Goal: Book appointment/travel/reservation

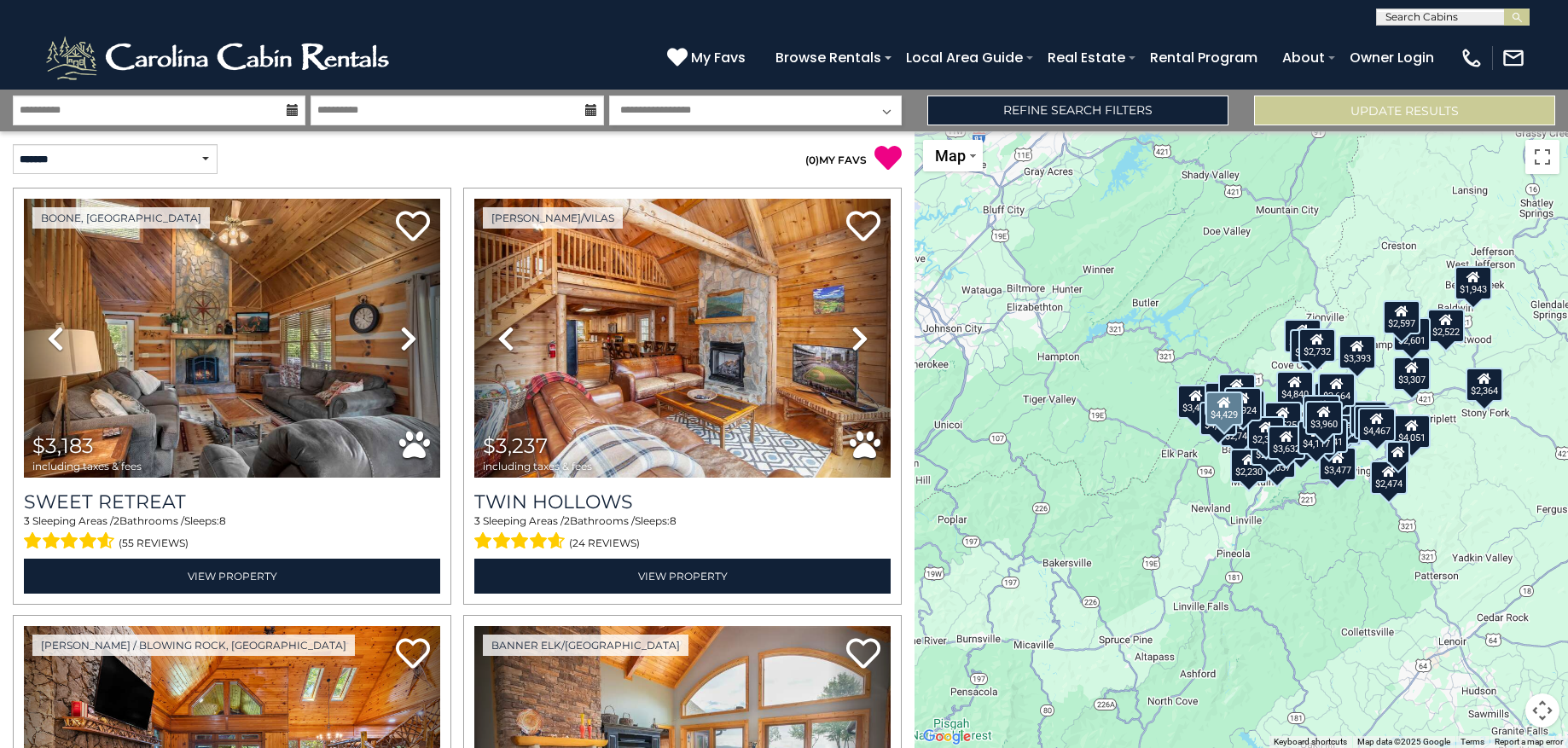
select select "*"
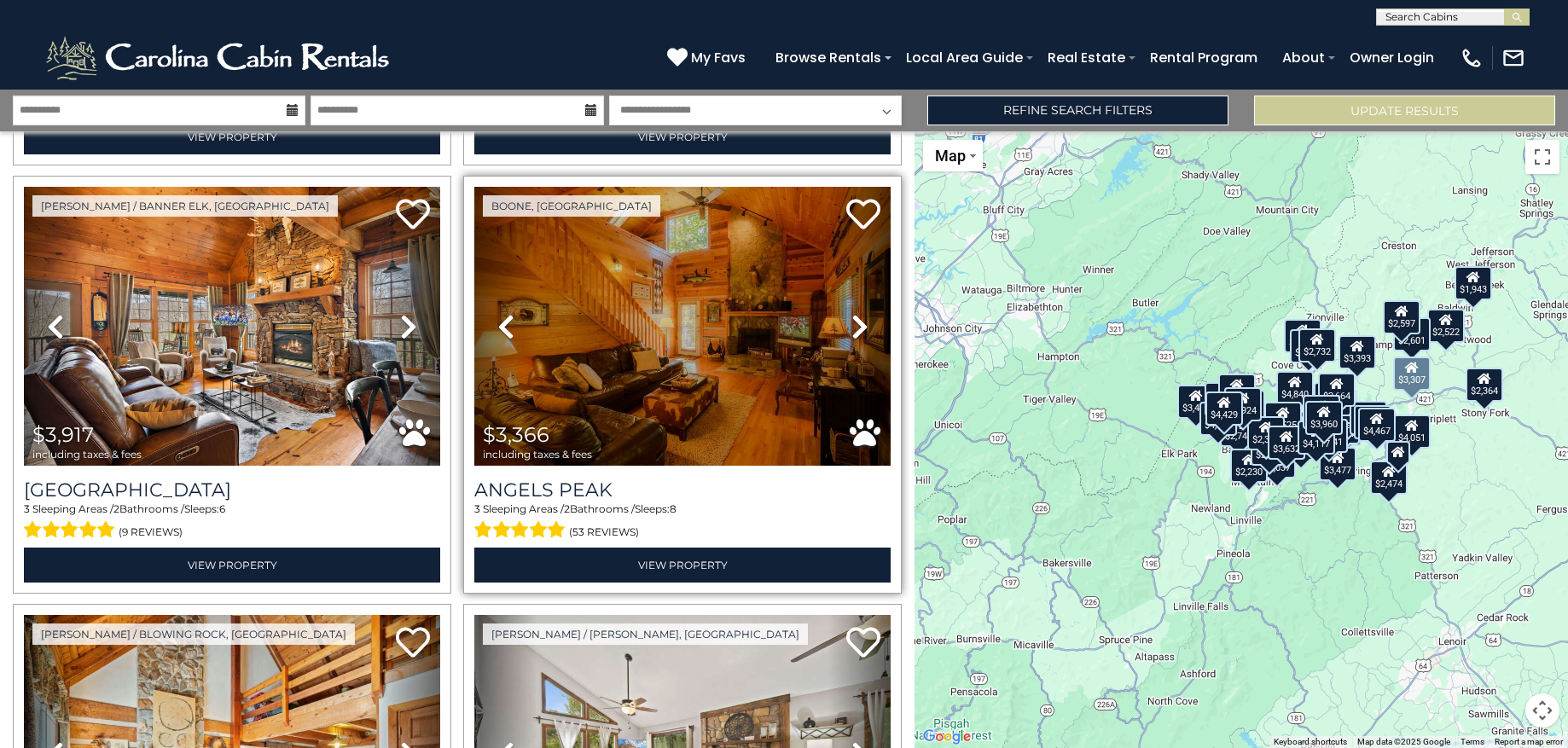
scroll to position [5135, 0]
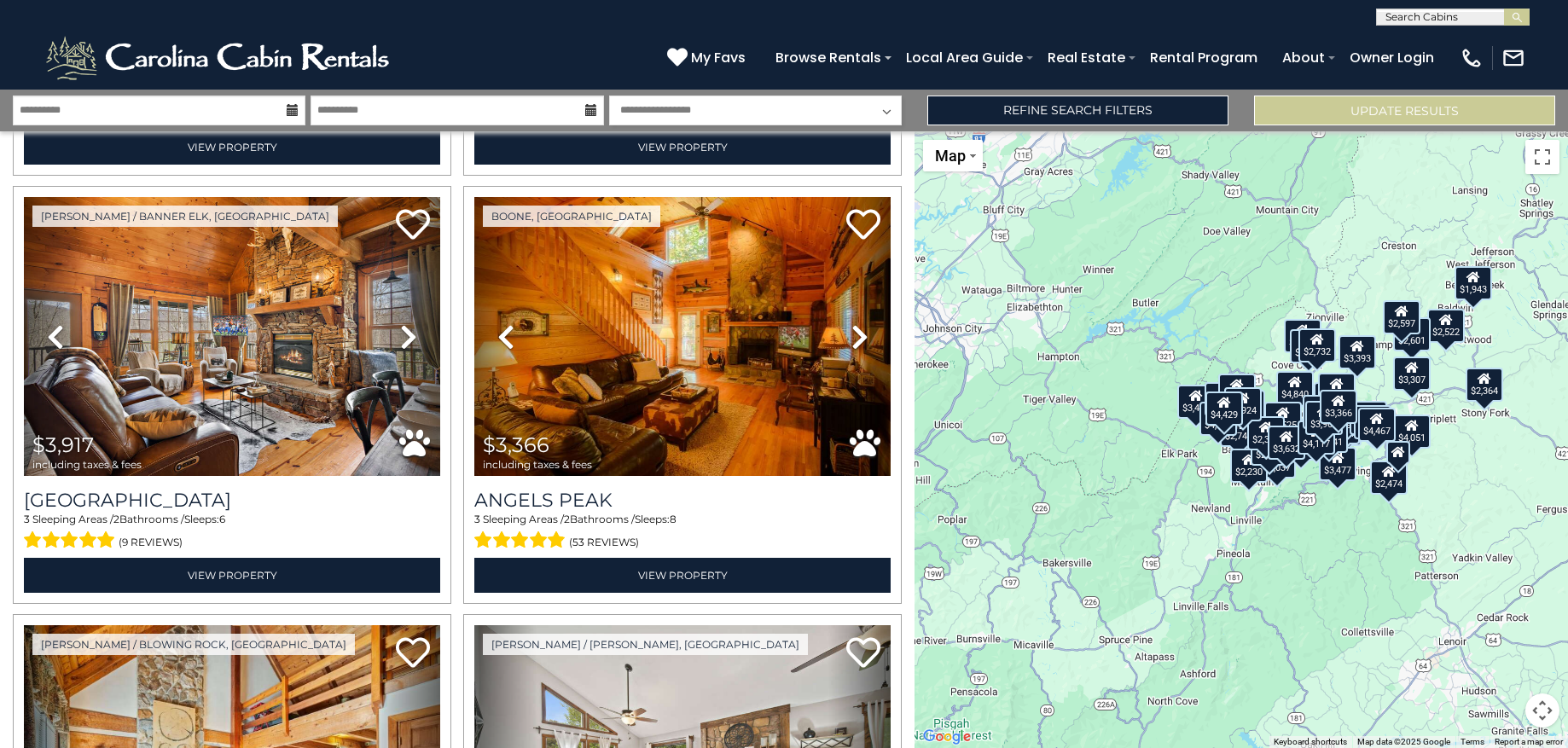
click at [294, 109] on icon at bounding box center [292, 110] width 12 height 12
click at [292, 113] on icon at bounding box center [292, 110] width 12 height 12
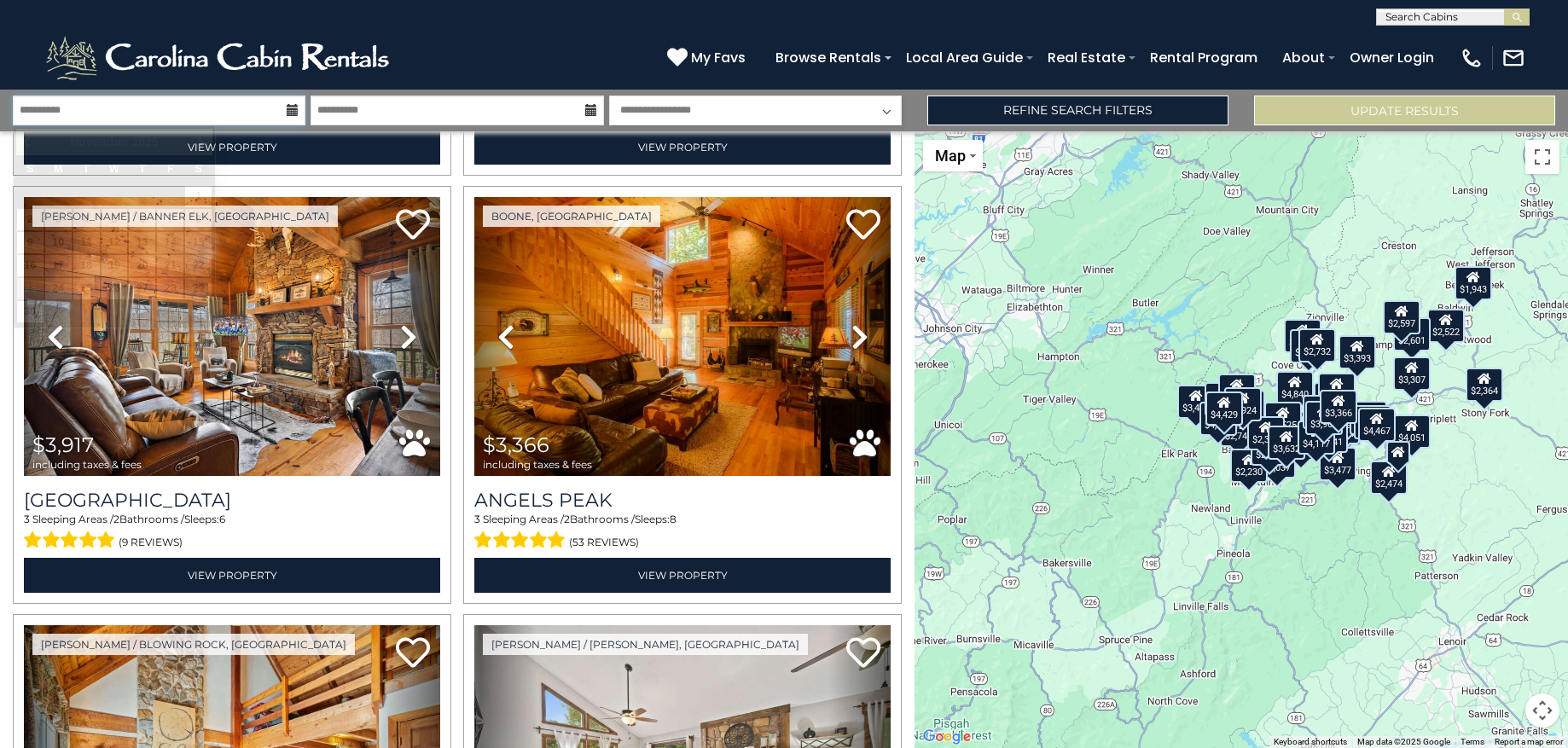
drag, startPoint x: 232, startPoint y: 110, endPoint x: 188, endPoint y: 113, distance: 44.1
click at [231, 111] on input "**********" at bounding box center [159, 110] width 292 height 30
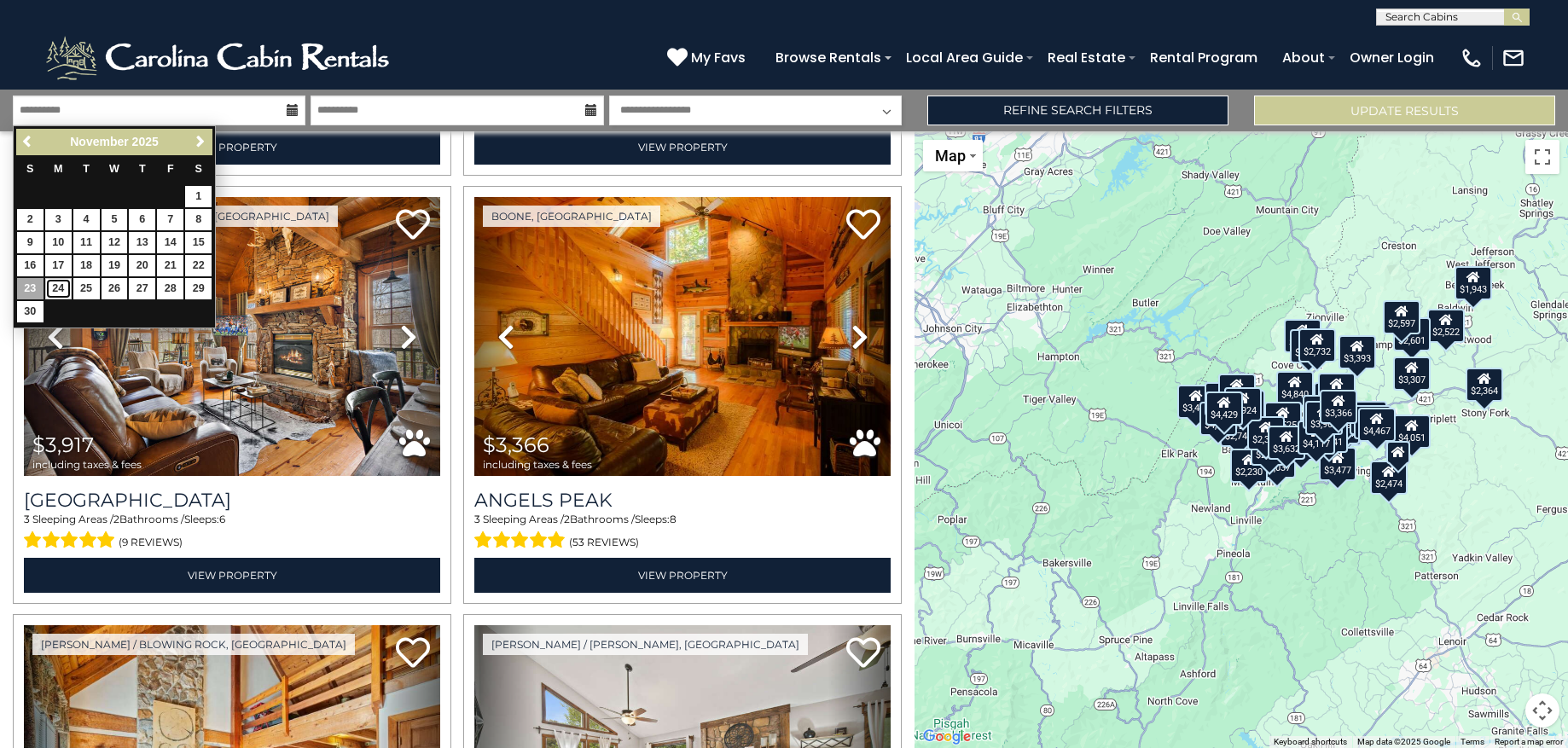
click at [54, 291] on link "24" at bounding box center [58, 289] width 27 height 21
type input "********"
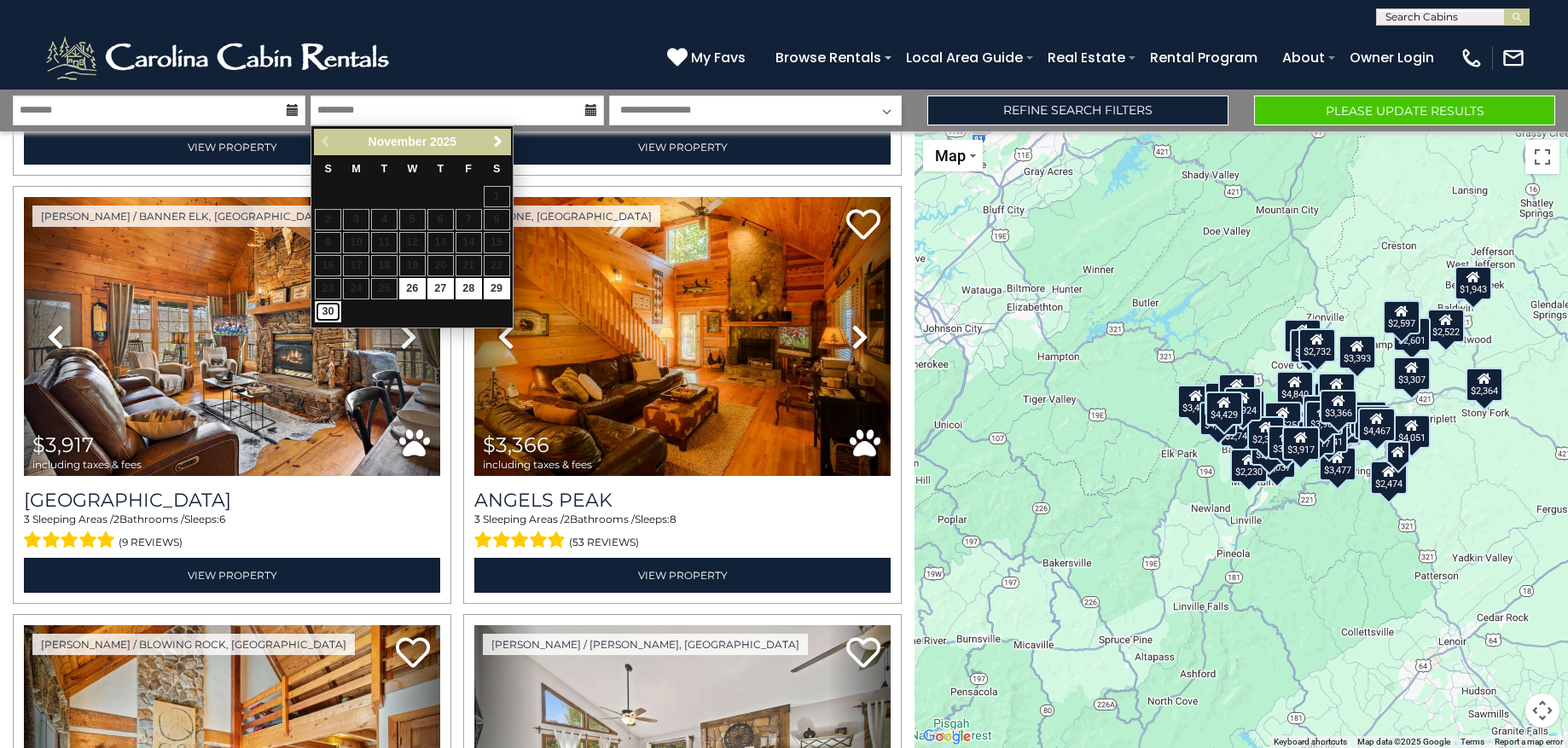
click at [321, 312] on link "30" at bounding box center [328, 311] width 27 height 21
type input "********"
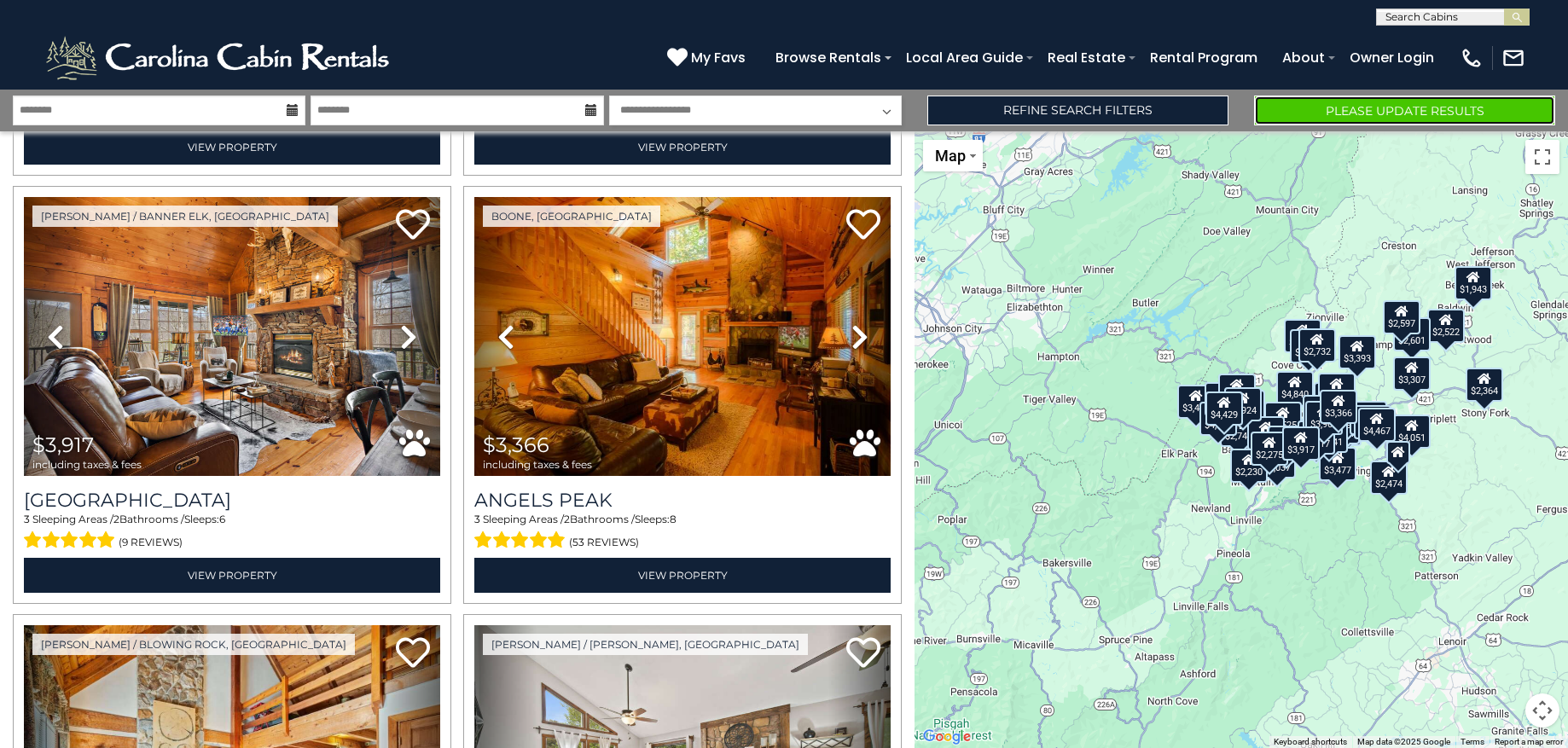
click at [1290, 111] on button "Please Update Results" at bounding box center [1404, 110] width 301 height 30
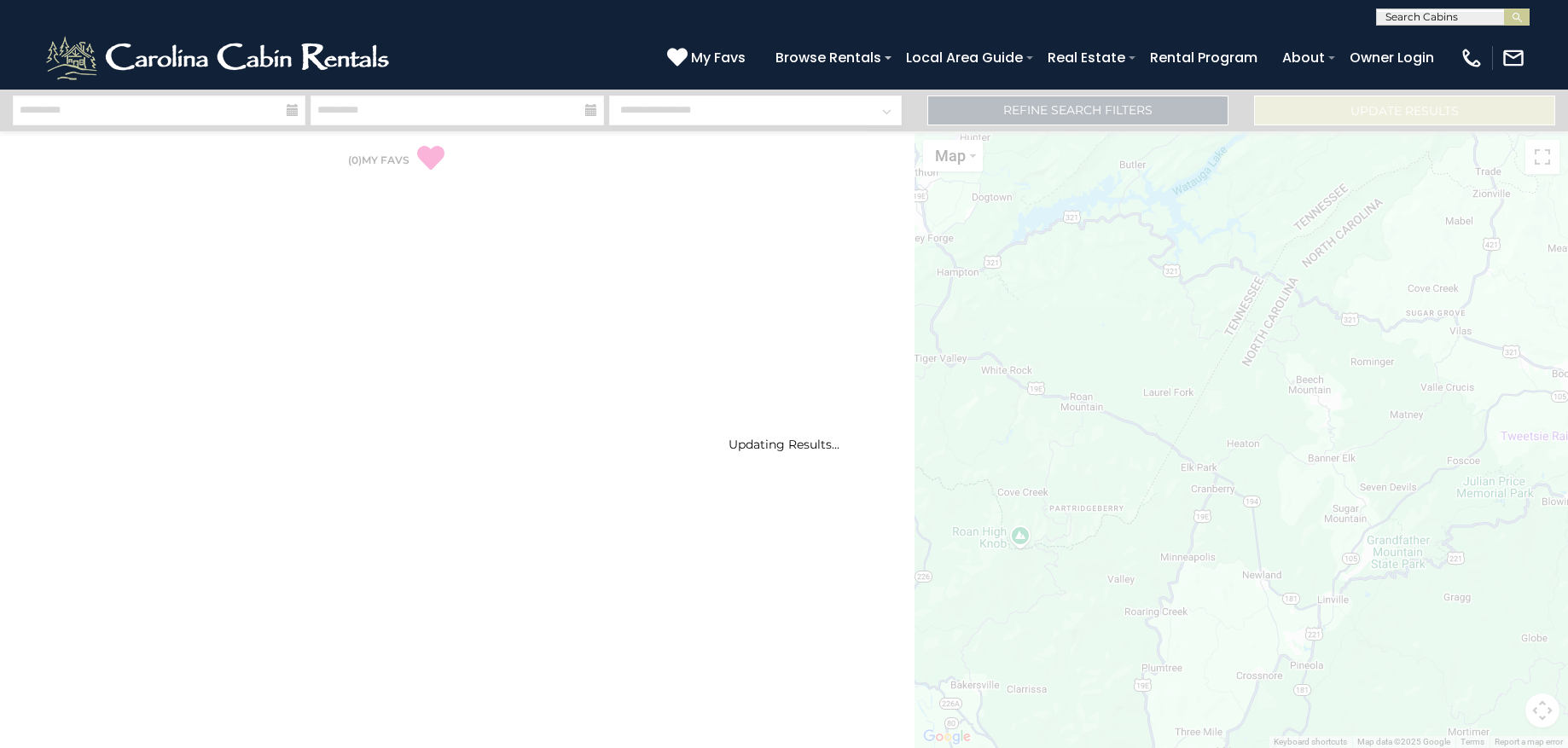
select select "*"
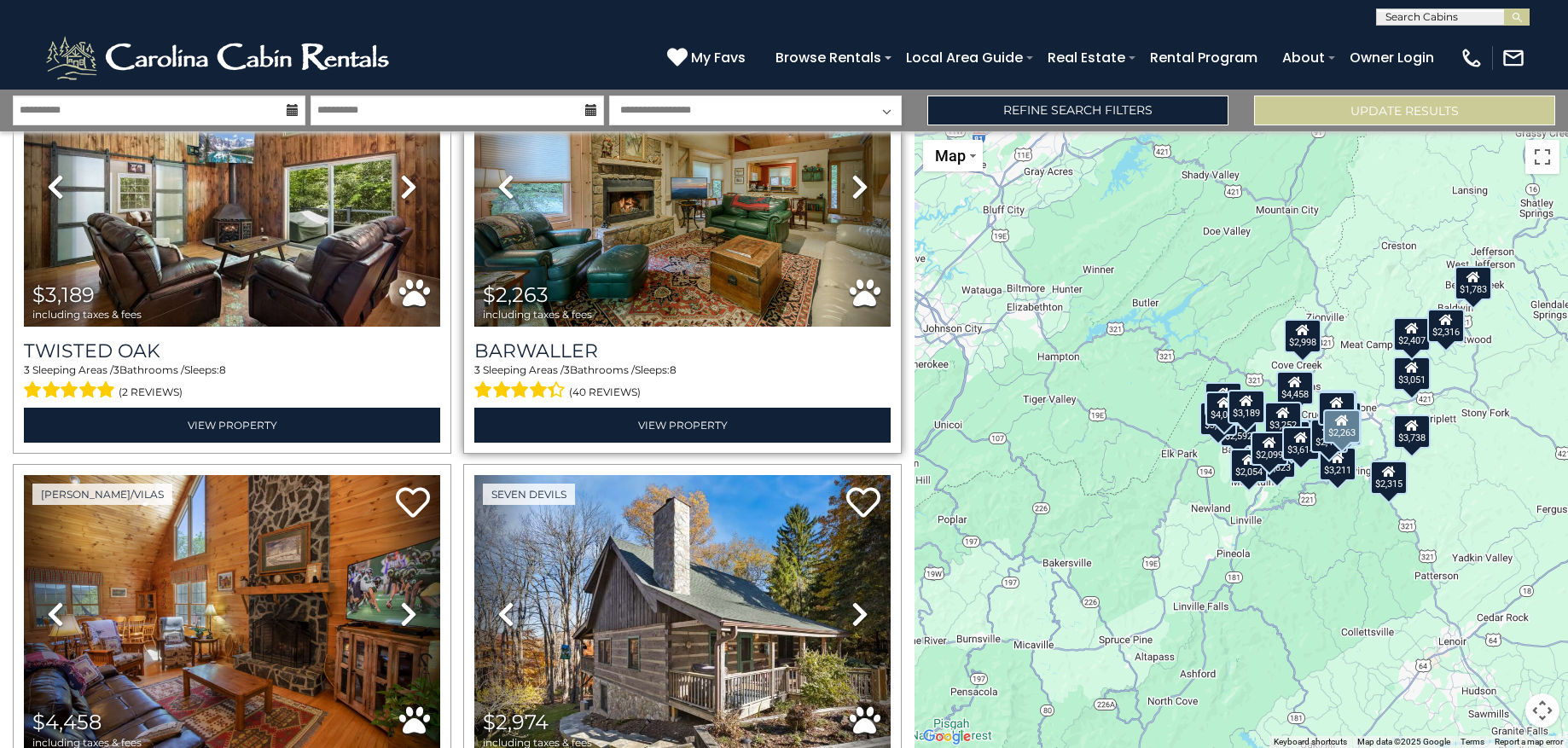
scroll to position [1157, 0]
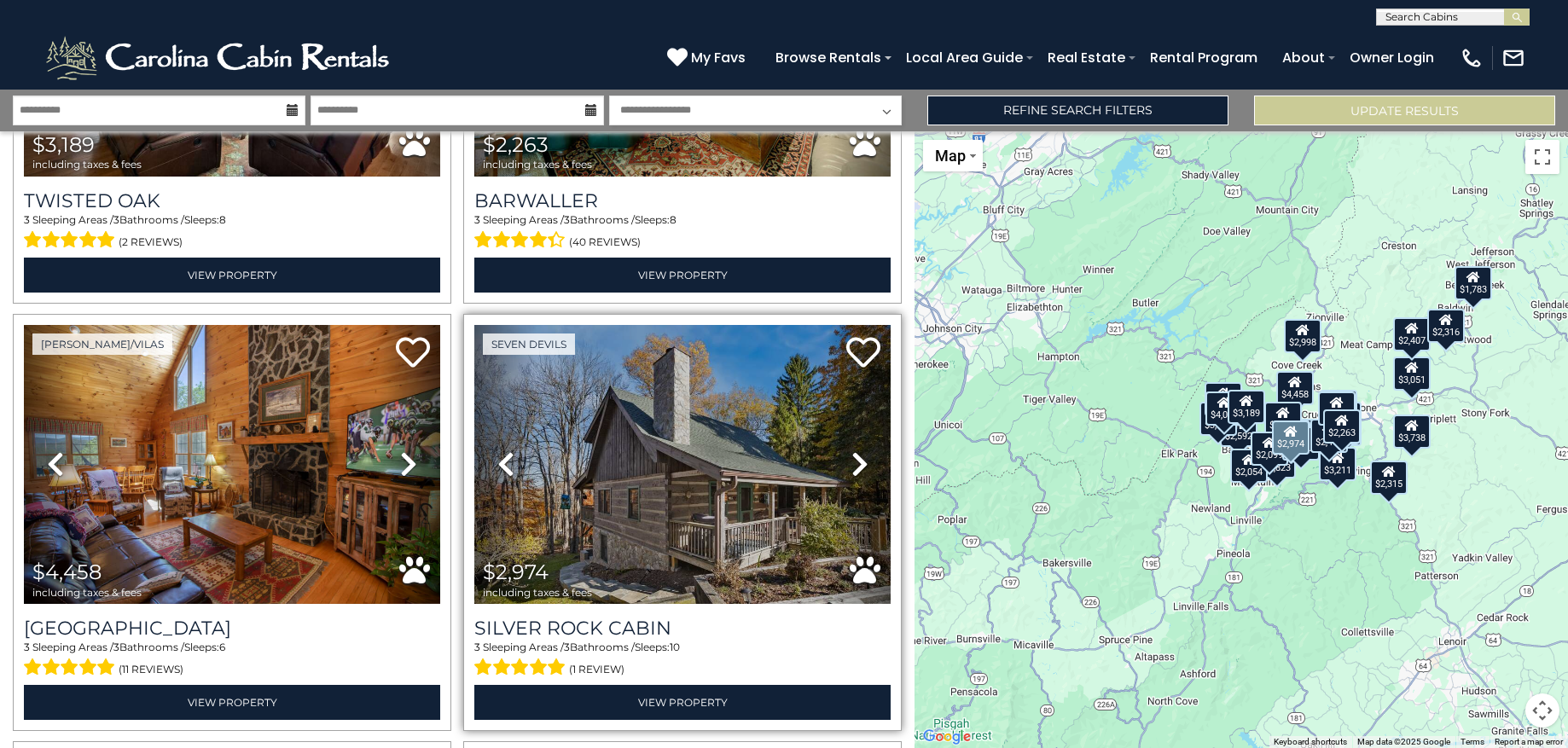
click at [852, 459] on icon at bounding box center [860, 464] width 17 height 28
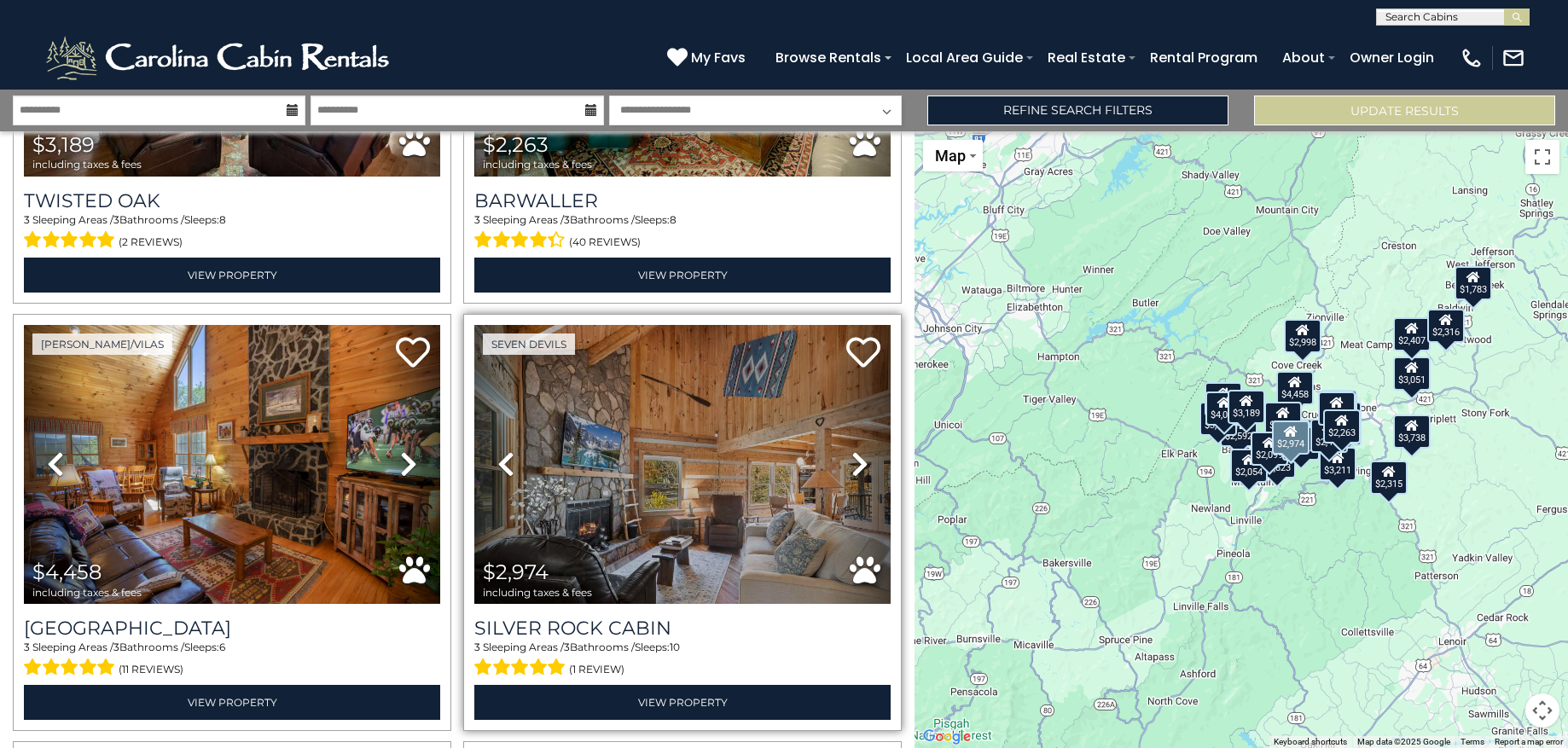
click at [852, 459] on icon at bounding box center [860, 464] width 17 height 28
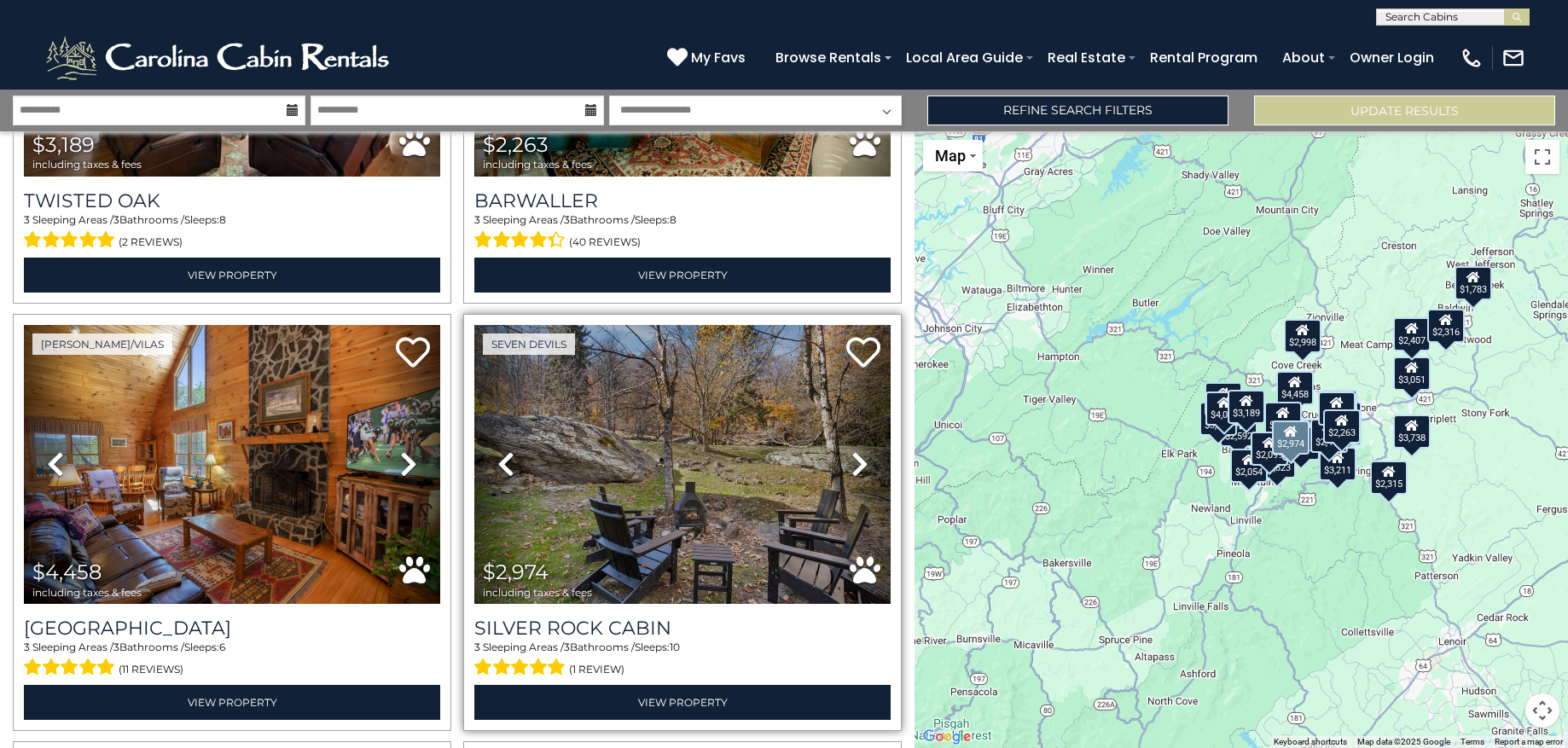
click at [852, 459] on icon at bounding box center [860, 464] width 17 height 28
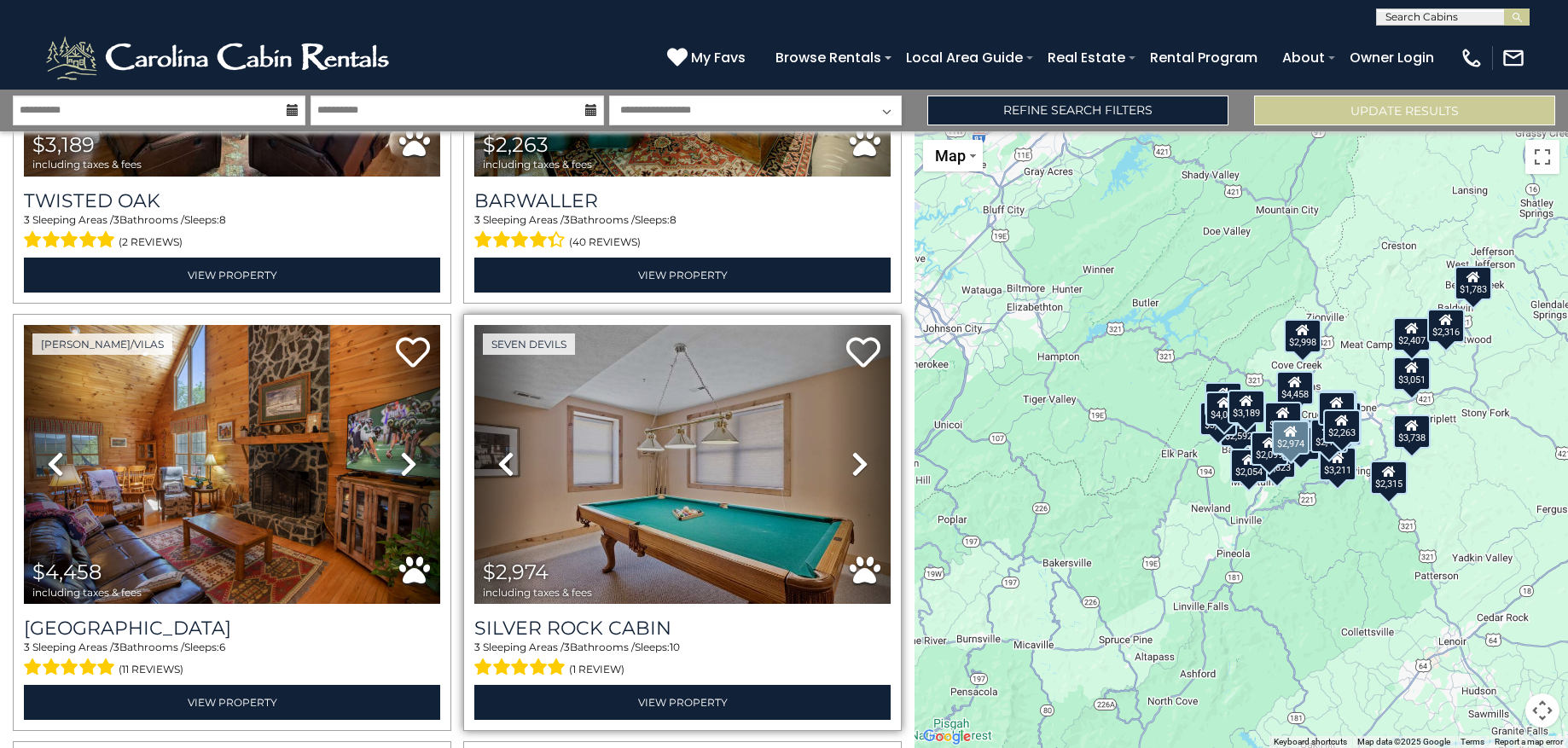
click at [852, 459] on icon at bounding box center [860, 464] width 17 height 28
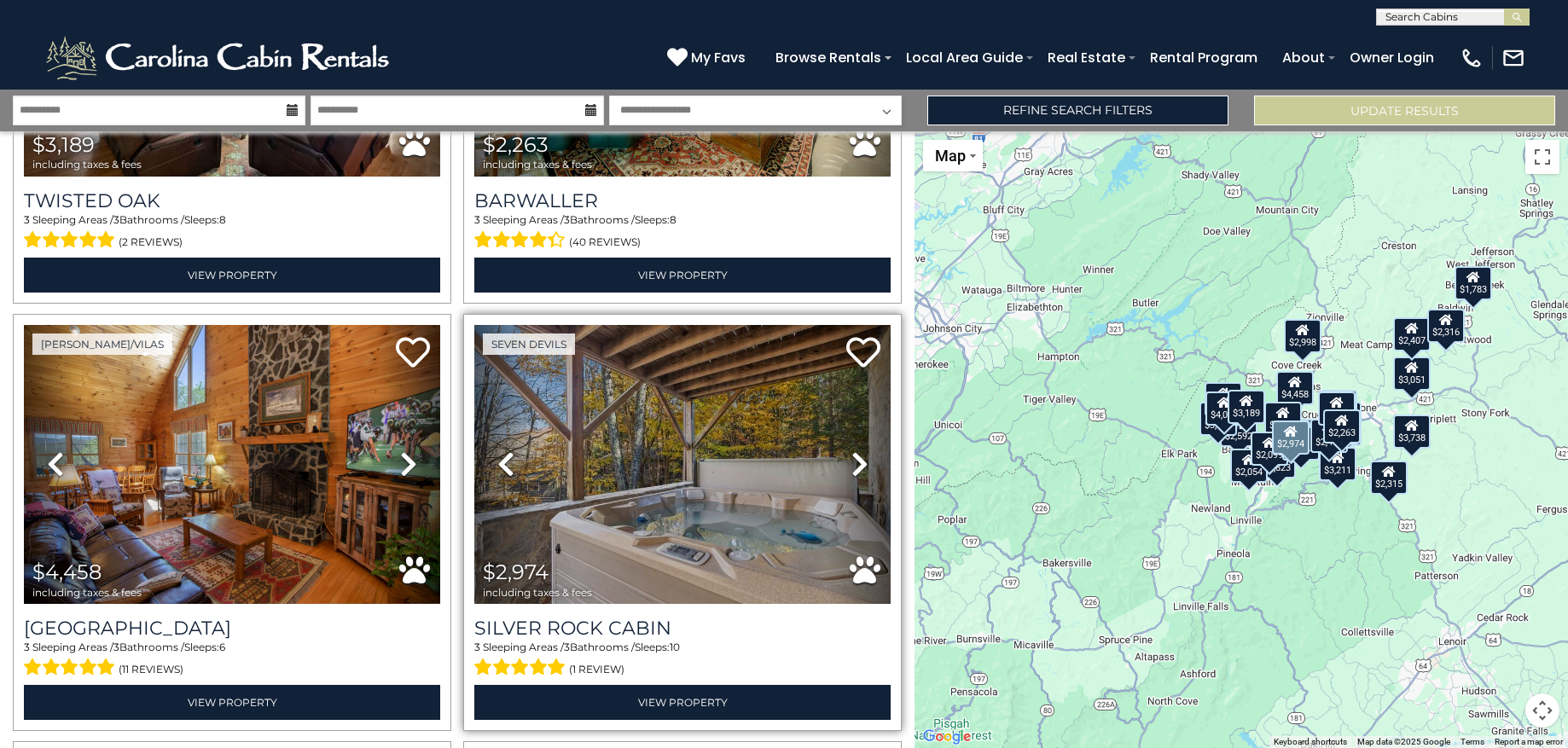
click at [852, 459] on icon at bounding box center [860, 464] width 17 height 28
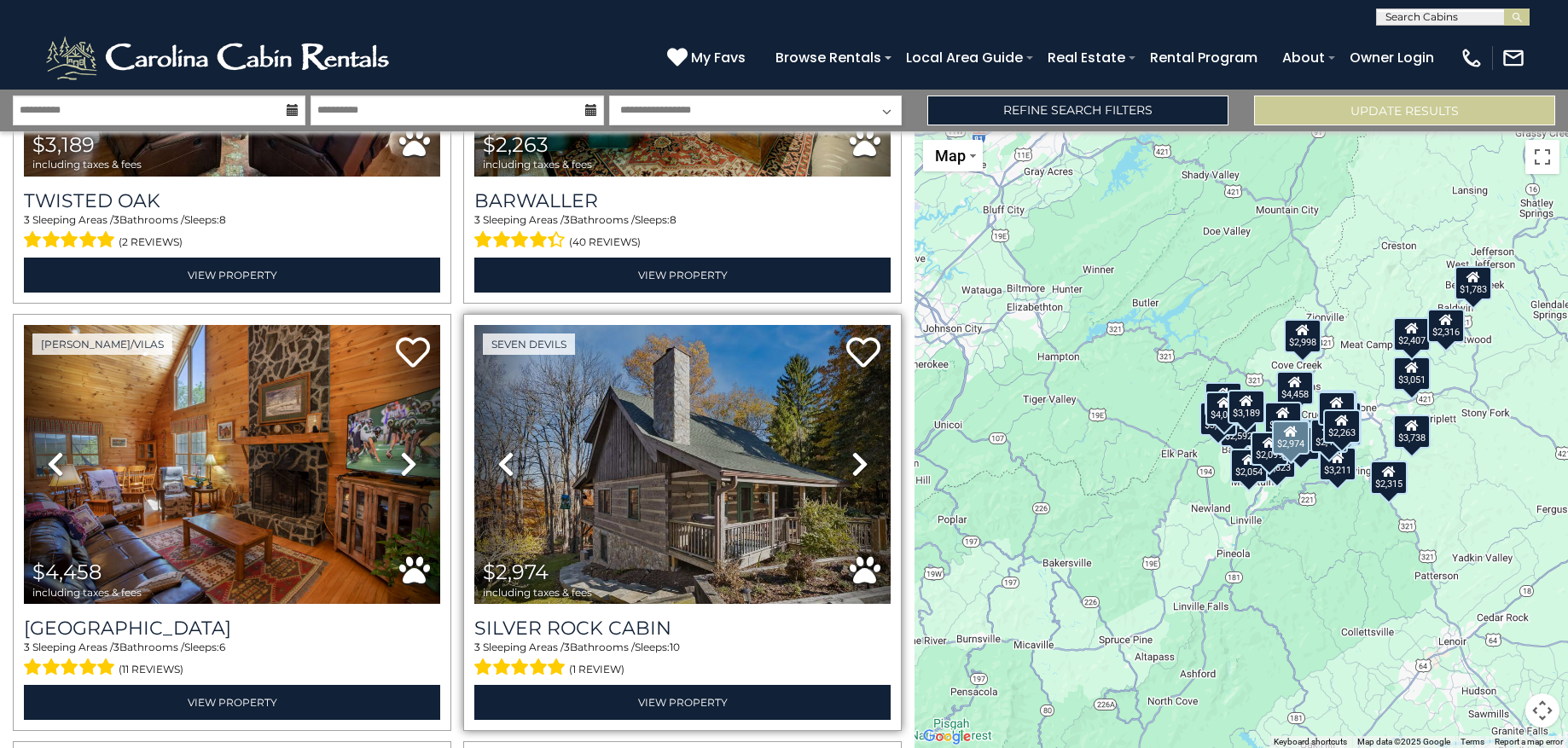
click at [852, 459] on icon at bounding box center [860, 464] width 17 height 28
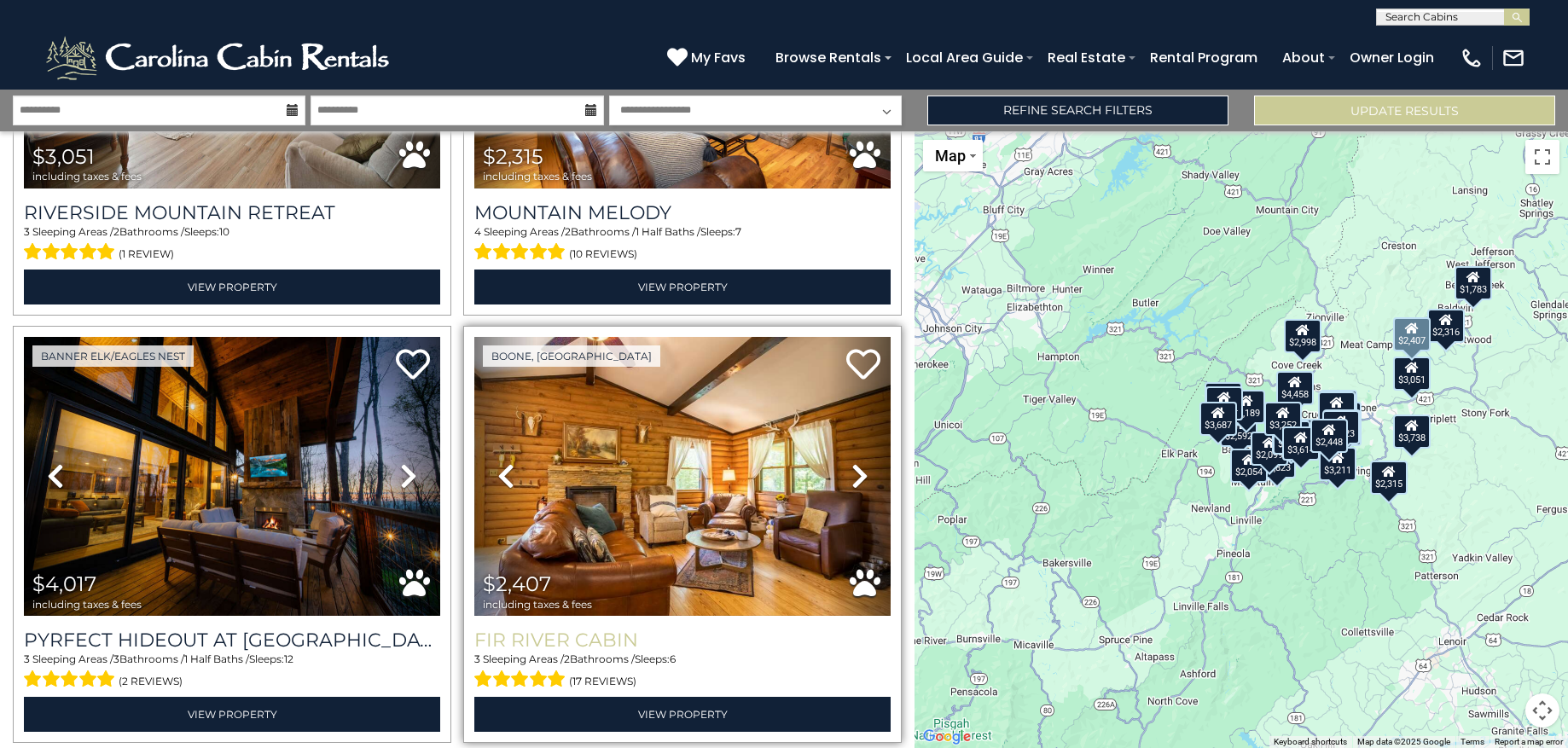
scroll to position [5903, 0]
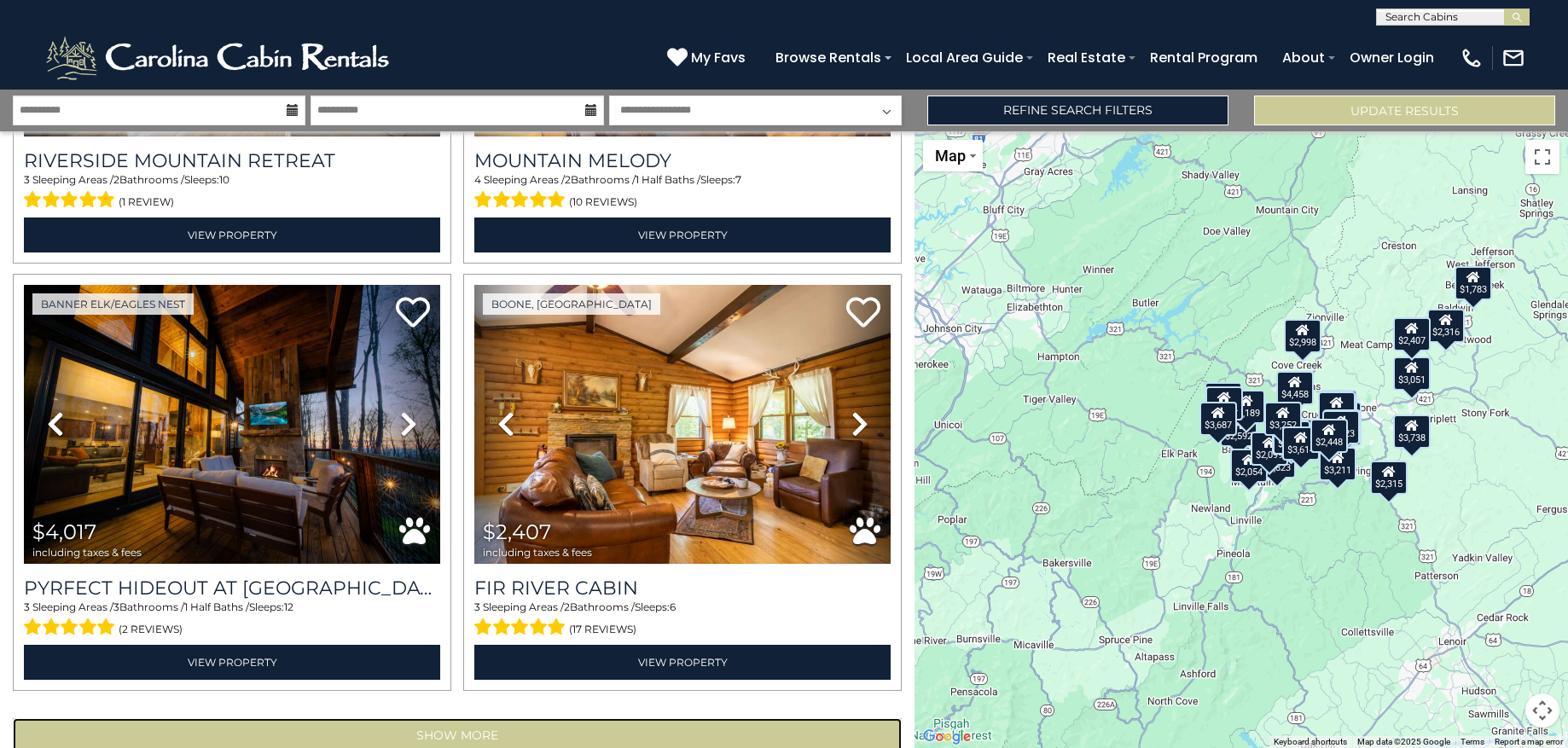
click at [520, 718] on button "Show More" at bounding box center [456, 736] width 889 height 34
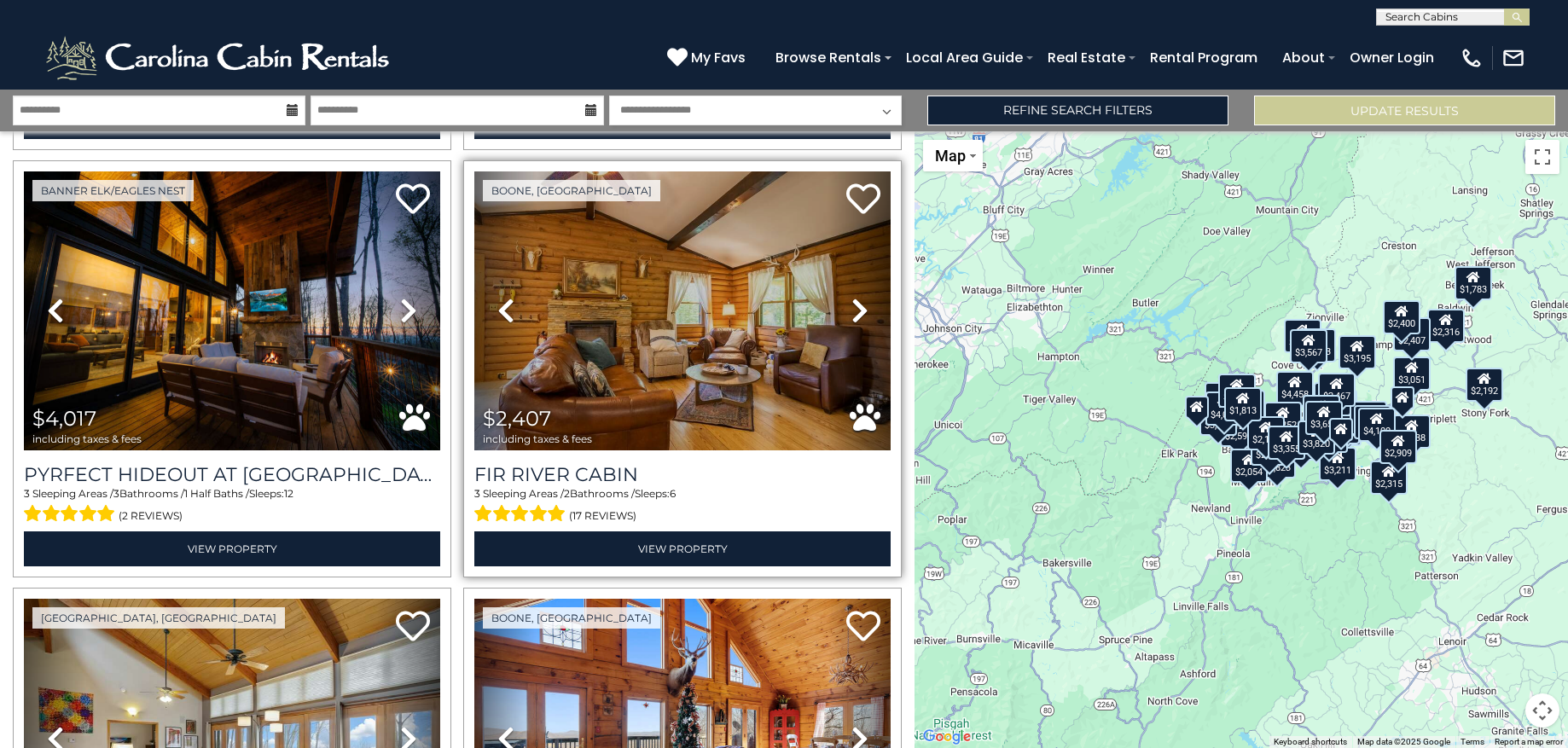
scroll to position [6416, 0]
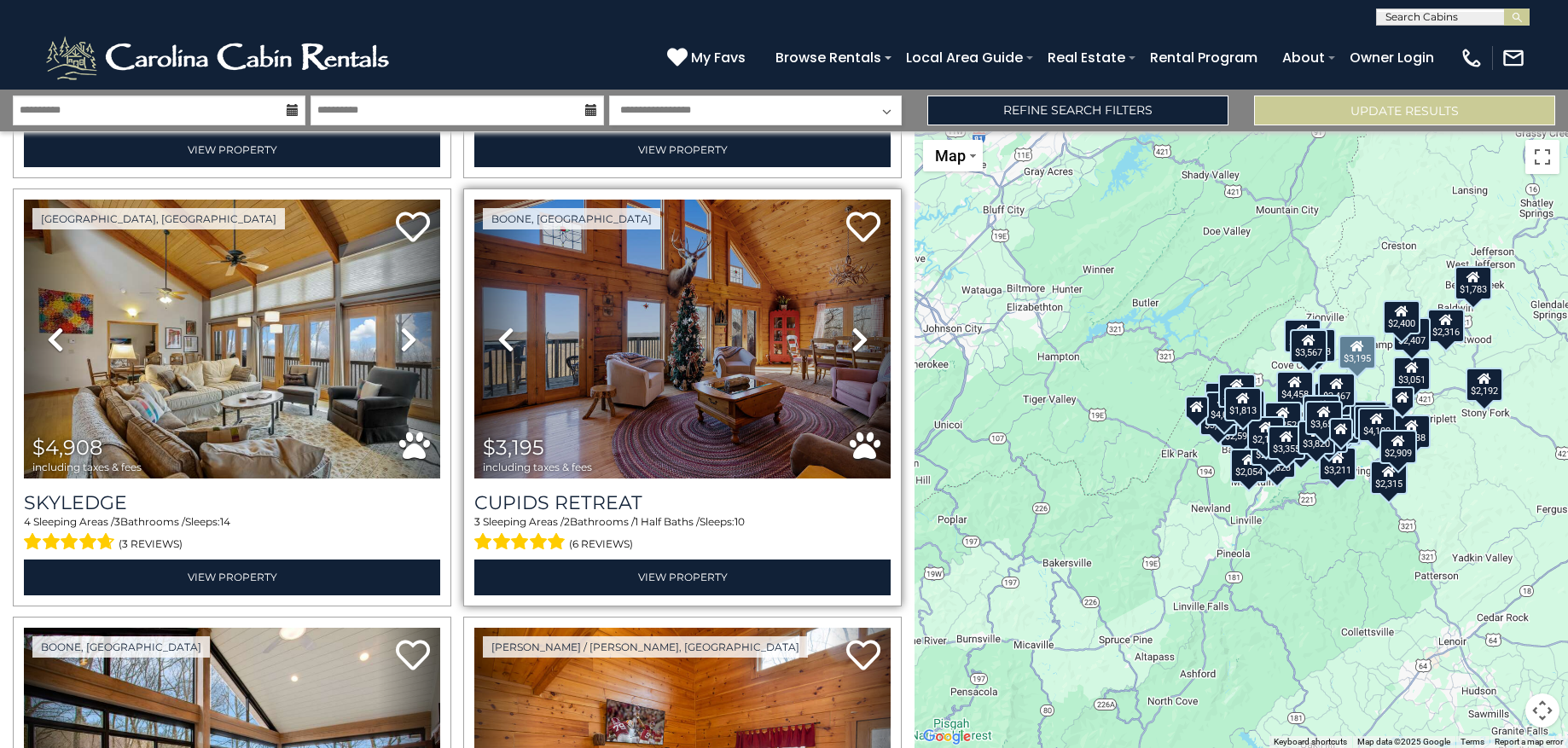
click at [852, 326] on icon at bounding box center [860, 339] width 17 height 28
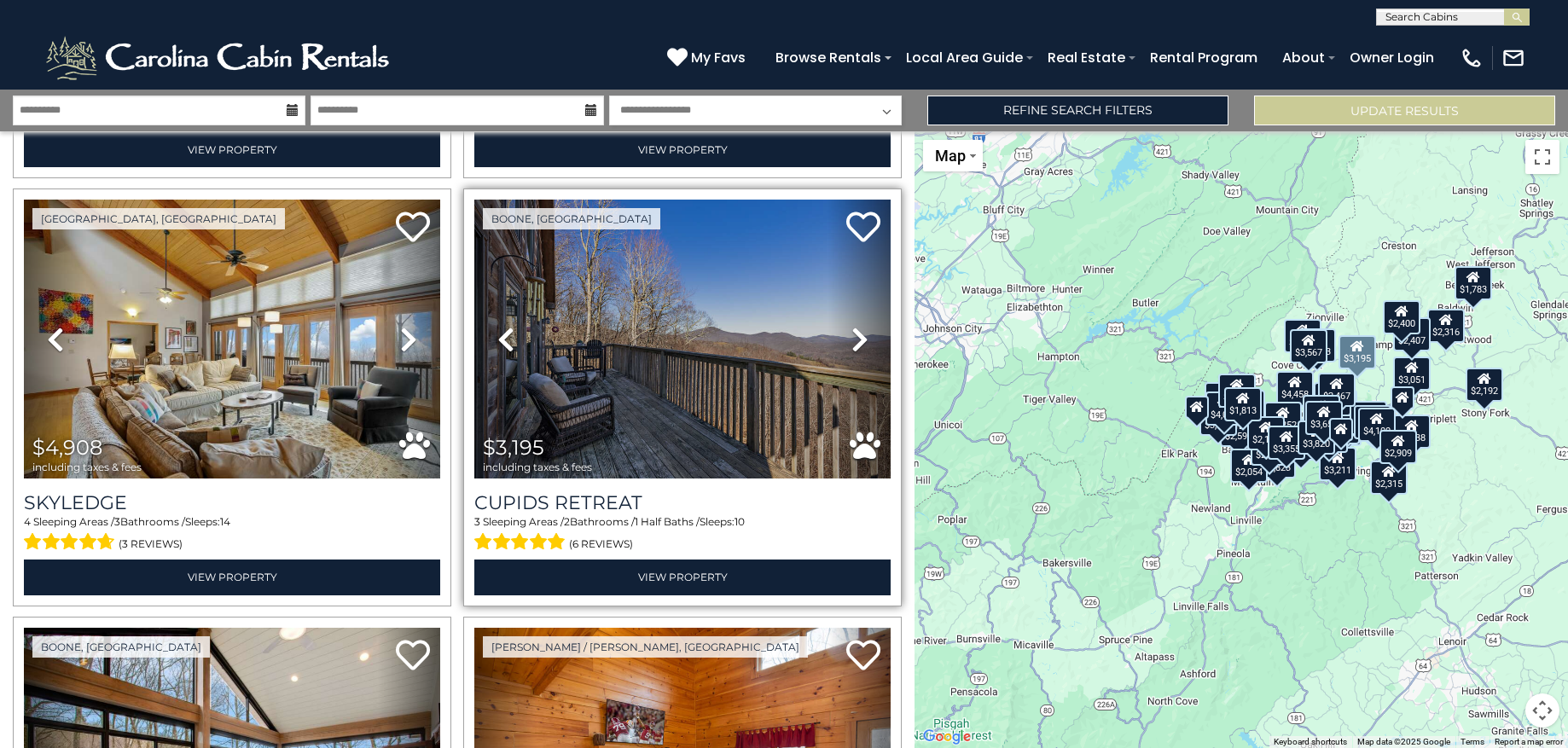
click at [852, 326] on icon at bounding box center [860, 339] width 17 height 28
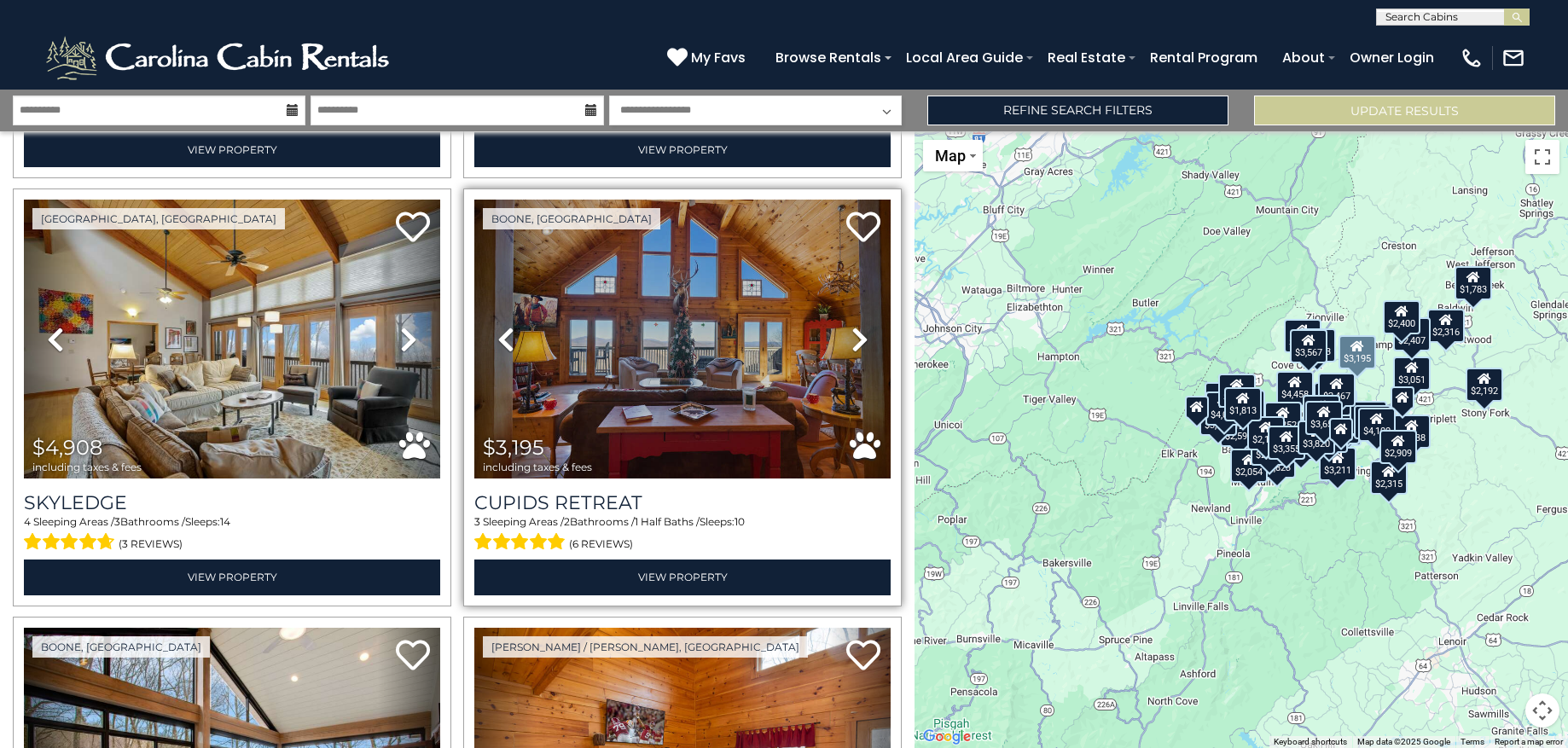
click at [852, 326] on icon at bounding box center [860, 339] width 17 height 28
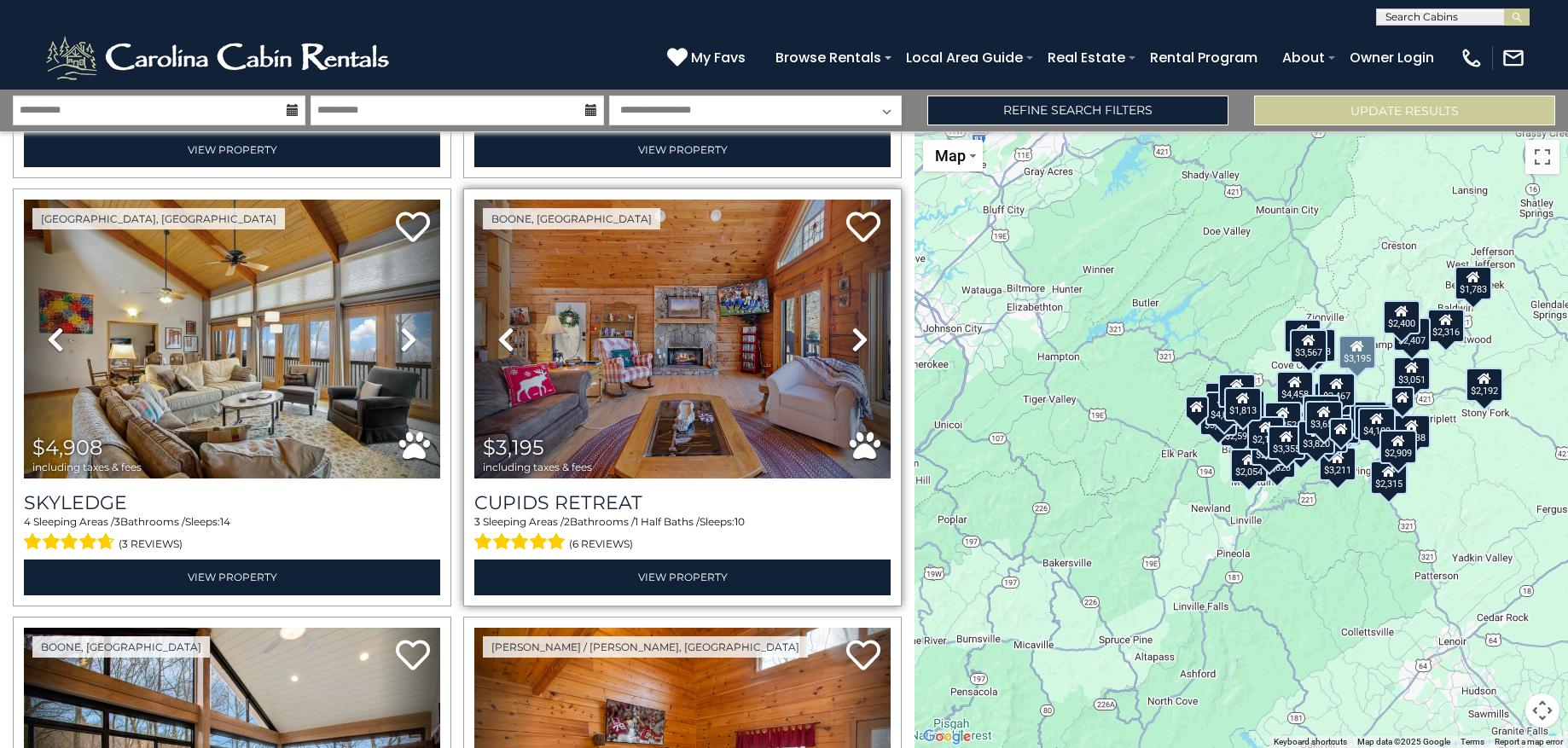
click at [852, 326] on icon at bounding box center [860, 339] width 17 height 28
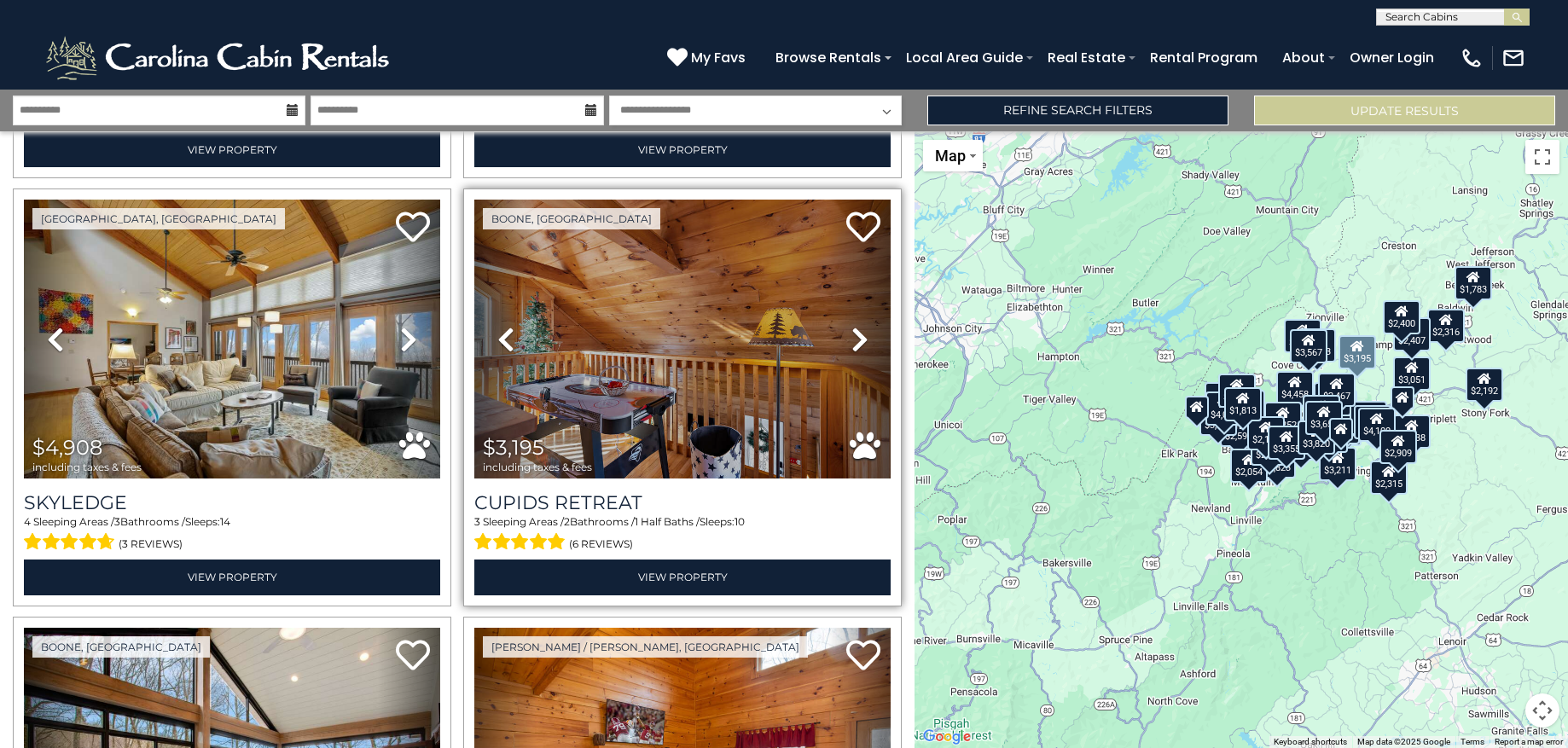
click at [852, 326] on icon at bounding box center [860, 339] width 17 height 28
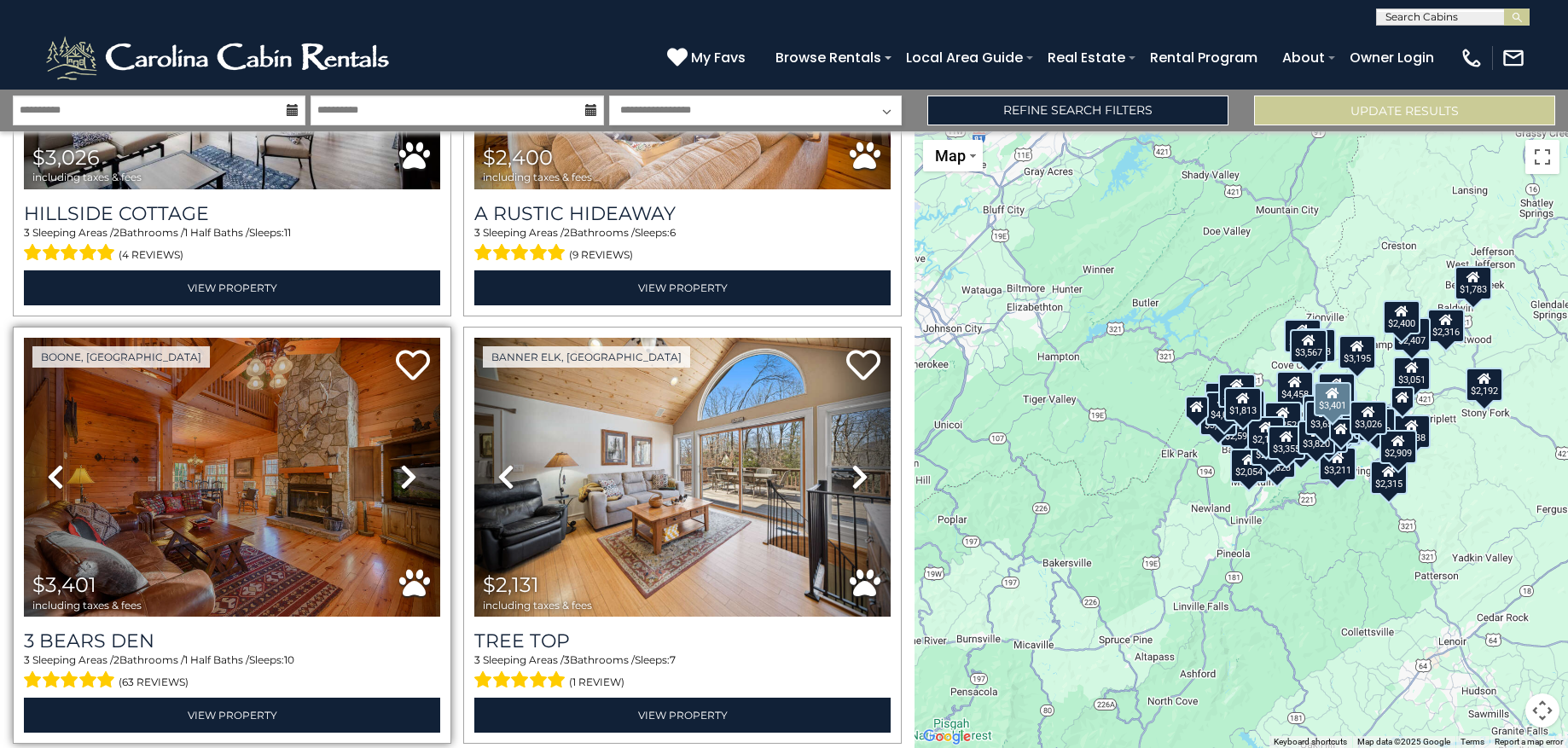
scroll to position [7139, 0]
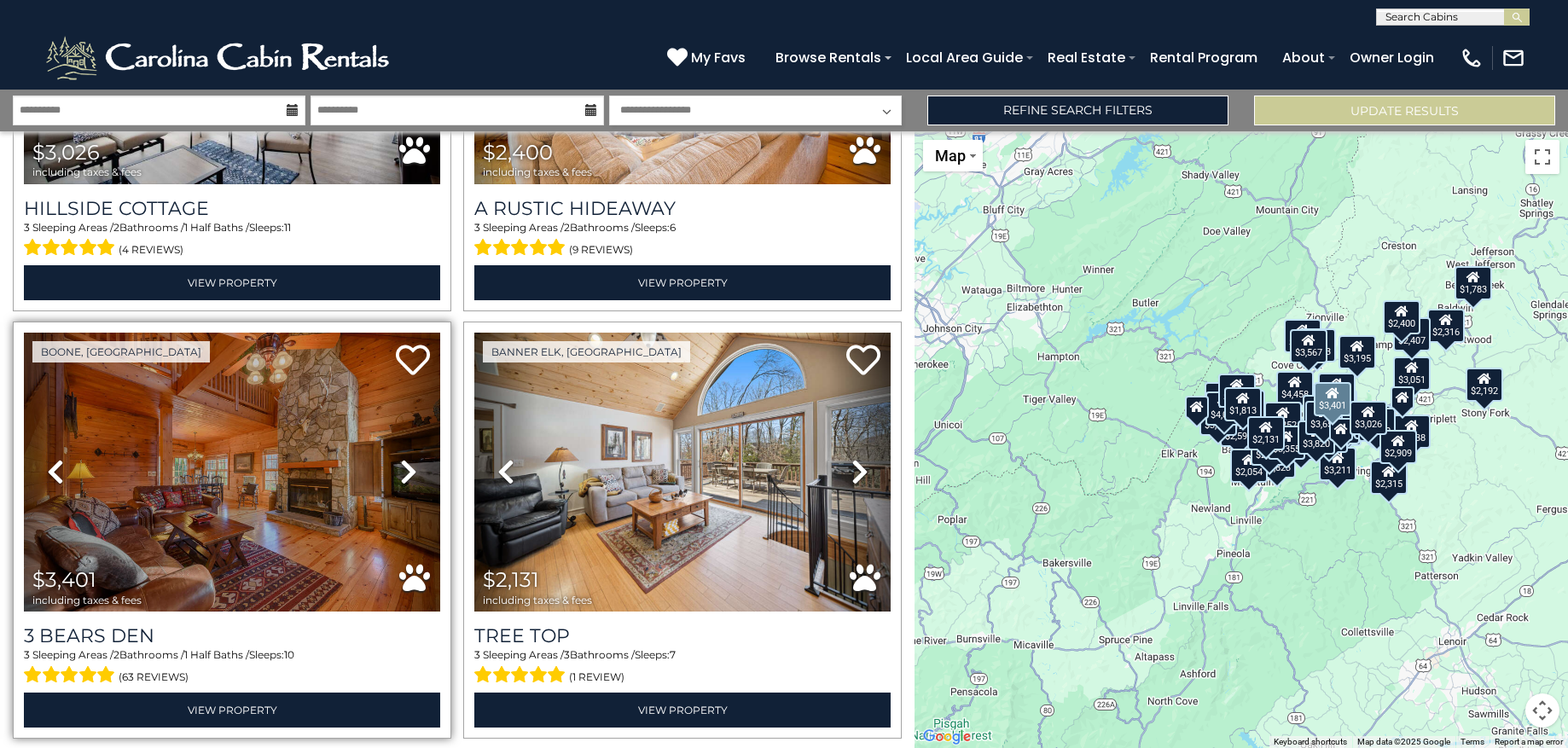
click at [409, 459] on icon at bounding box center [409, 472] width 17 height 28
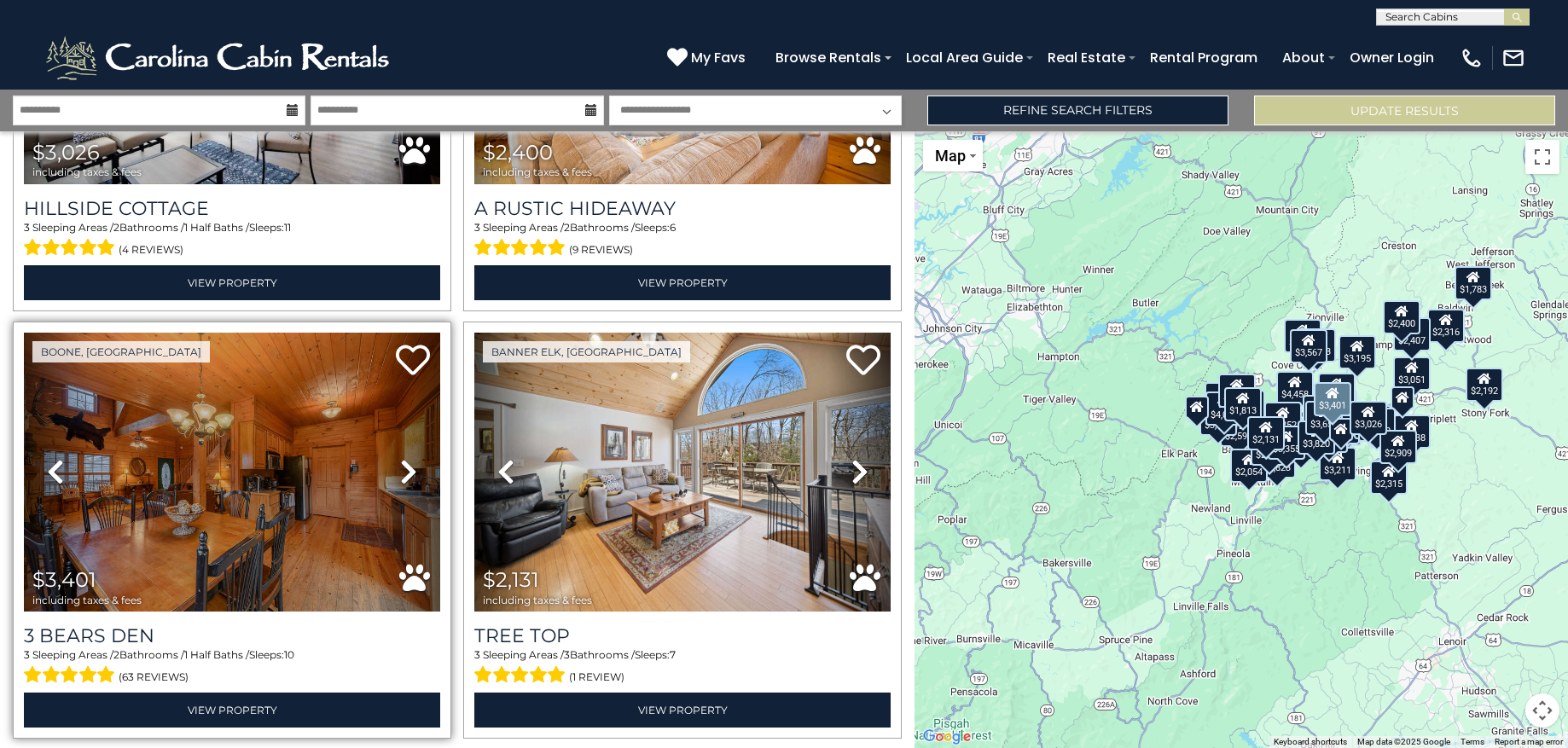
click at [409, 459] on icon at bounding box center [409, 472] width 17 height 28
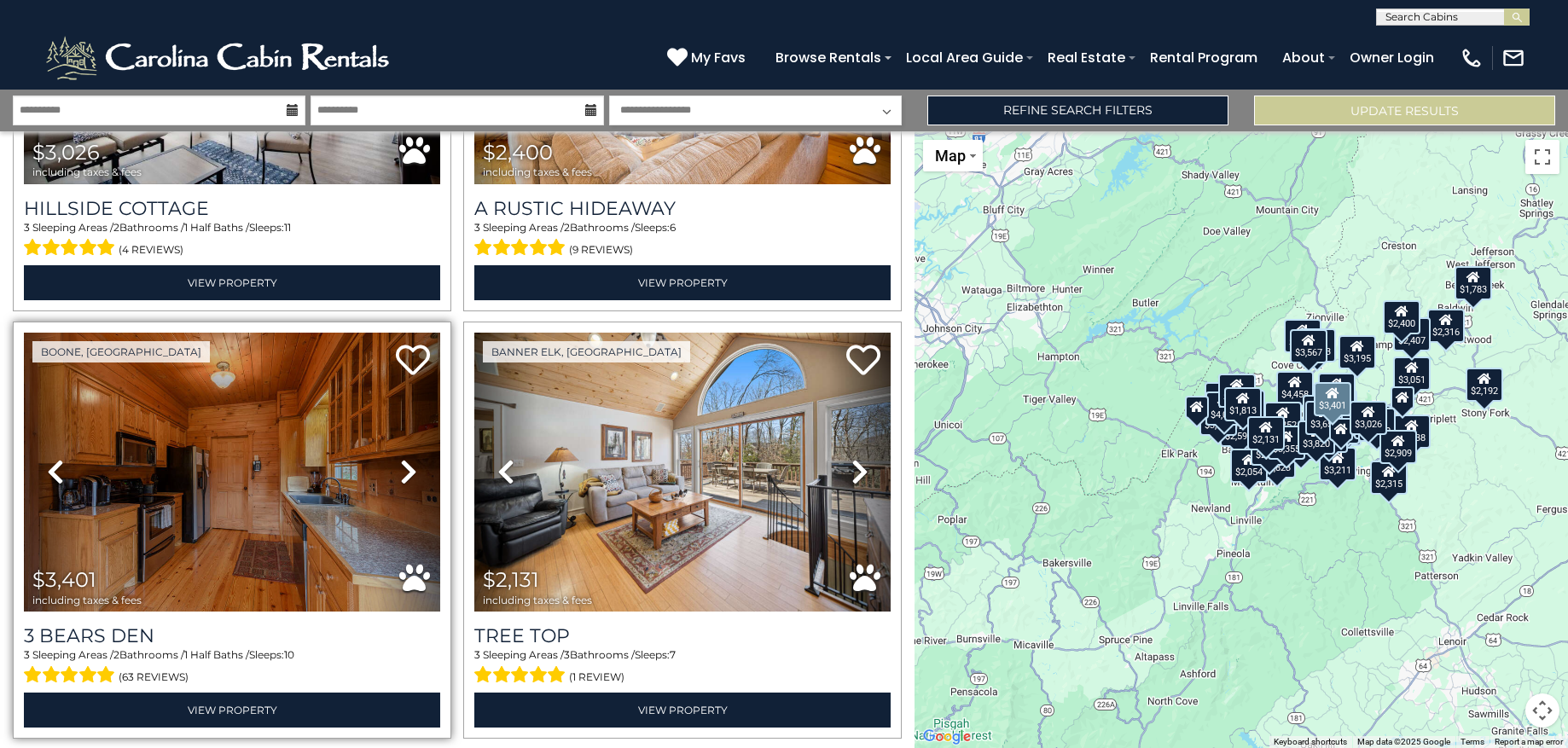
click at [409, 459] on icon at bounding box center [409, 472] width 17 height 28
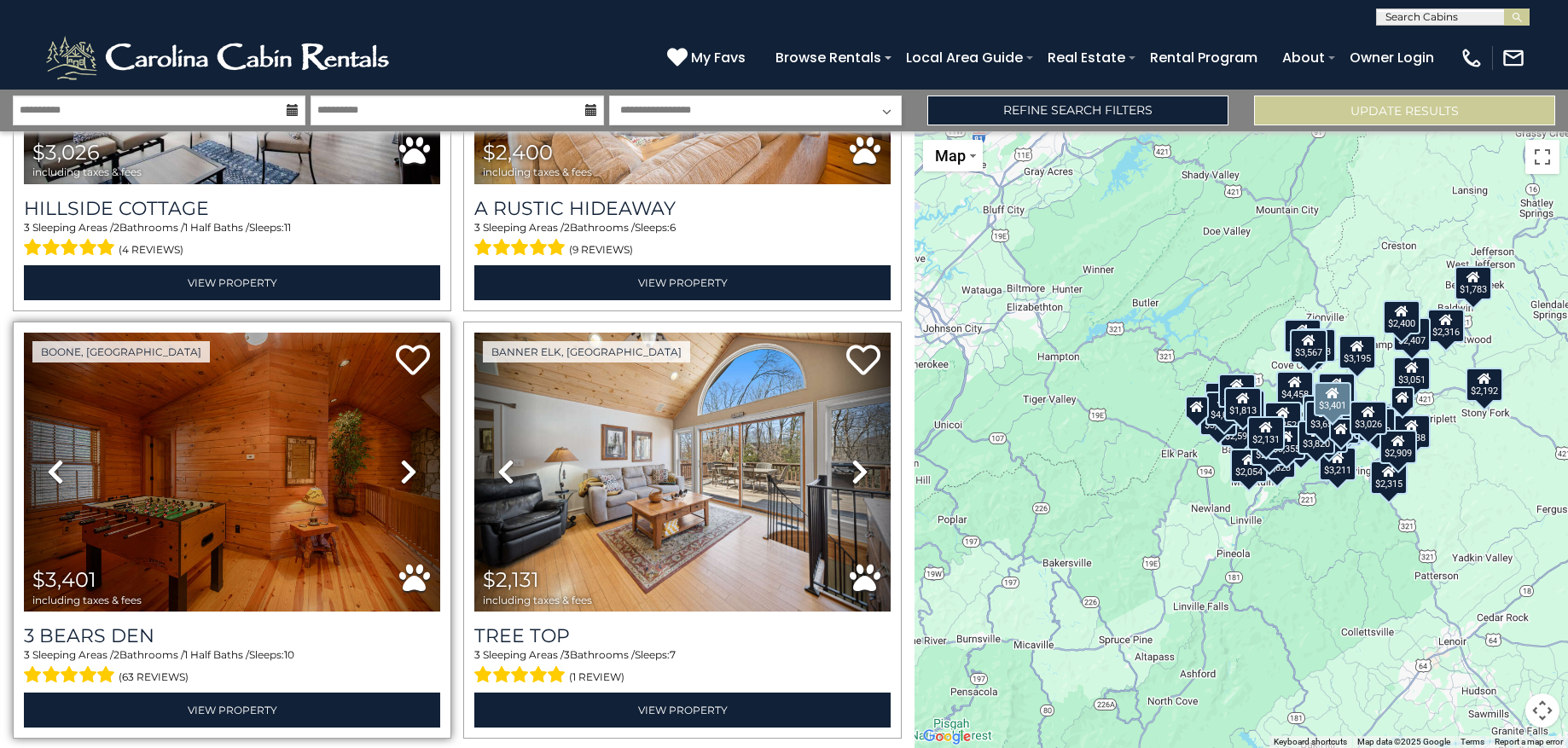
click at [409, 459] on icon at bounding box center [409, 472] width 17 height 28
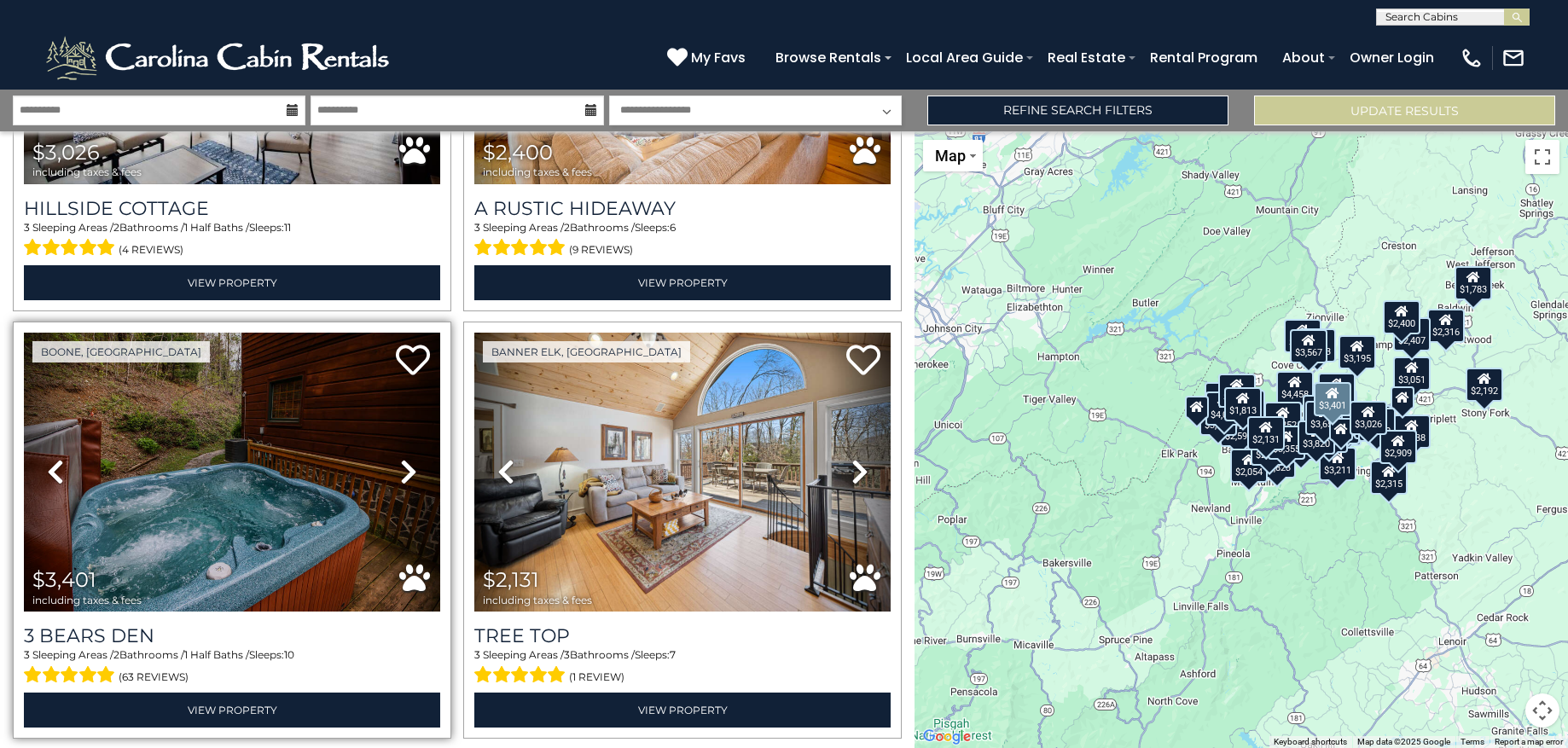
click at [409, 459] on icon at bounding box center [409, 472] width 17 height 28
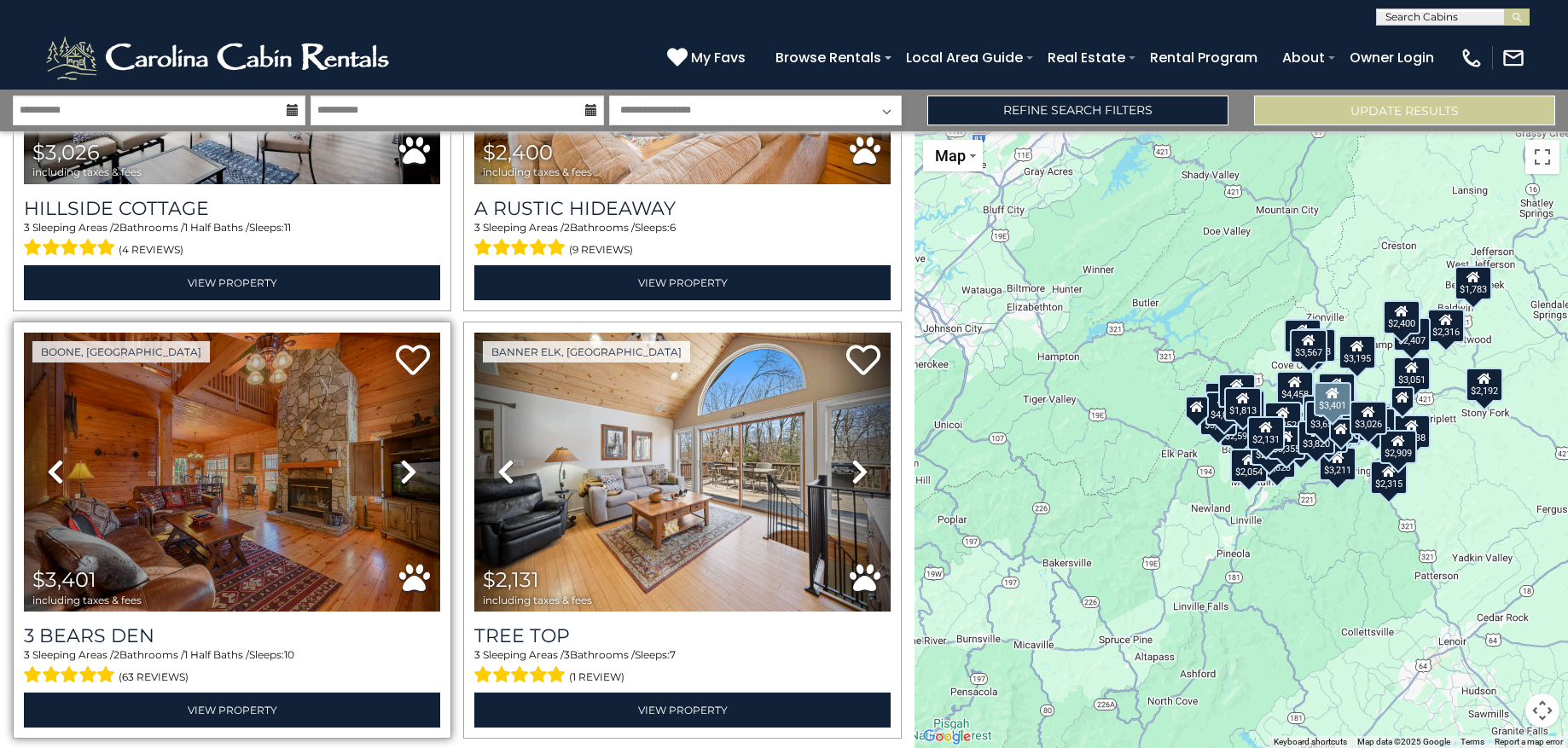
click at [409, 459] on icon at bounding box center [409, 472] width 17 height 28
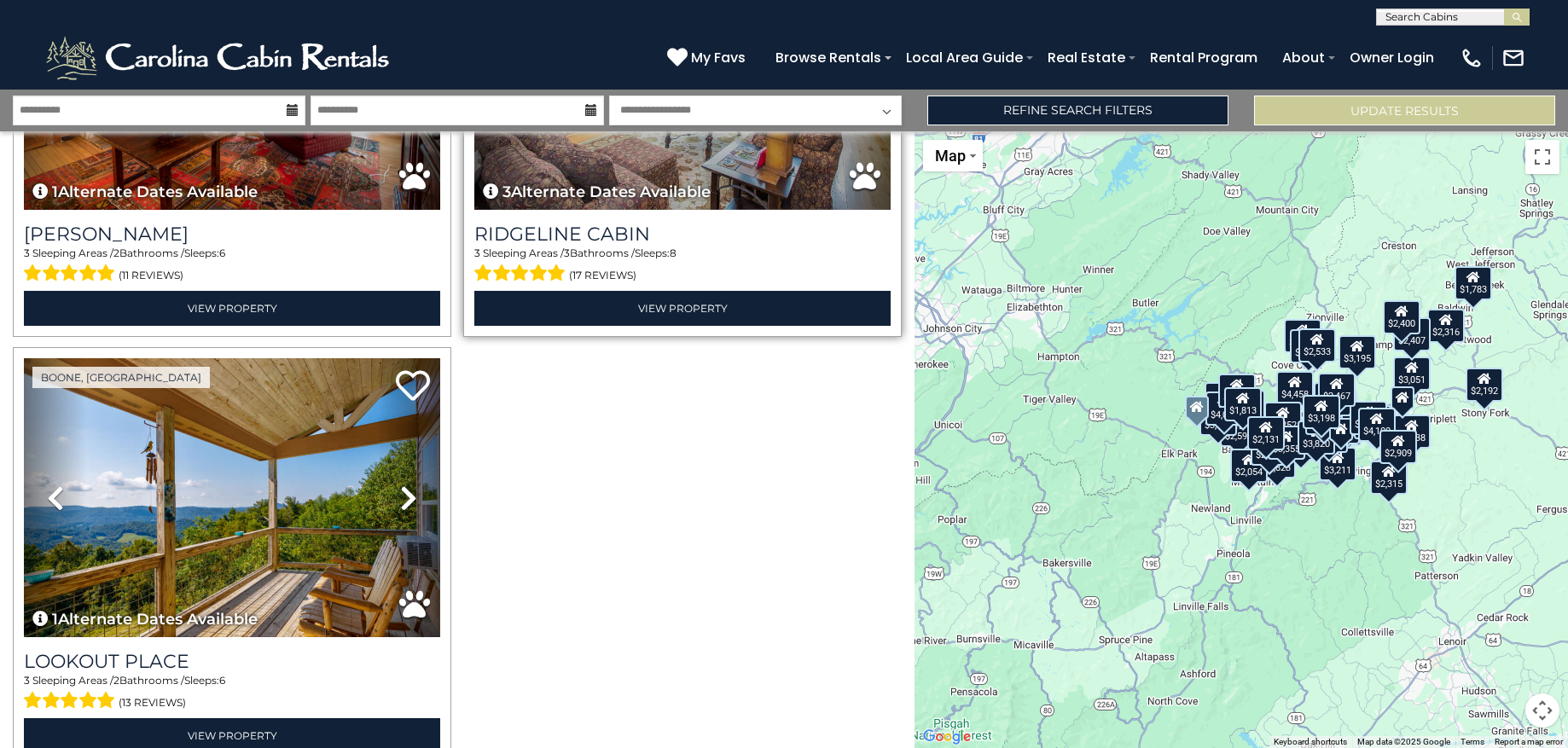
scroll to position [10540, 0]
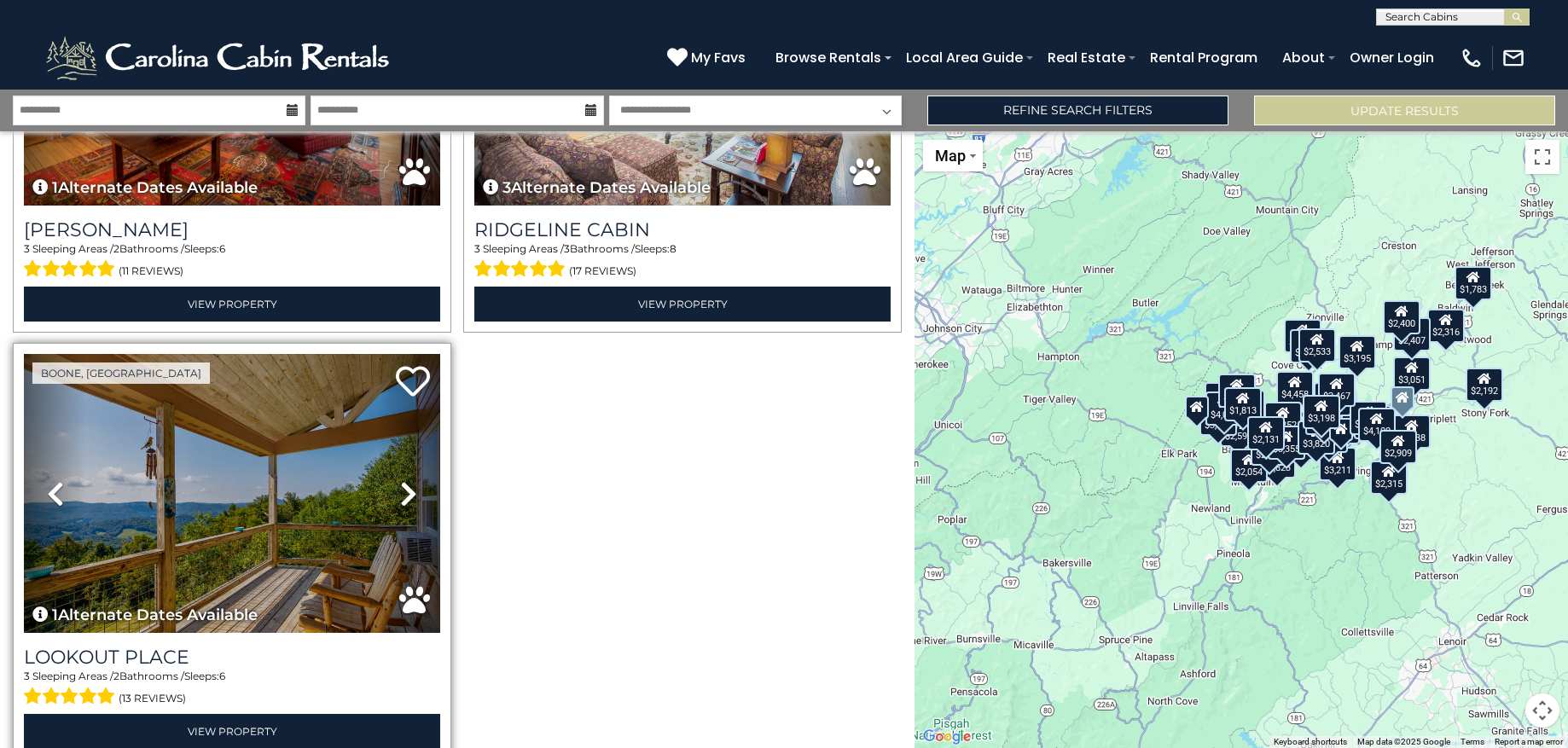
click at [404, 481] on icon at bounding box center [409, 494] width 17 height 28
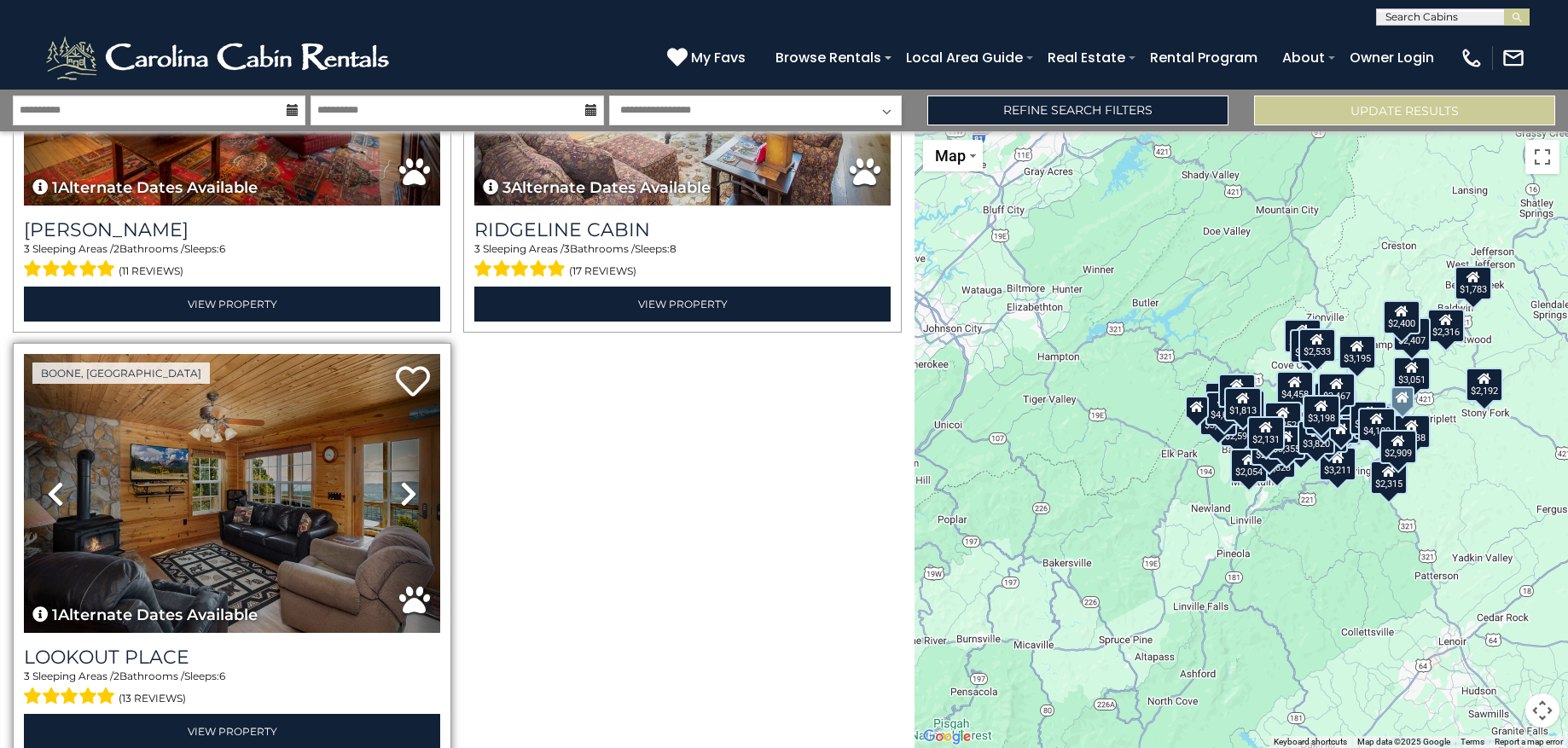
click at [405, 481] on icon at bounding box center [409, 494] width 17 height 28
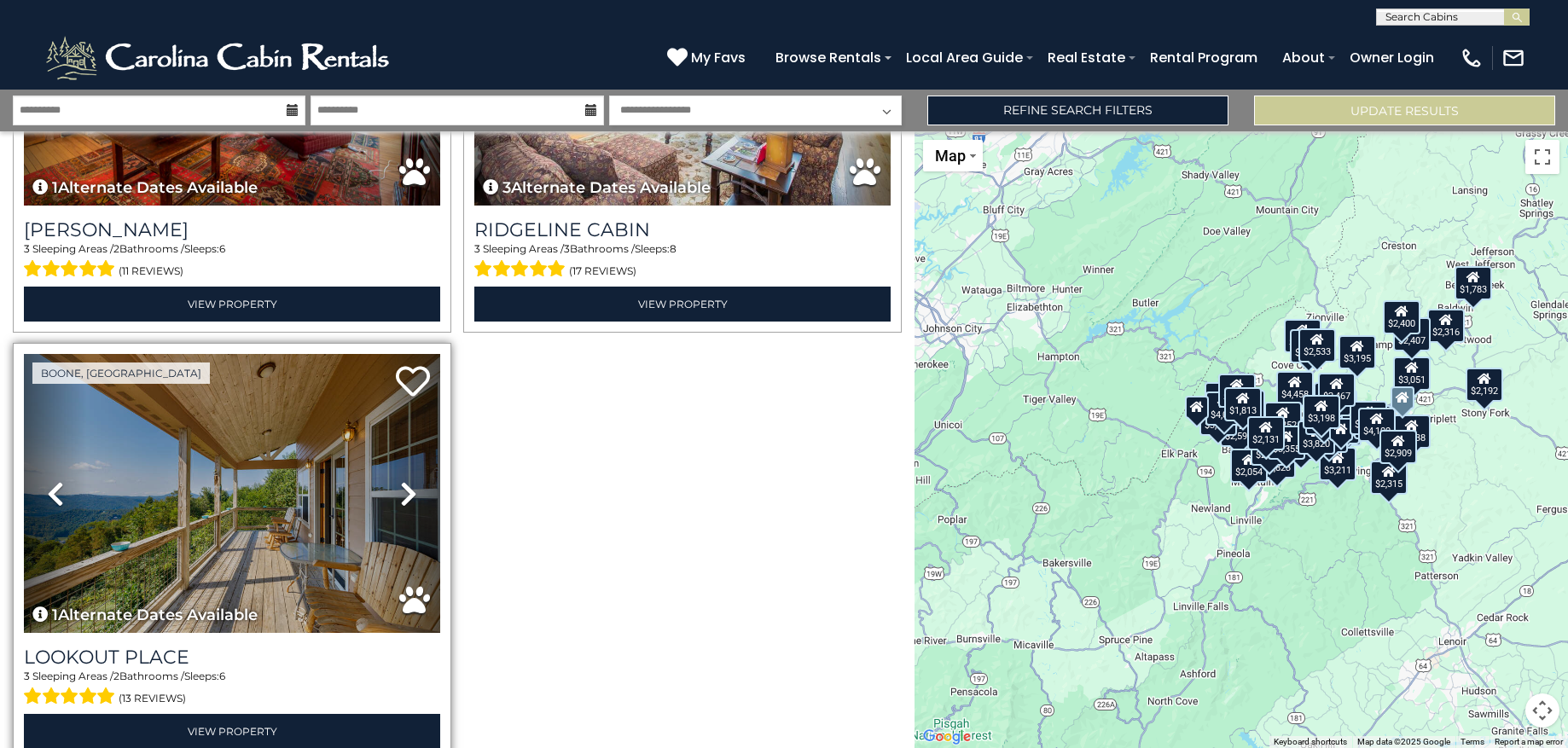
click at [405, 481] on icon at bounding box center [409, 494] width 17 height 28
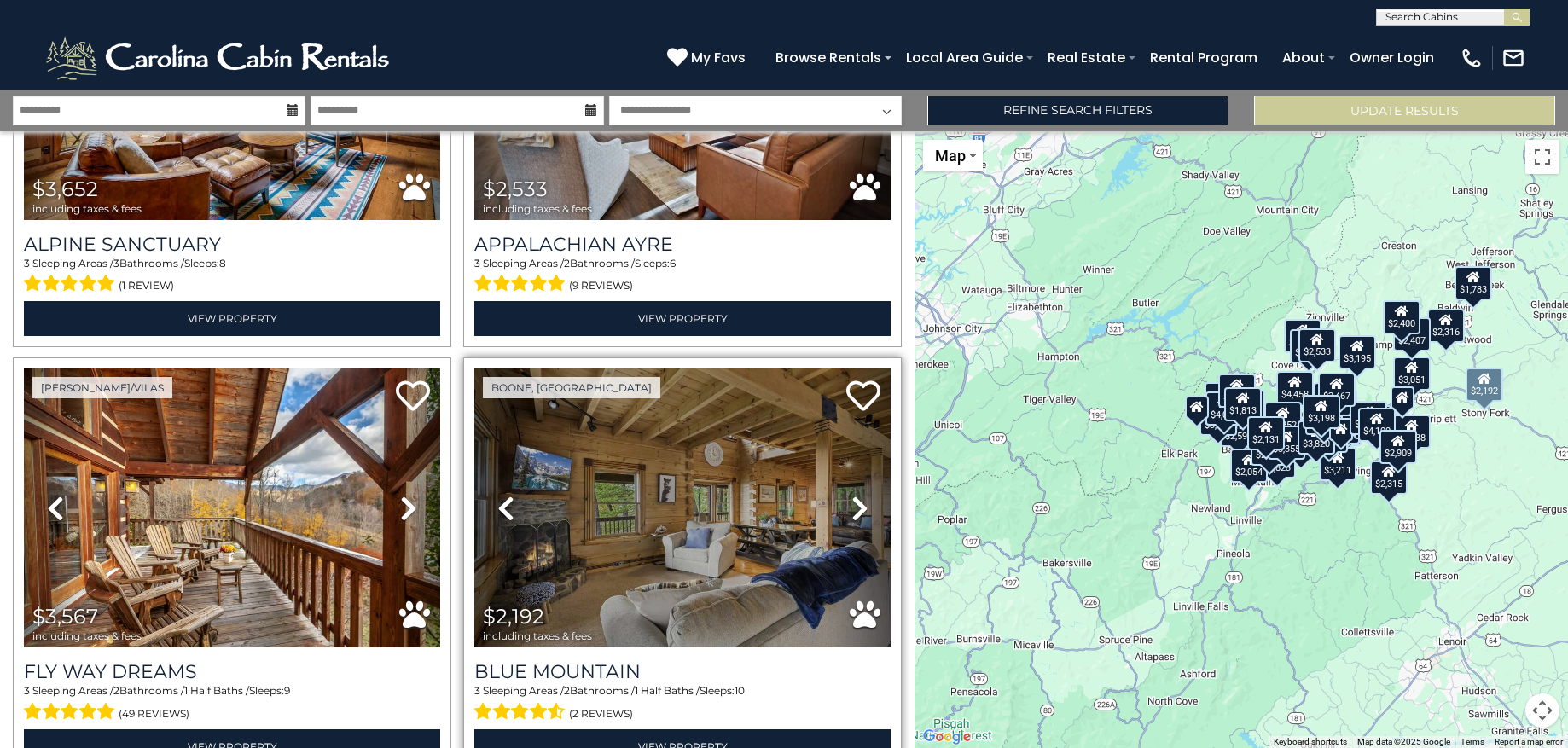
scroll to position [9627, 0]
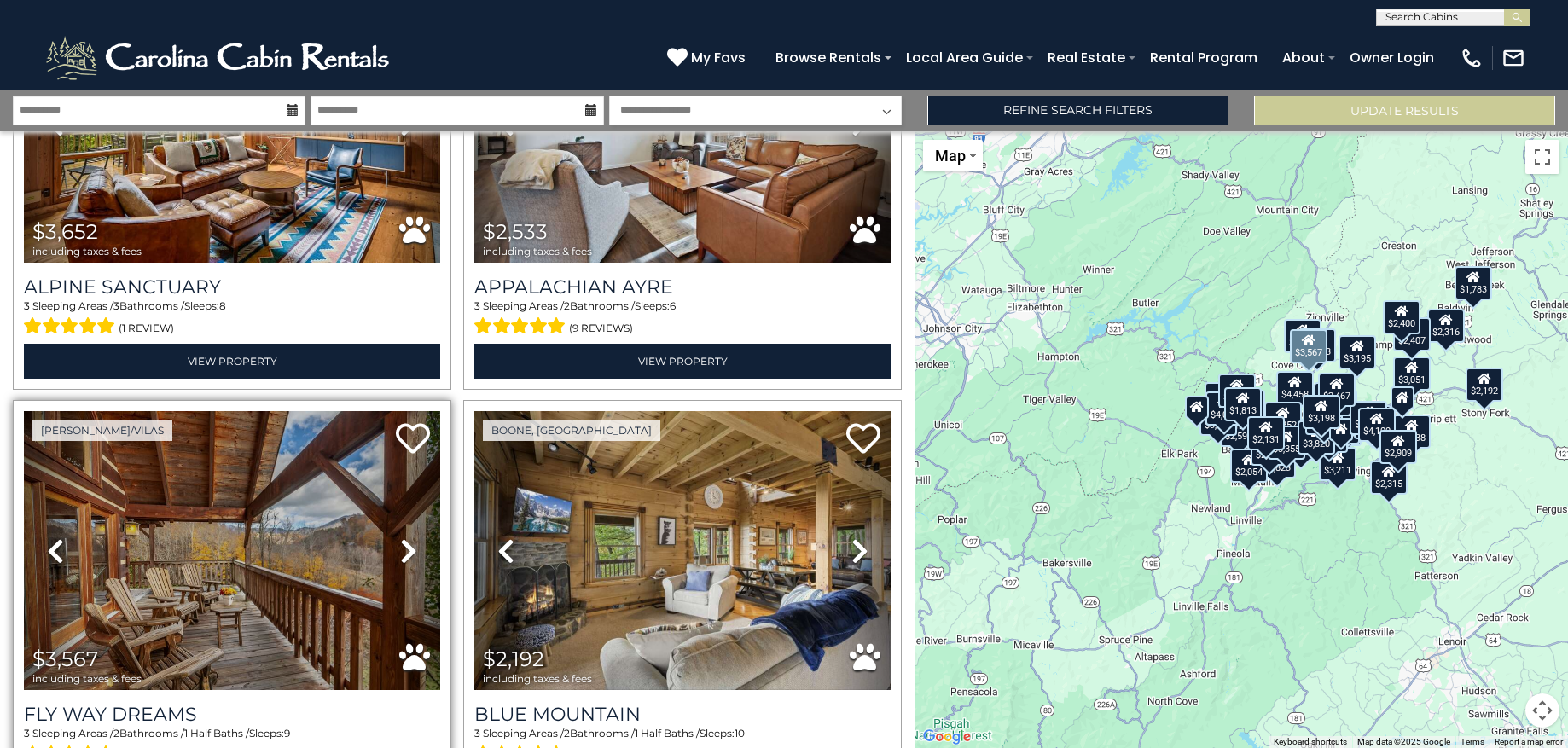
click at [405, 538] on icon at bounding box center [409, 551] width 17 height 28
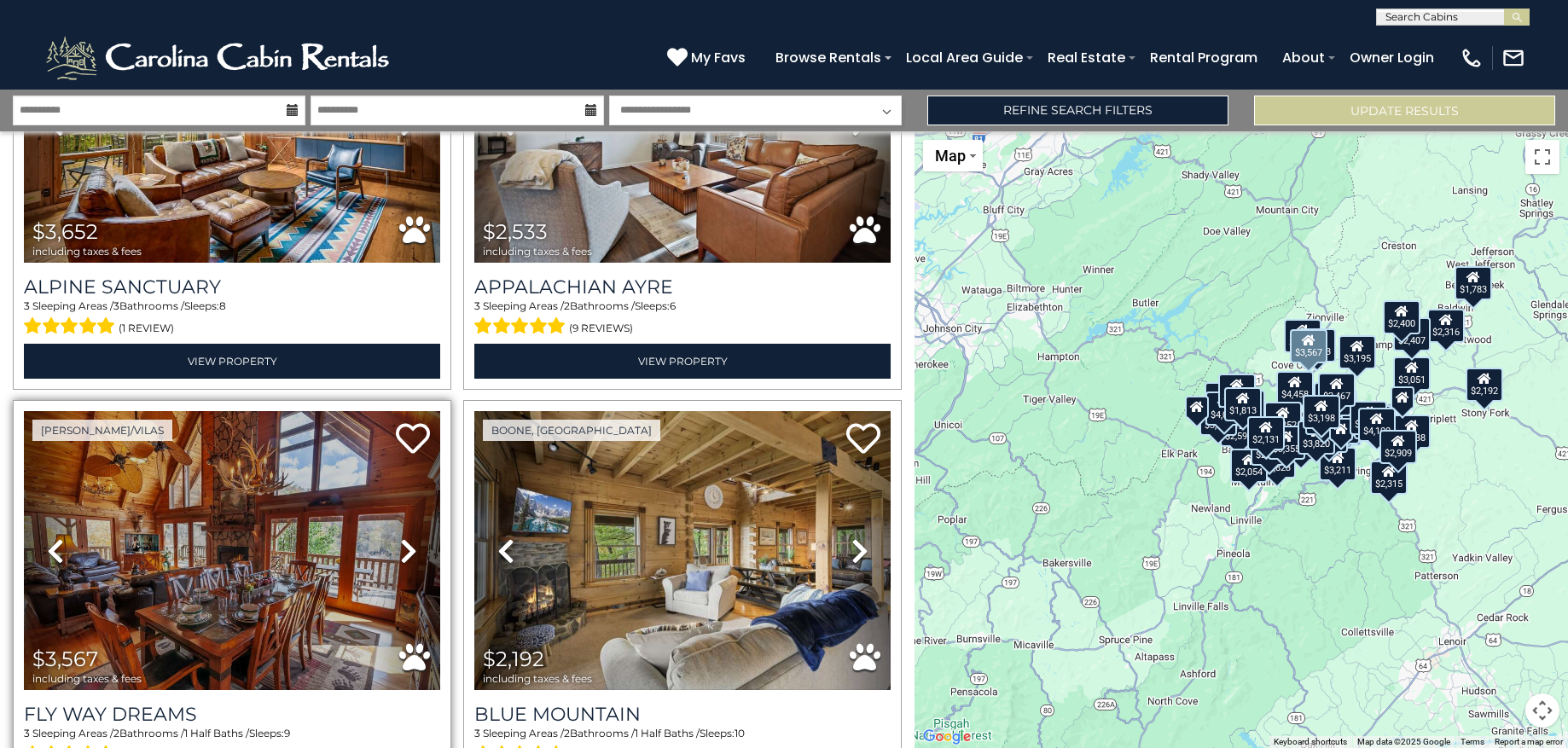
click at [407, 538] on icon at bounding box center [409, 551] width 17 height 28
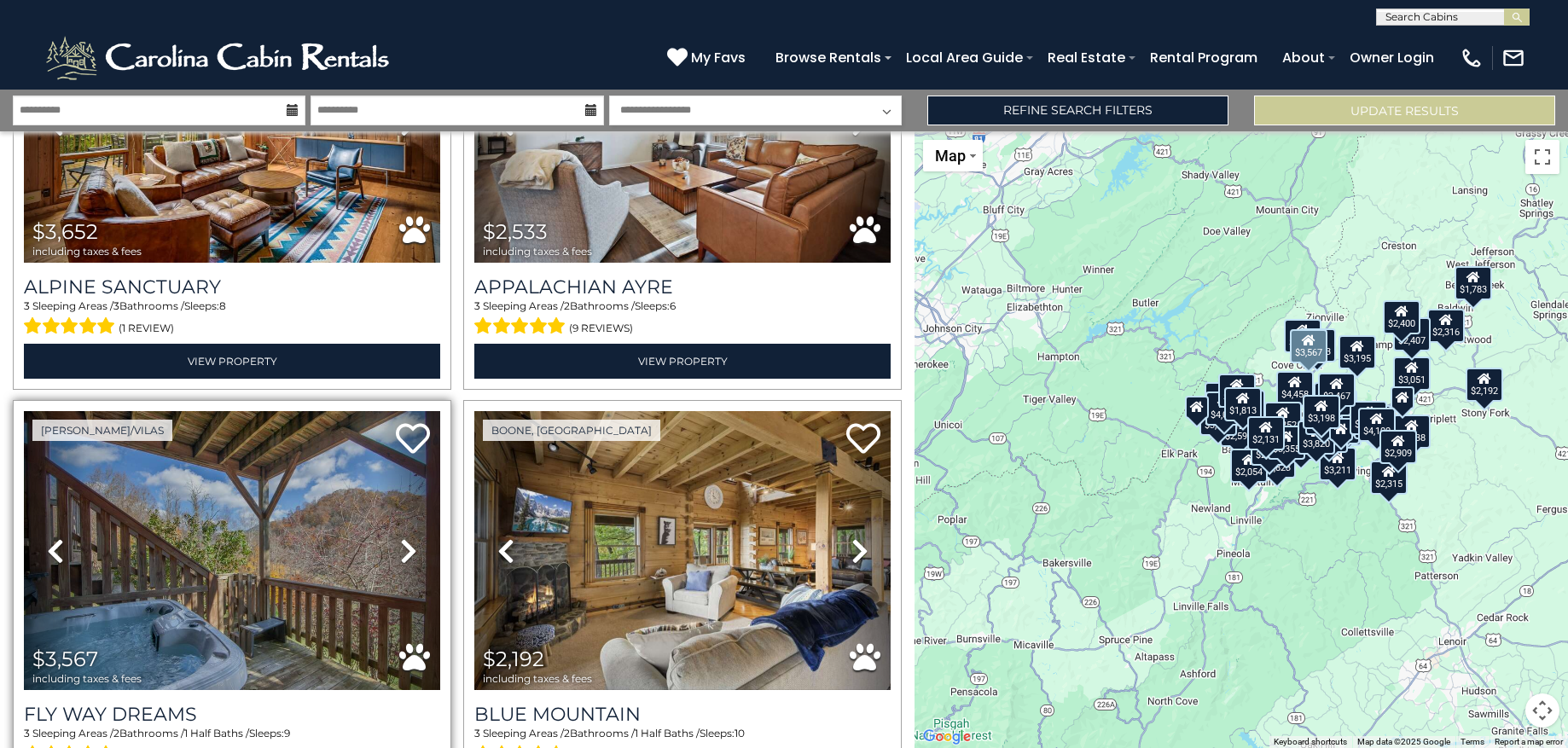
click at [404, 538] on icon at bounding box center [409, 551] width 17 height 28
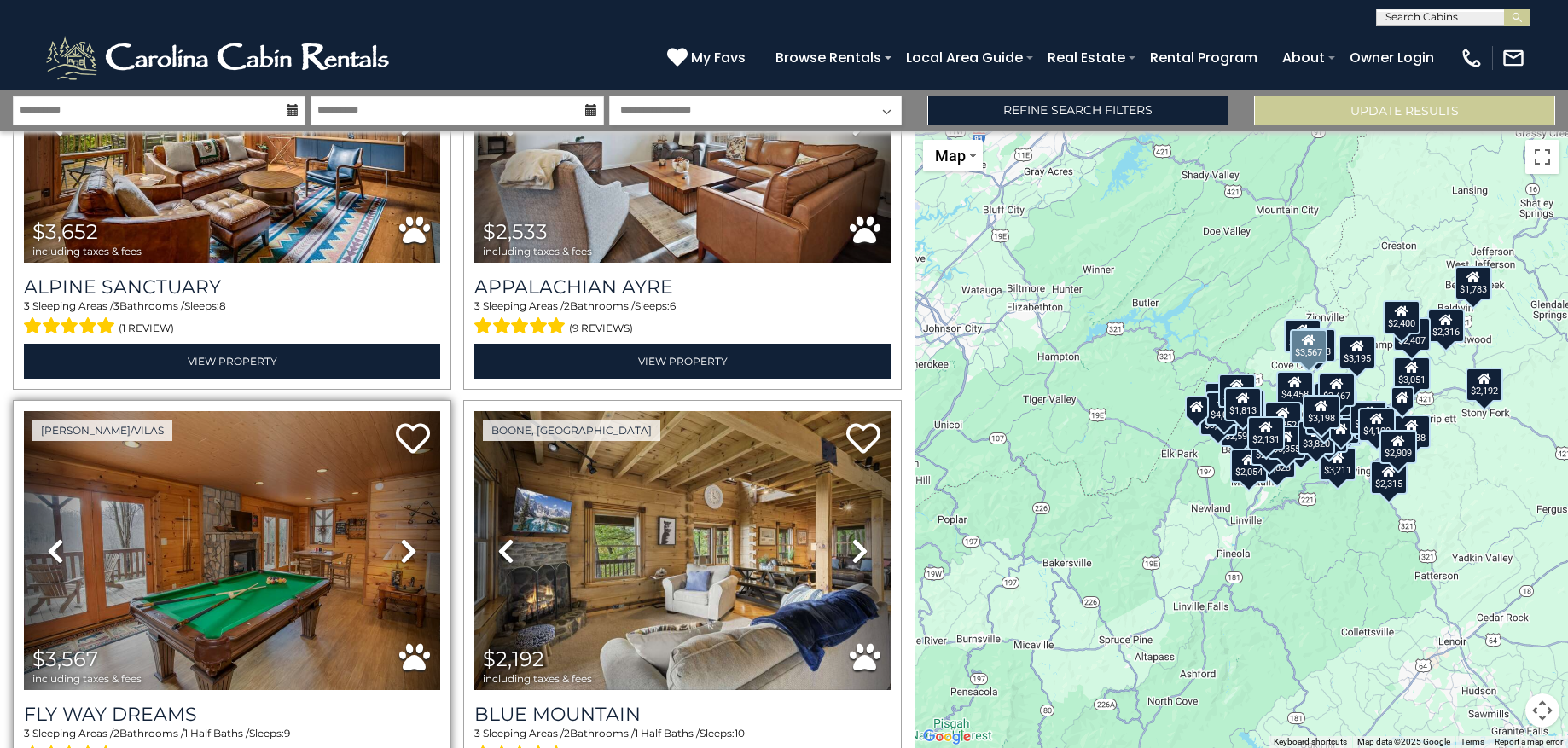
click at [407, 538] on icon at bounding box center [409, 551] width 17 height 28
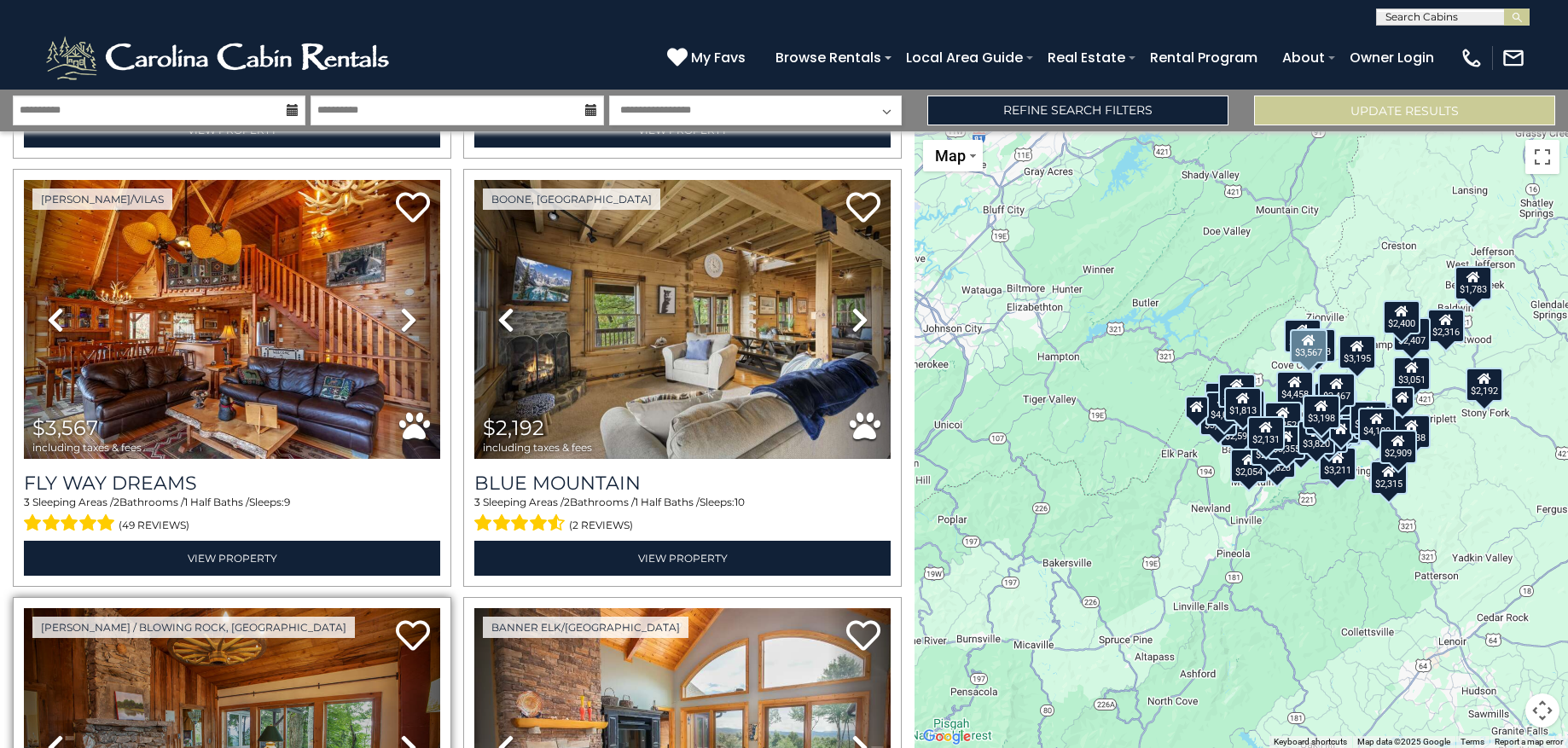
scroll to position [10042, 0]
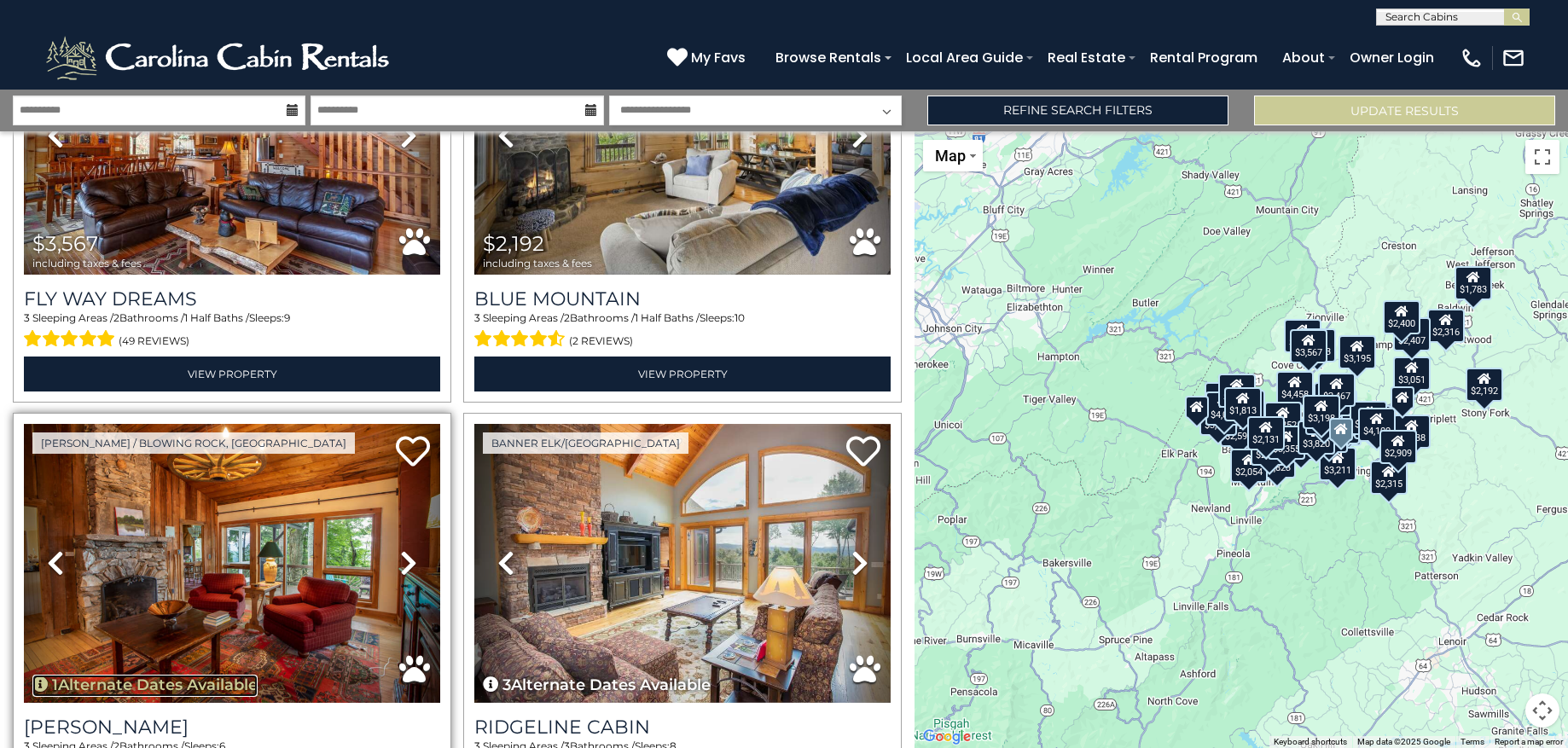
click at [43, 676] on icon "button" at bounding box center [40, 684] width 15 height 15
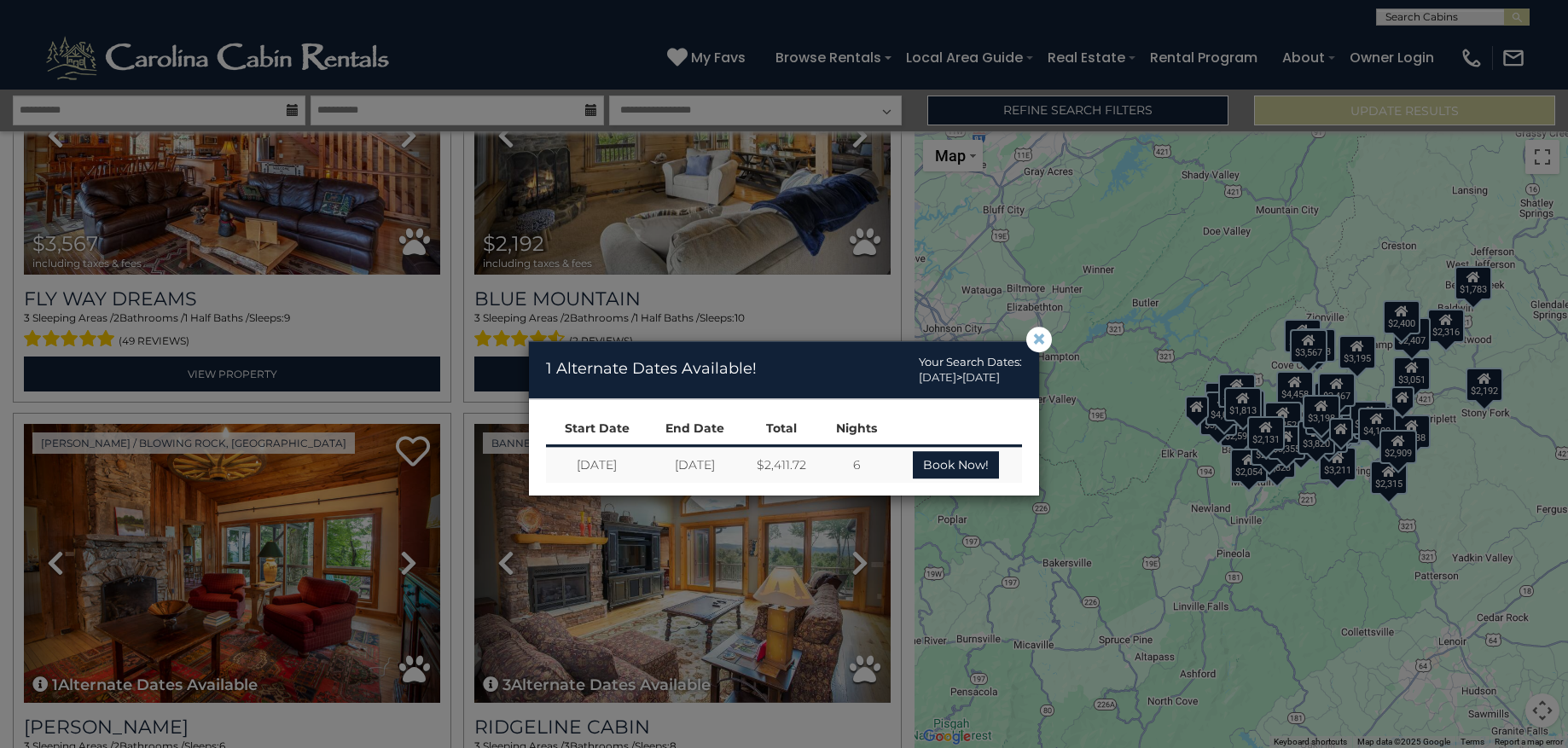
click at [1036, 340] on span "×" at bounding box center [1039, 340] width 15 height 0
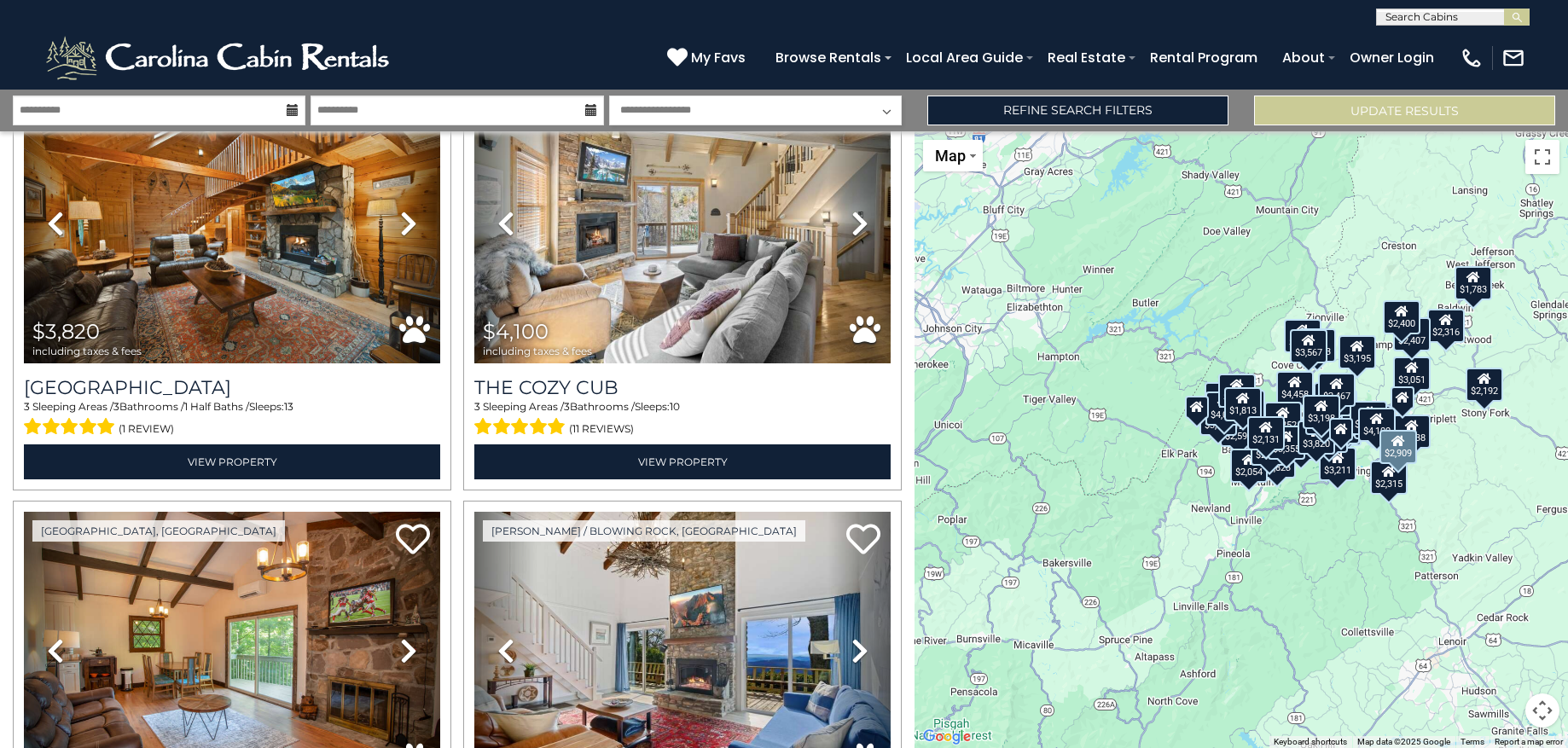
scroll to position [8386, 0]
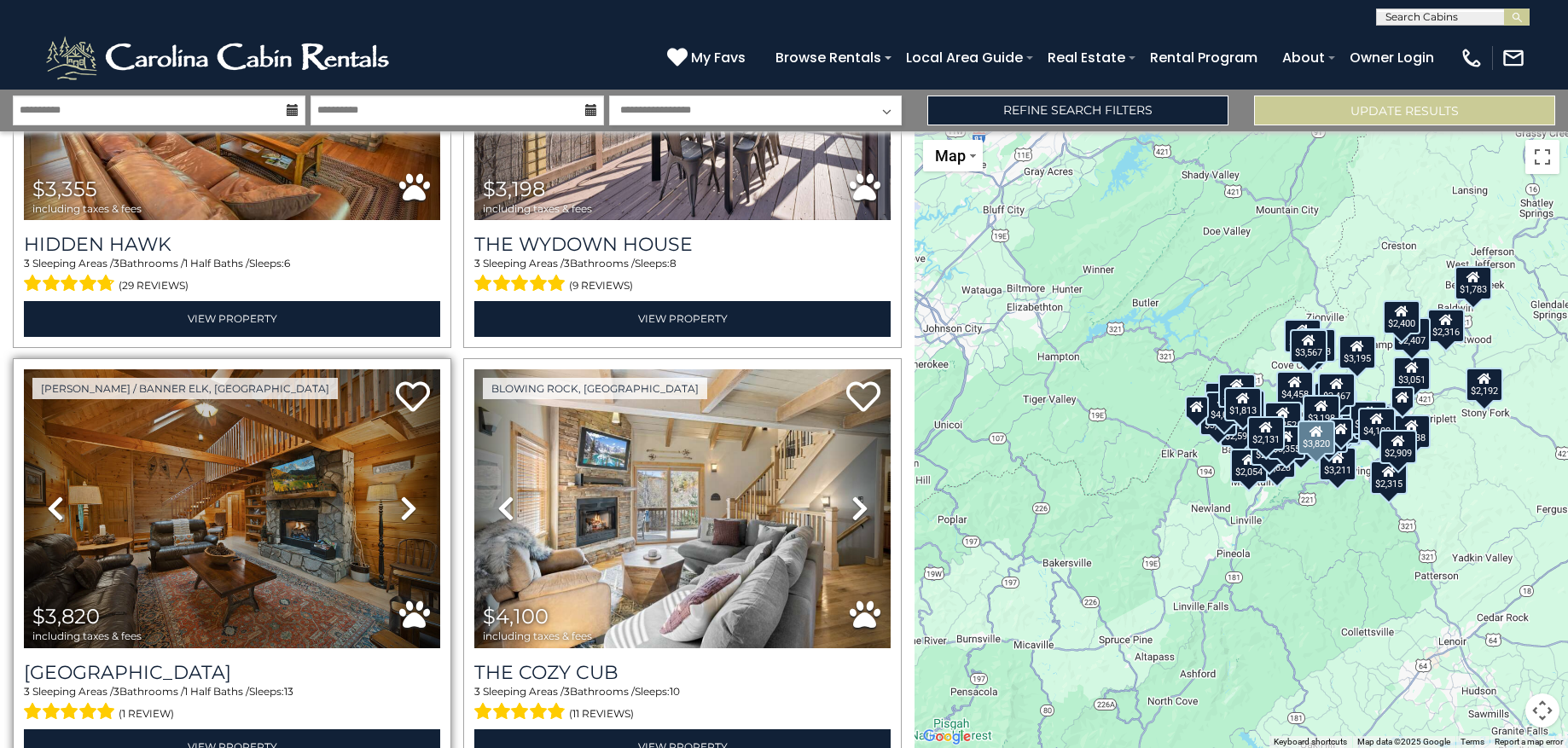
click at [400, 495] on icon at bounding box center [409, 508] width 17 height 28
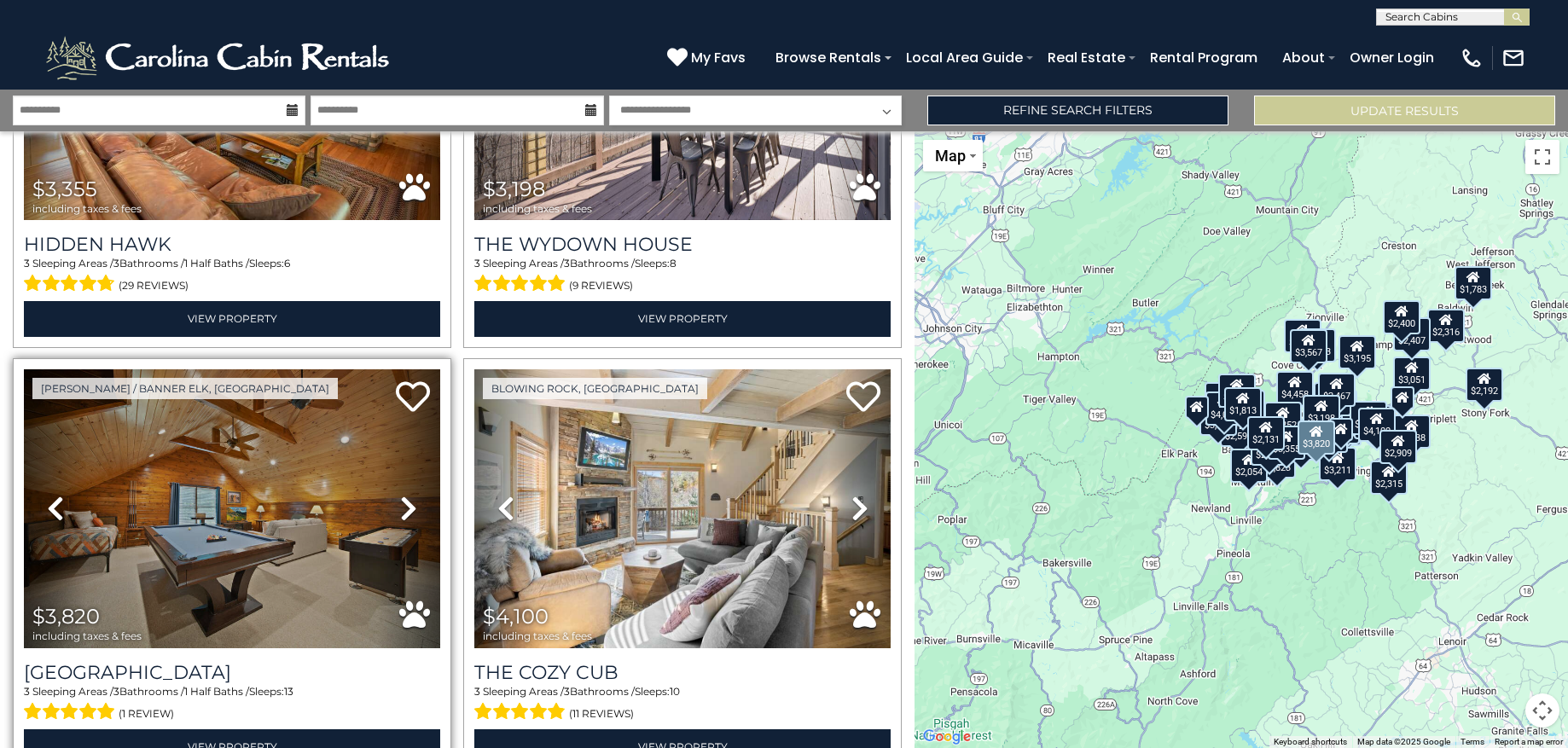
click at [401, 495] on icon at bounding box center [409, 508] width 17 height 28
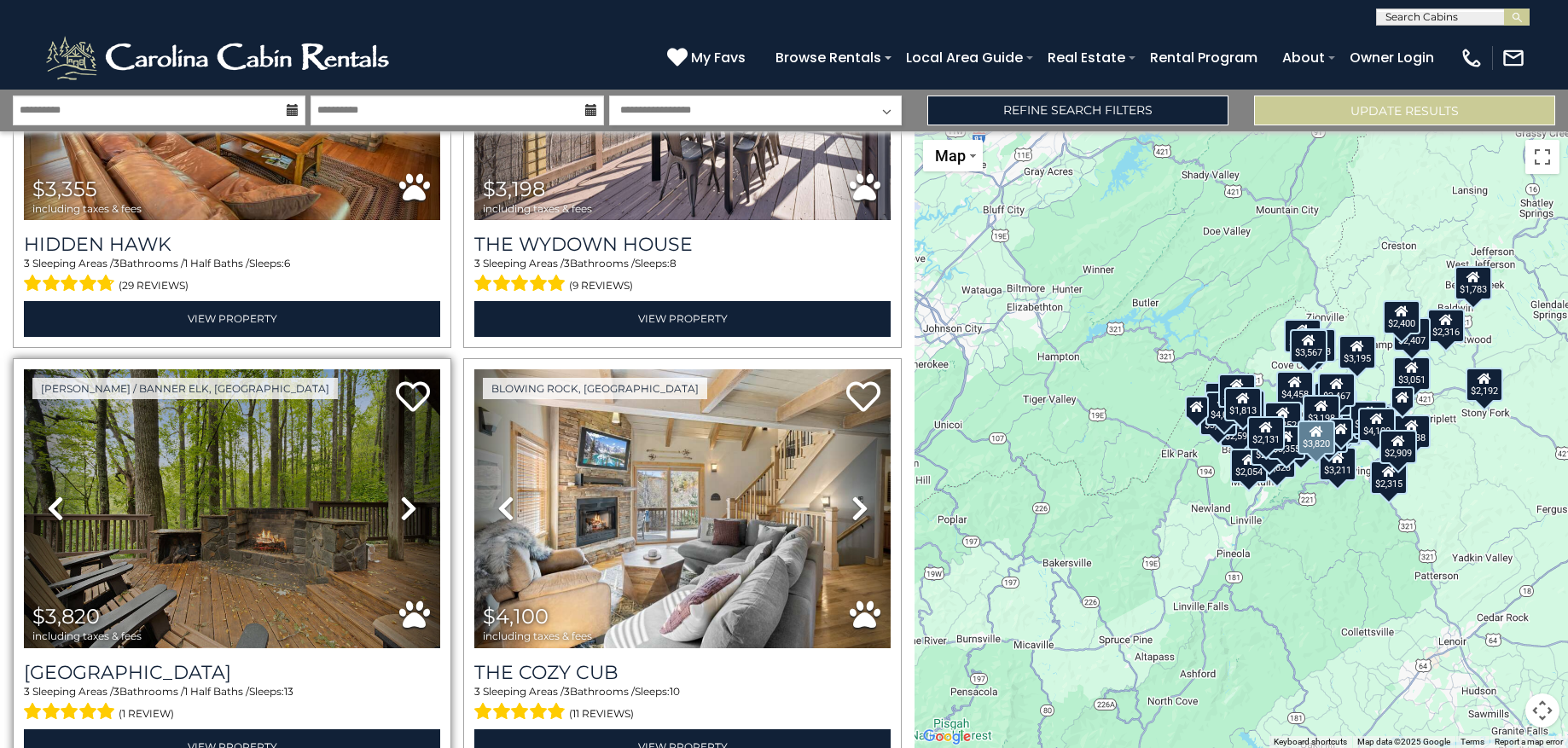
click at [401, 495] on icon at bounding box center [409, 508] width 17 height 28
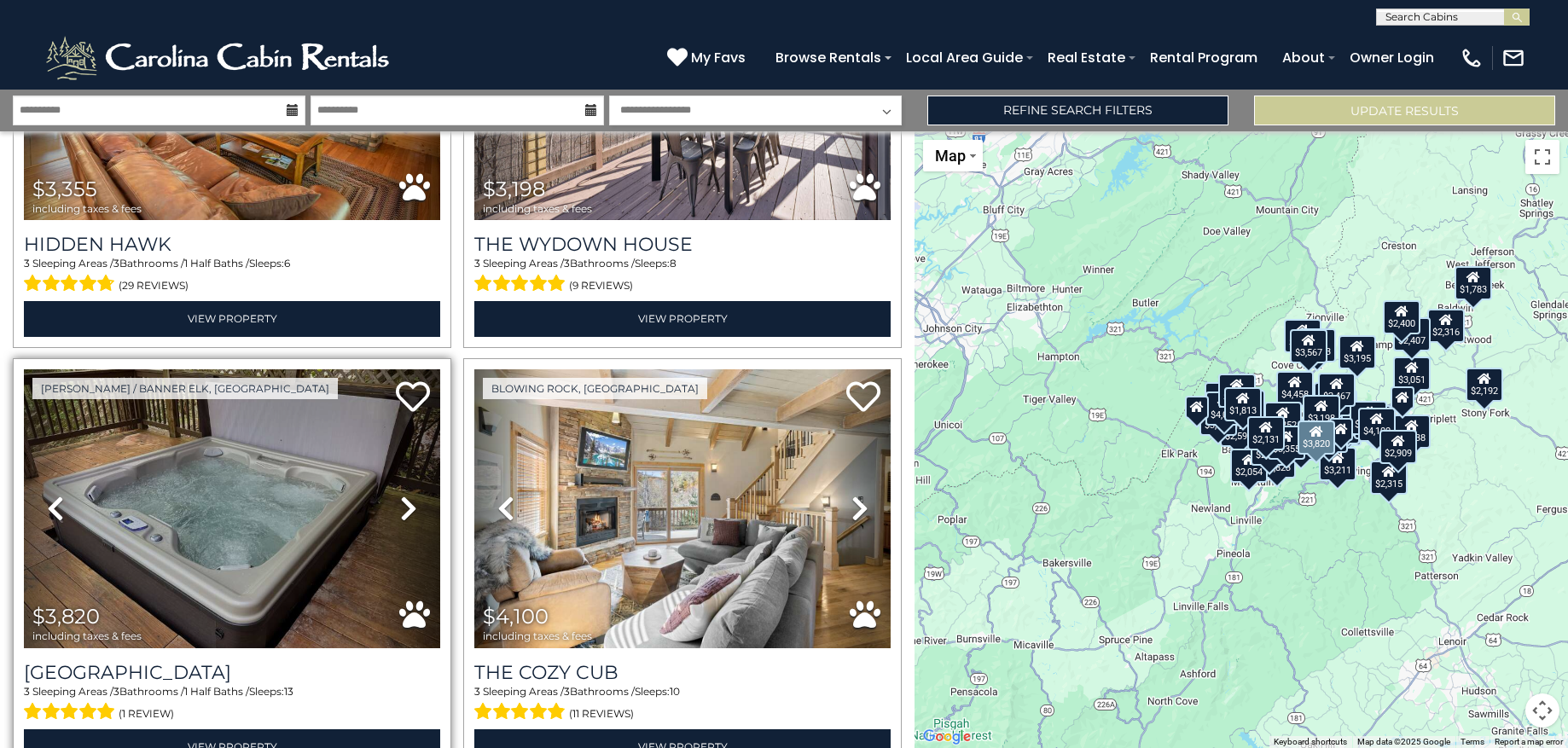
click at [401, 495] on icon at bounding box center [409, 508] width 17 height 28
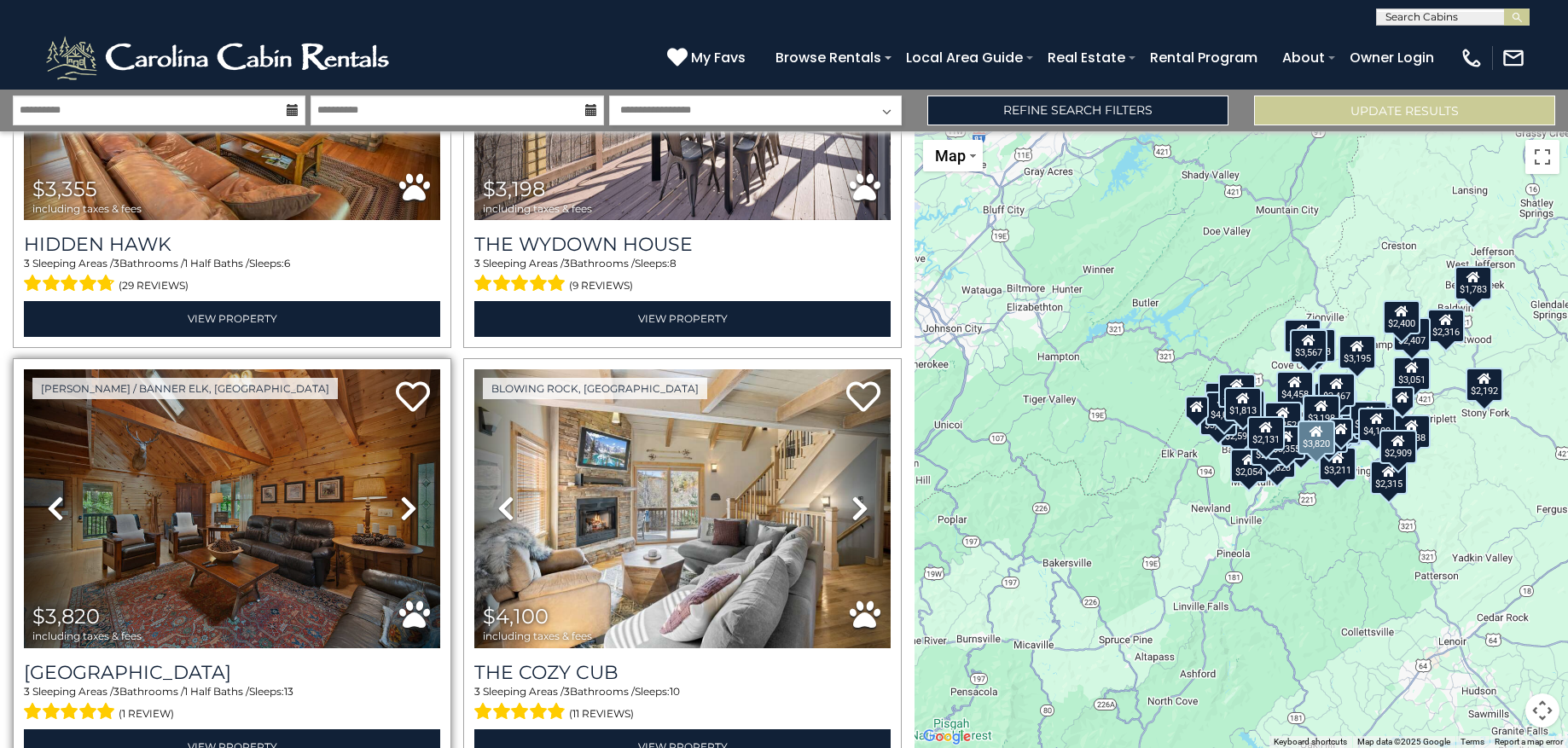
click at [401, 495] on icon at bounding box center [409, 508] width 17 height 28
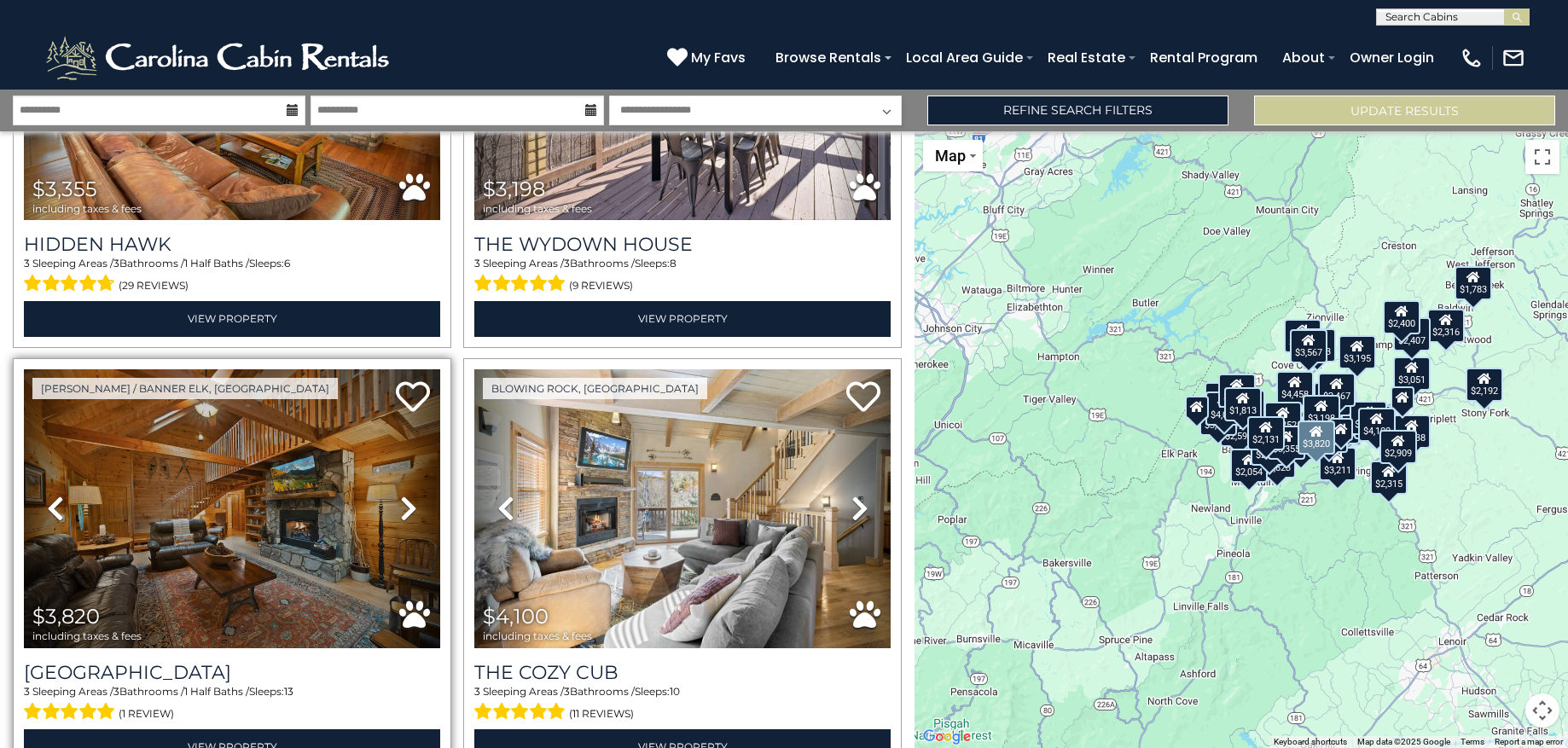
click at [401, 495] on icon at bounding box center [409, 508] width 17 height 28
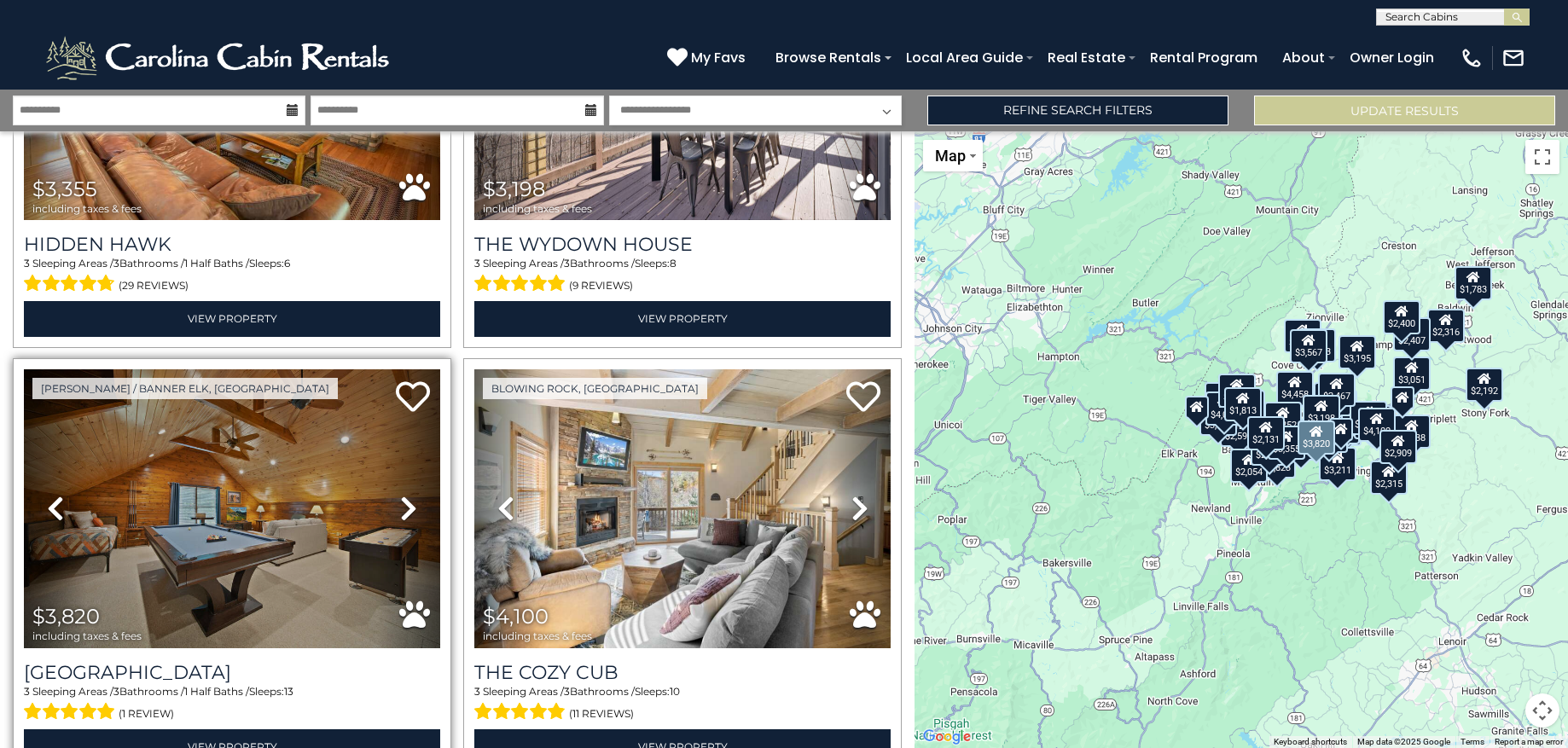
click at [401, 495] on icon at bounding box center [409, 508] width 17 height 28
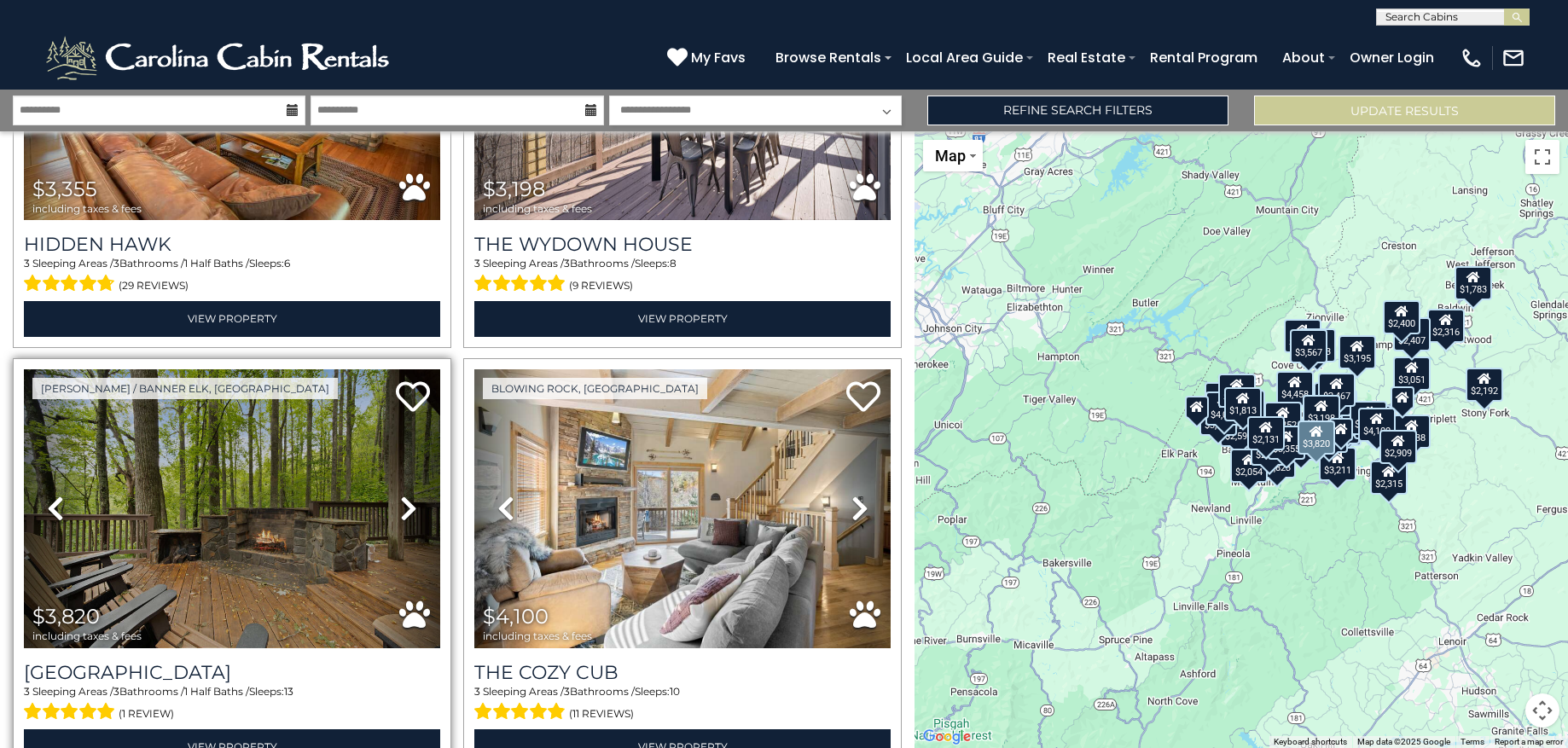
click at [401, 495] on icon at bounding box center [409, 508] width 17 height 28
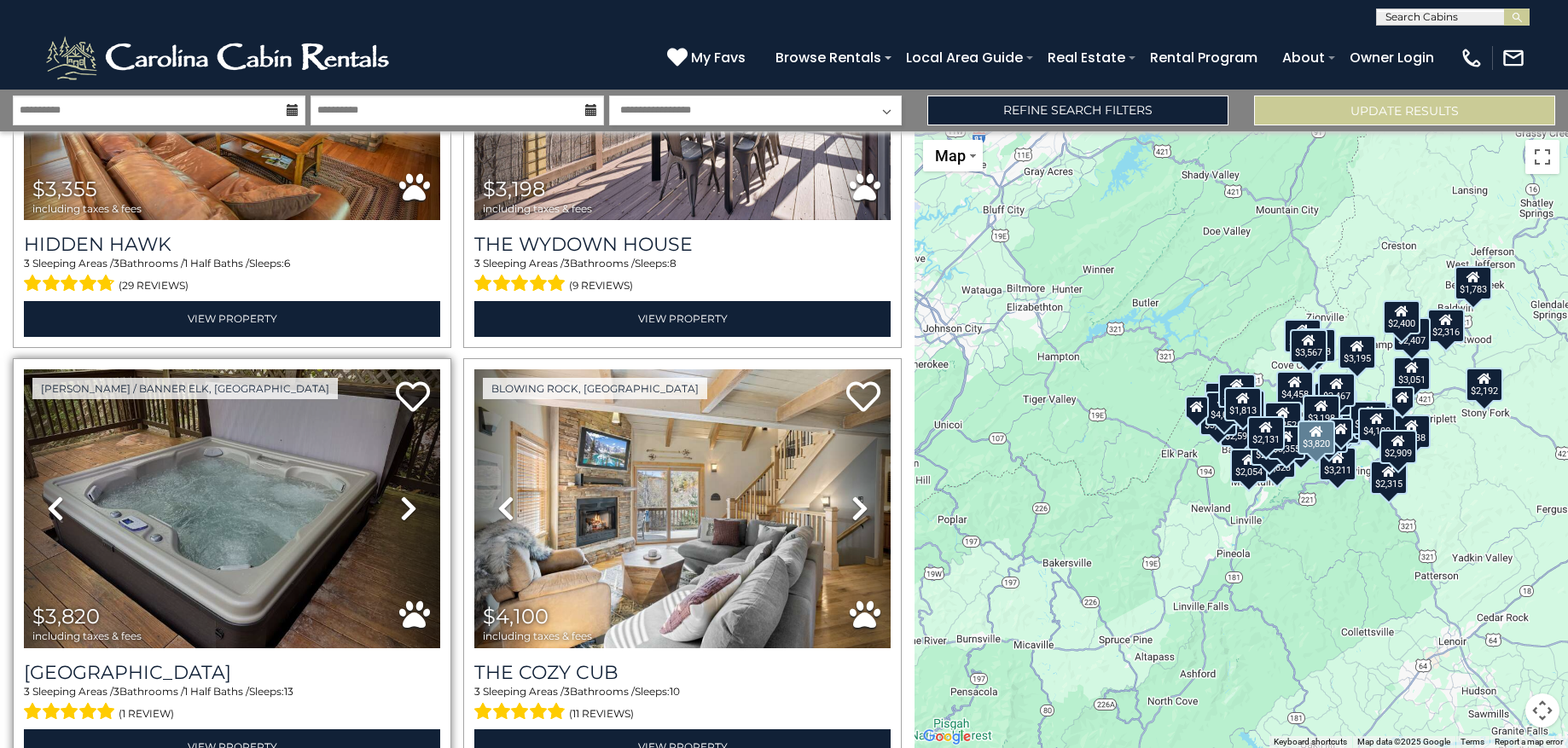
click at [401, 495] on icon at bounding box center [409, 508] width 17 height 28
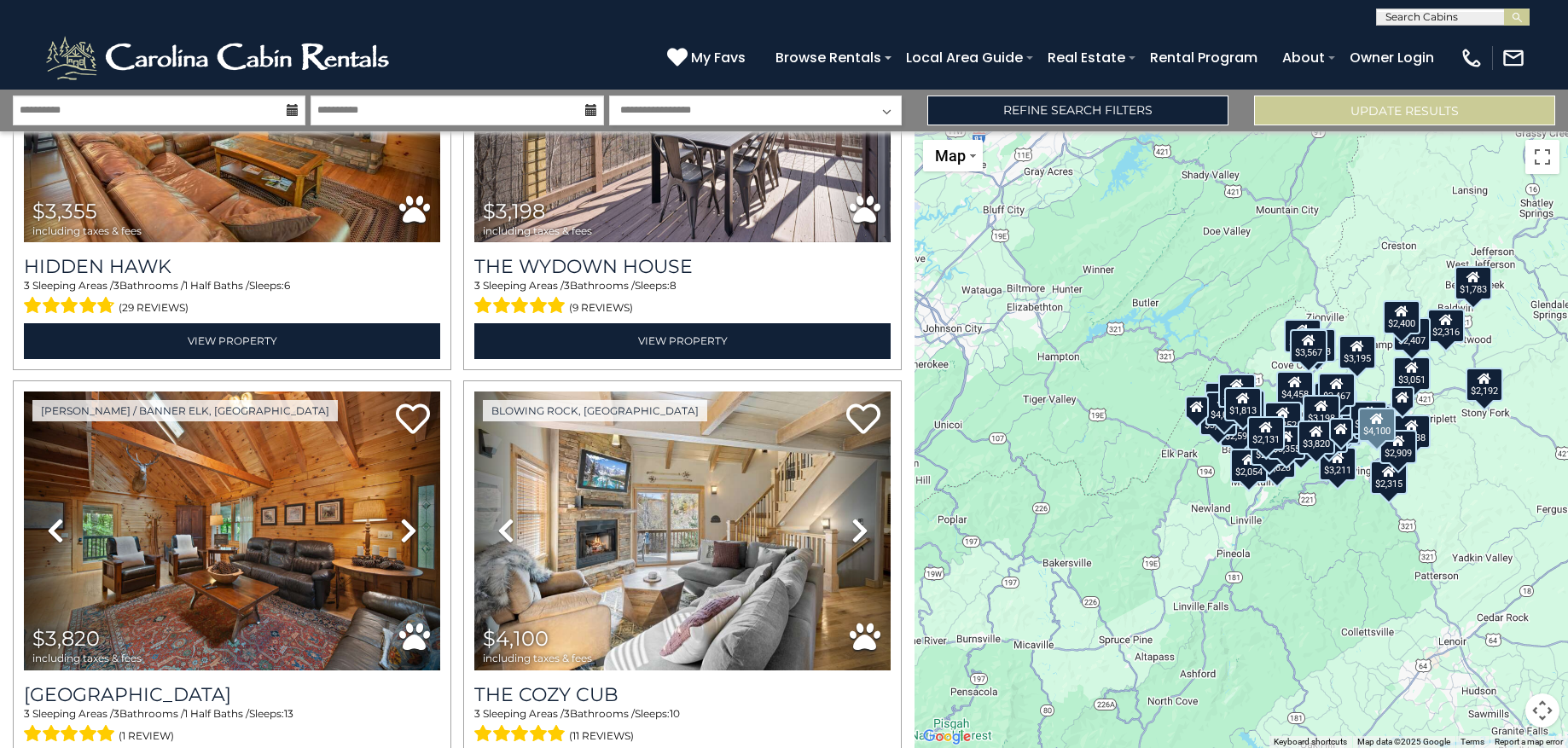
scroll to position [8086, 0]
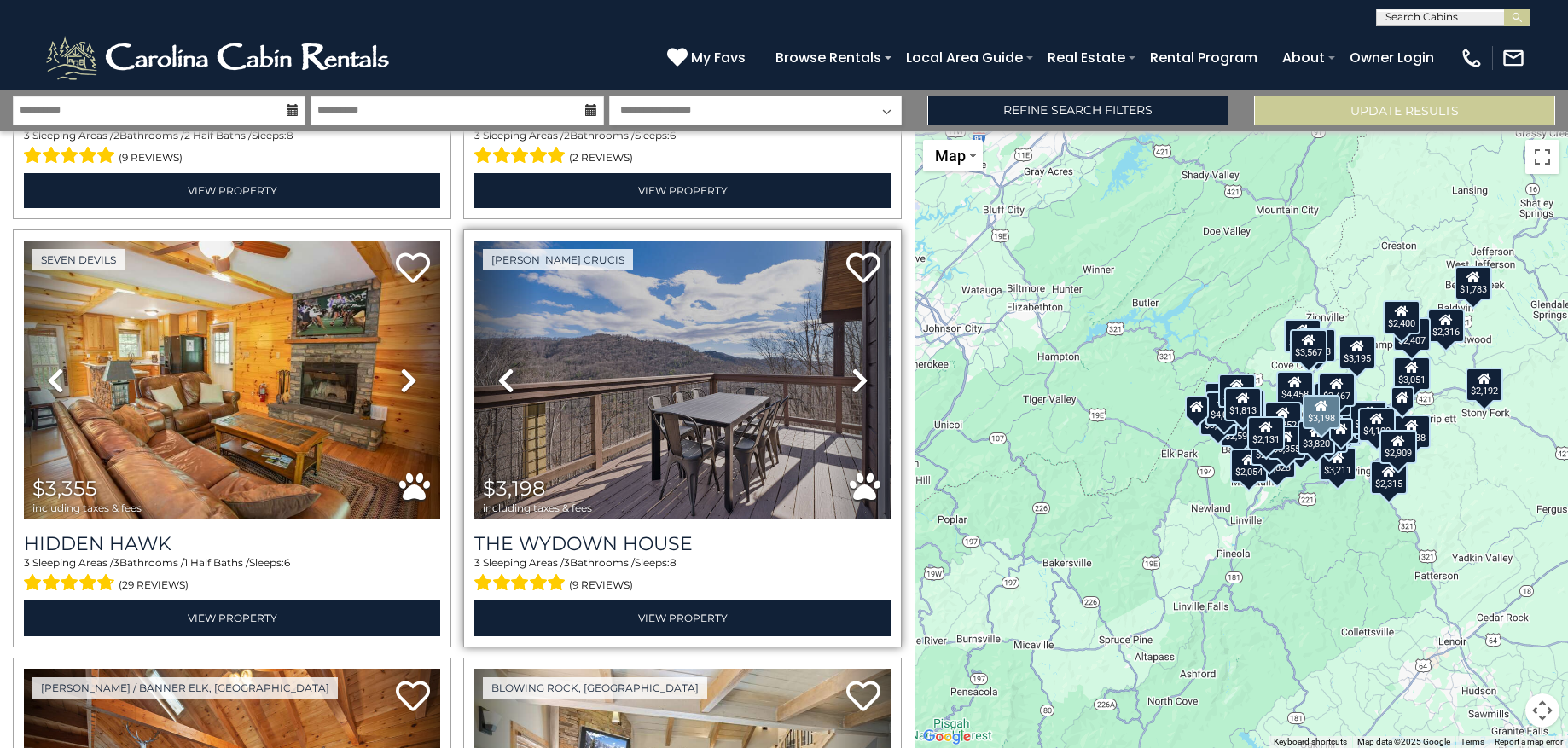
click at [852, 367] on icon at bounding box center [860, 380] width 17 height 28
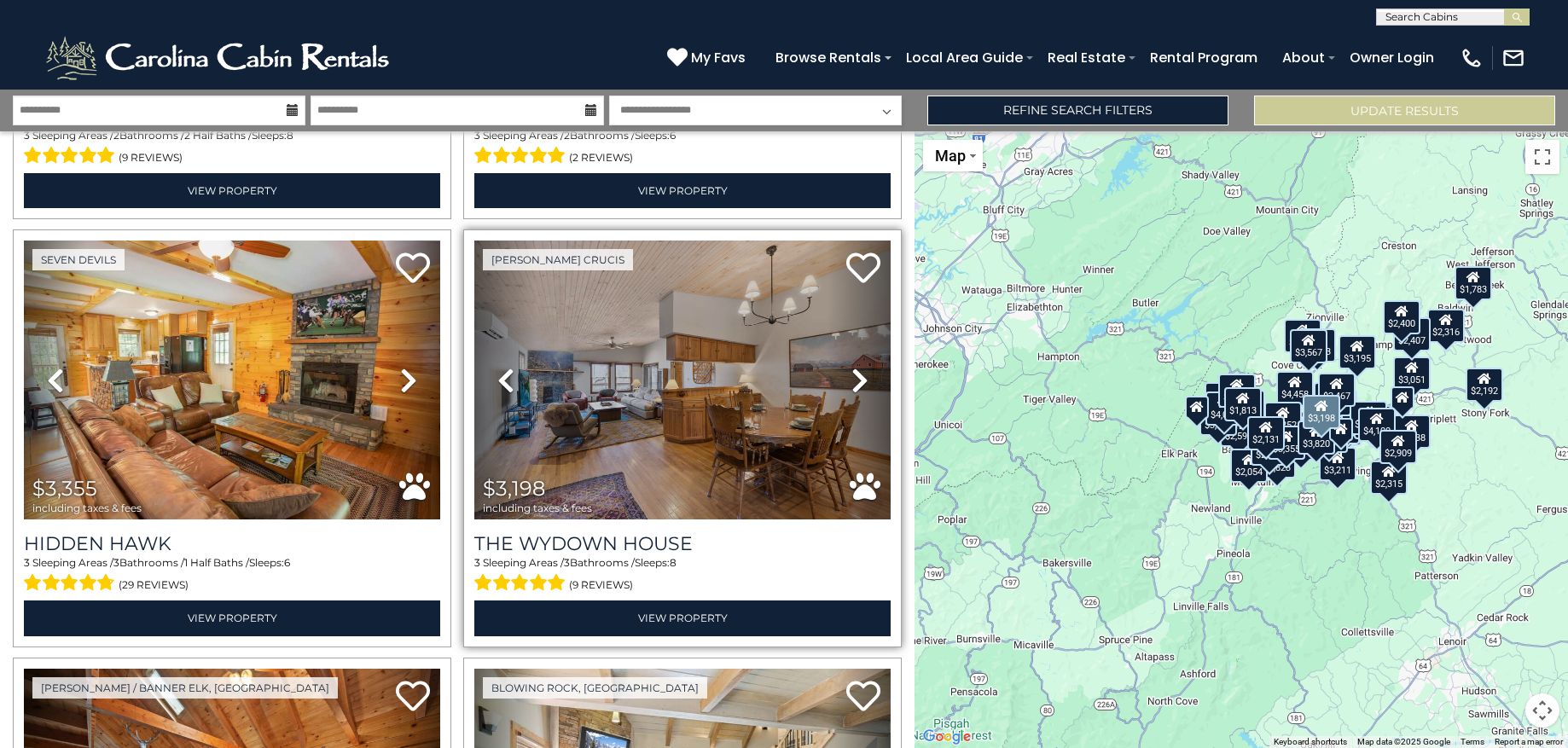
click at [852, 367] on icon at bounding box center [860, 380] width 17 height 28
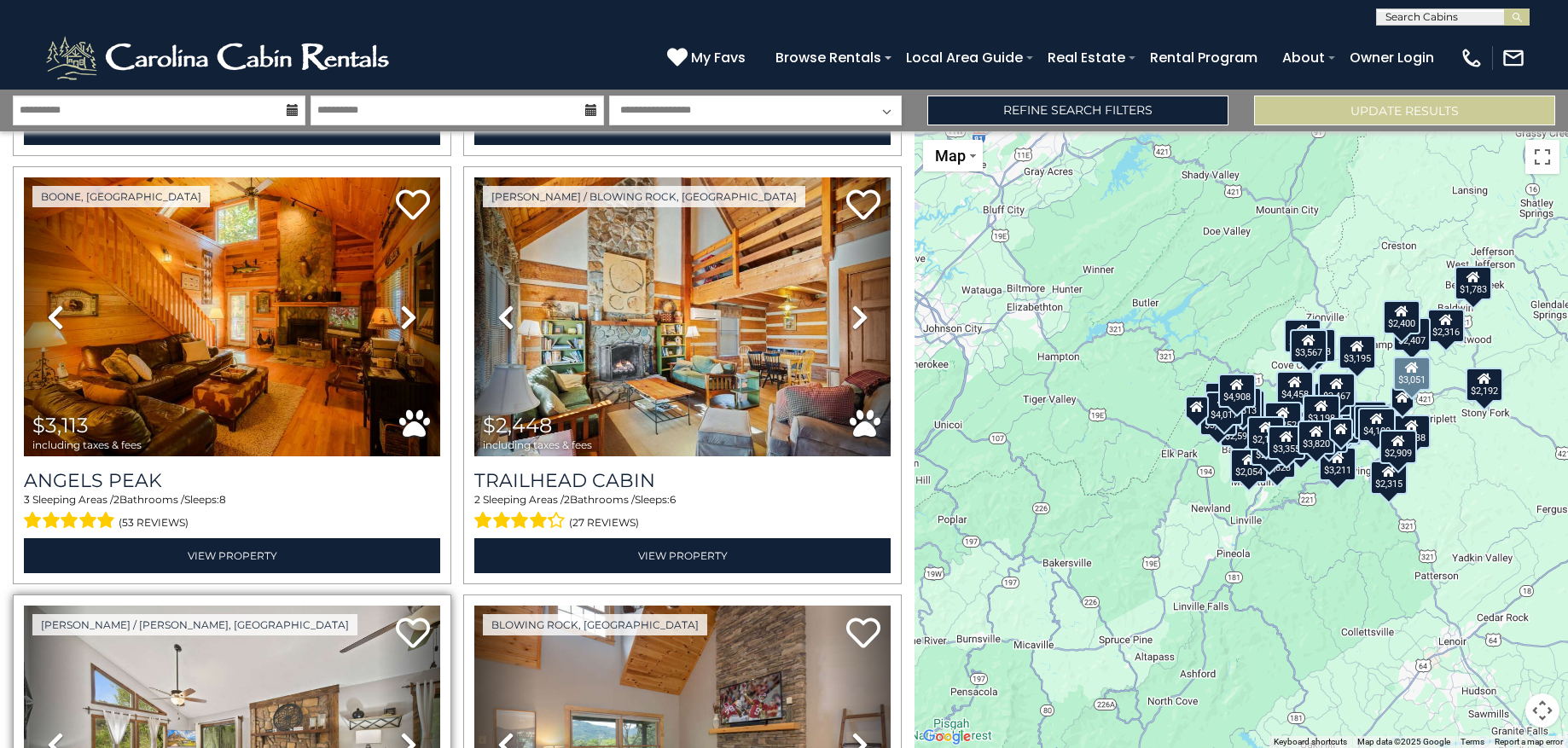
scroll to position [5132, 0]
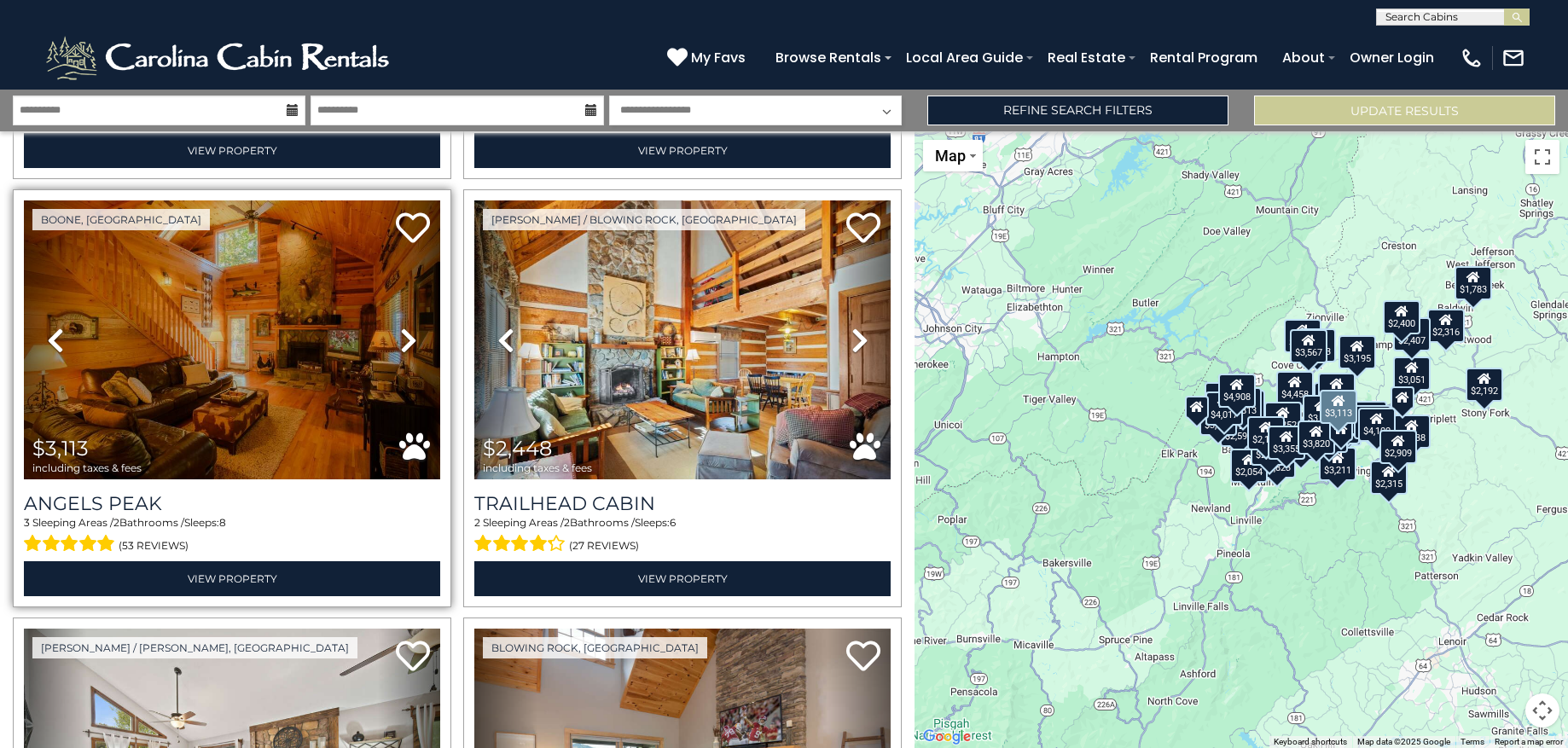
click at [400, 327] on icon at bounding box center [409, 340] width 17 height 28
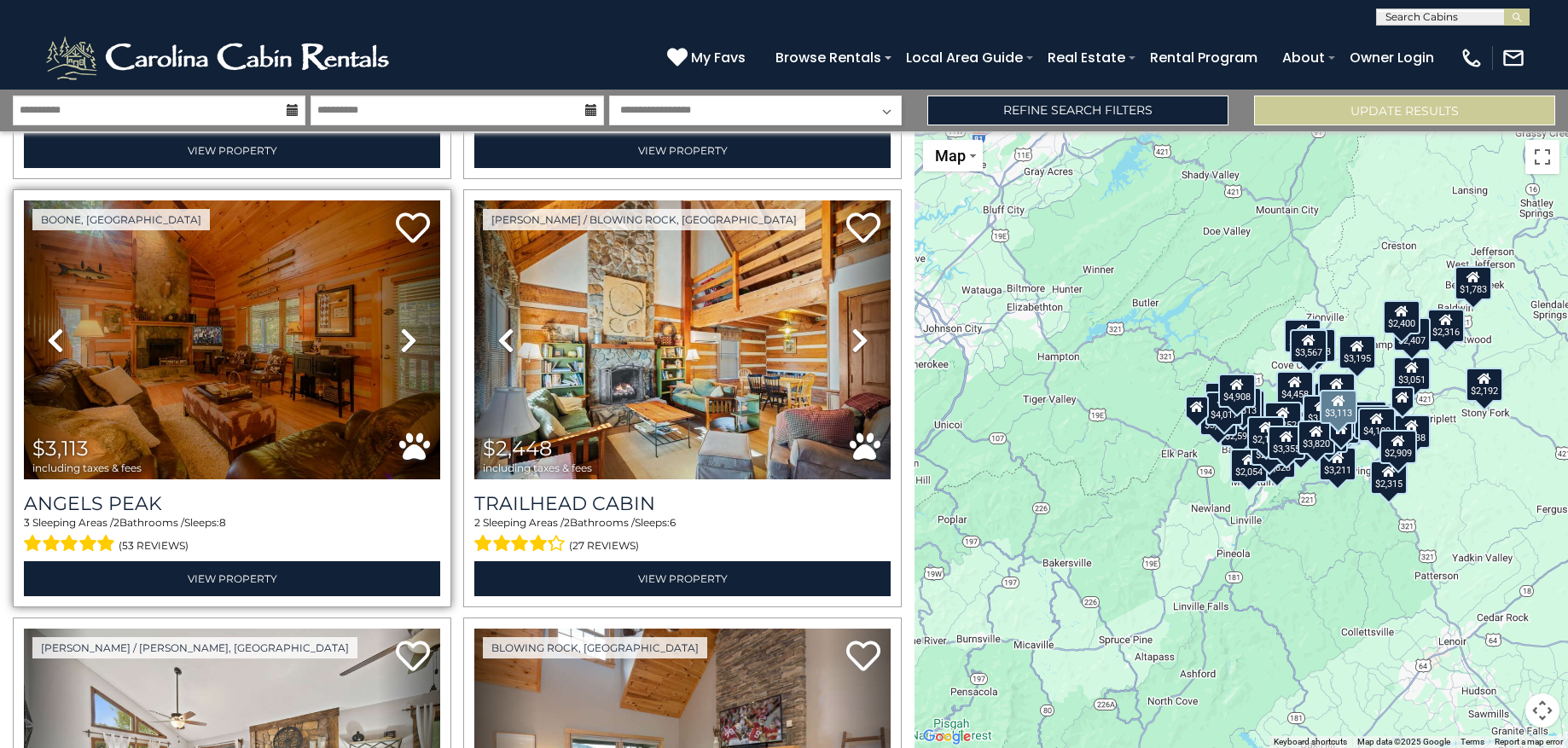
click at [400, 327] on icon at bounding box center [409, 340] width 17 height 28
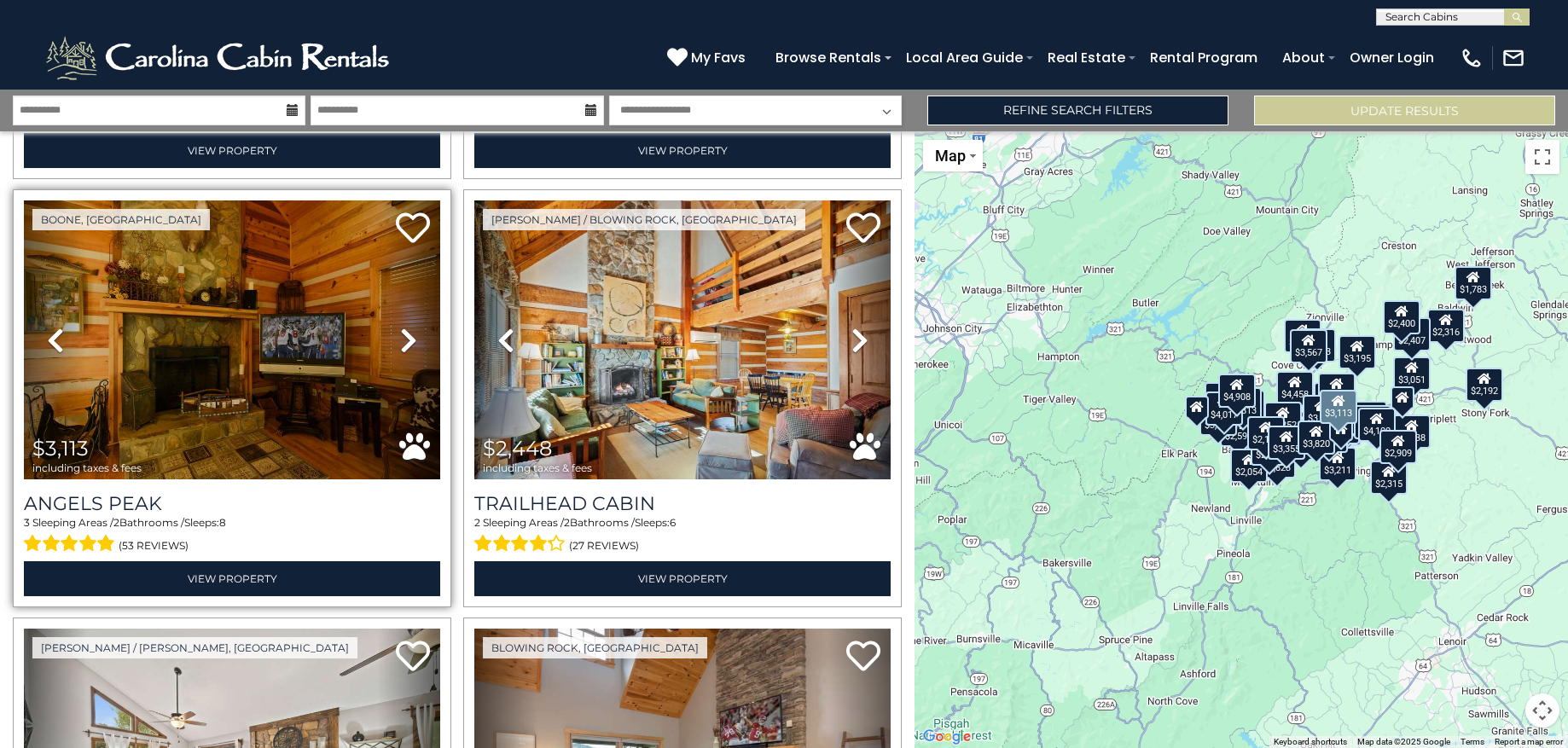
click at [400, 327] on icon at bounding box center [409, 340] width 17 height 28
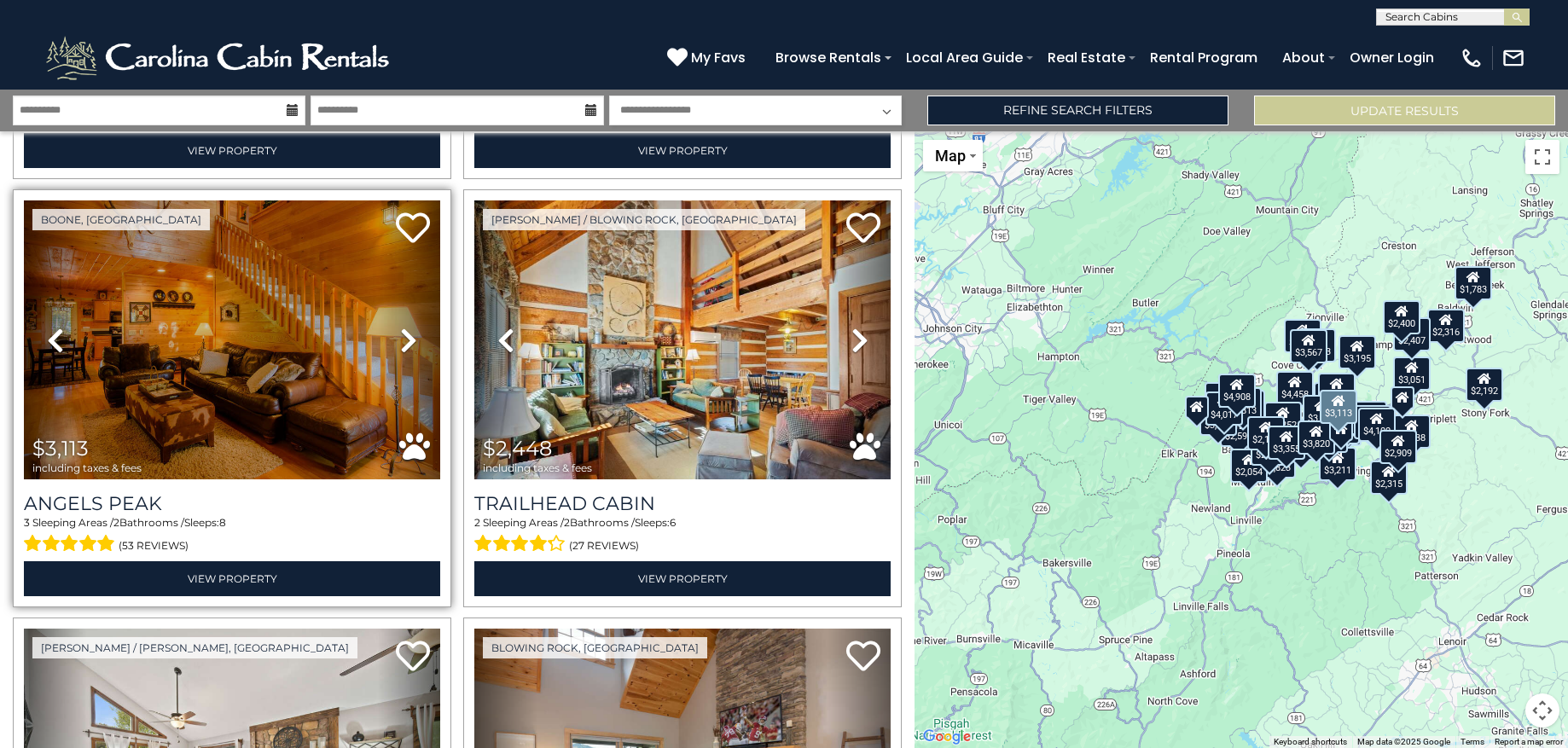
click at [400, 327] on icon at bounding box center [409, 340] width 17 height 28
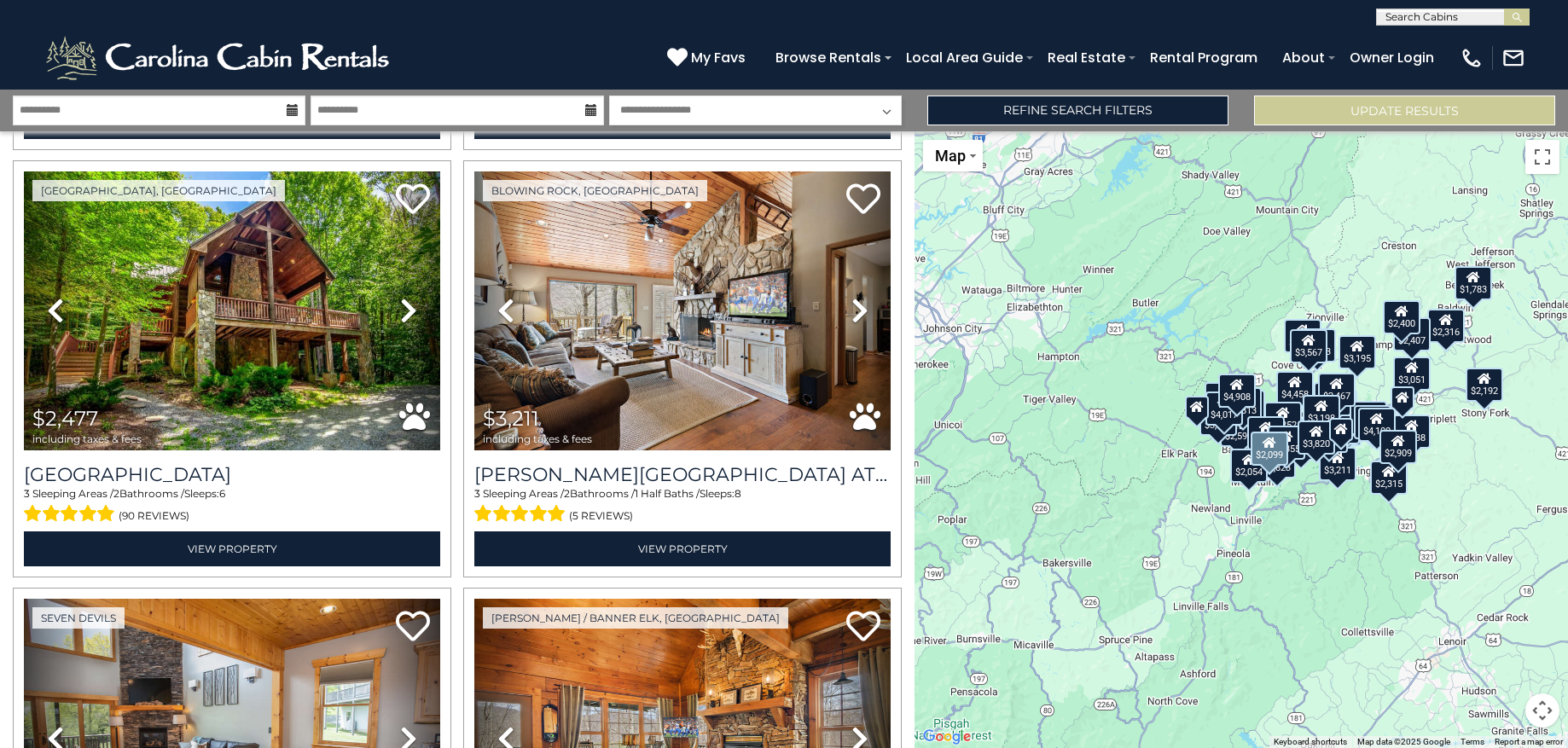
scroll to position [4301, 0]
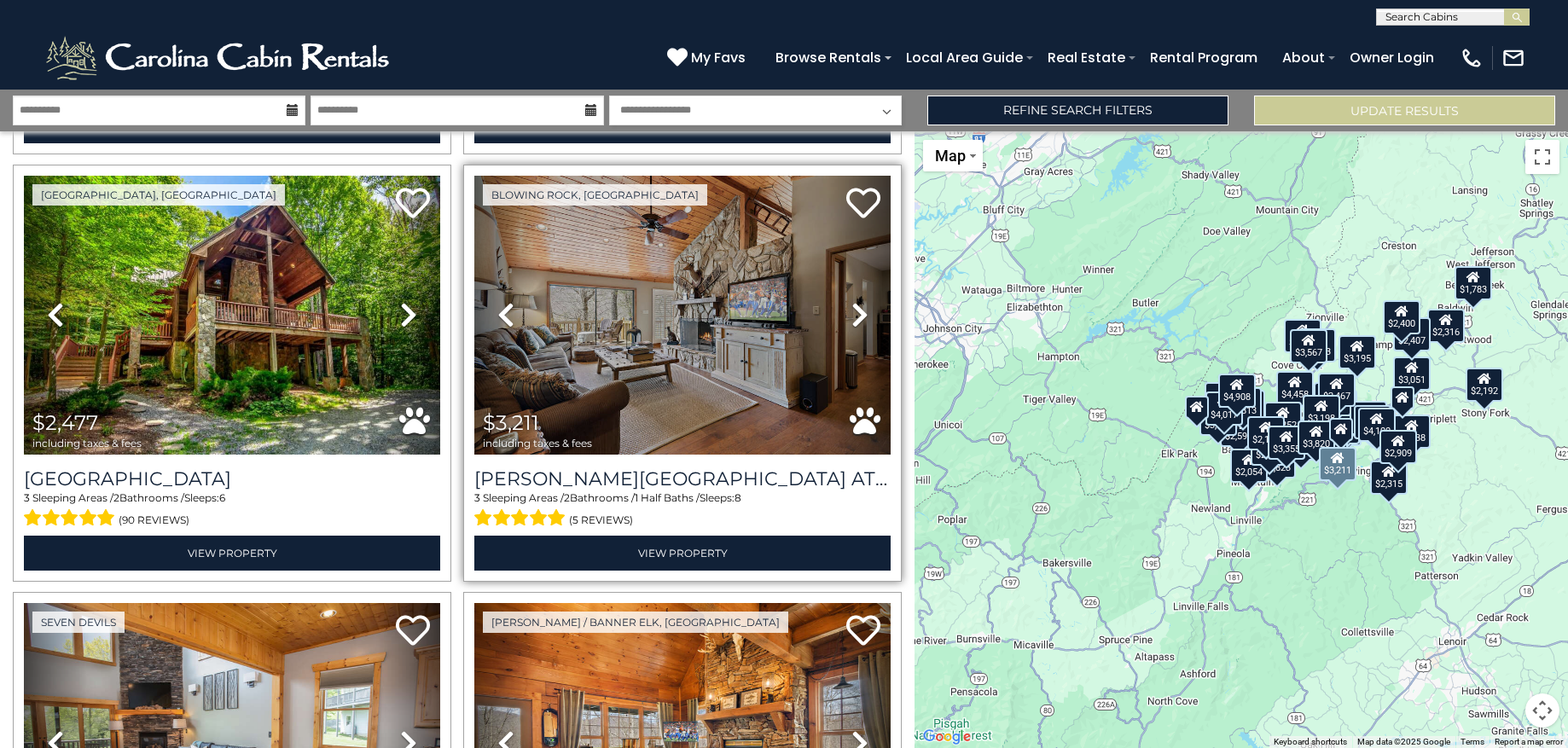
click at [852, 301] on icon at bounding box center [860, 314] width 17 height 28
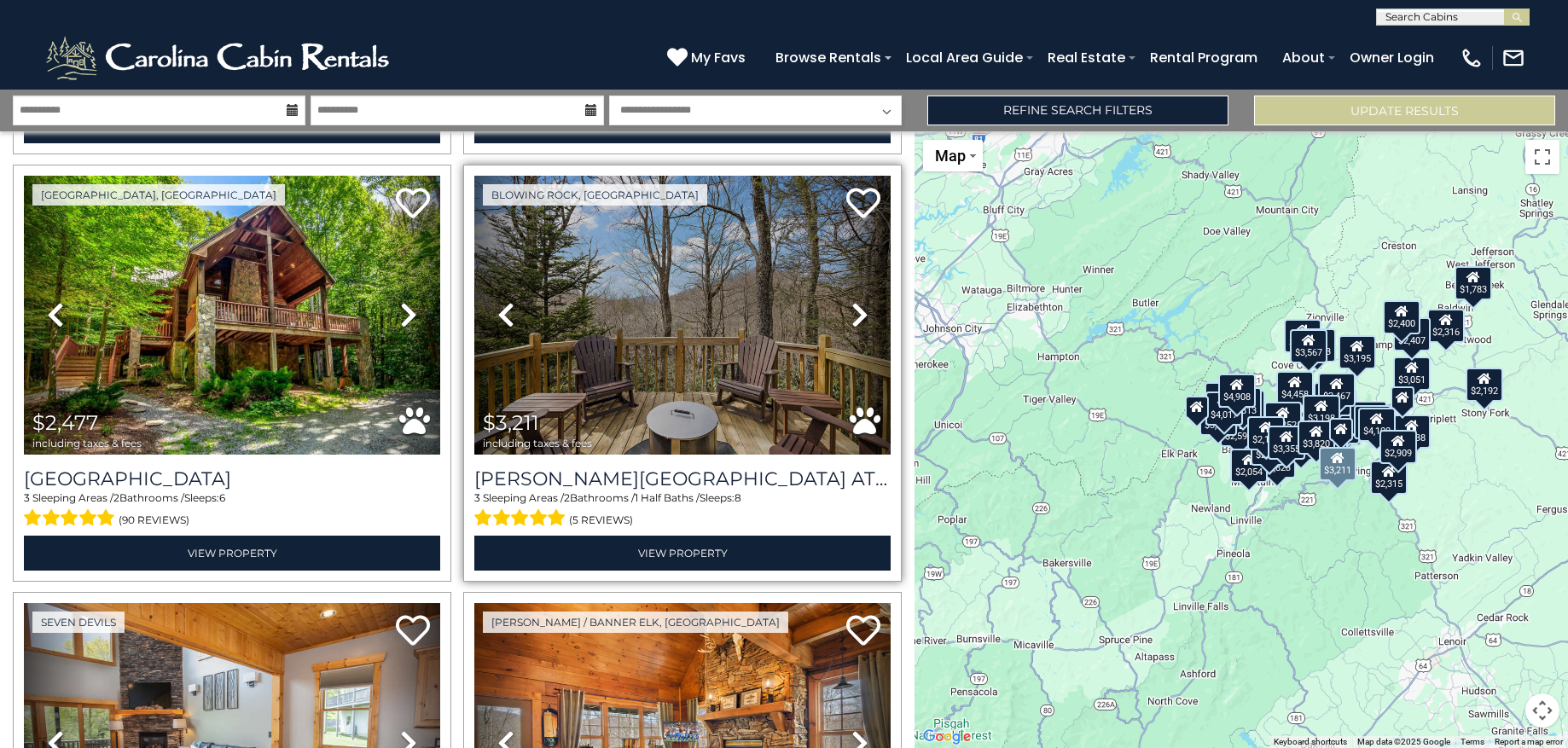
click at [852, 301] on icon at bounding box center [860, 314] width 17 height 28
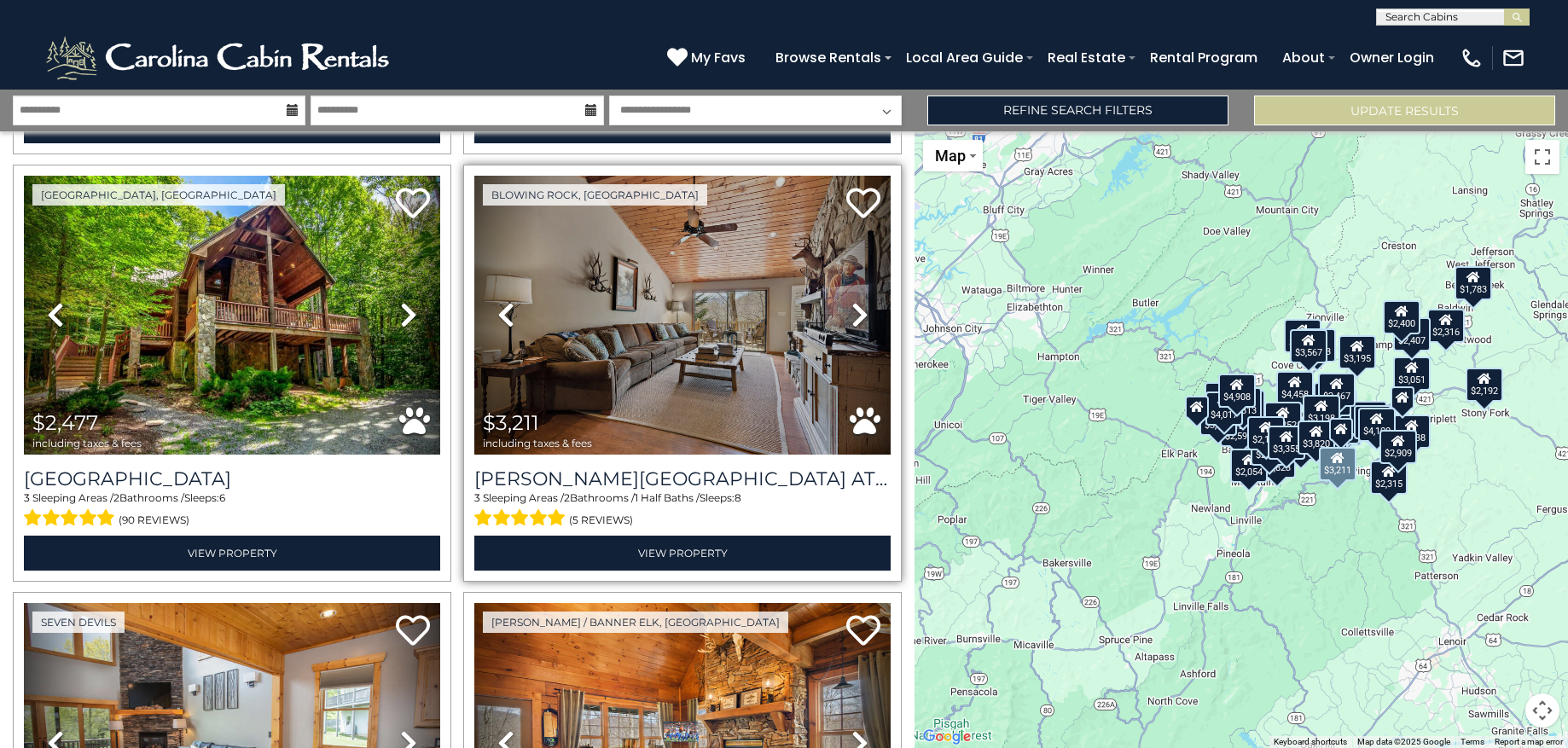
click at [852, 301] on icon at bounding box center [860, 314] width 17 height 28
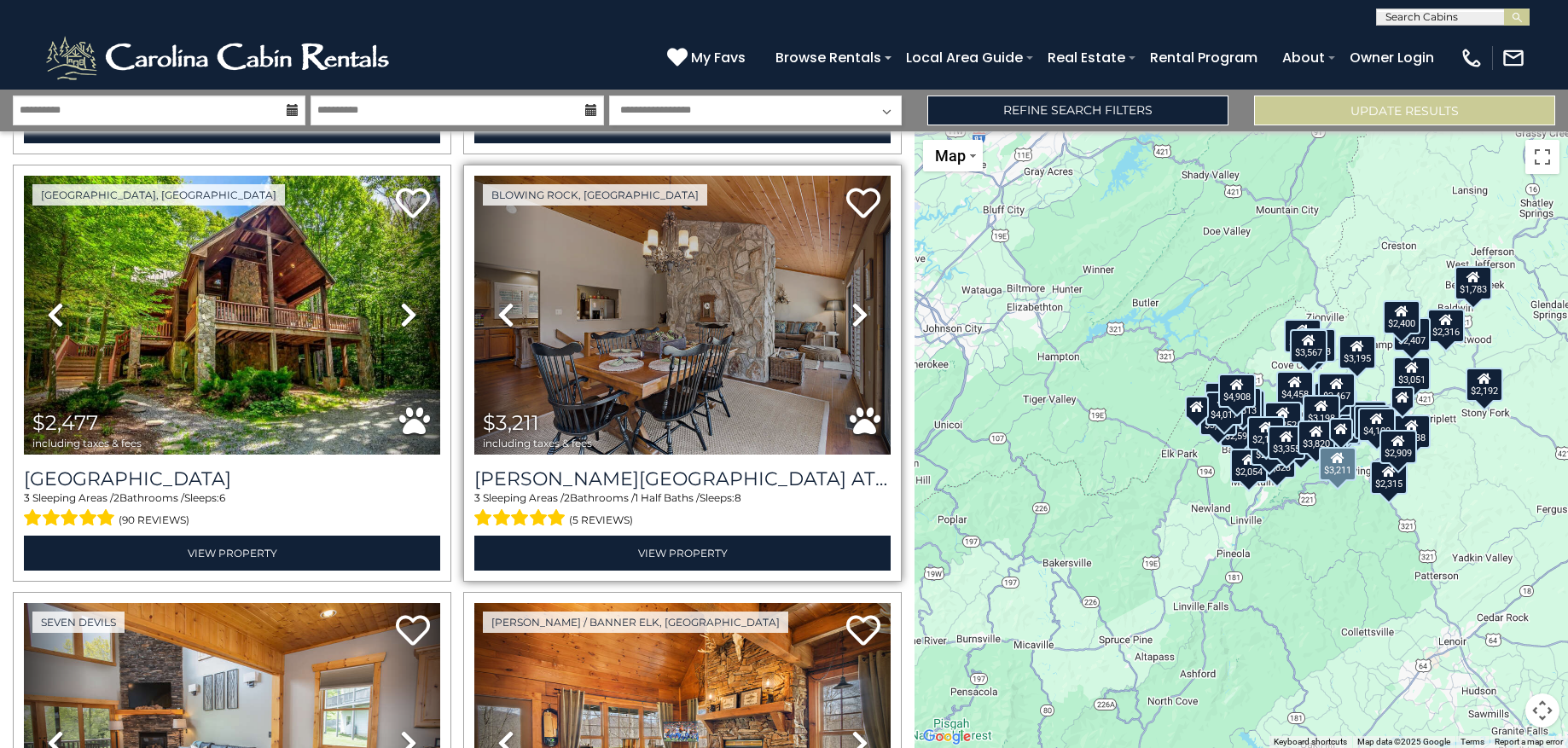
click at [852, 301] on icon at bounding box center [860, 314] width 17 height 28
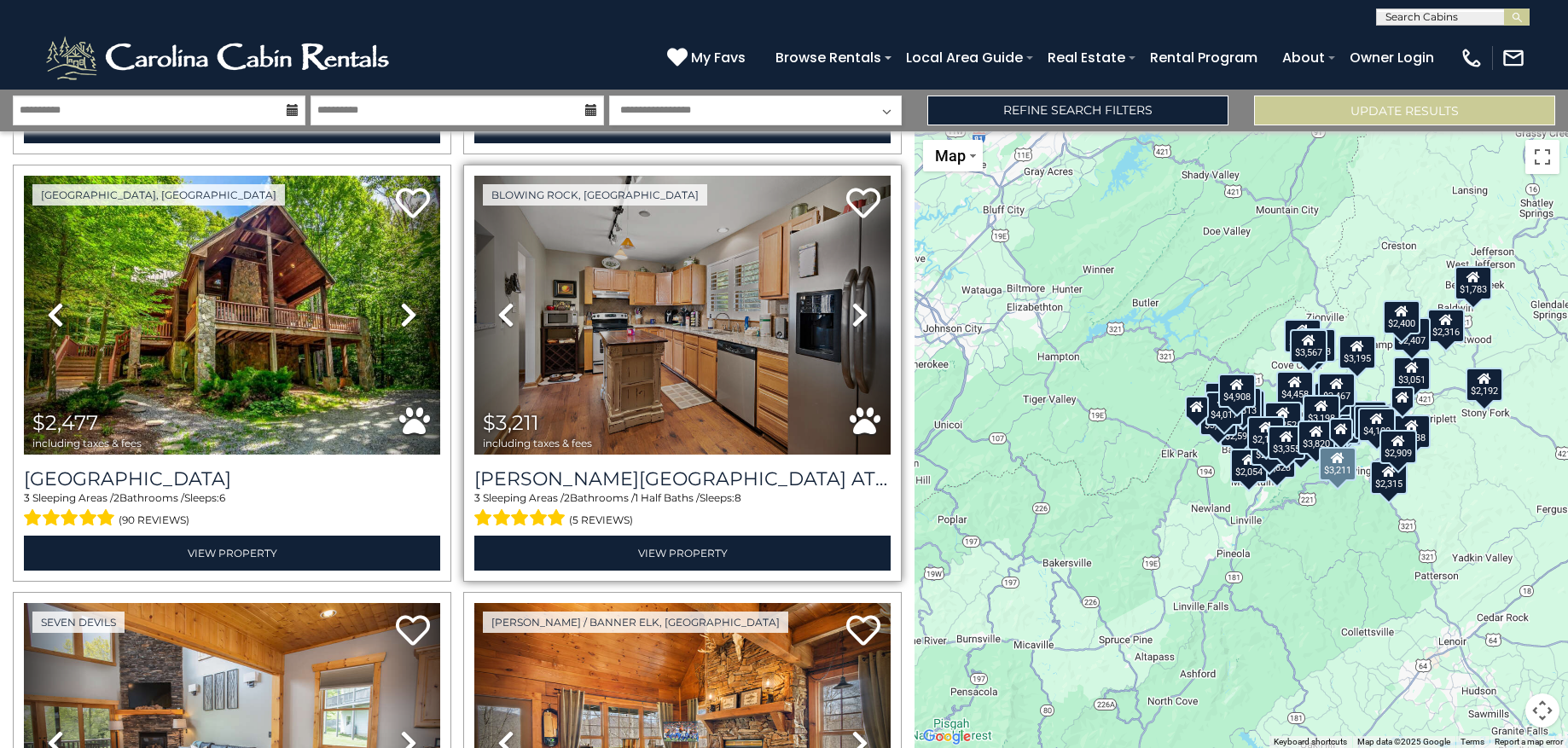
click at [852, 301] on icon at bounding box center [860, 314] width 17 height 28
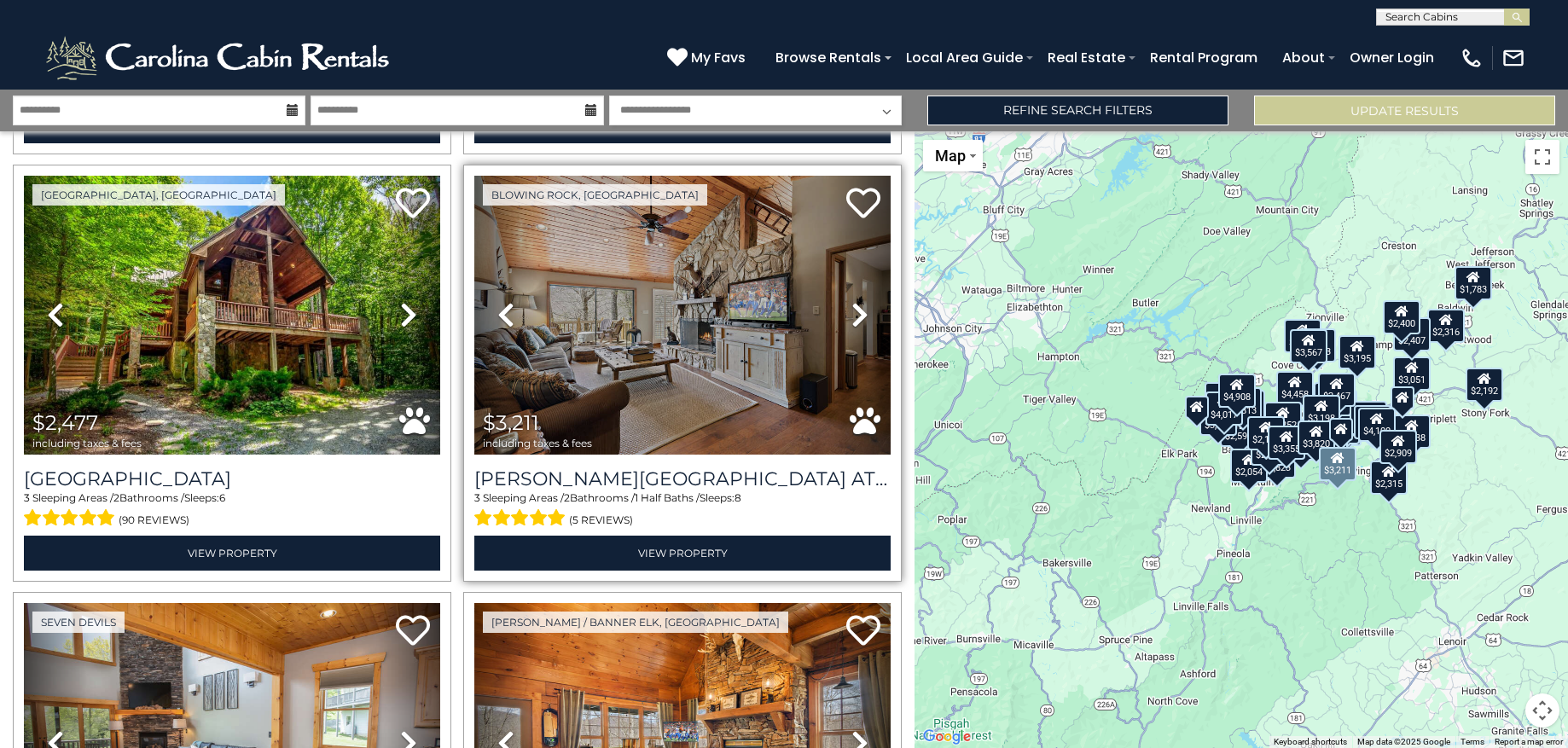
click at [852, 301] on icon at bounding box center [860, 314] width 17 height 28
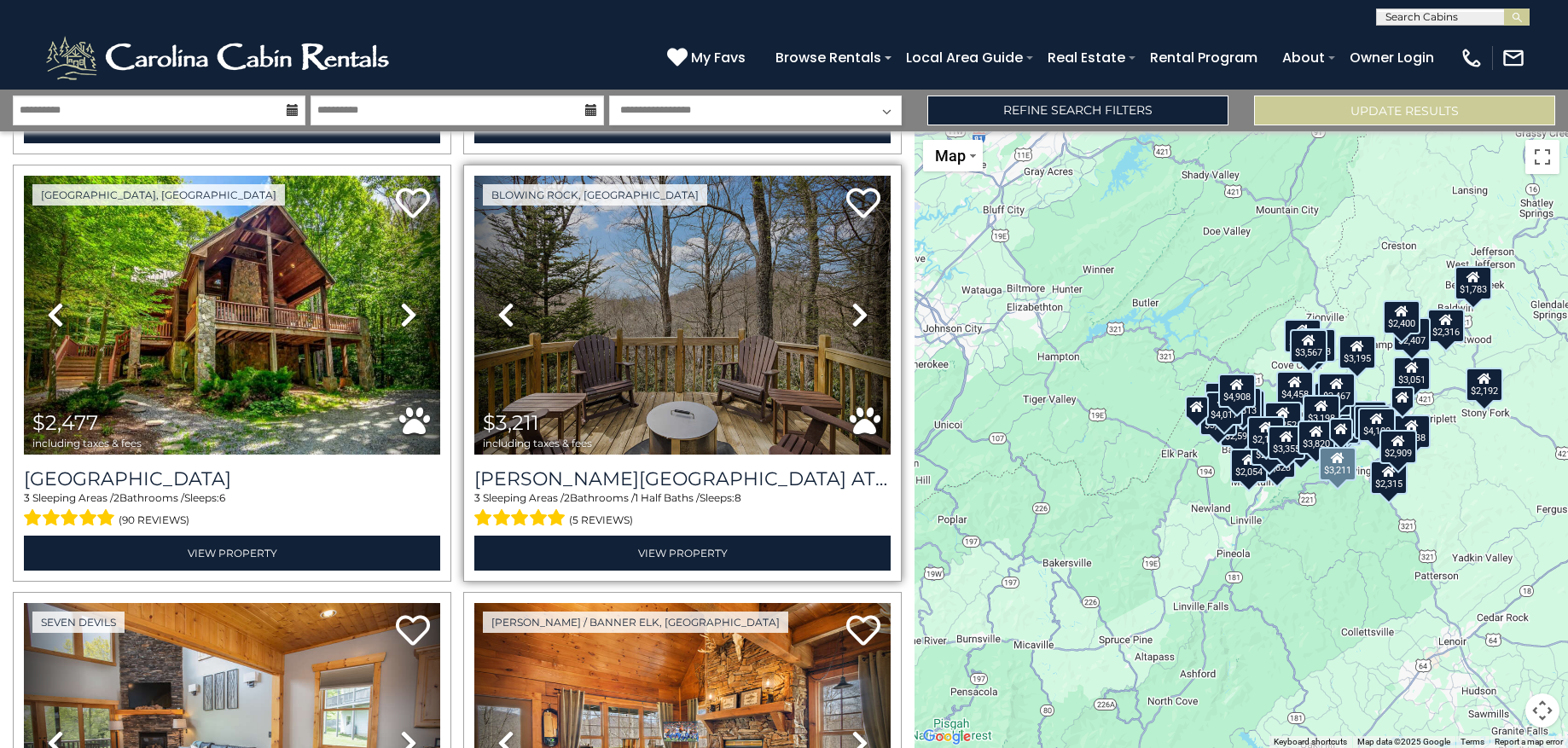
click at [852, 301] on icon at bounding box center [860, 314] width 17 height 28
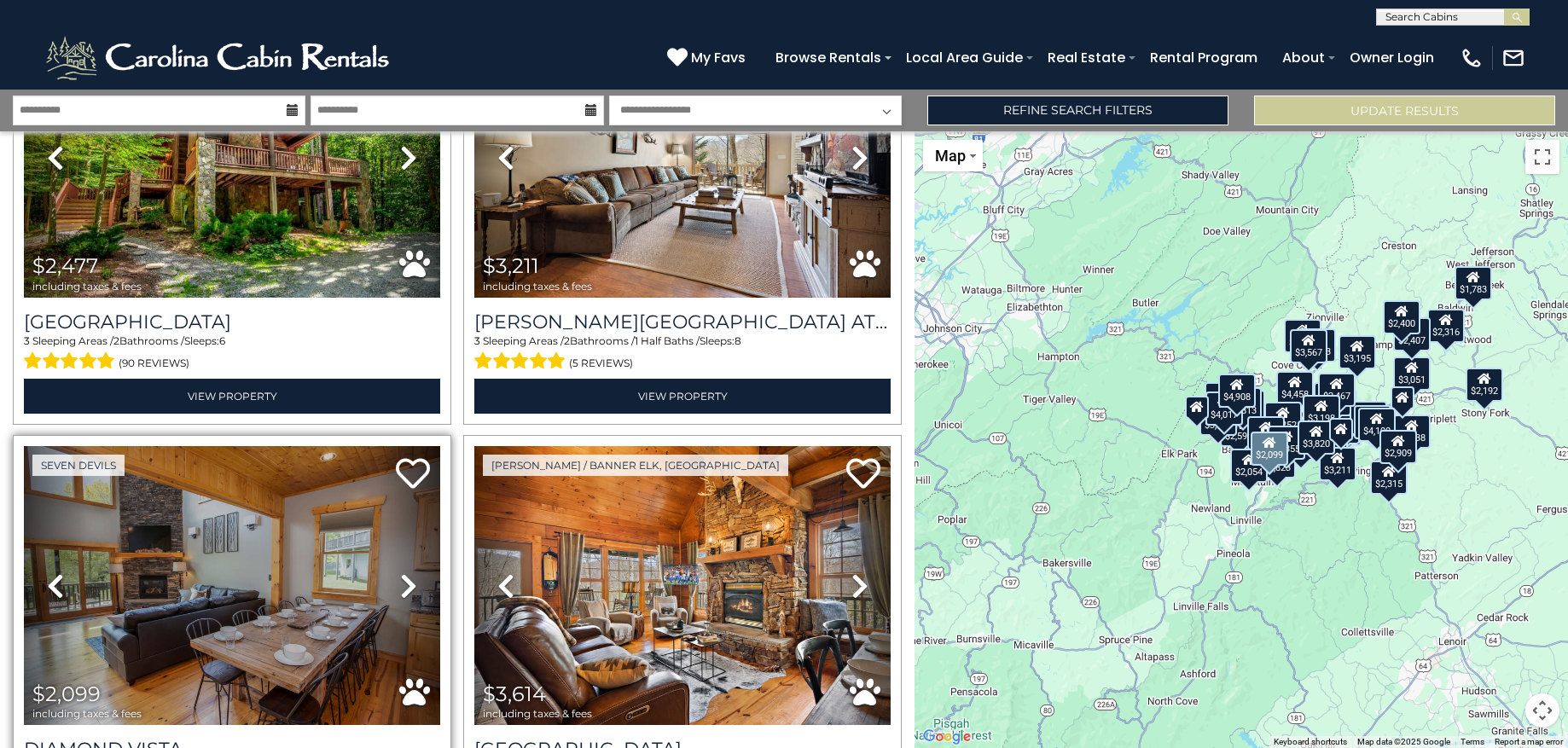
scroll to position [4461, 0]
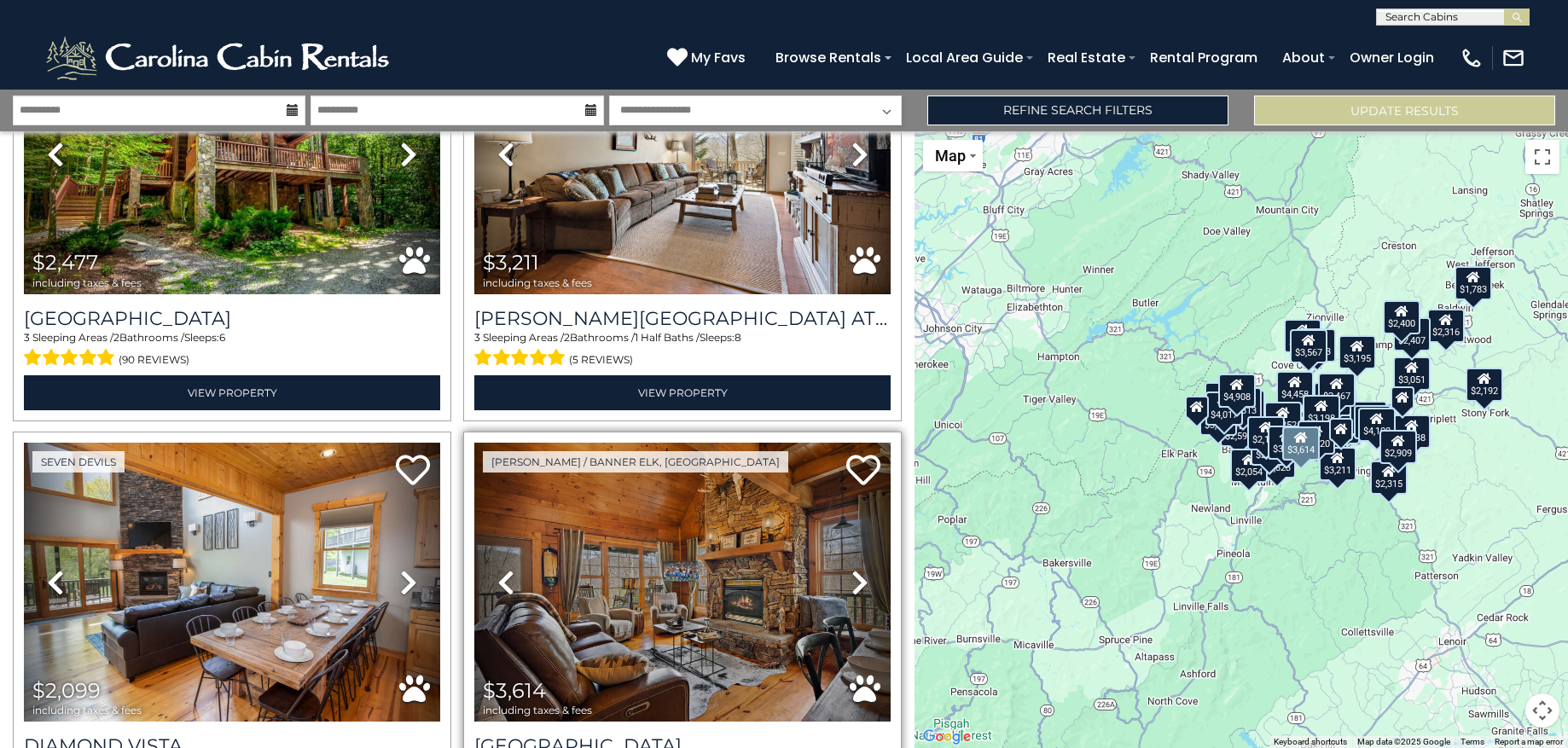
click at [859, 547] on link "Next" at bounding box center [858, 583] width 62 height 279
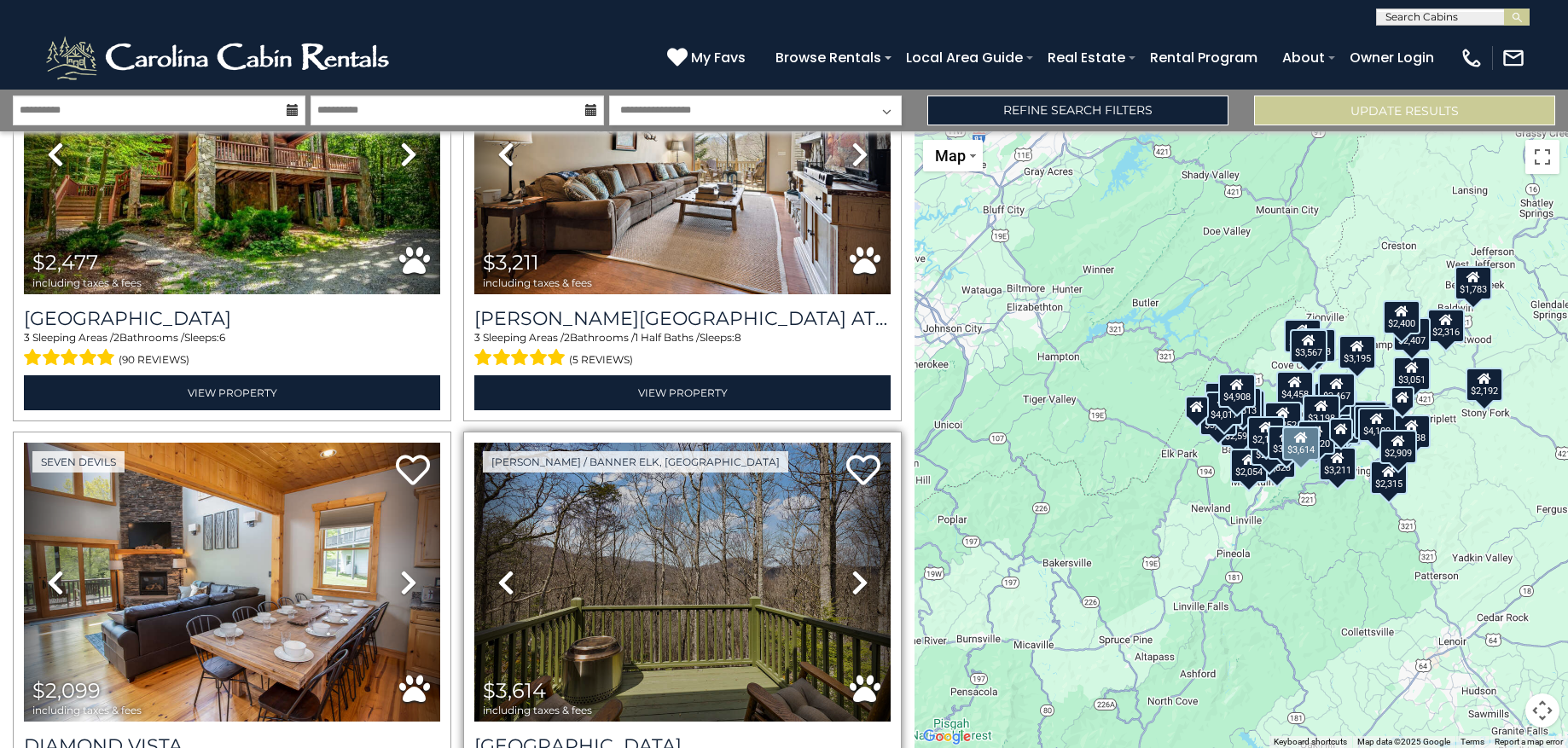
click at [854, 569] on icon at bounding box center [860, 583] width 17 height 28
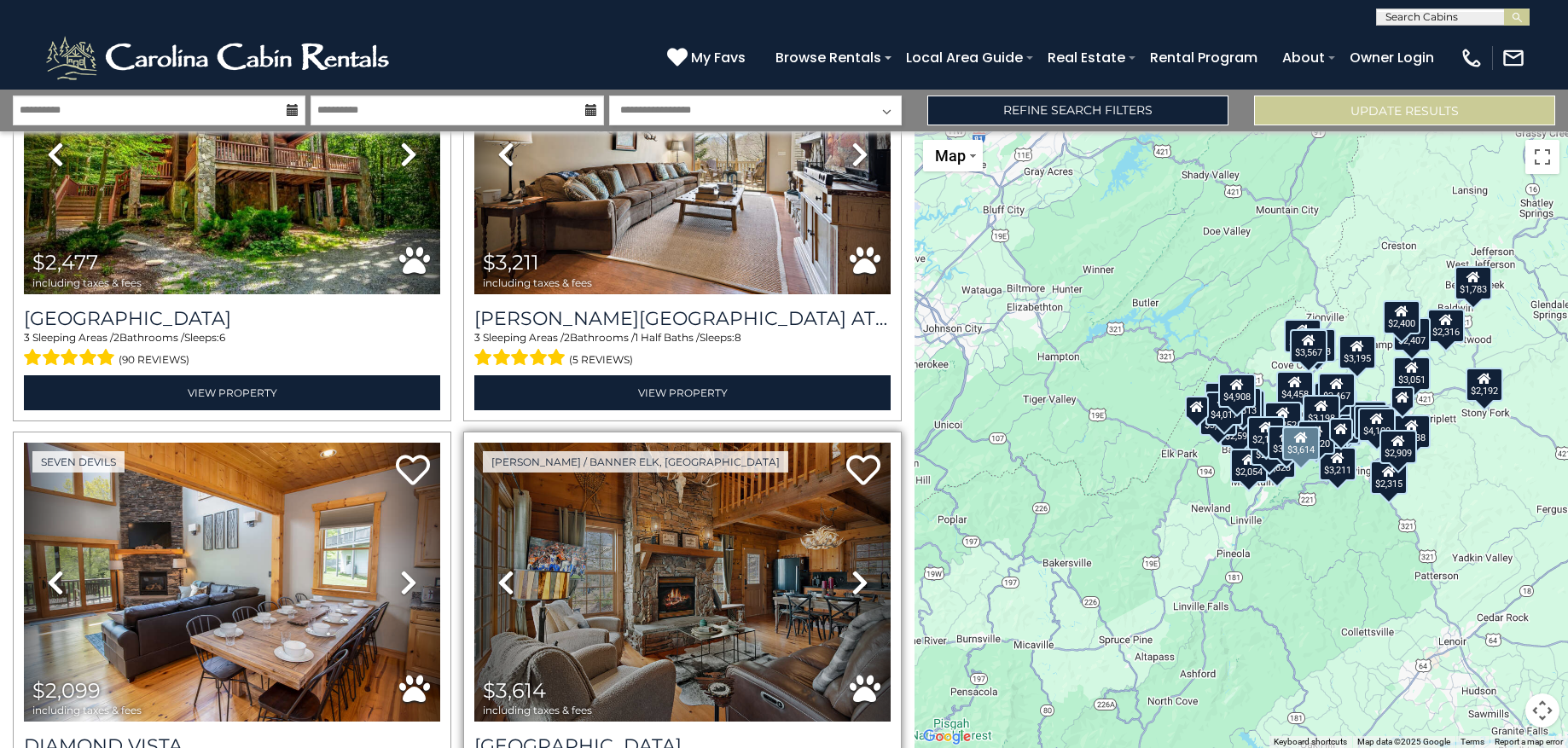
click at [854, 569] on icon at bounding box center [860, 583] width 17 height 28
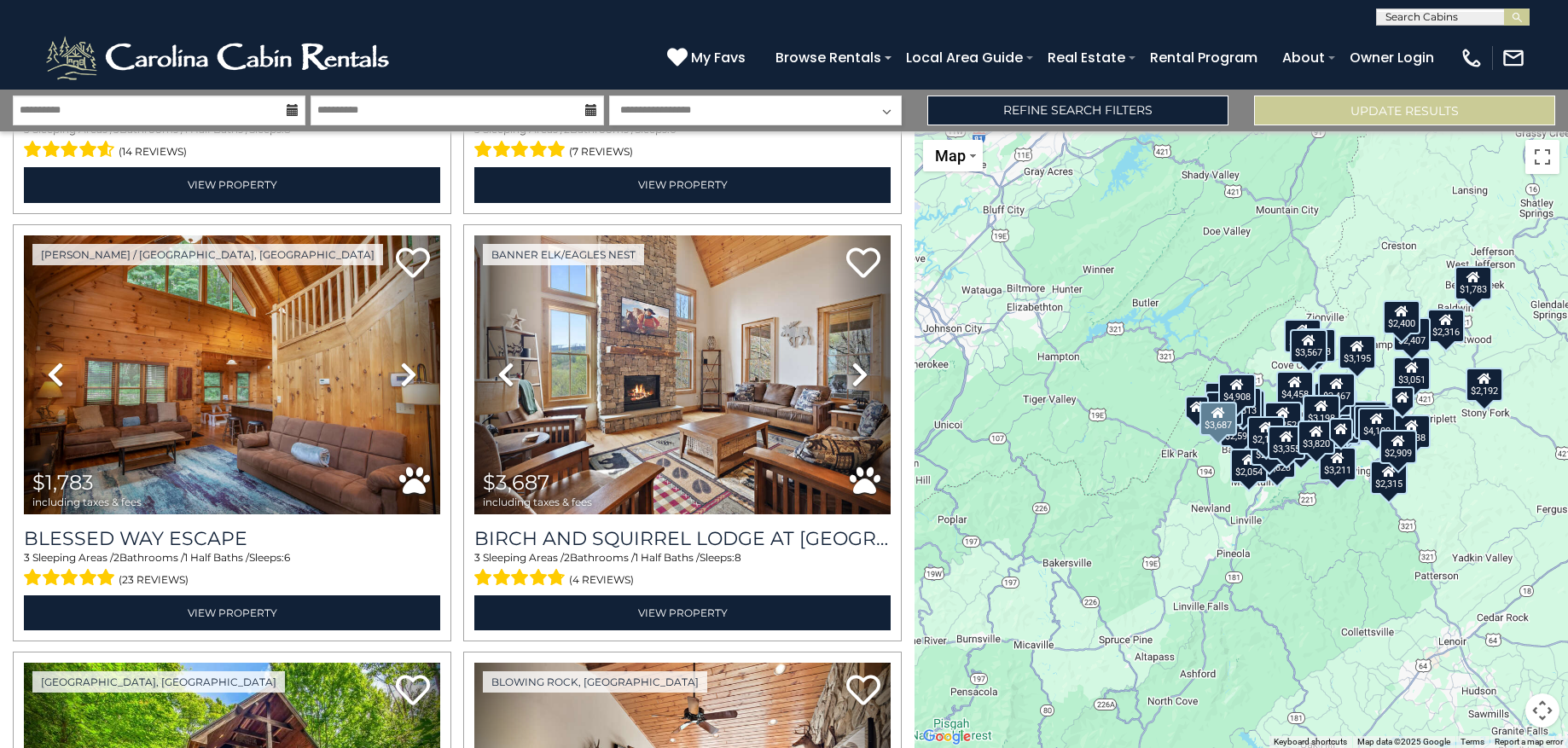
scroll to position [3792, 0]
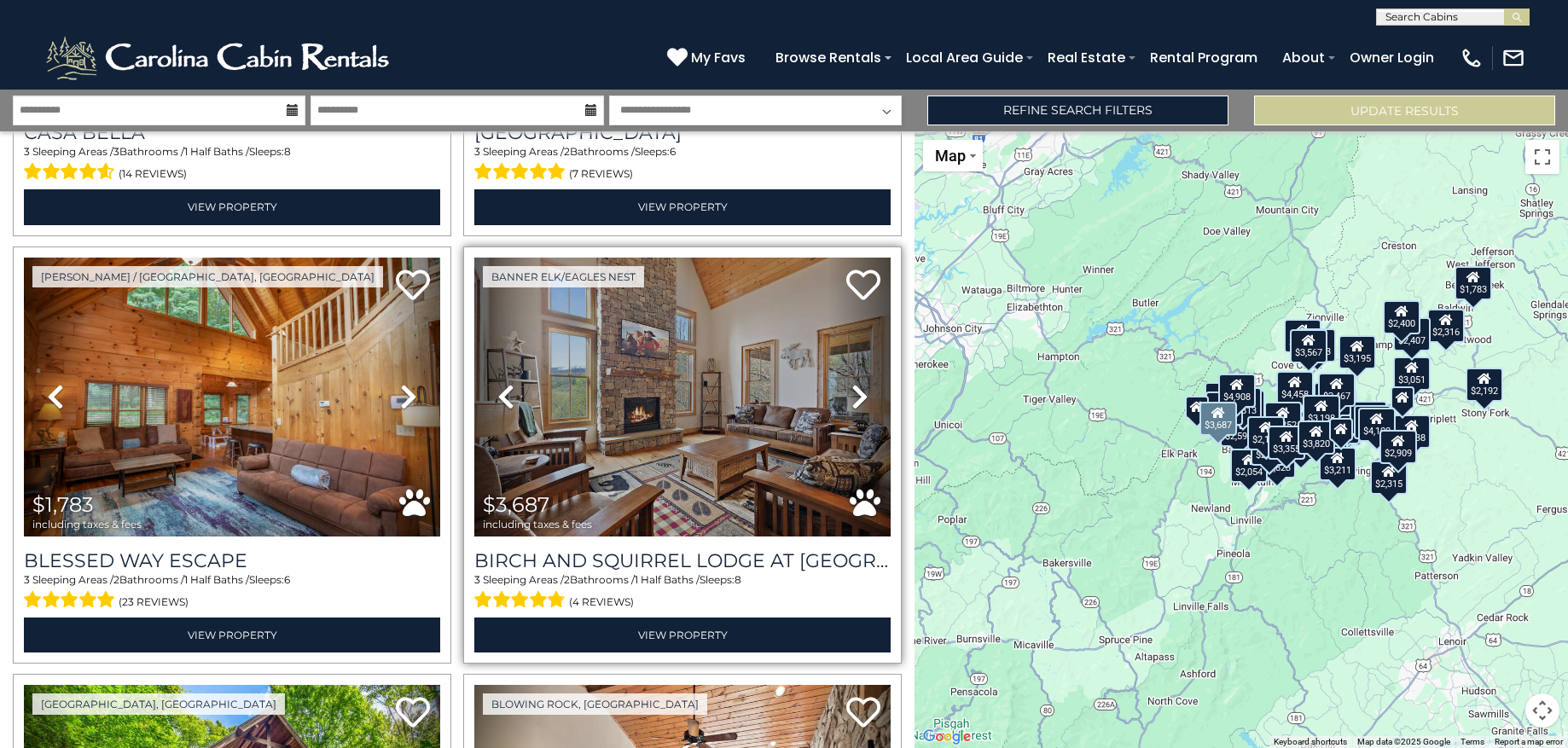
click at [852, 383] on icon at bounding box center [860, 396] width 17 height 28
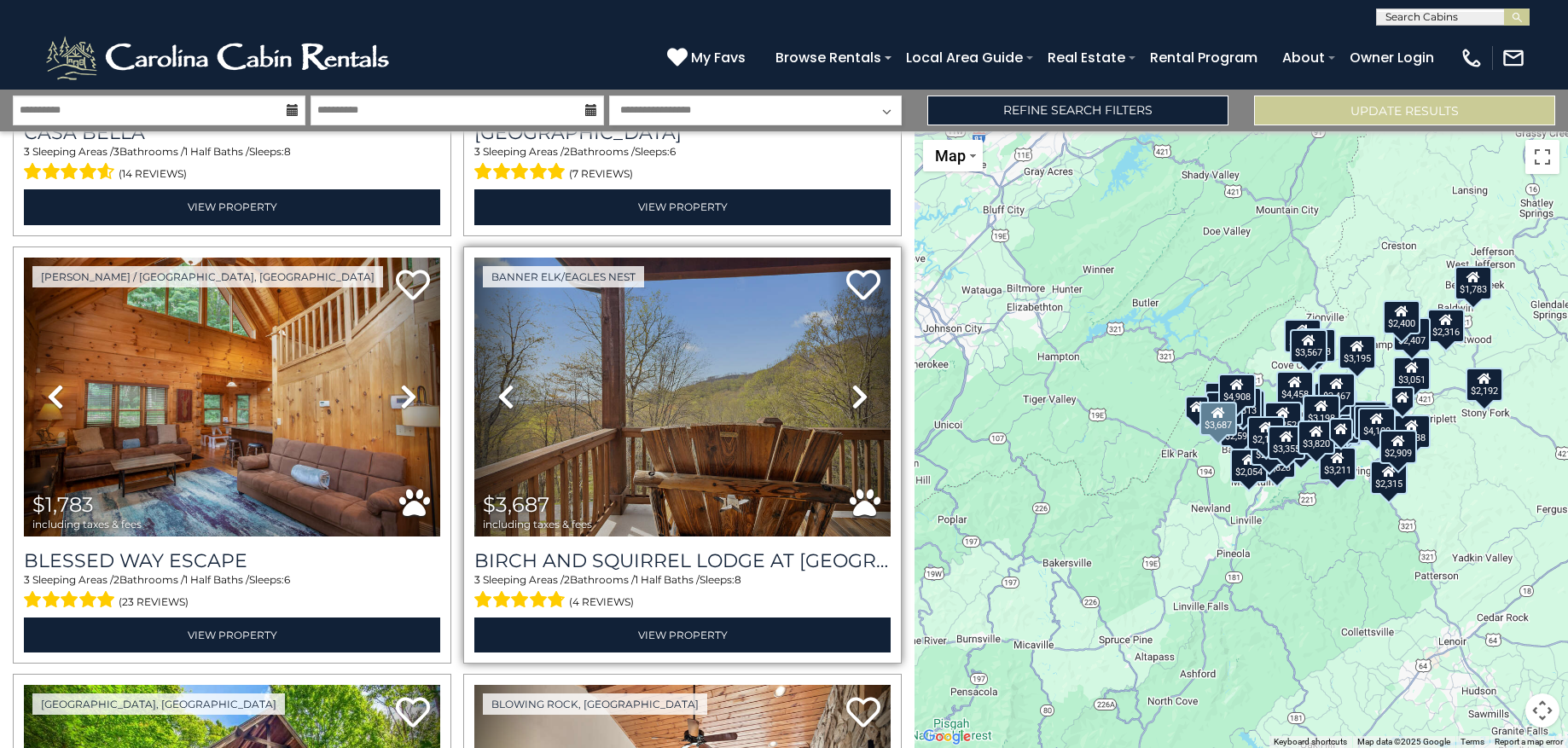
click at [852, 383] on icon at bounding box center [860, 396] width 17 height 28
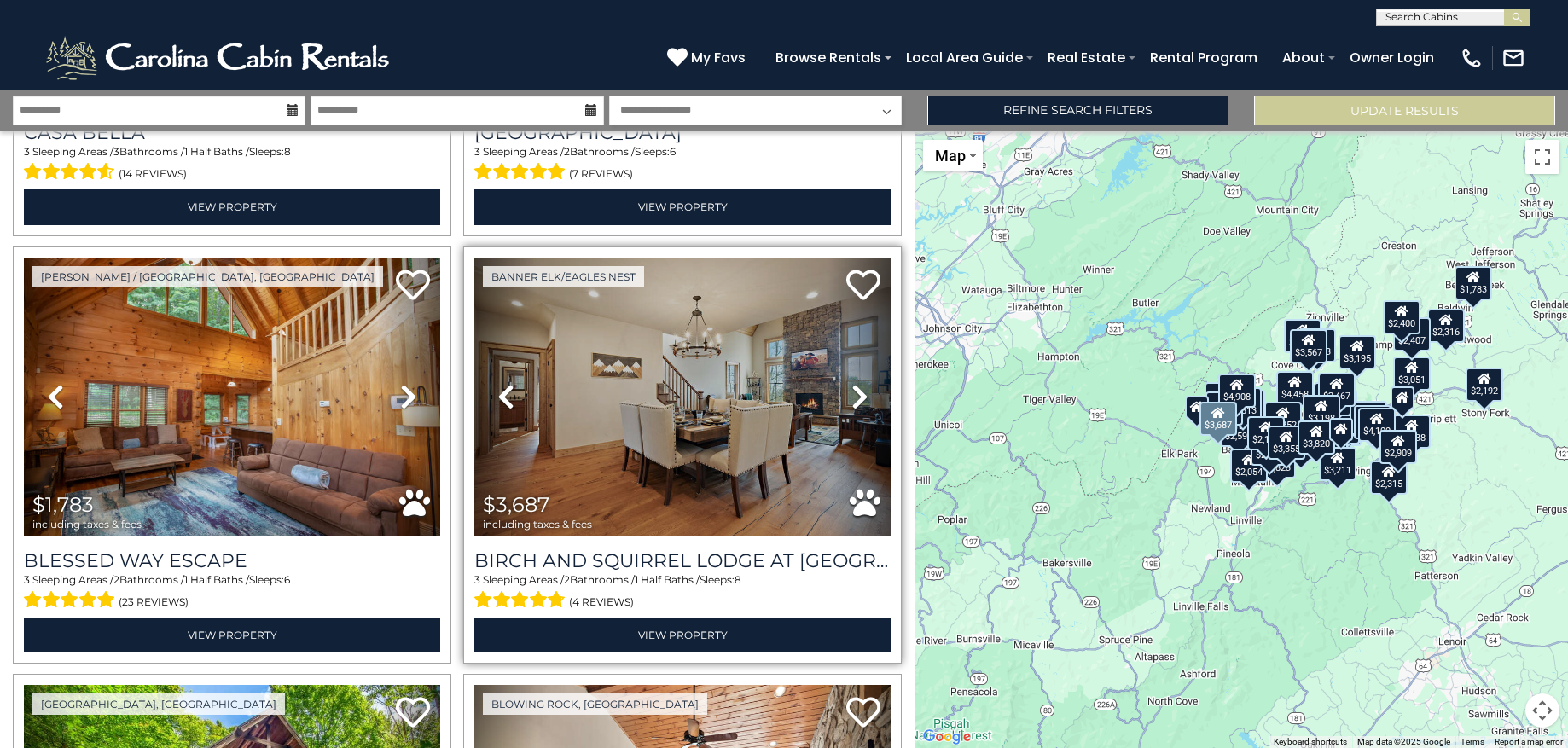
click at [852, 383] on icon at bounding box center [860, 396] width 17 height 28
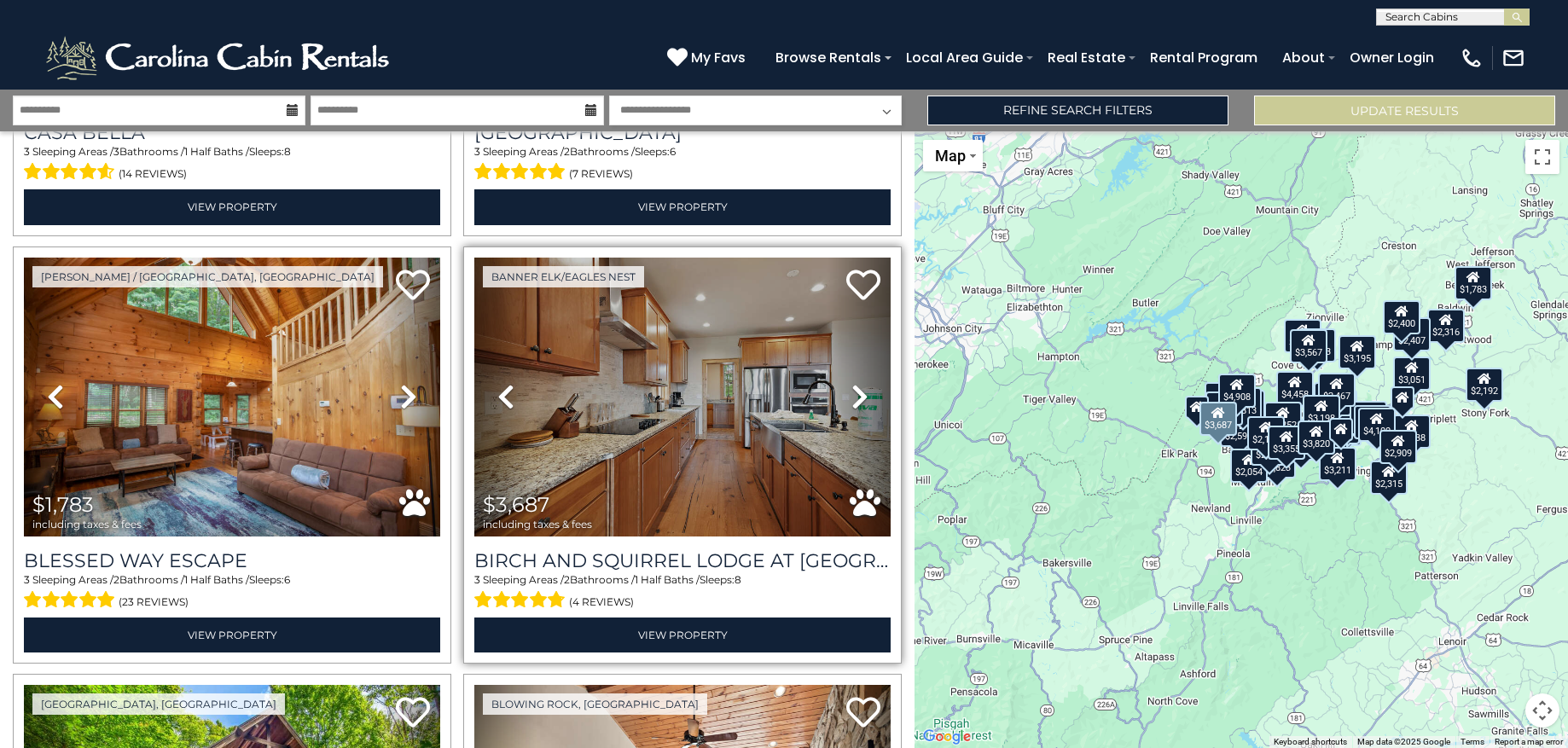
click at [852, 383] on icon at bounding box center [860, 396] width 17 height 28
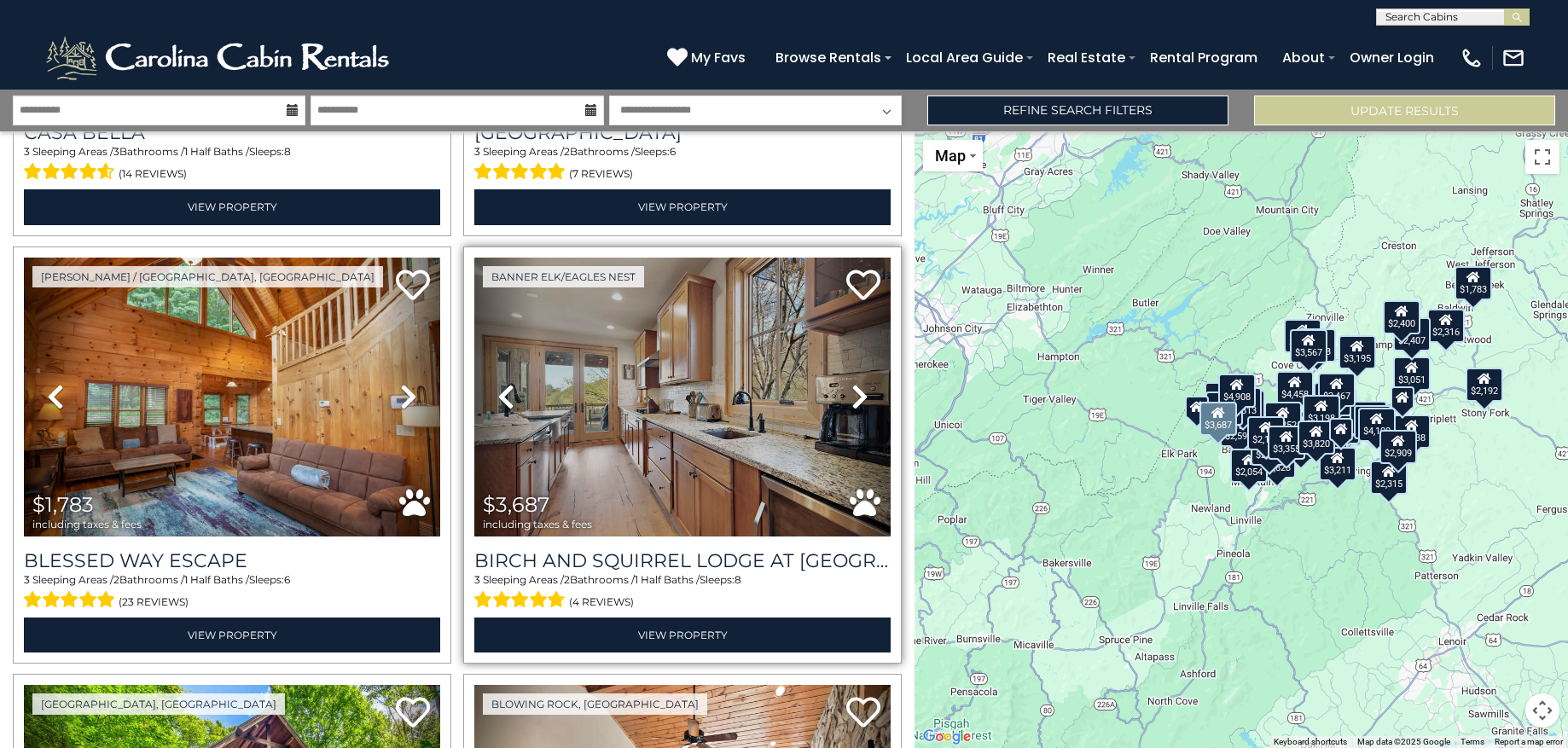
click at [852, 383] on icon at bounding box center [860, 396] width 17 height 28
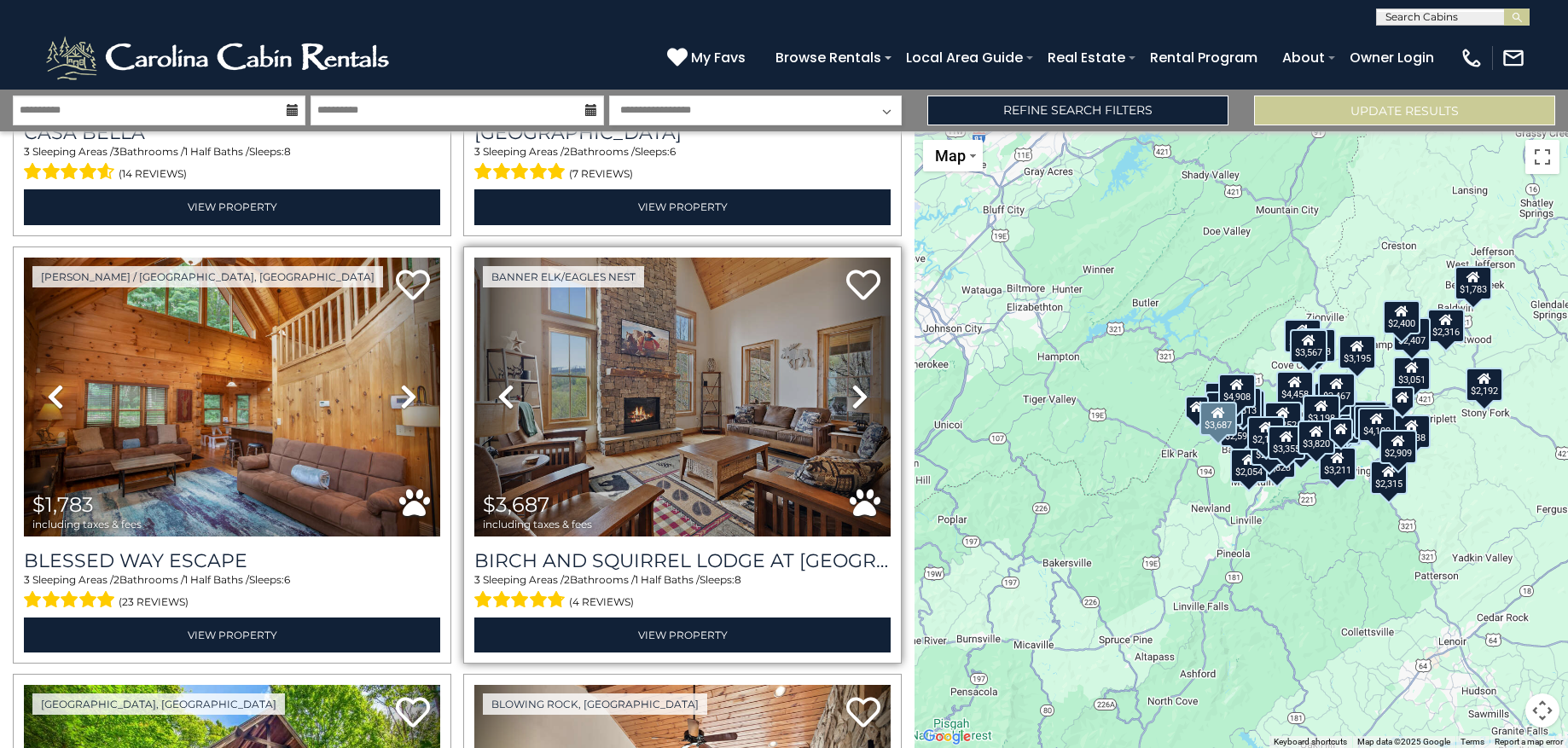
click at [852, 383] on icon at bounding box center [860, 396] width 17 height 28
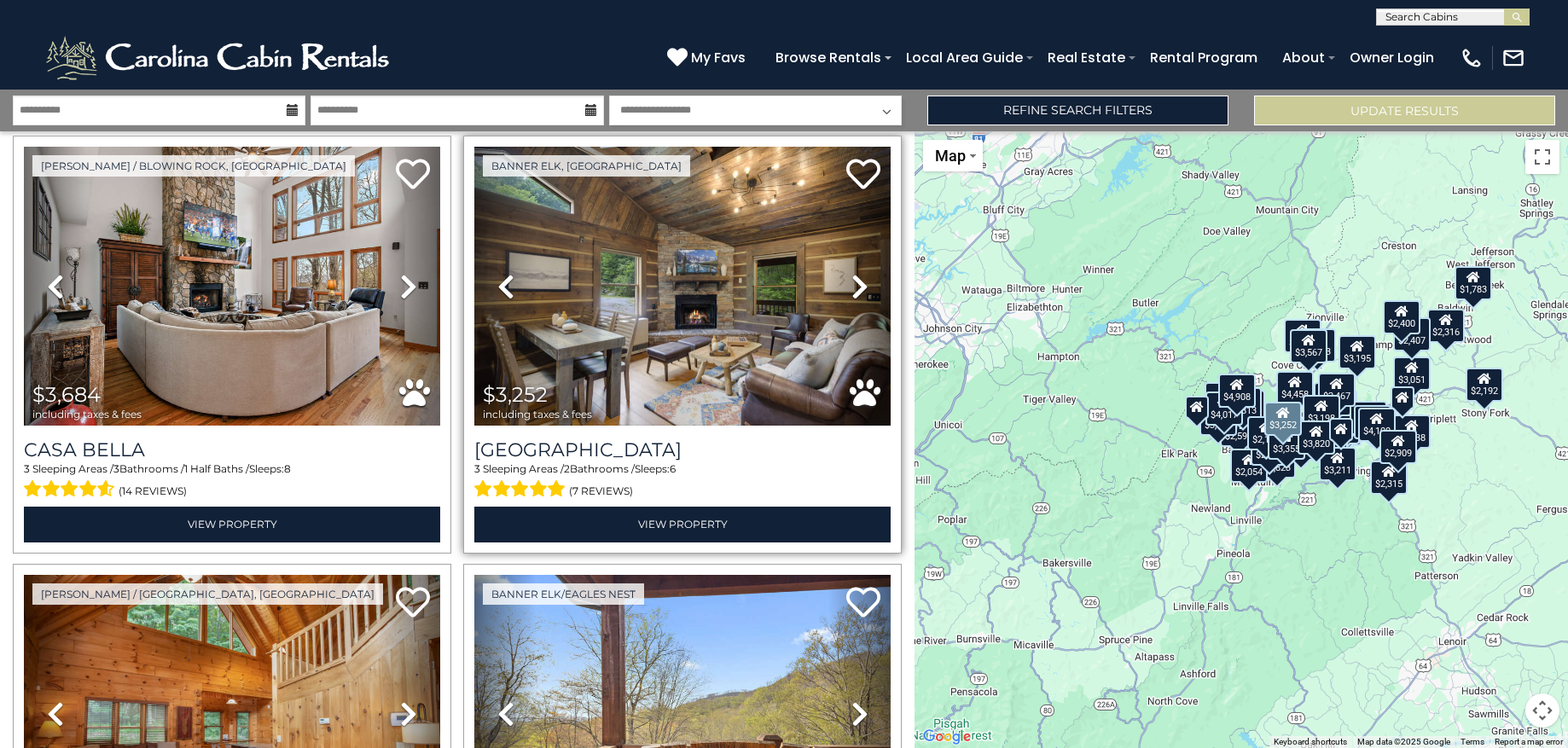
scroll to position [3385, 0]
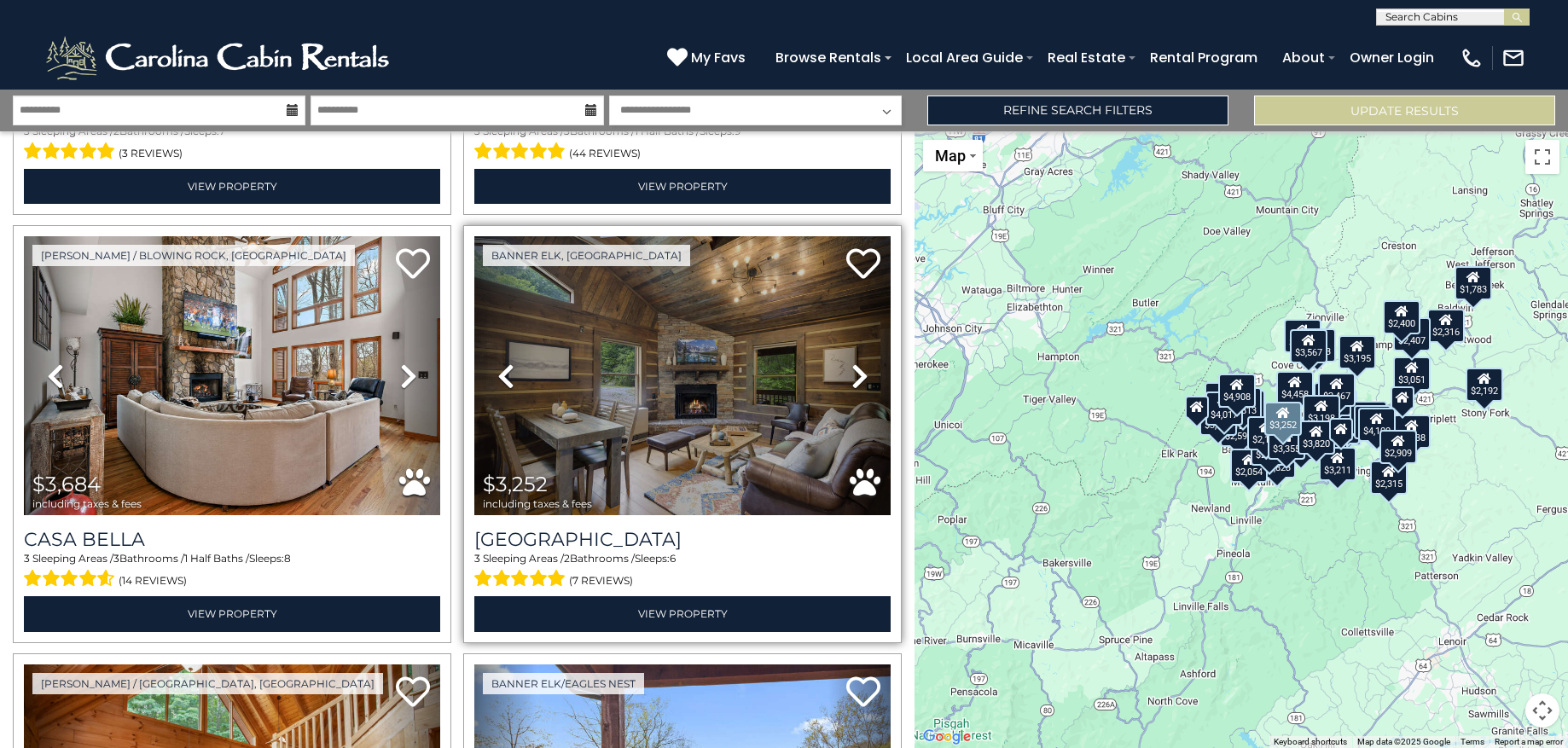
click at [852, 363] on icon at bounding box center [860, 376] width 17 height 28
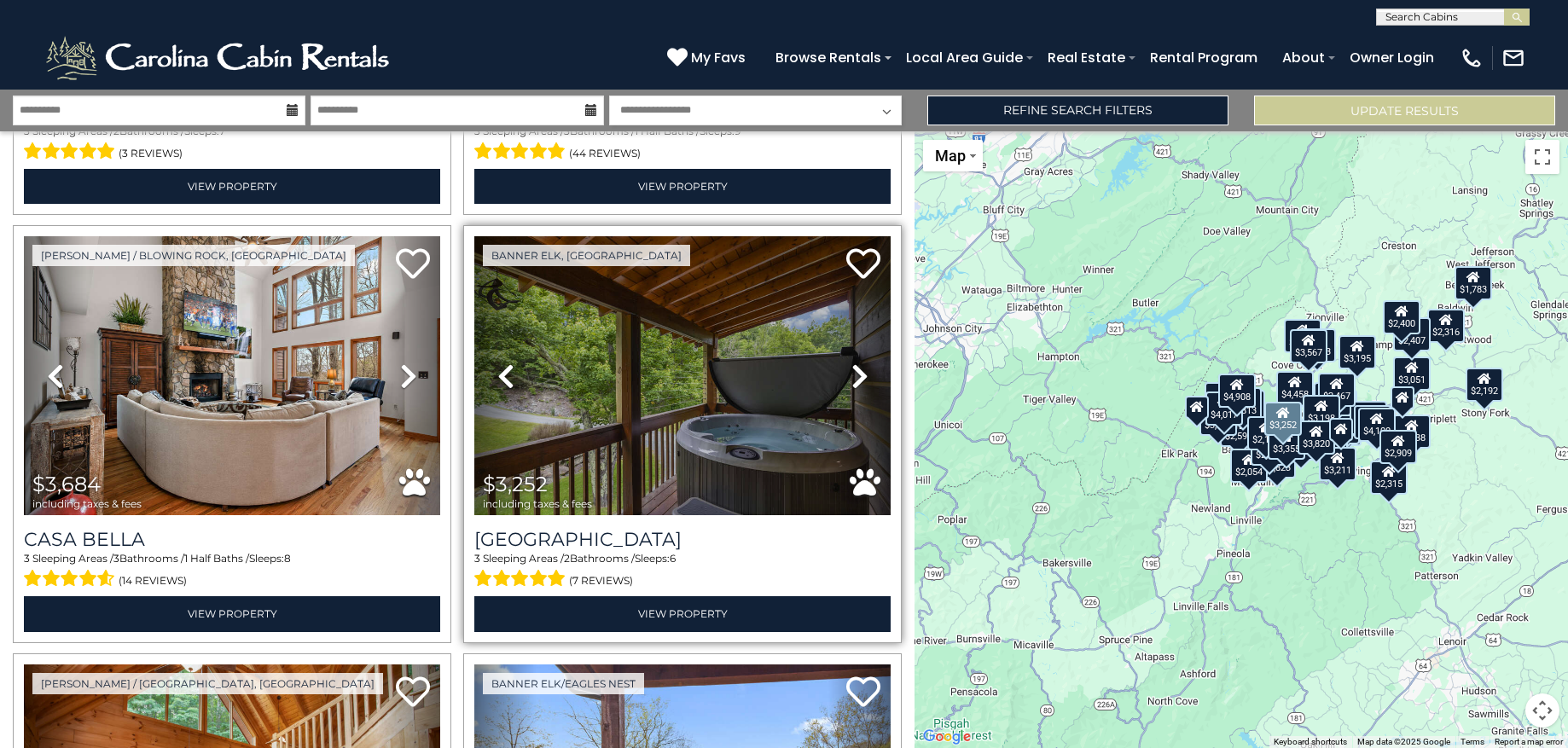
click at [852, 363] on icon at bounding box center [860, 376] width 17 height 28
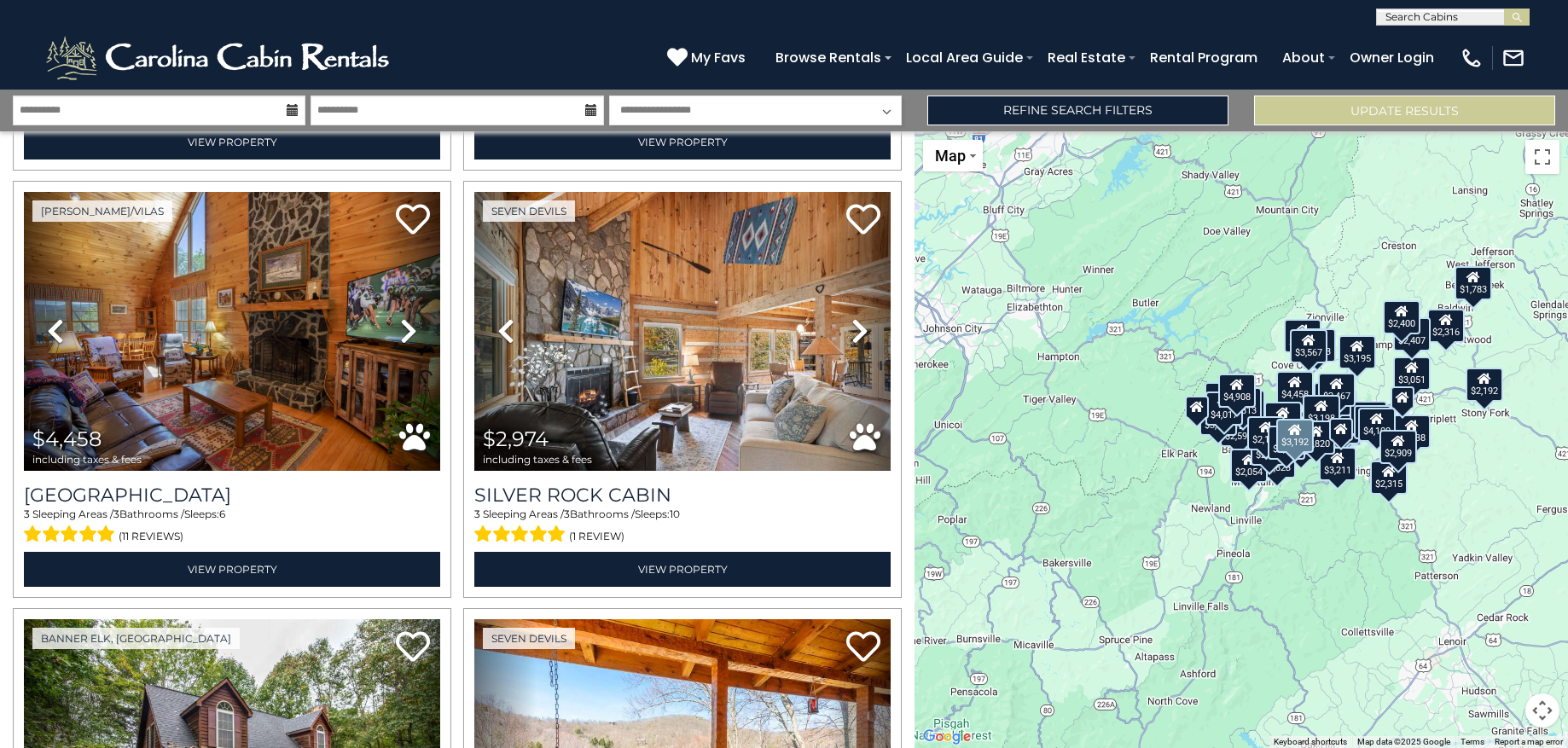
scroll to position [1283, 0]
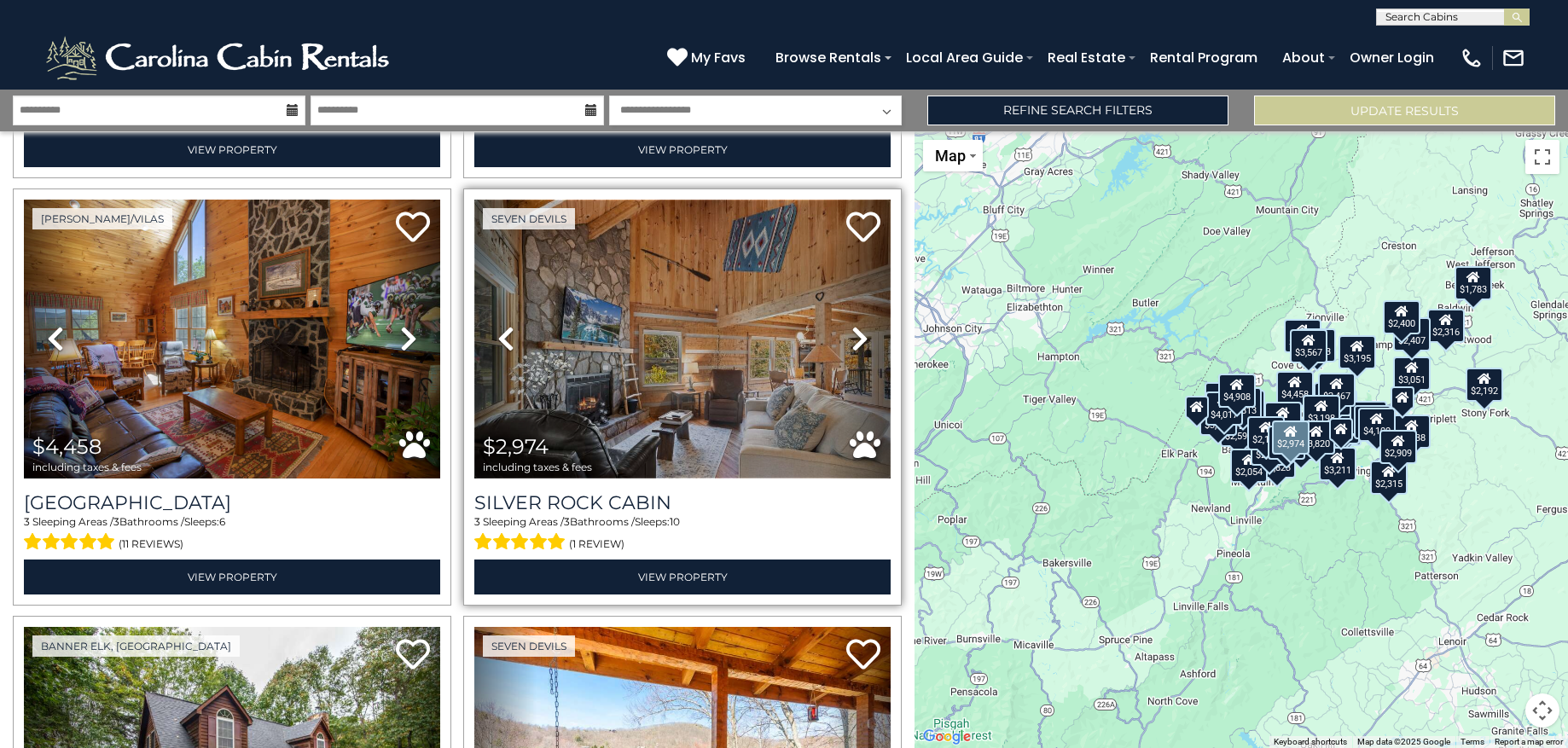
click at [724, 318] on img at bounding box center [683, 339] width 416 height 279
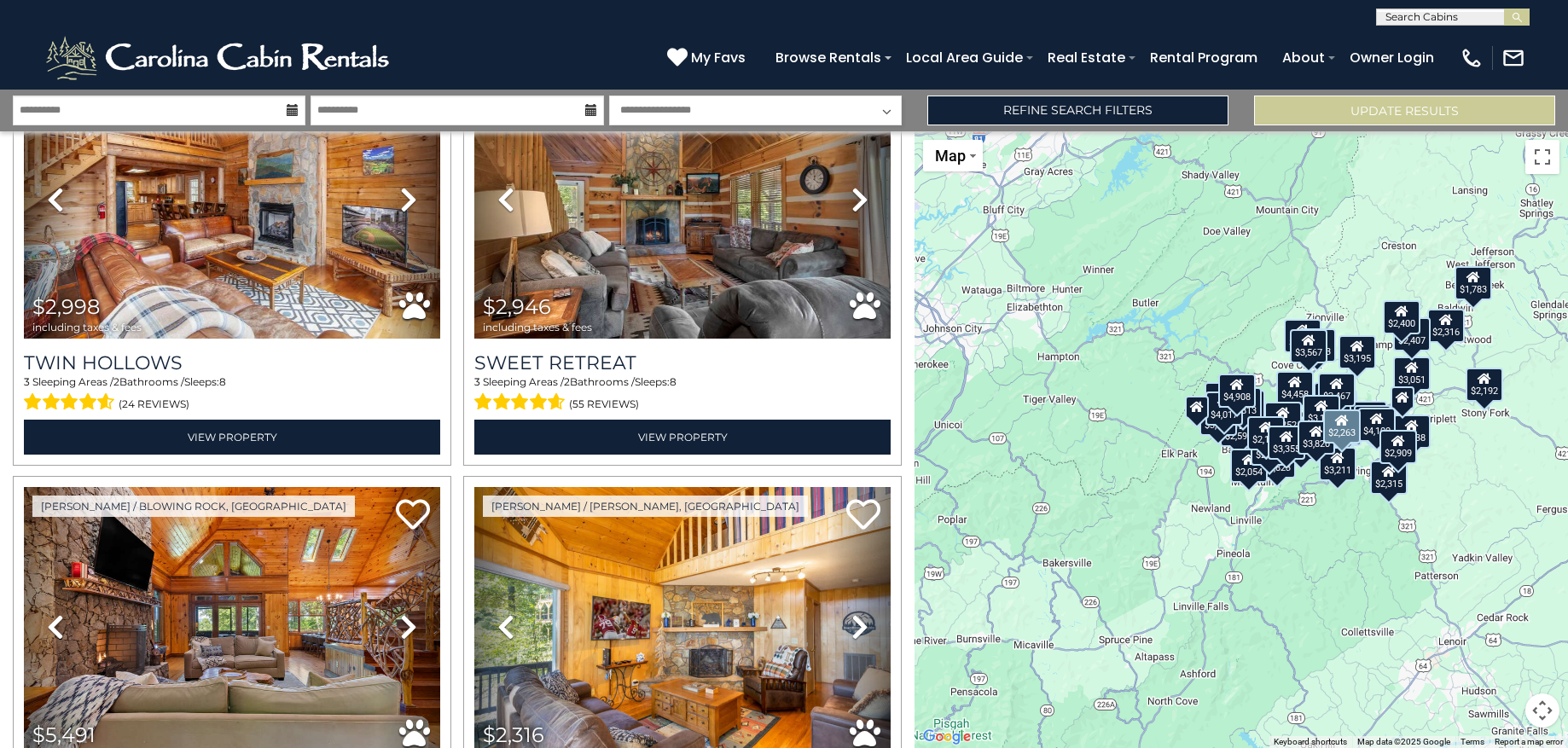
scroll to position [0, 0]
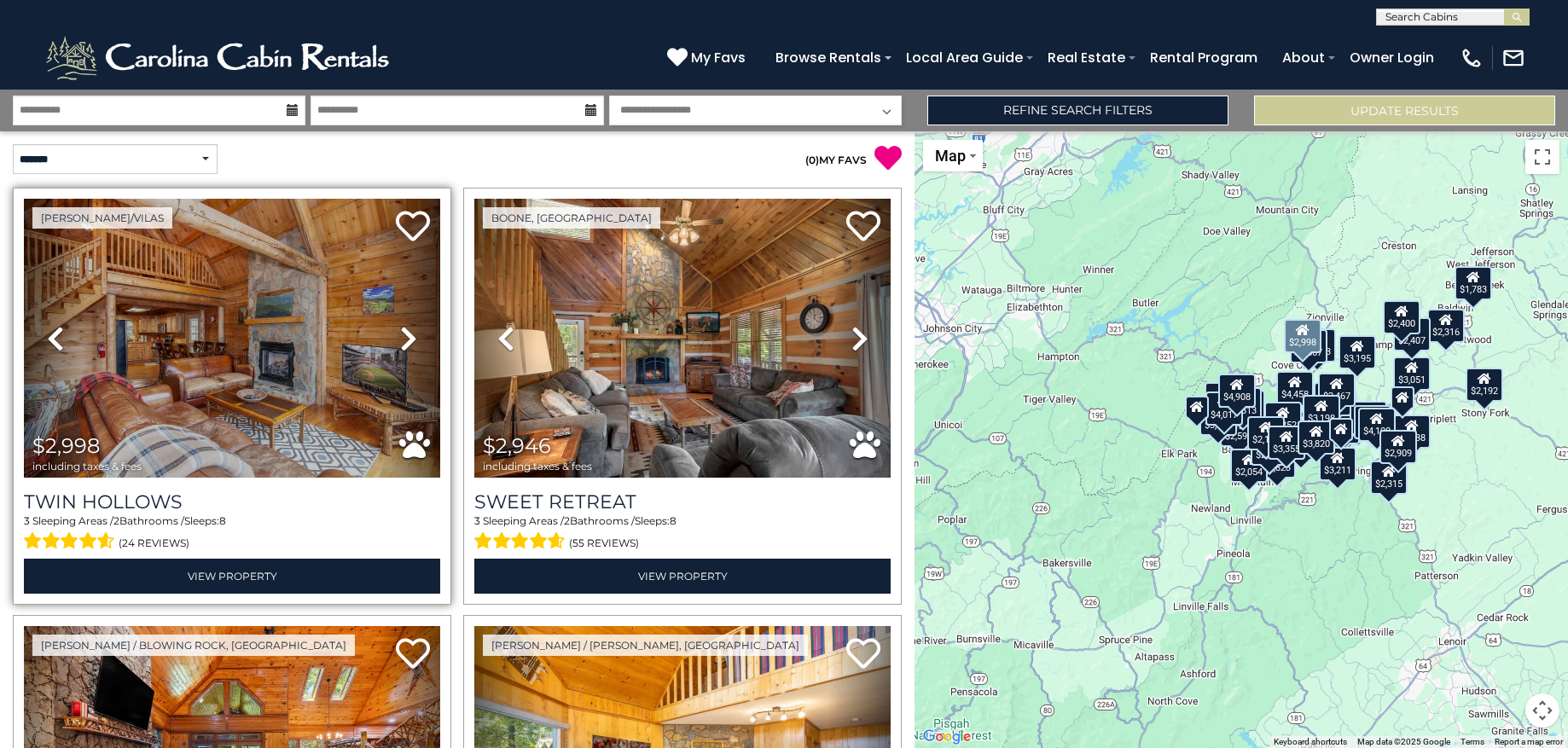
click at [400, 334] on icon at bounding box center [409, 338] width 17 height 28
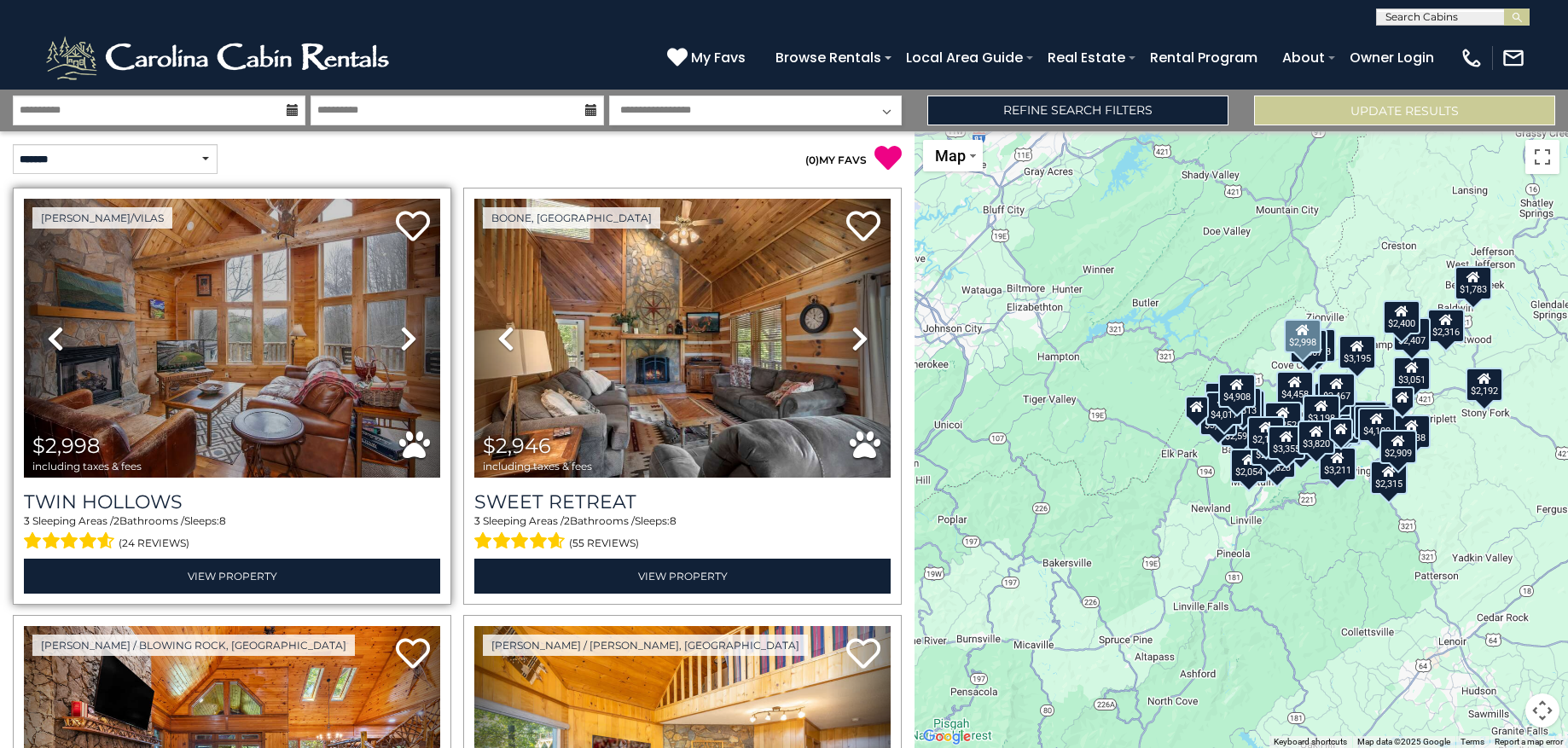
click at [400, 334] on icon at bounding box center [409, 338] width 17 height 28
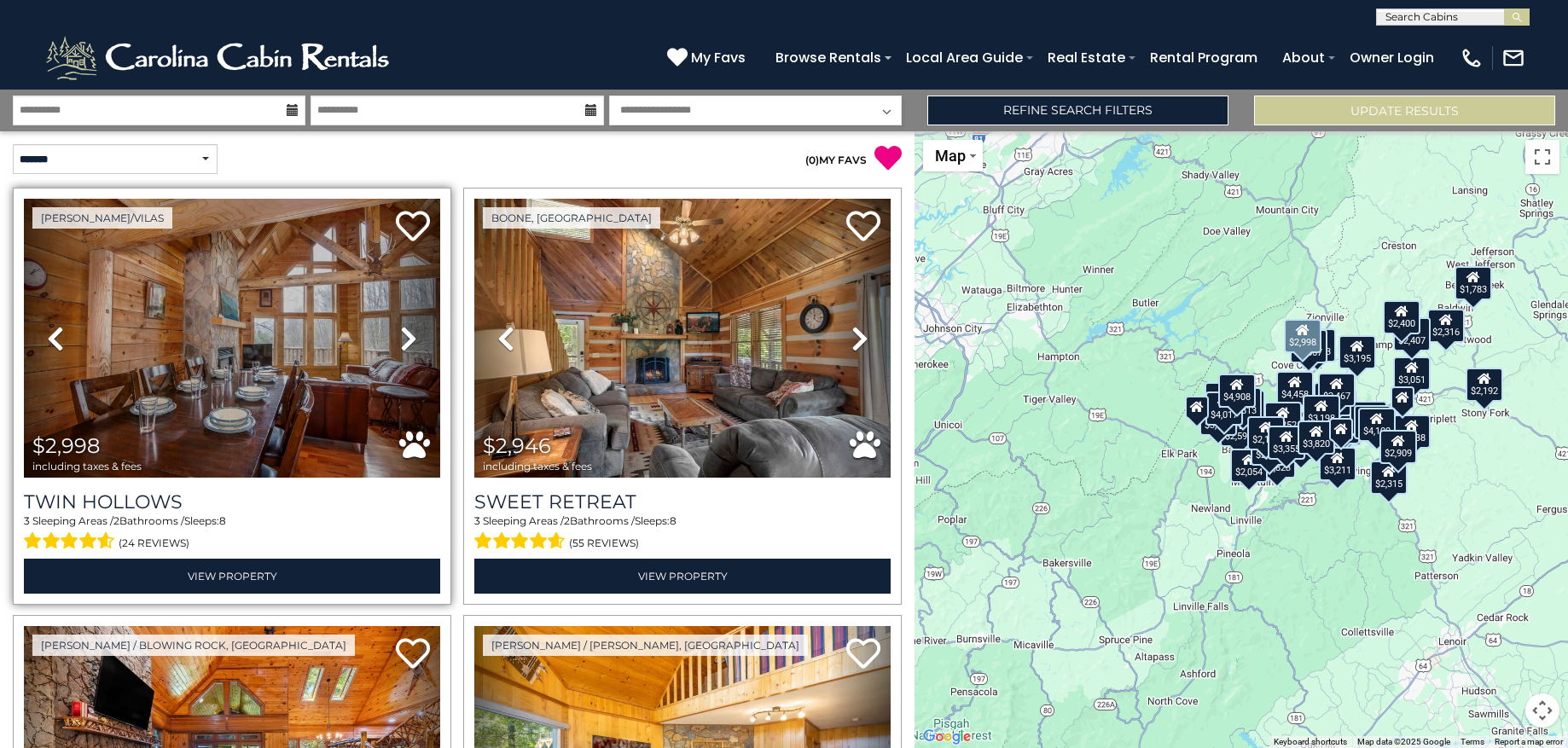
click at [400, 334] on icon at bounding box center [409, 338] width 17 height 28
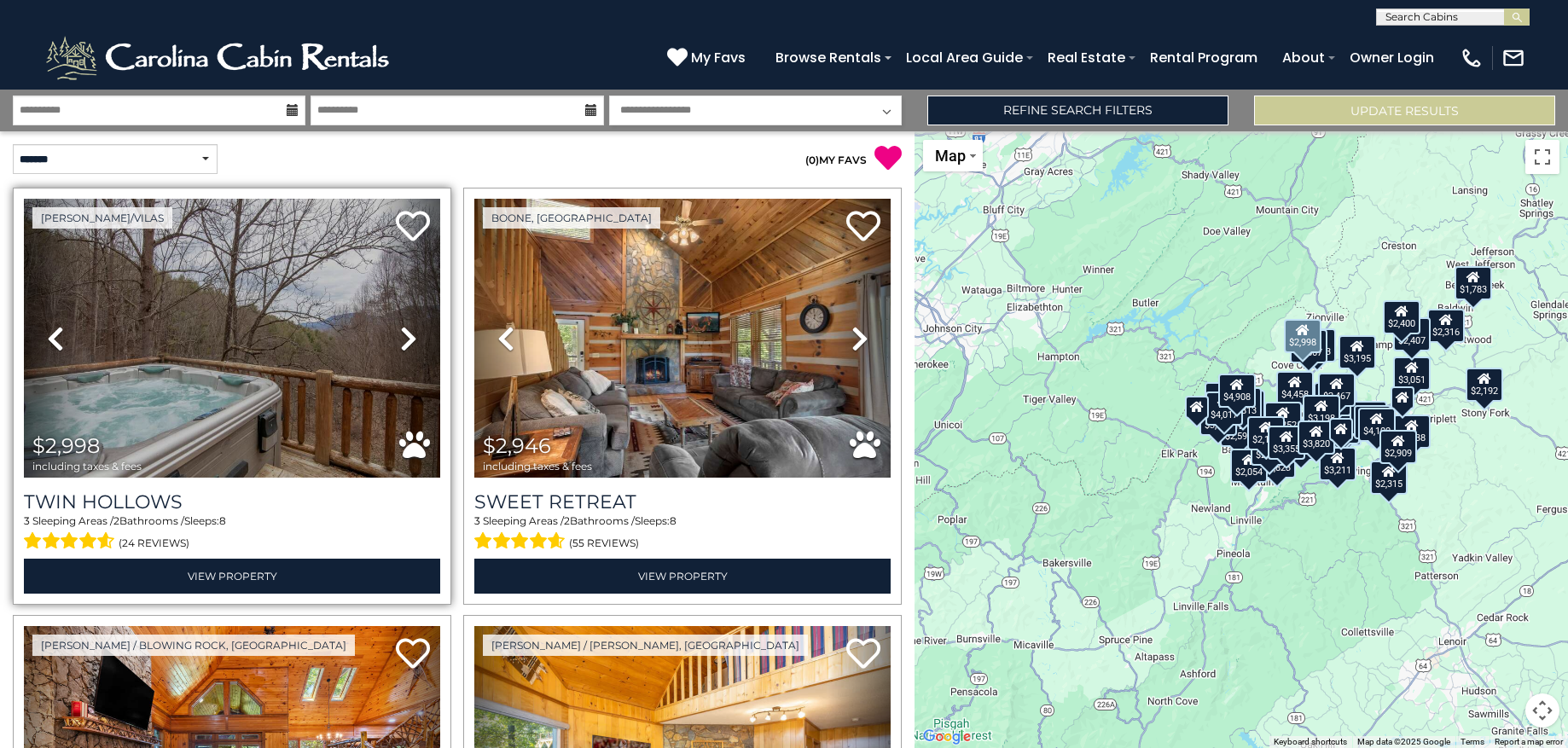
click at [400, 334] on icon at bounding box center [409, 338] width 17 height 28
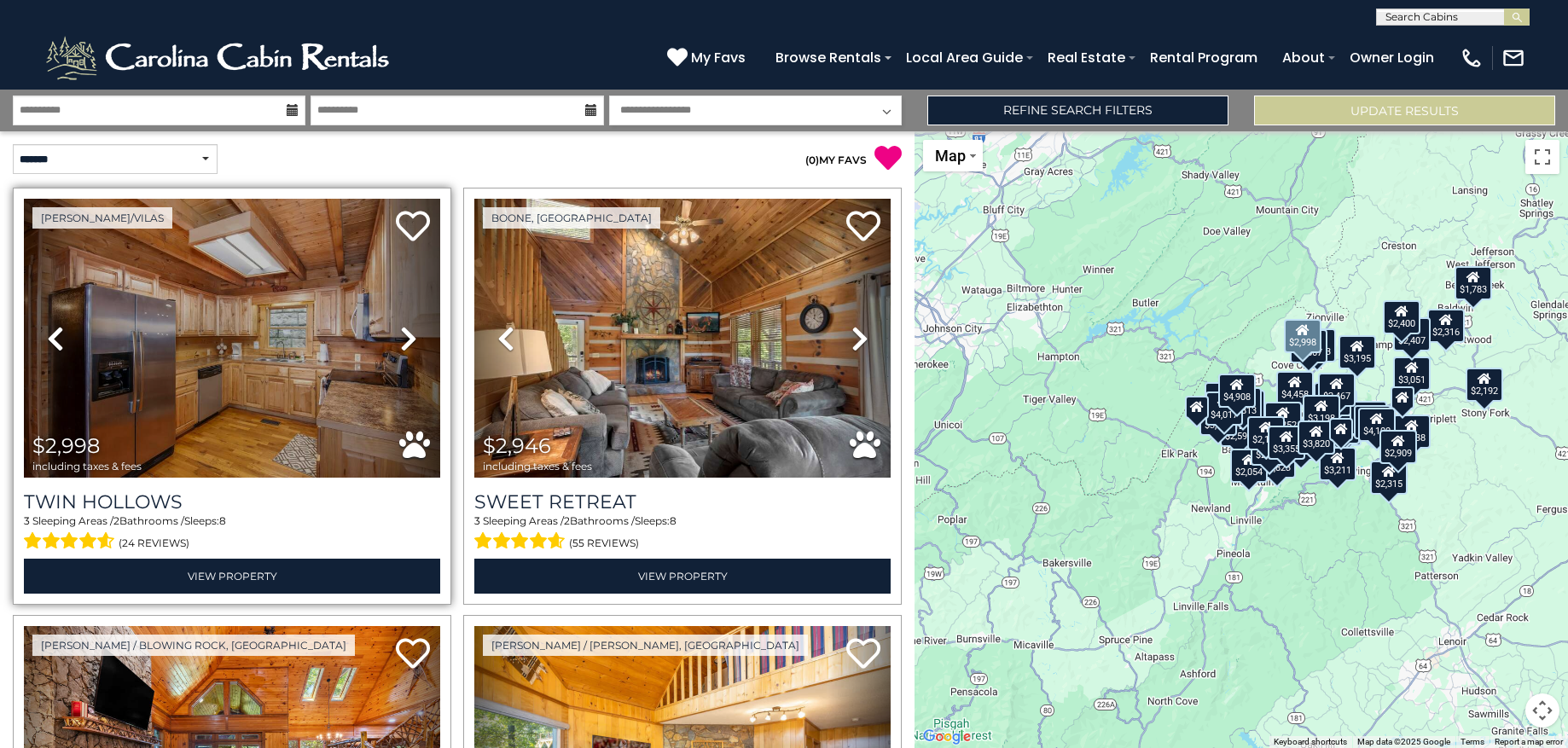
click at [400, 334] on icon at bounding box center [409, 338] width 17 height 28
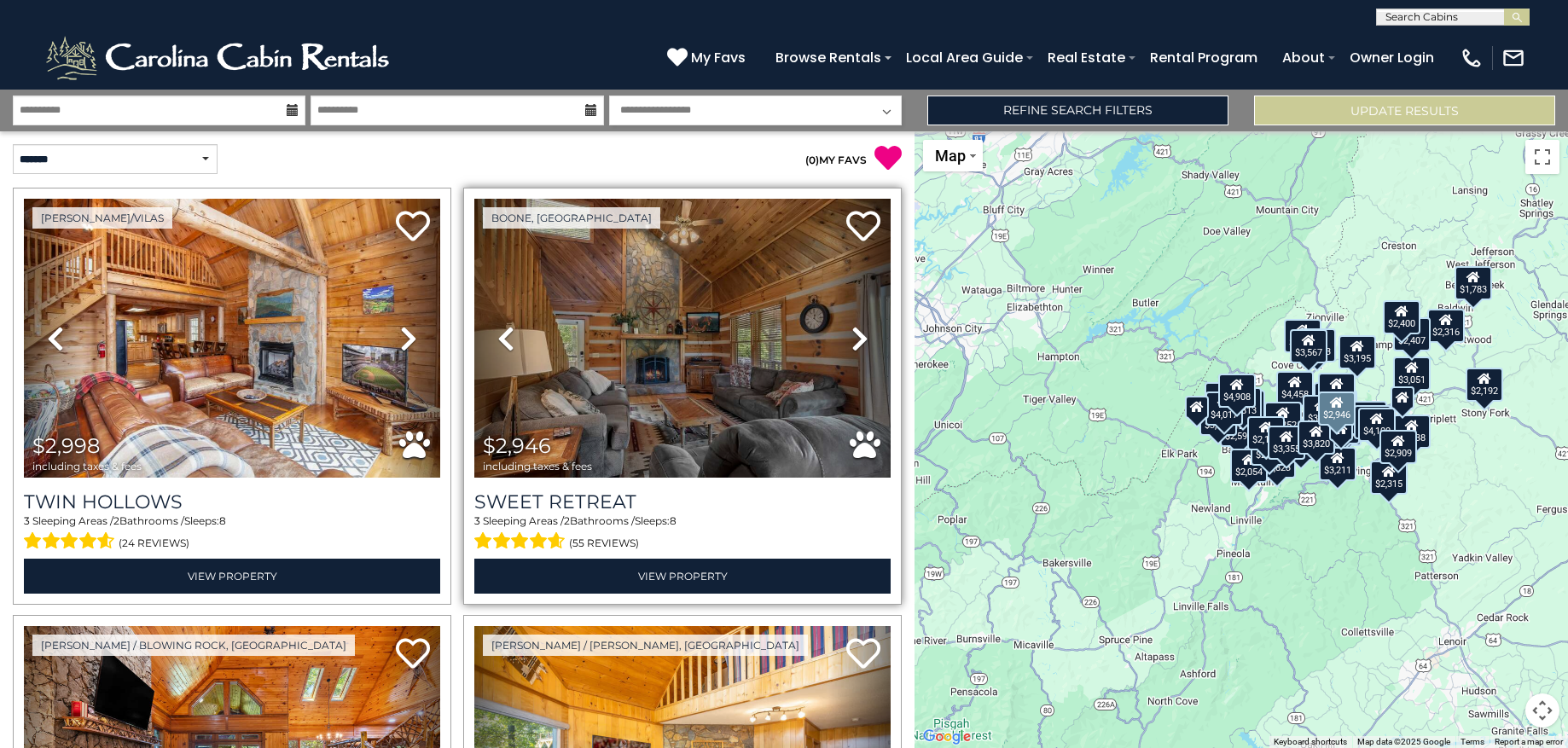
click at [854, 340] on icon at bounding box center [860, 338] width 17 height 28
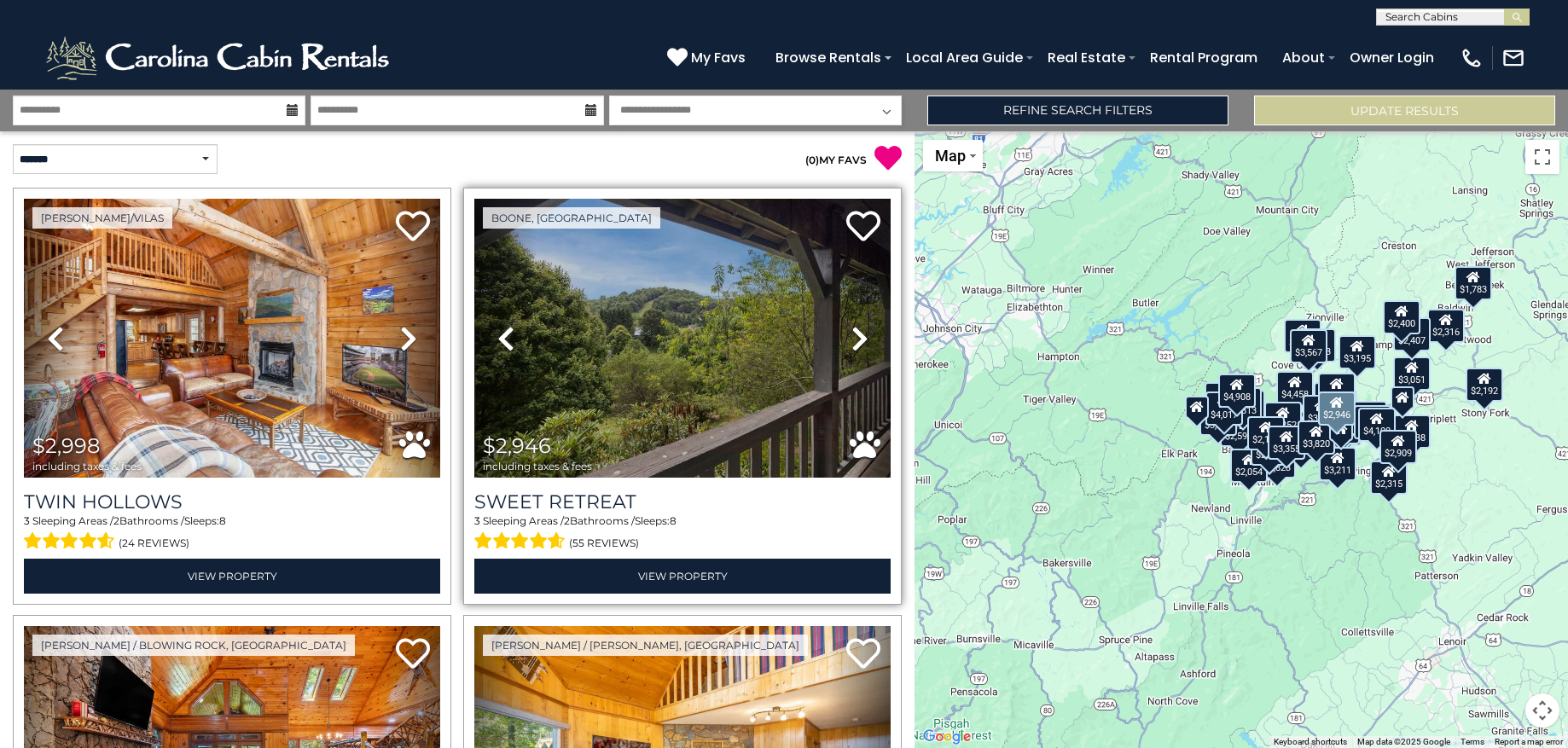
click at [854, 340] on icon at bounding box center [860, 338] width 17 height 28
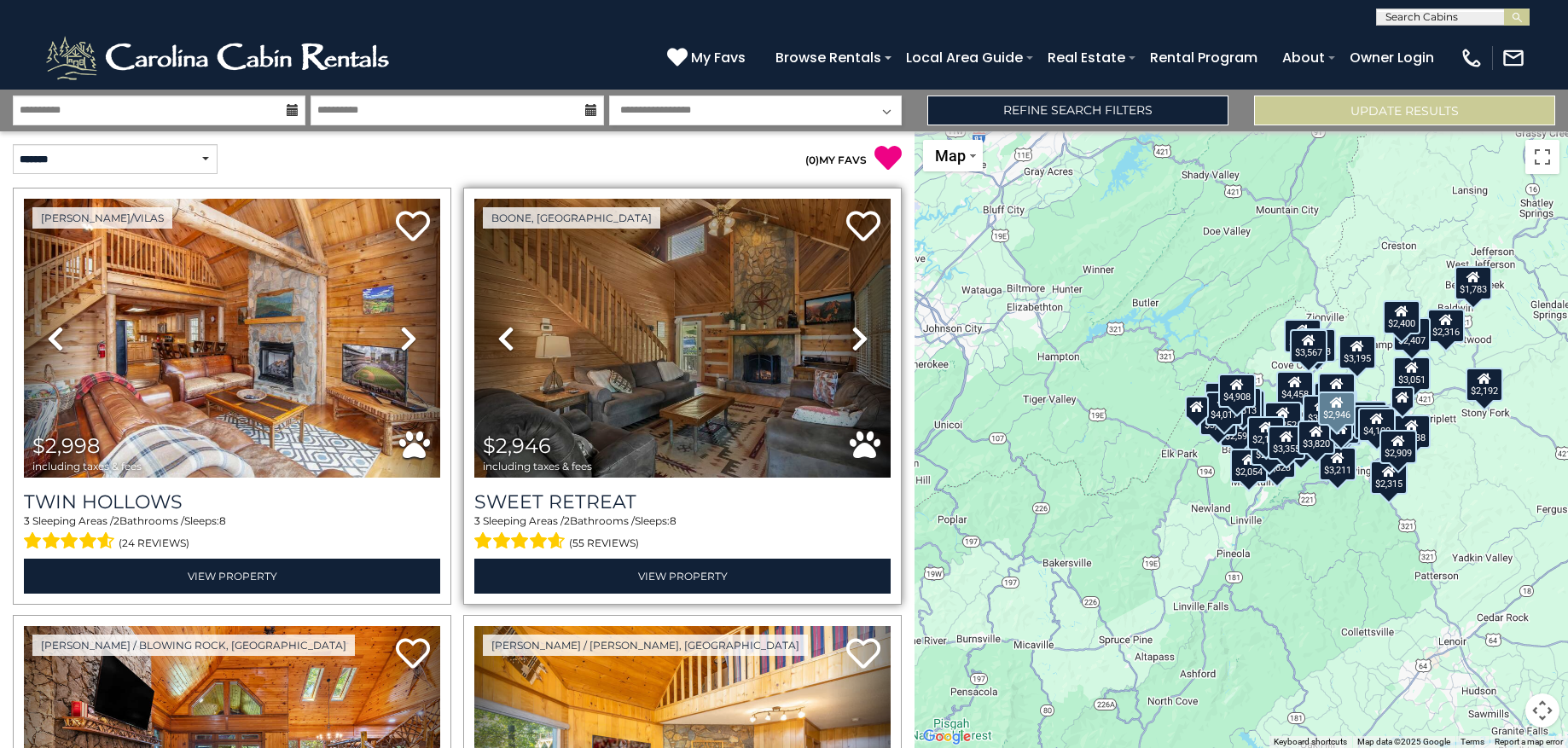
click at [854, 340] on icon at bounding box center [860, 338] width 17 height 28
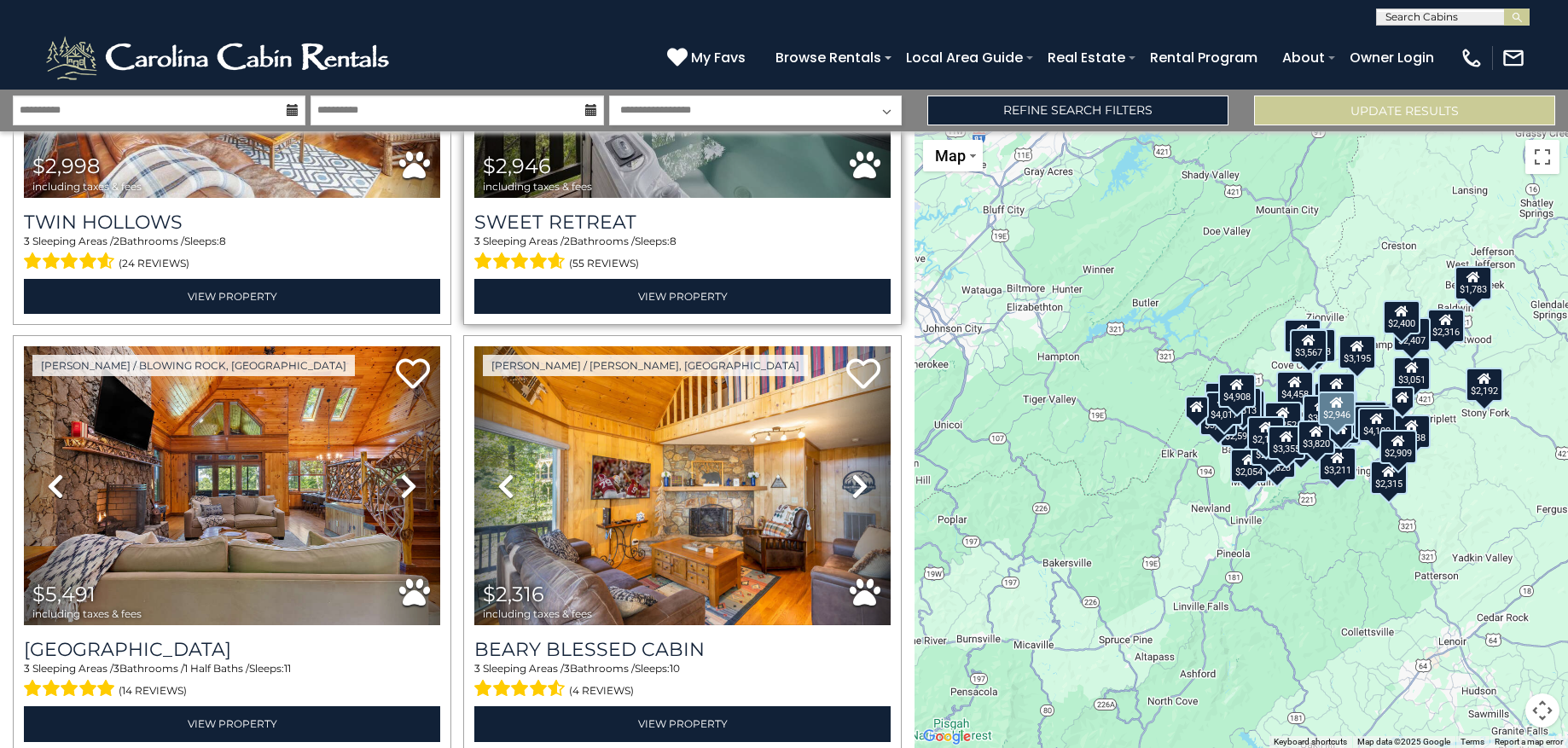
scroll to position [326, 0]
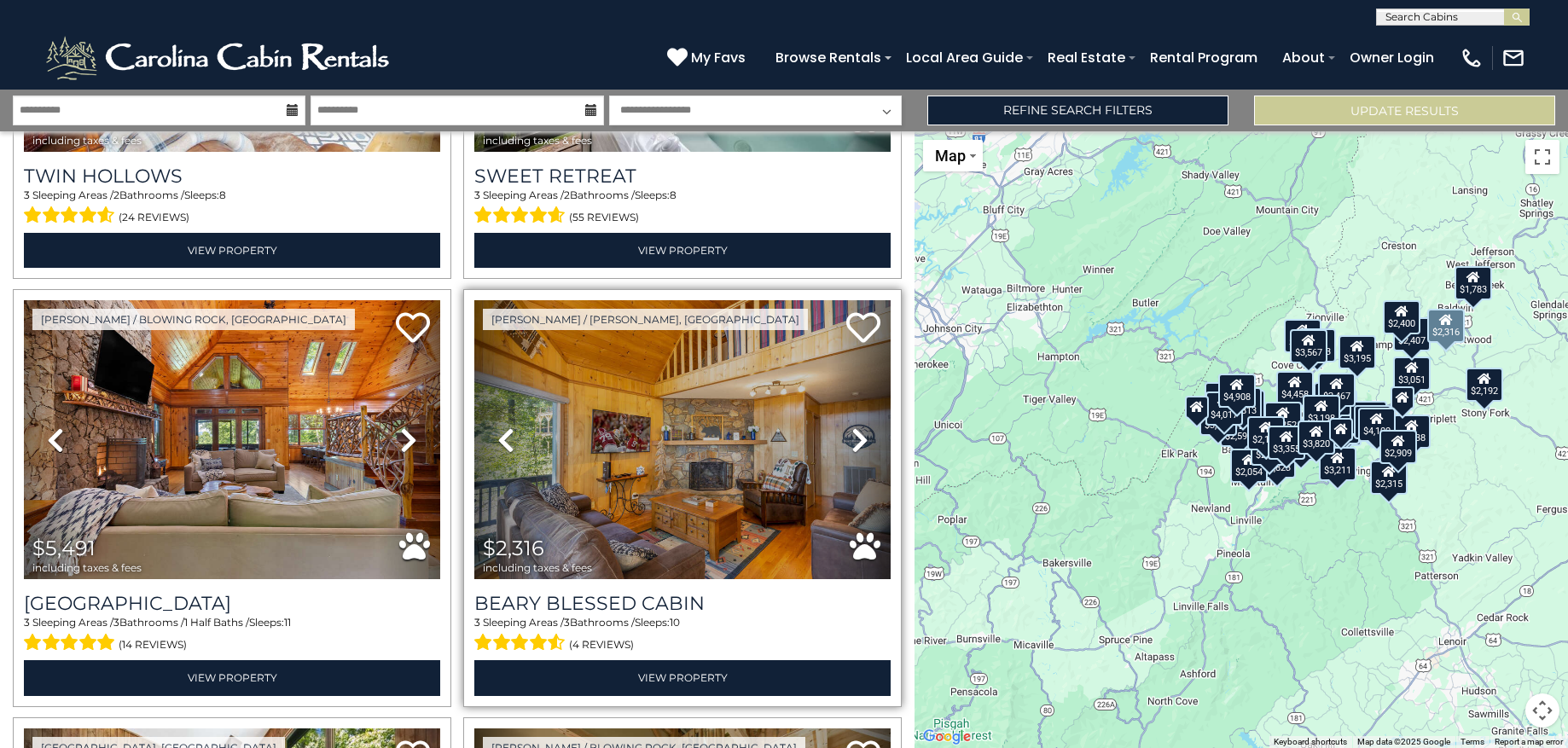
click at [852, 433] on icon at bounding box center [860, 440] width 17 height 28
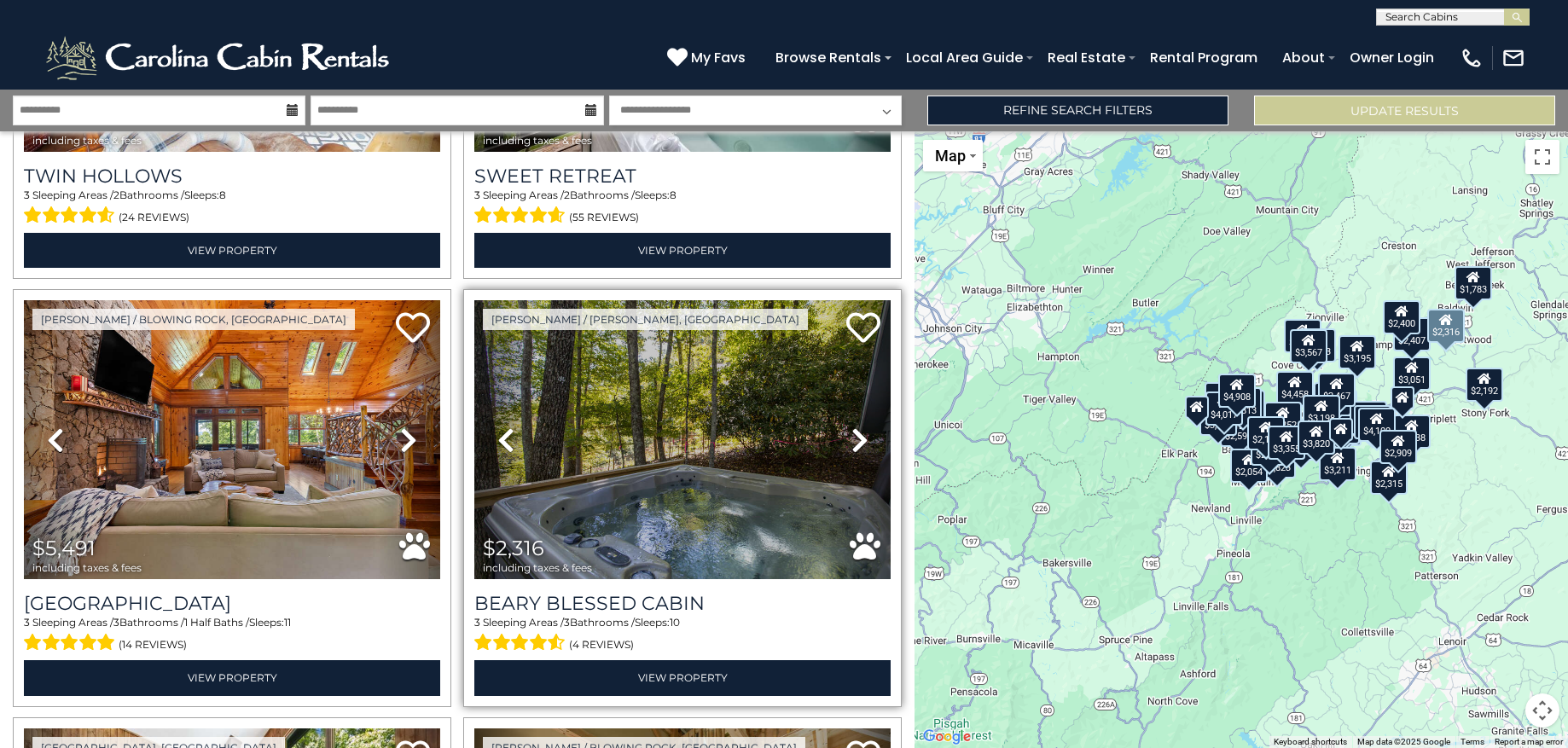
click at [852, 436] on icon at bounding box center [860, 440] width 17 height 28
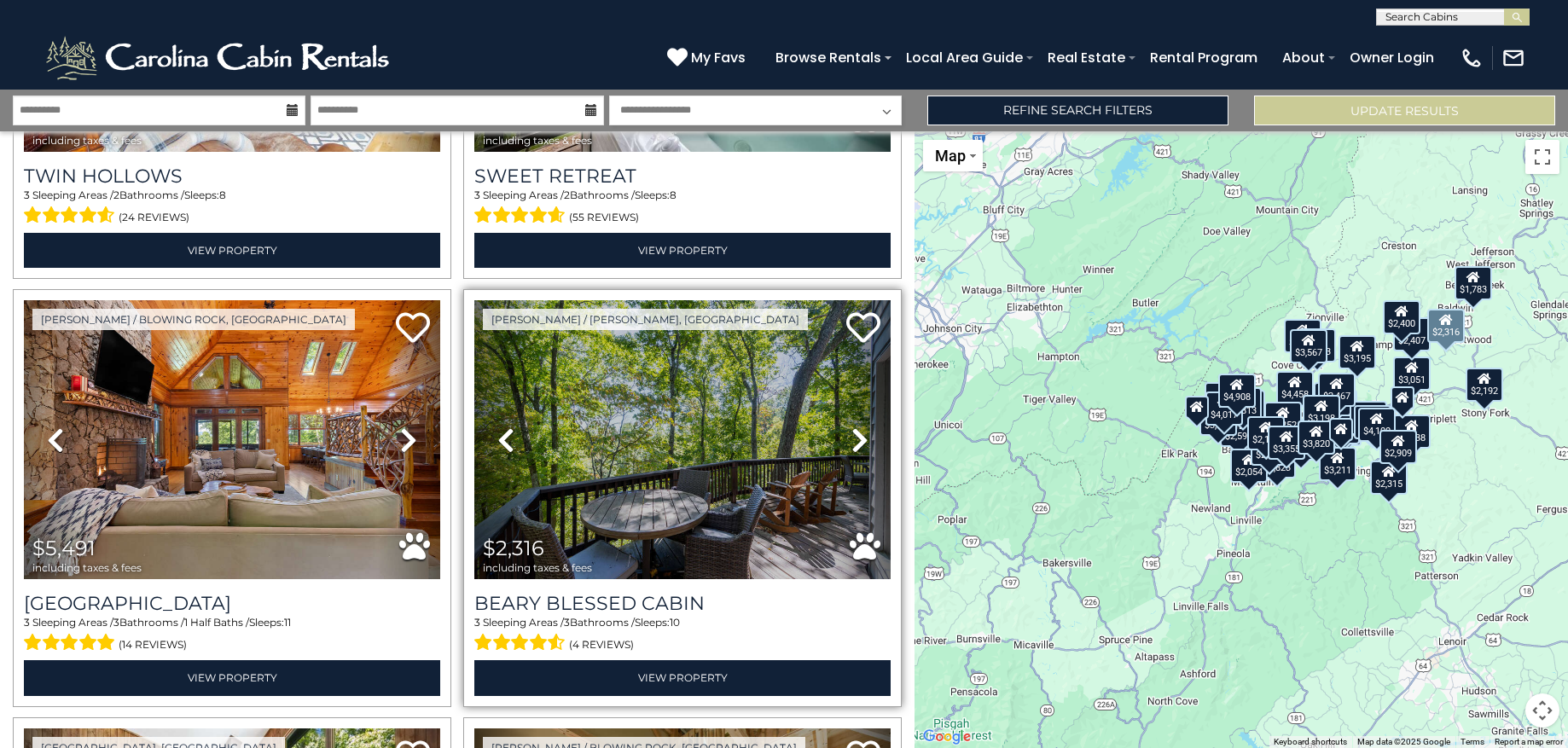
click at [852, 436] on icon at bounding box center [860, 440] width 17 height 28
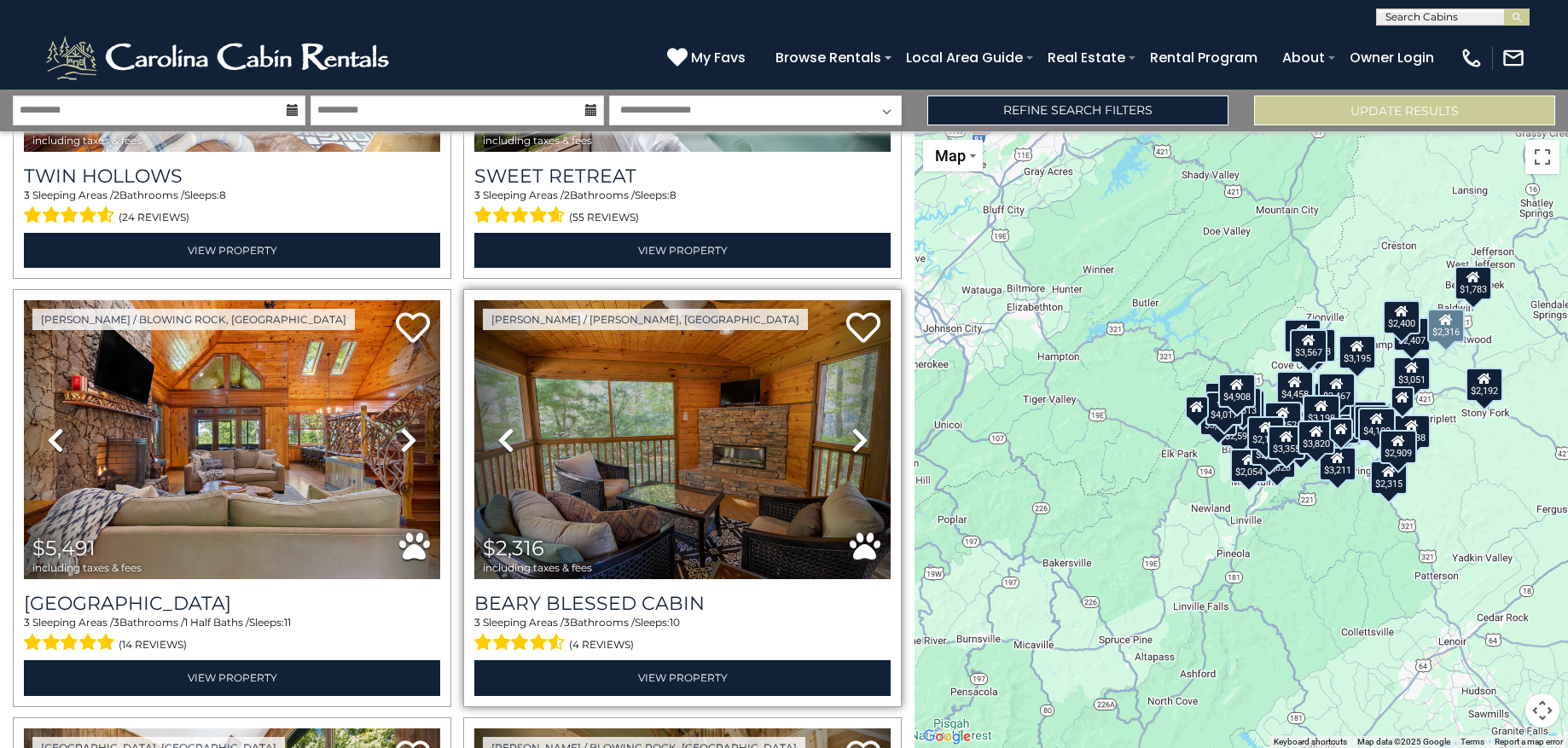
click at [852, 436] on icon at bounding box center [860, 440] width 17 height 28
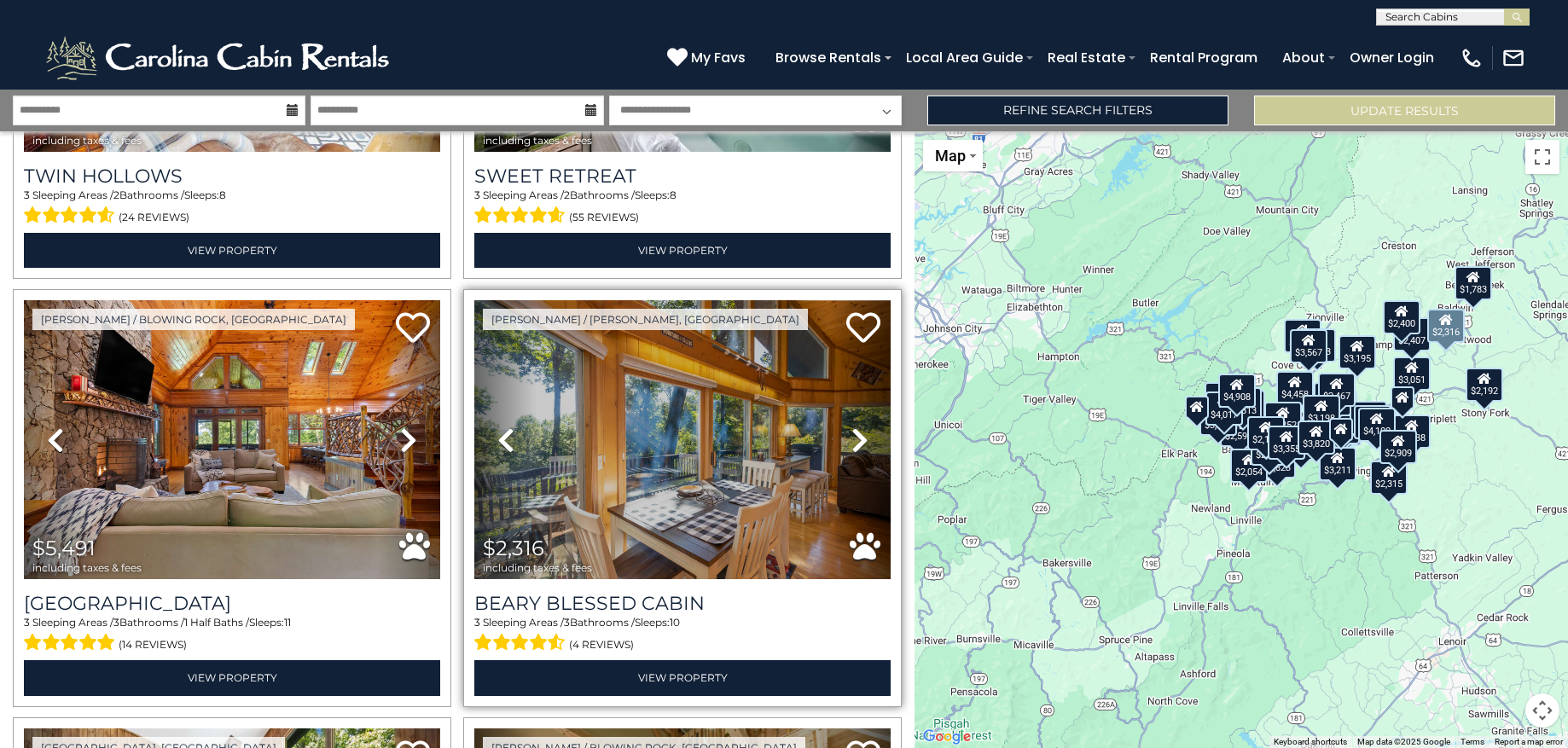
click at [852, 436] on icon at bounding box center [860, 440] width 17 height 28
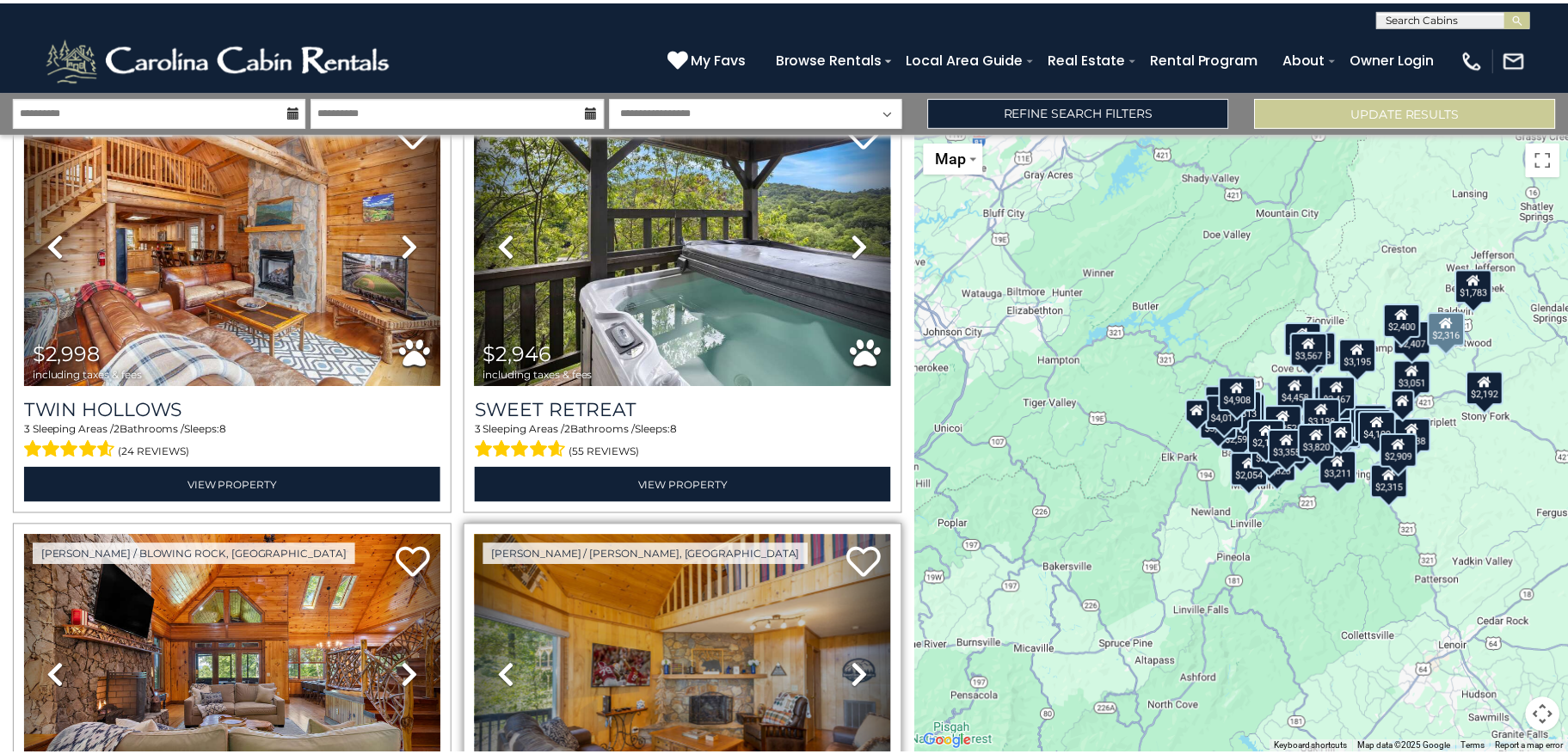
scroll to position [0, 0]
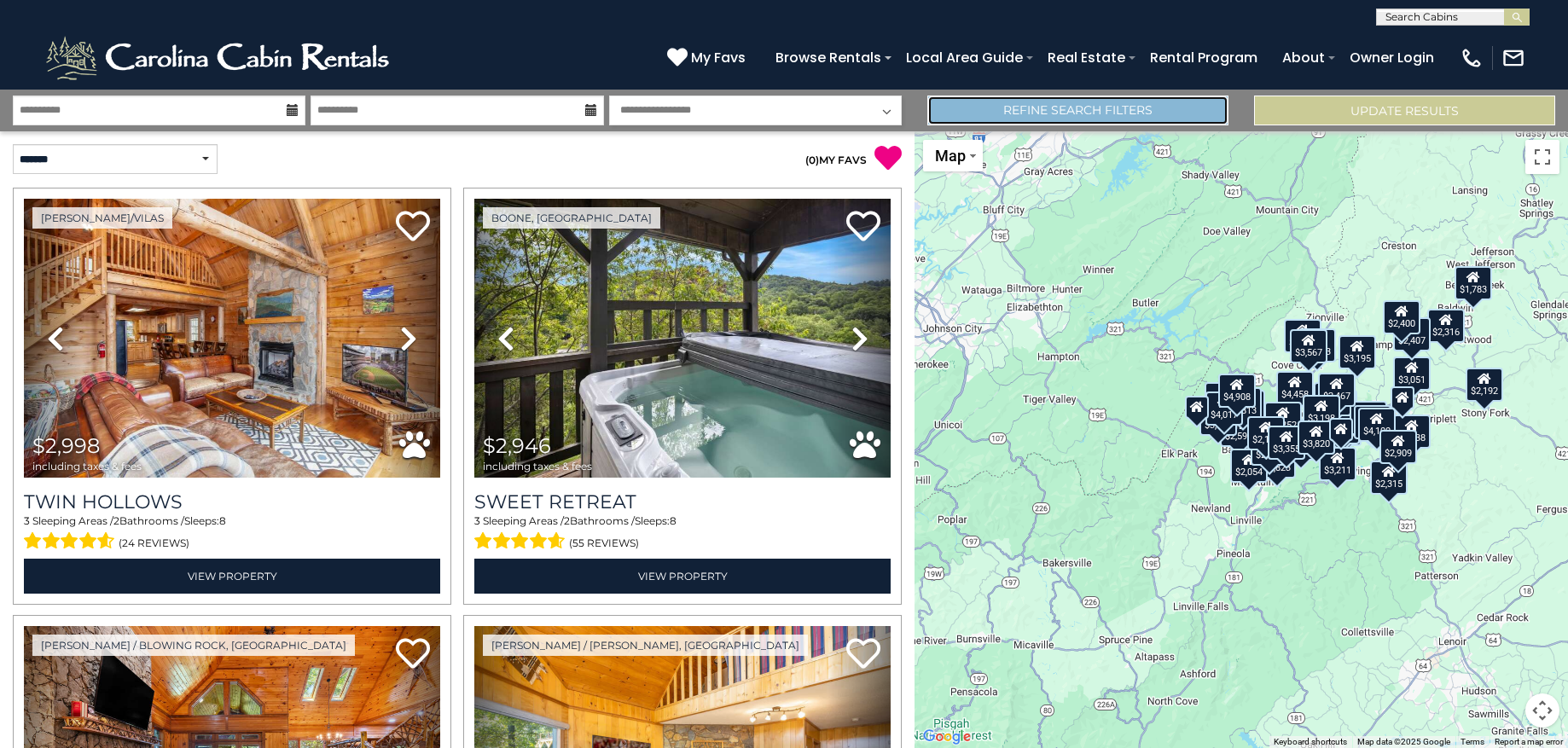
click at [1062, 120] on link "Refine Search Filters" at bounding box center [1077, 110] width 301 height 30
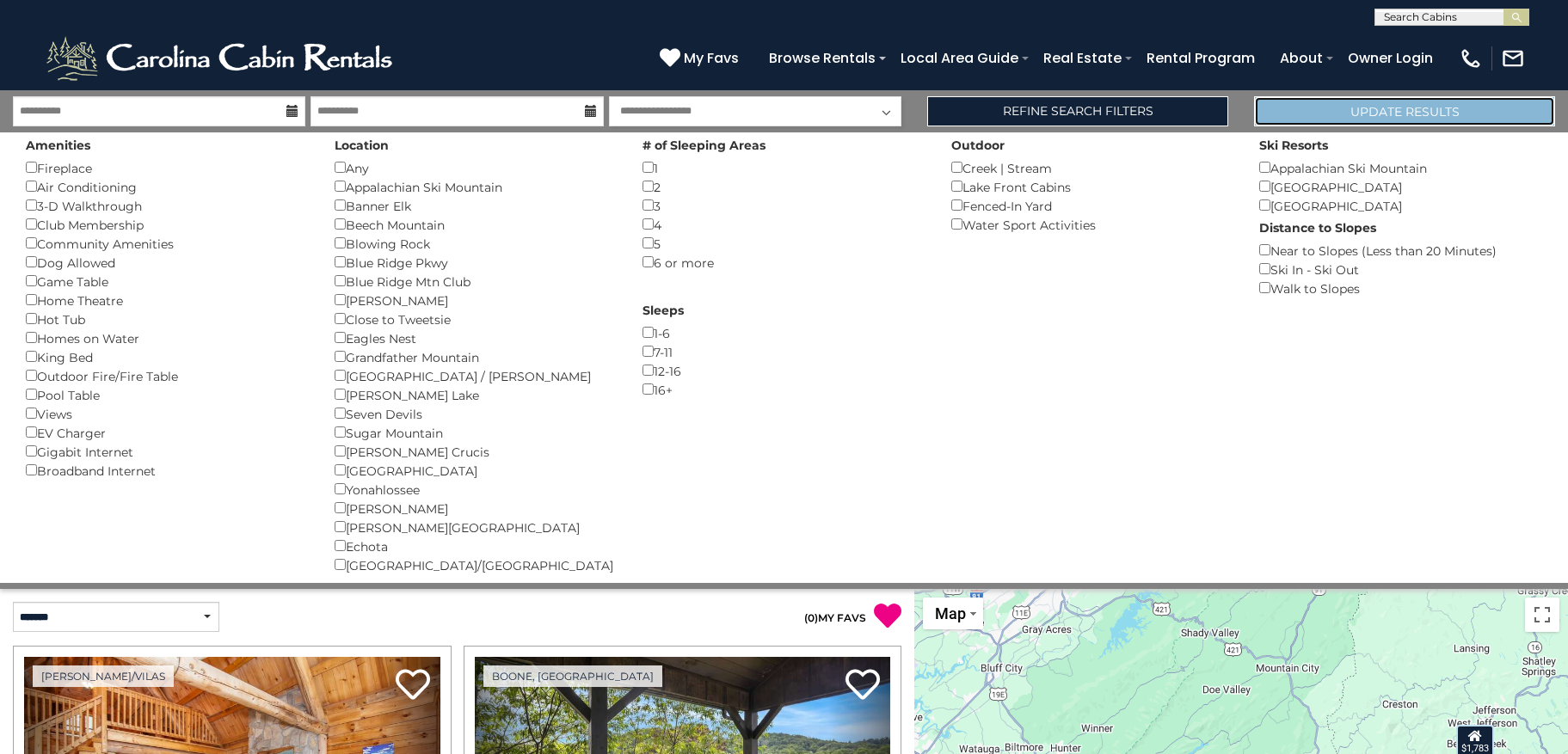
click at [1294, 113] on button "Update Results" at bounding box center [1403, 111] width 301 height 30
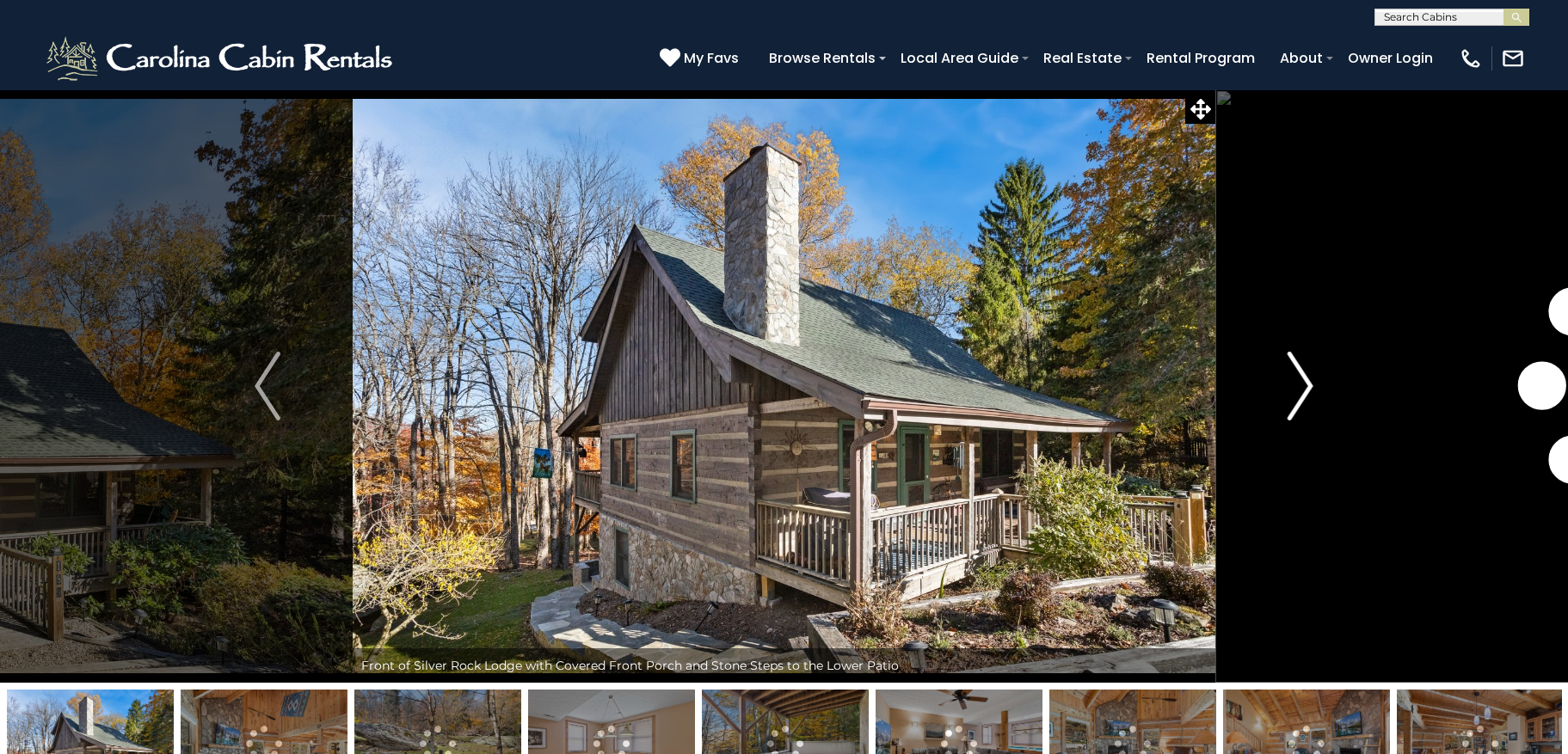
click at [1304, 375] on img "Next" at bounding box center [1299, 385] width 26 height 68
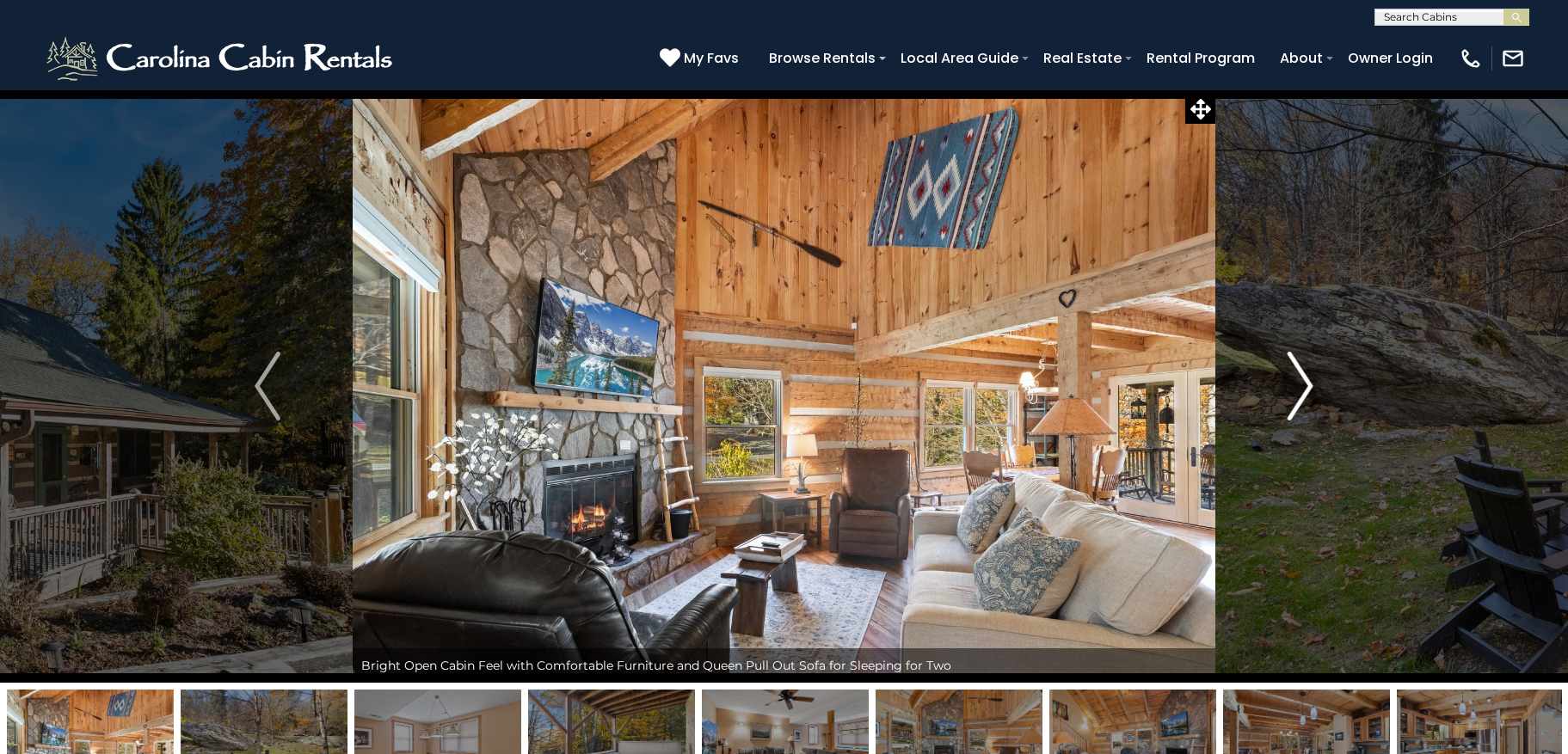
click at [1302, 382] on img "Next" at bounding box center [1299, 385] width 26 height 68
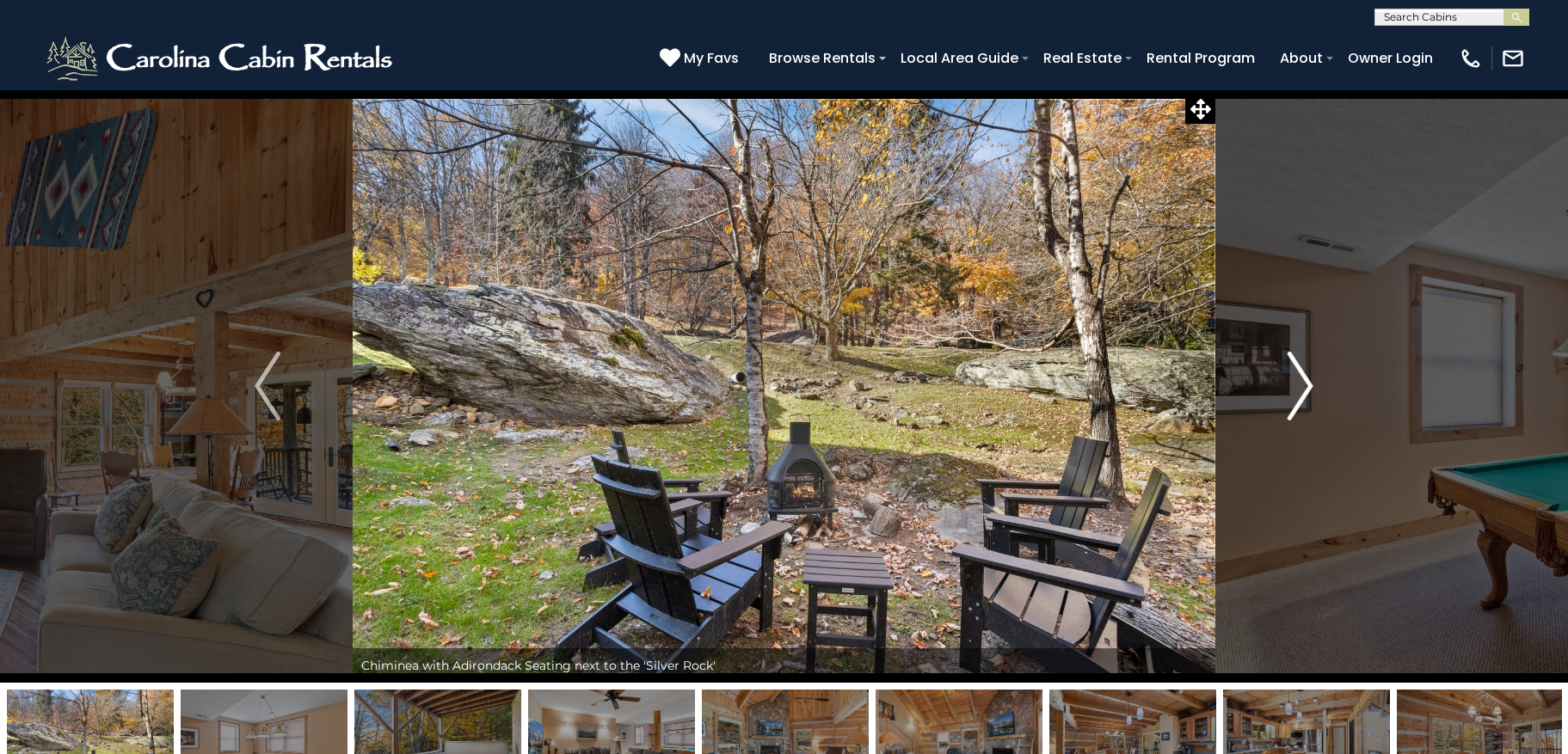
click at [1302, 382] on img "Next" at bounding box center [1299, 385] width 26 height 68
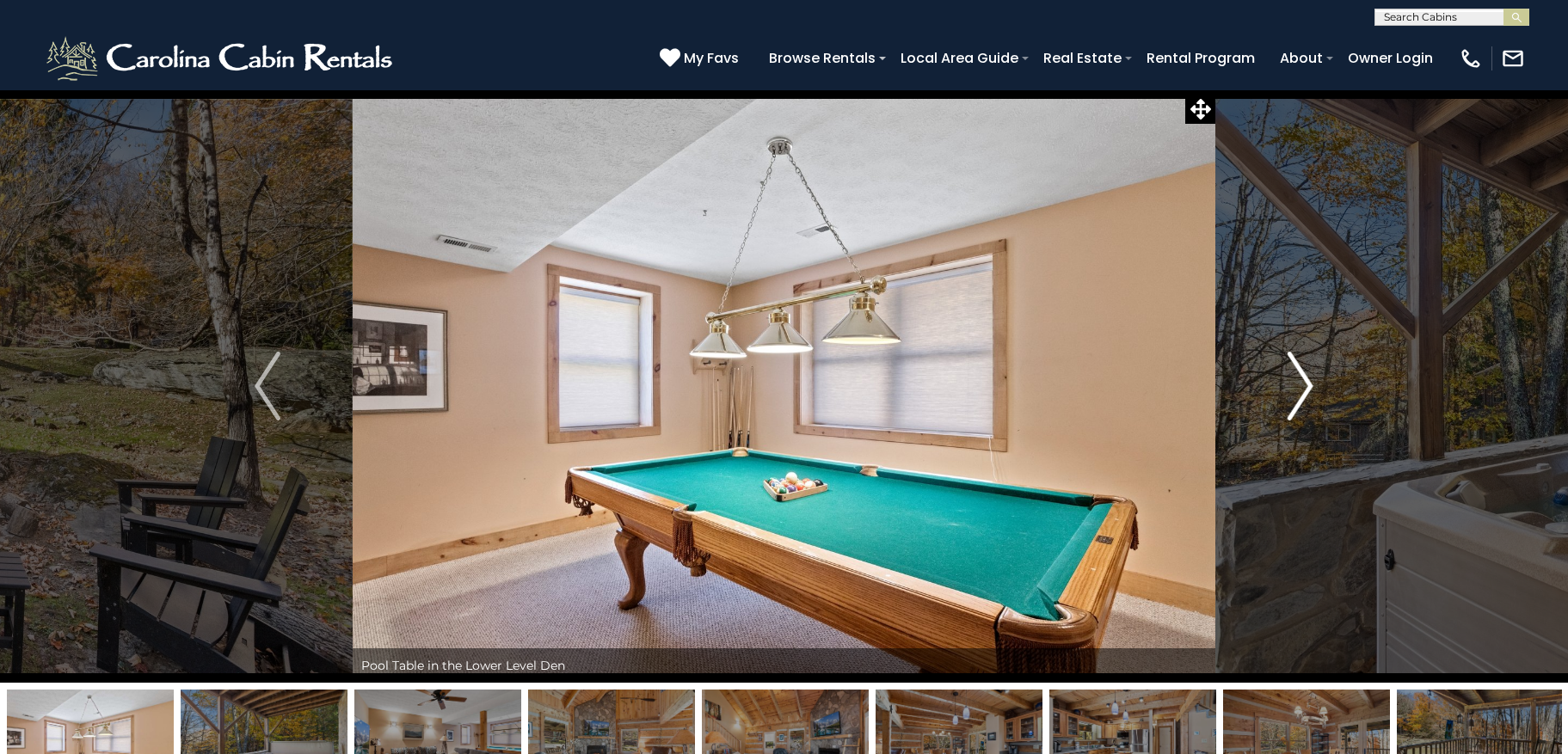
click at [1302, 382] on img "Next" at bounding box center [1299, 385] width 26 height 68
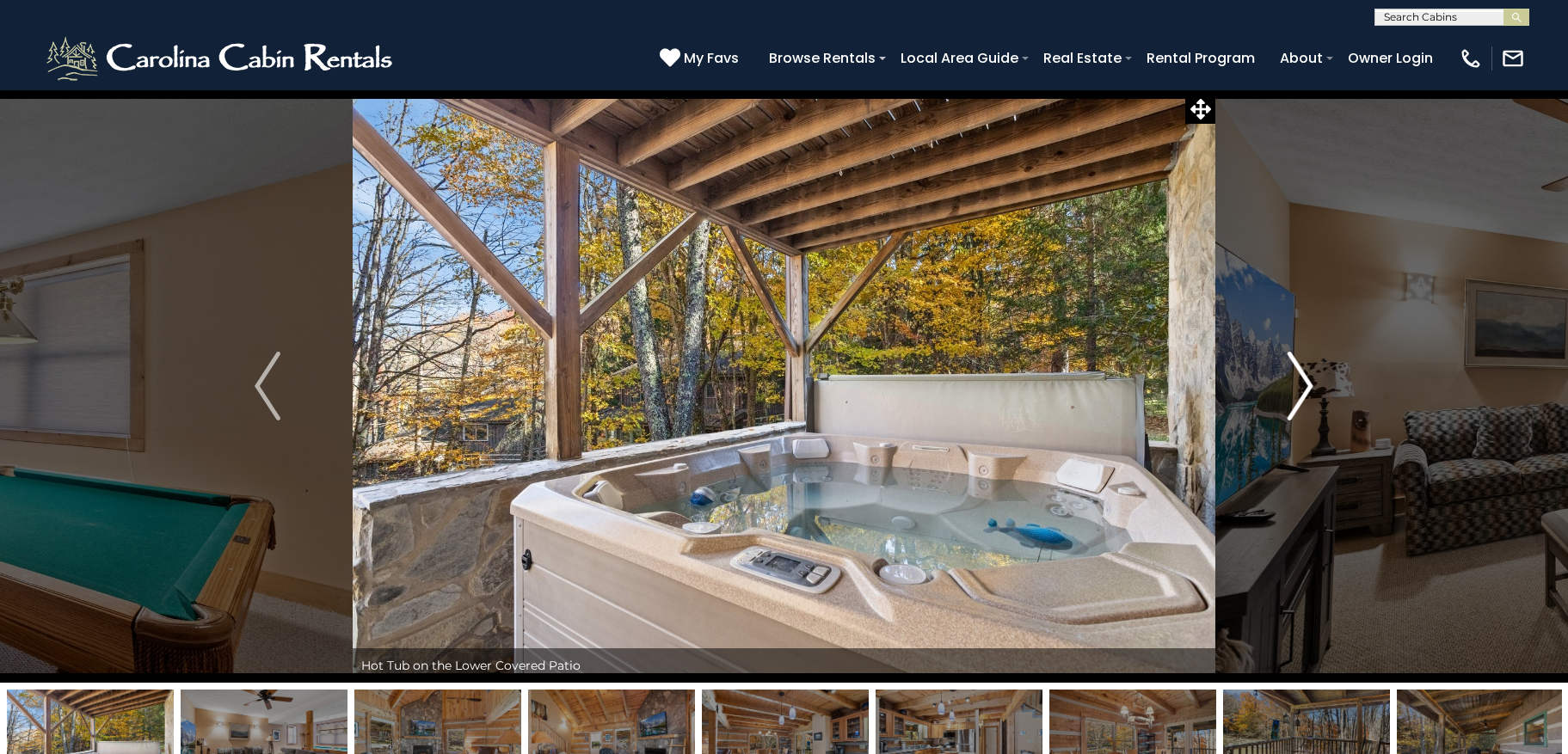
click at [1302, 382] on img "Next" at bounding box center [1299, 385] width 26 height 68
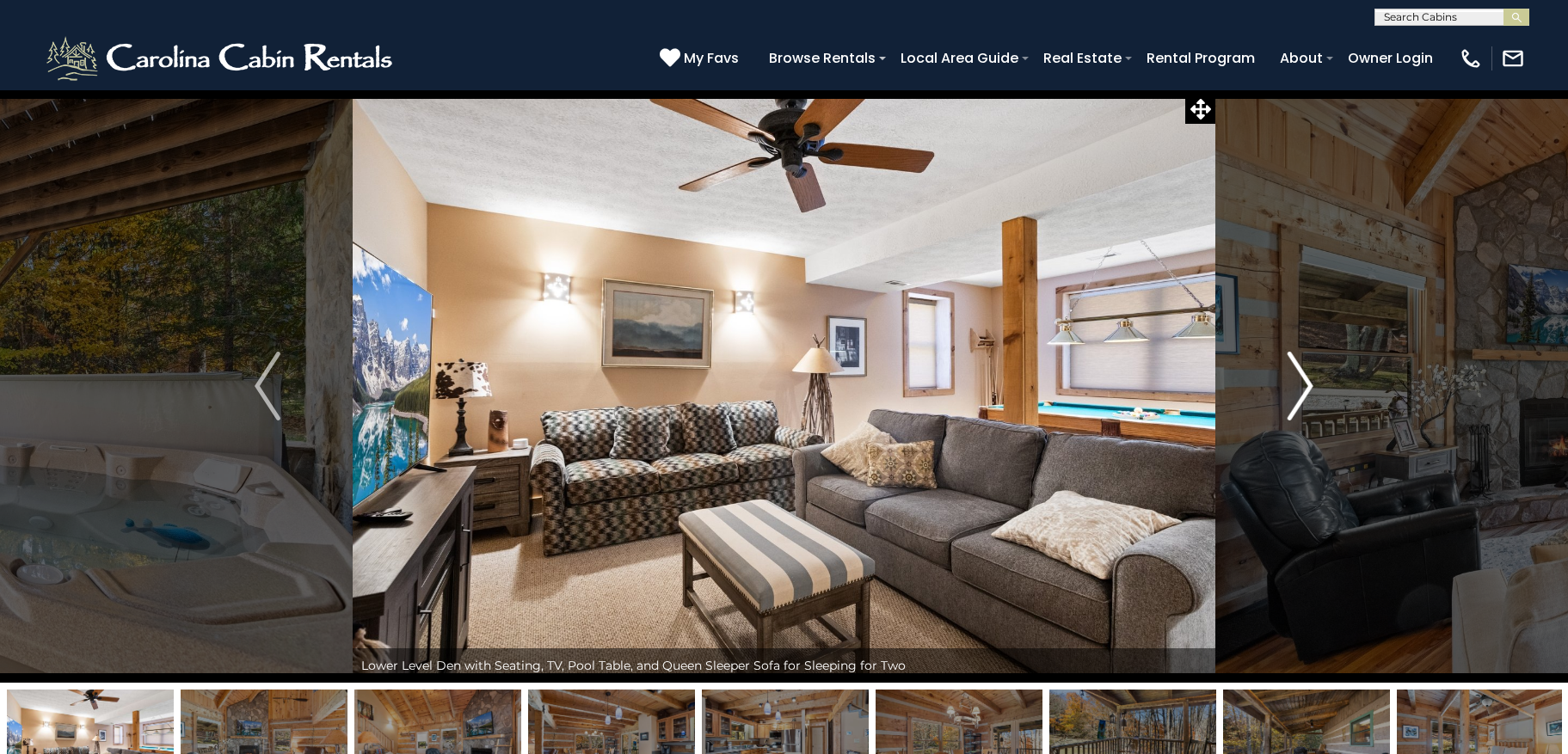
click at [1302, 382] on img "Next" at bounding box center [1299, 385] width 26 height 68
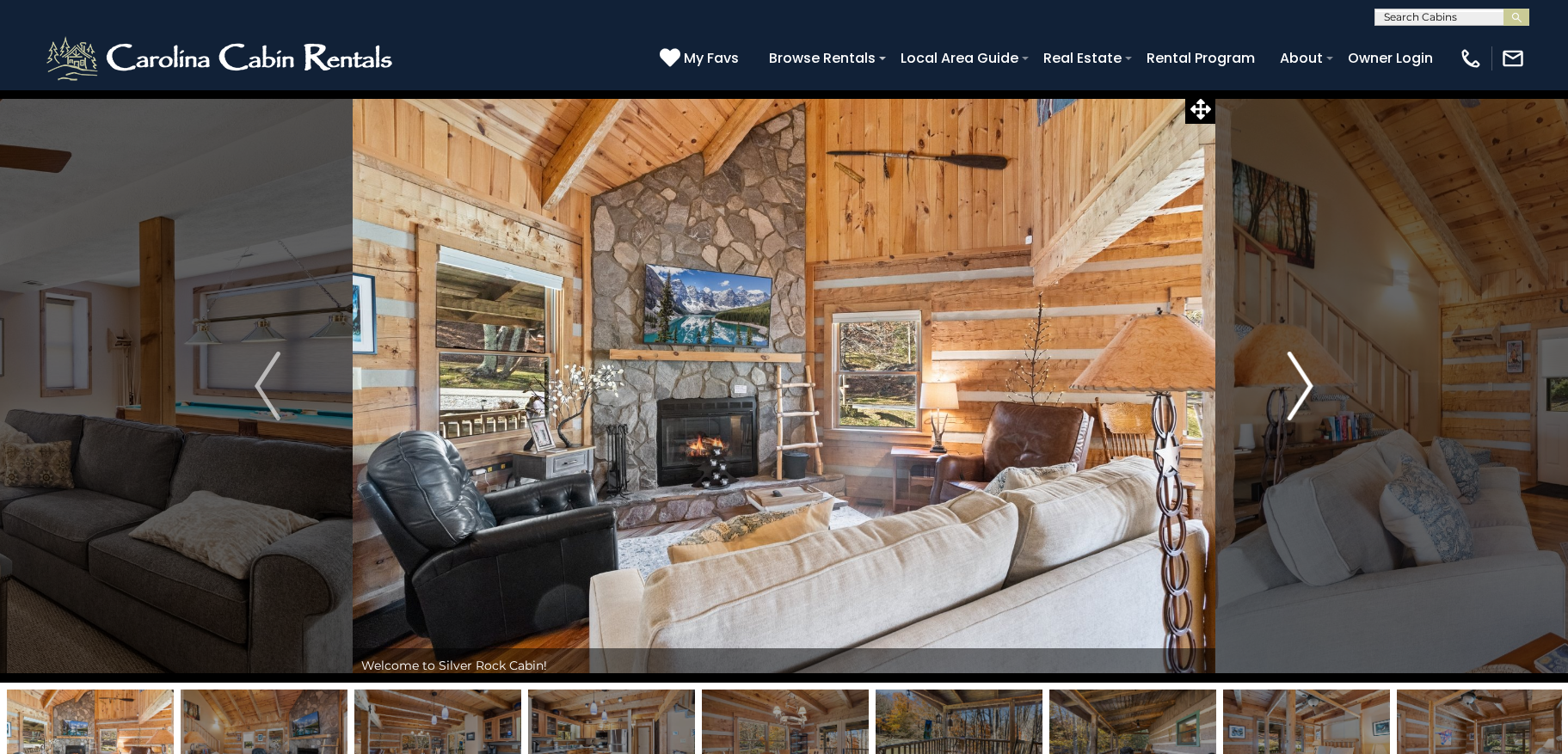
click at [1302, 382] on img "Next" at bounding box center [1299, 385] width 26 height 68
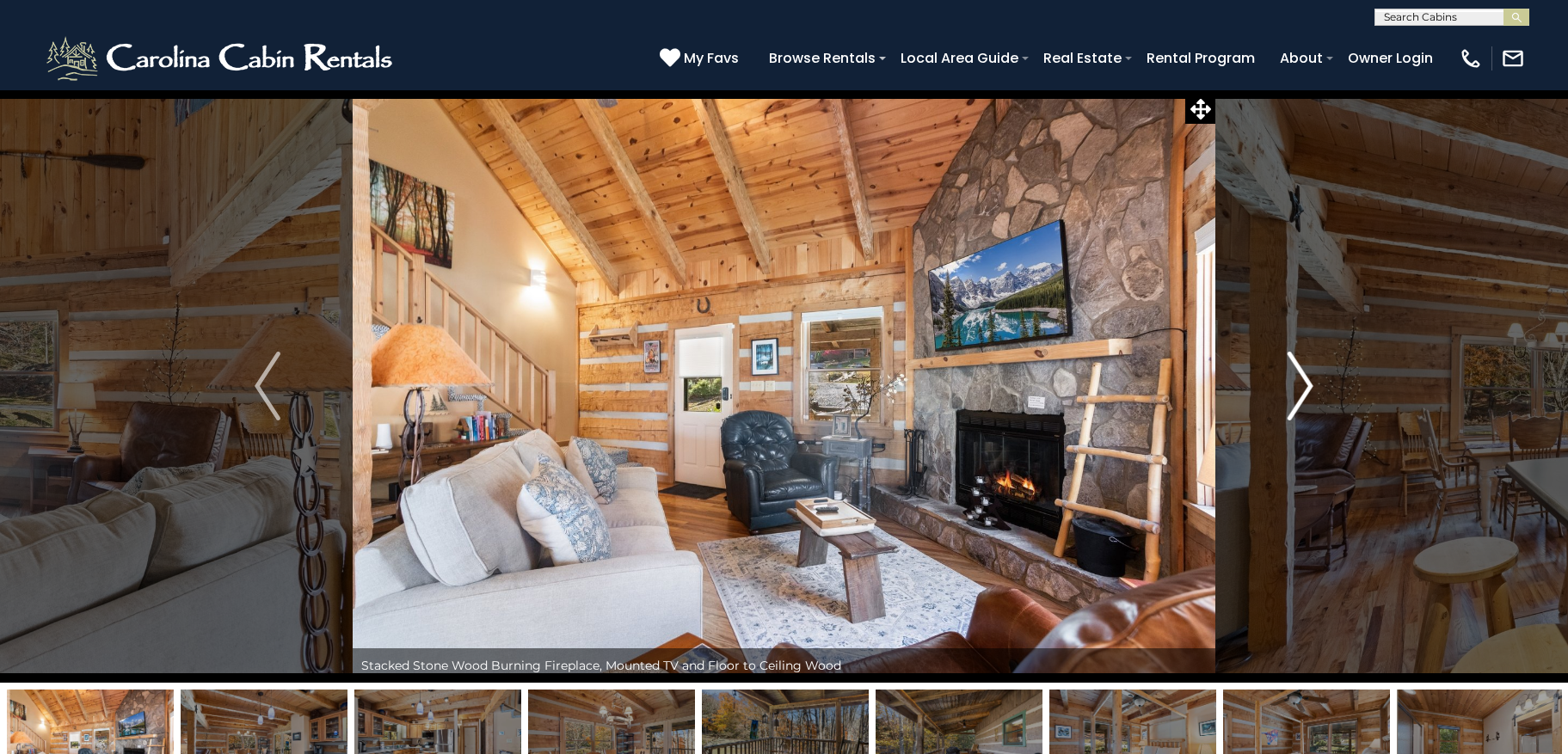
click at [1302, 382] on img "Next" at bounding box center [1299, 385] width 26 height 68
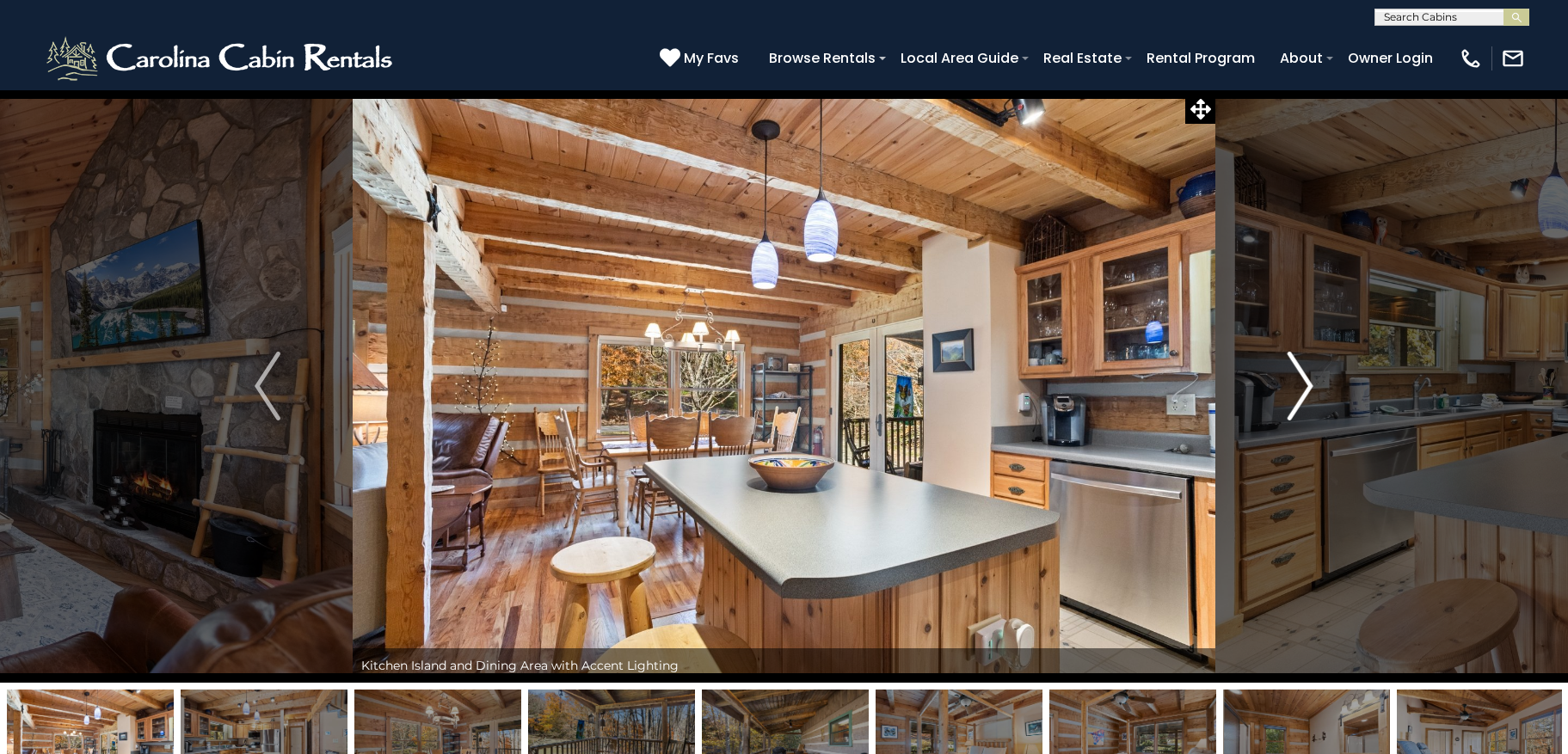
click at [1299, 373] on img "Next" at bounding box center [1299, 385] width 26 height 68
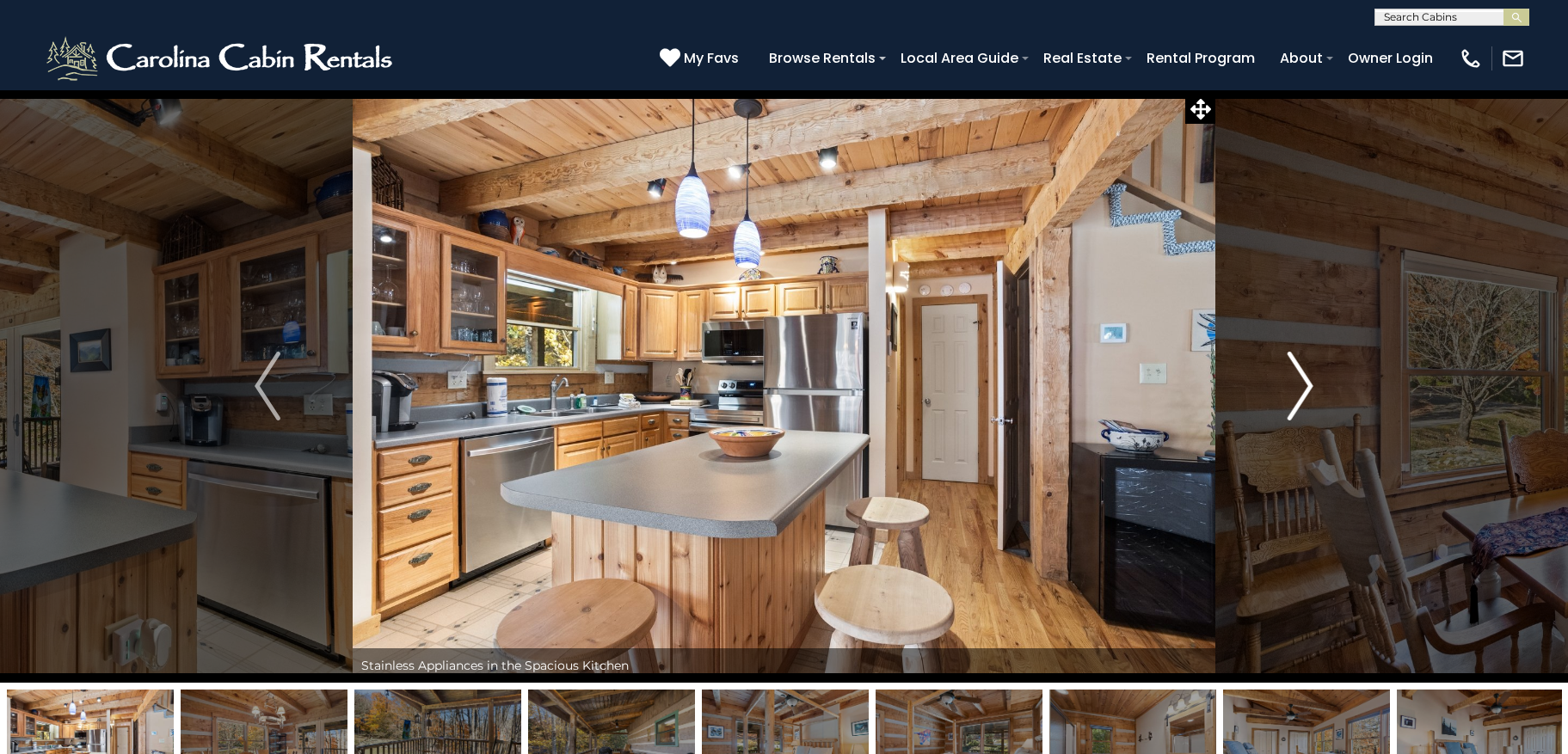
click at [1299, 373] on img "Next" at bounding box center [1299, 385] width 26 height 68
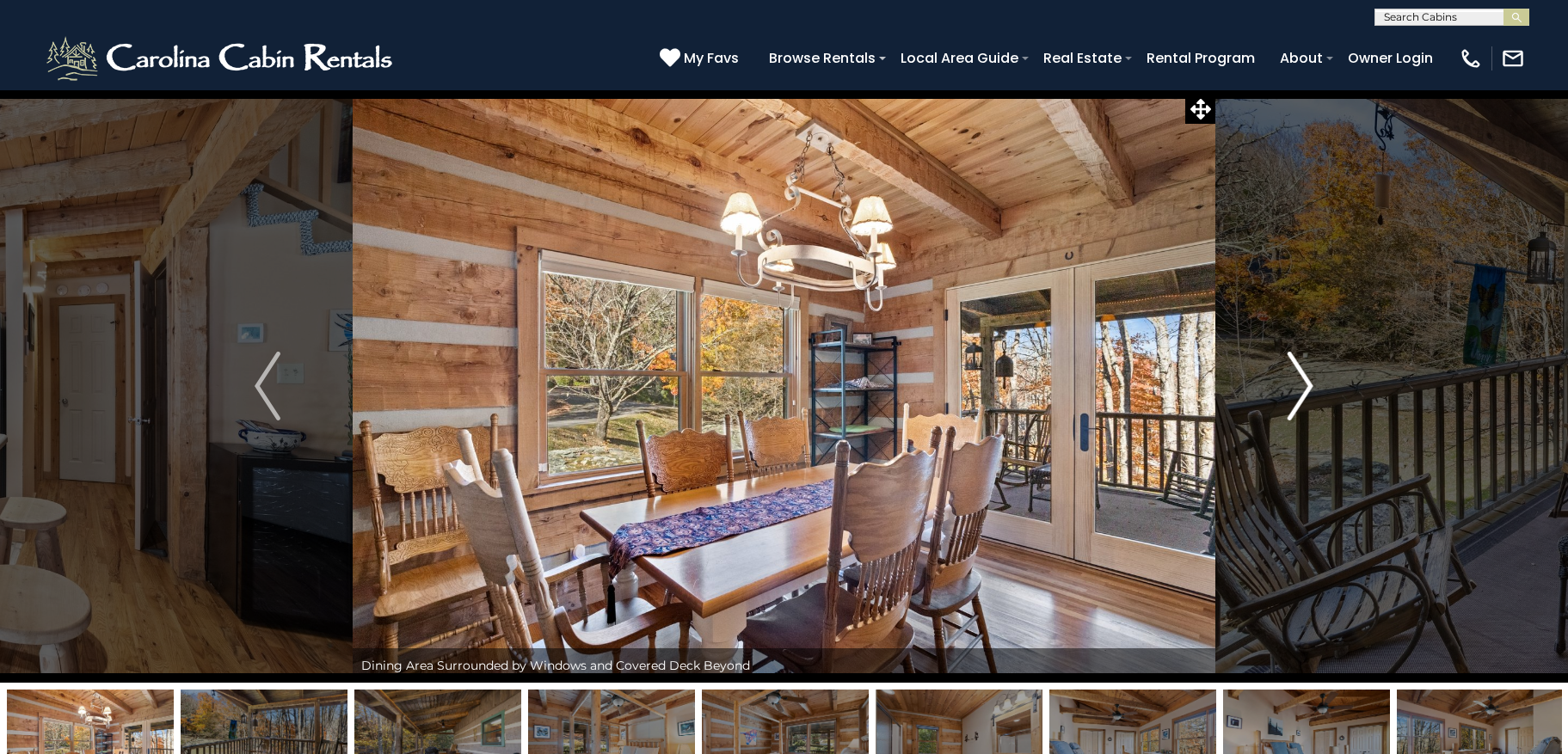
click at [1299, 373] on img "Next" at bounding box center [1299, 385] width 26 height 68
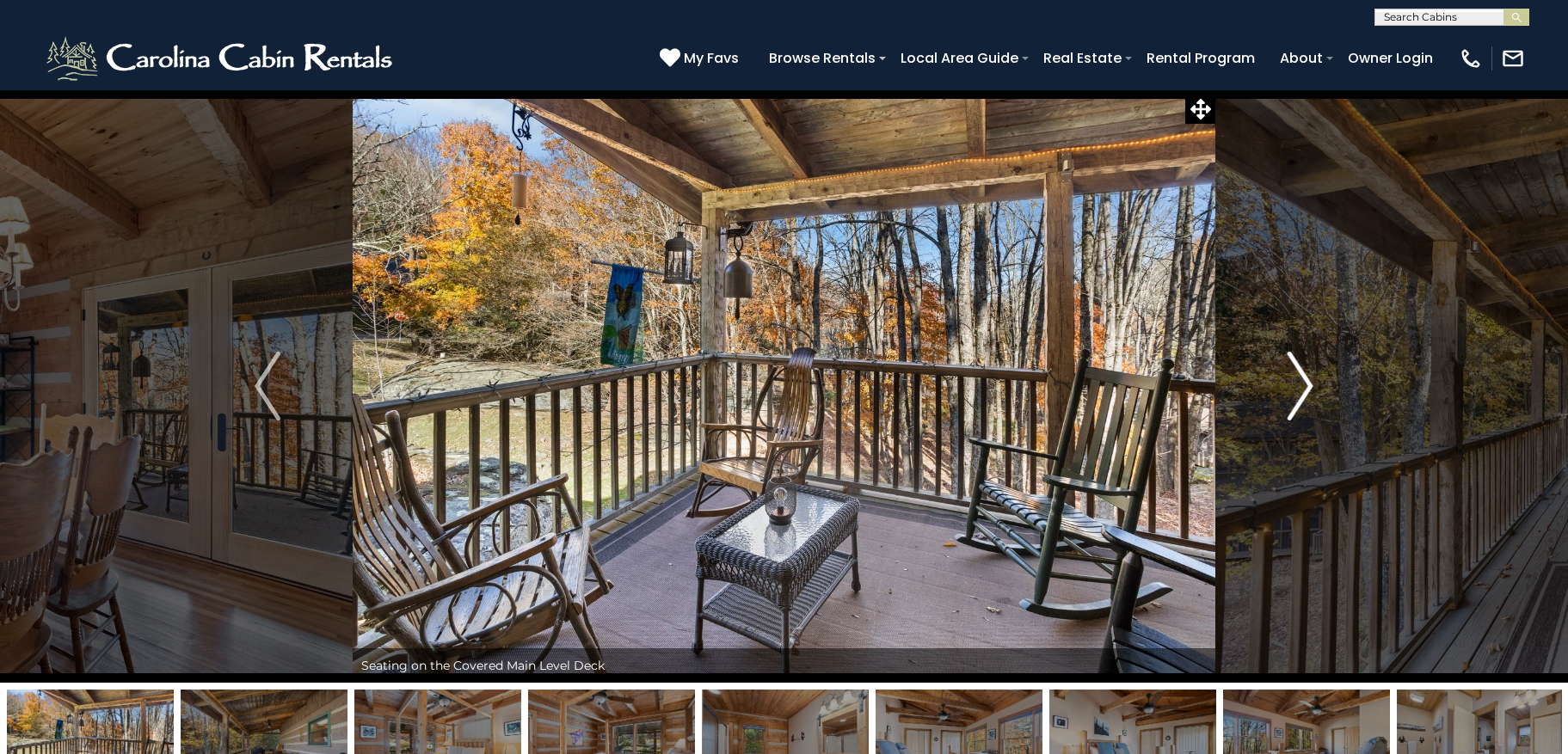
click at [1299, 373] on img "Next" at bounding box center [1299, 385] width 26 height 68
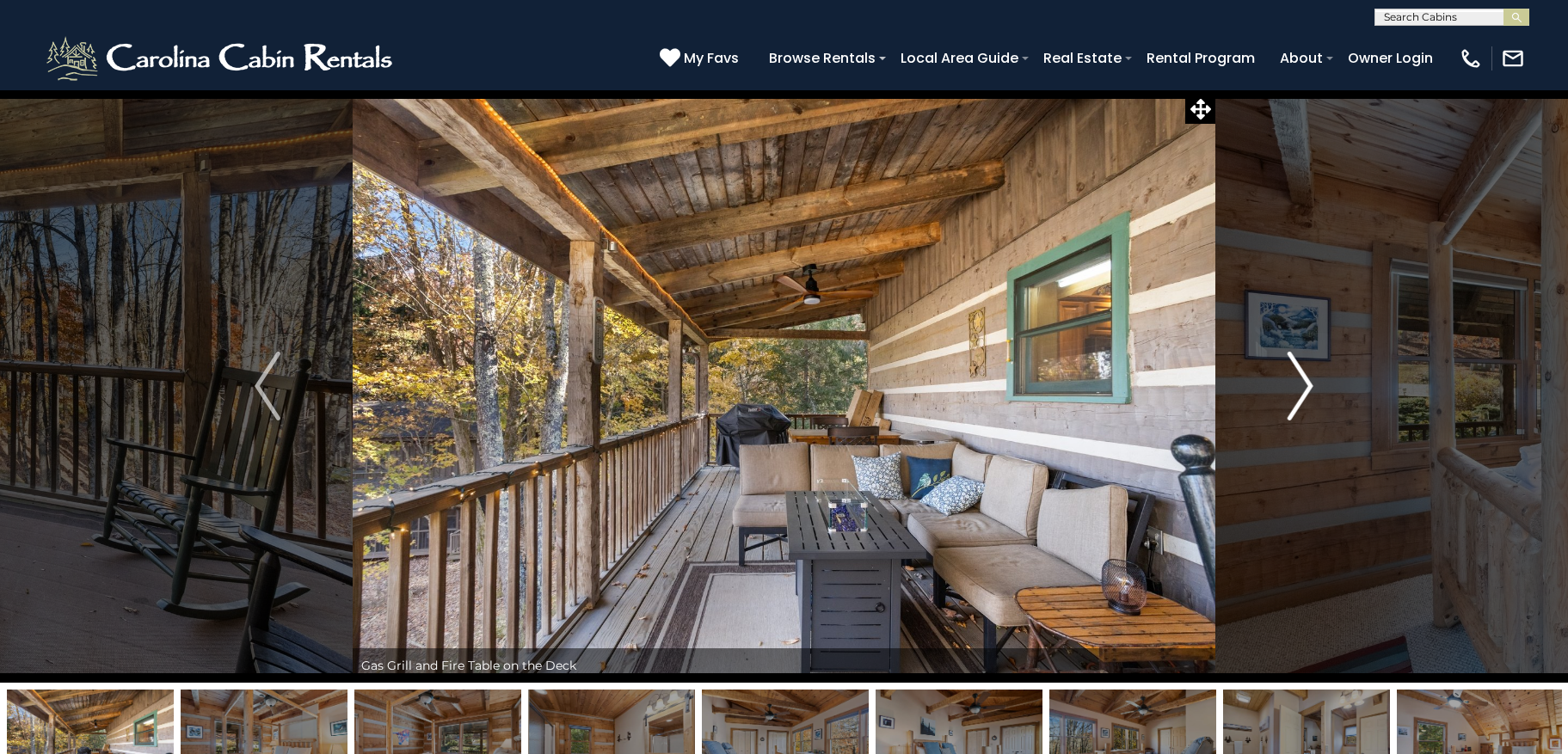
click at [1299, 373] on img "Next" at bounding box center [1299, 385] width 26 height 68
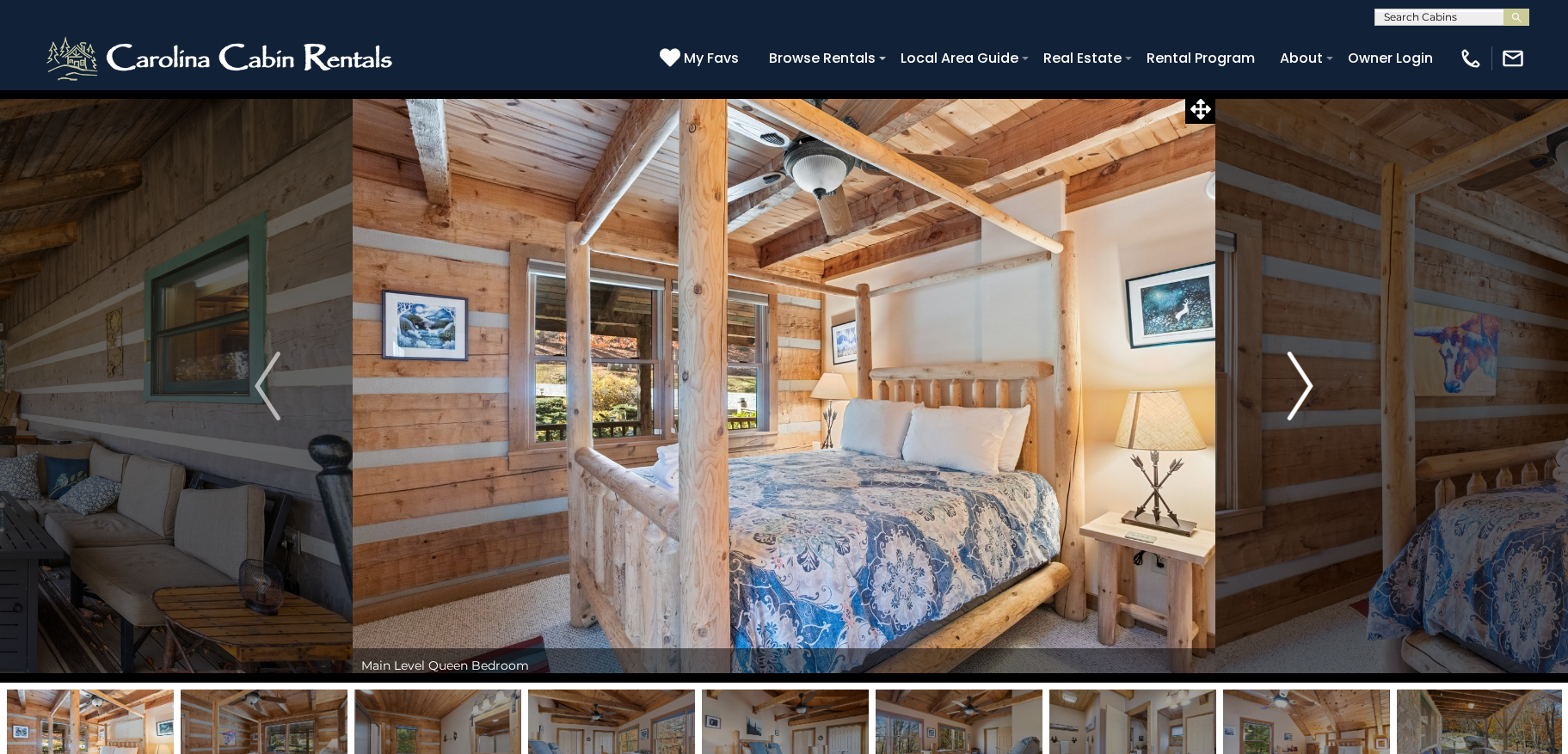
click at [1299, 373] on img "Next" at bounding box center [1299, 385] width 26 height 68
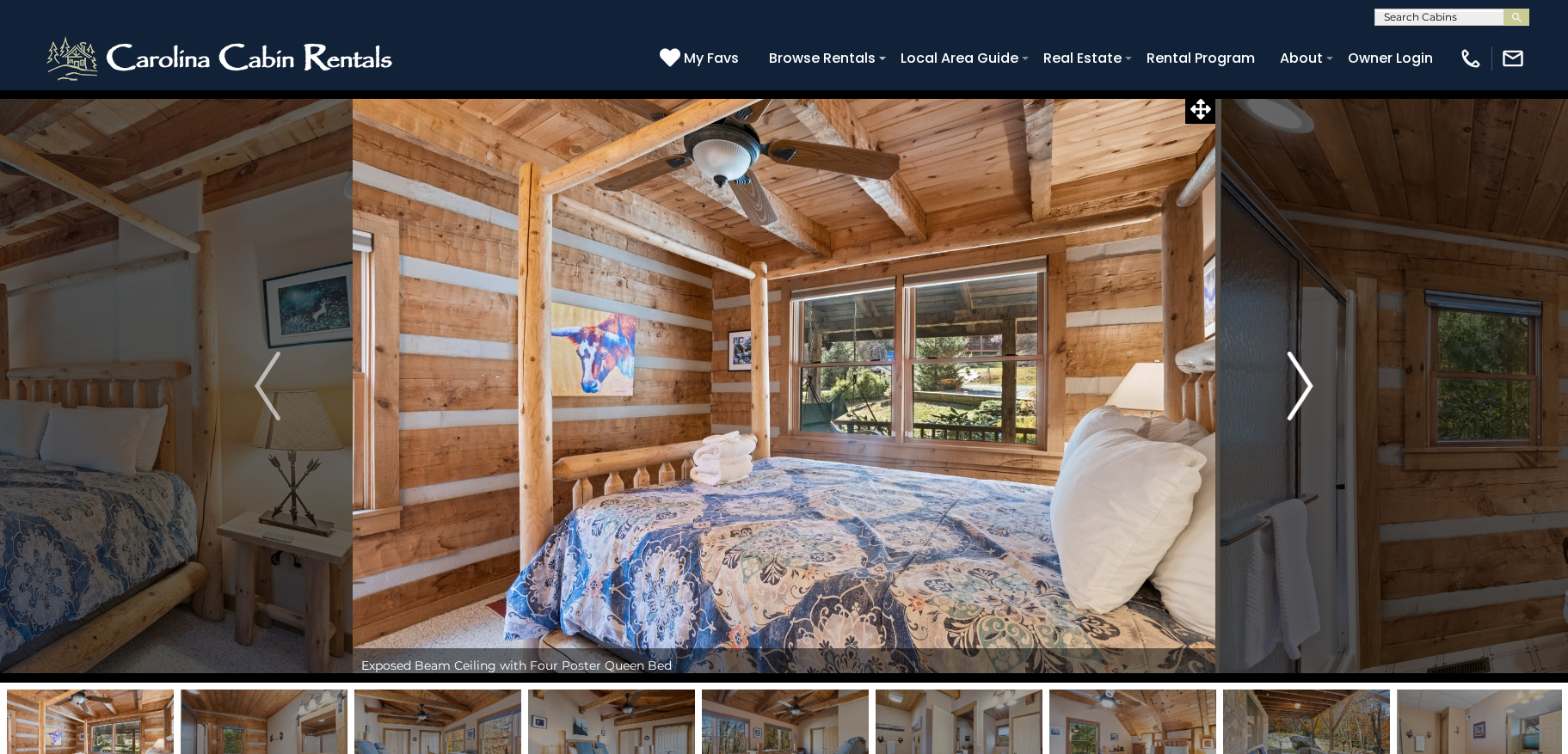
click at [1299, 373] on img "Next" at bounding box center [1299, 385] width 26 height 68
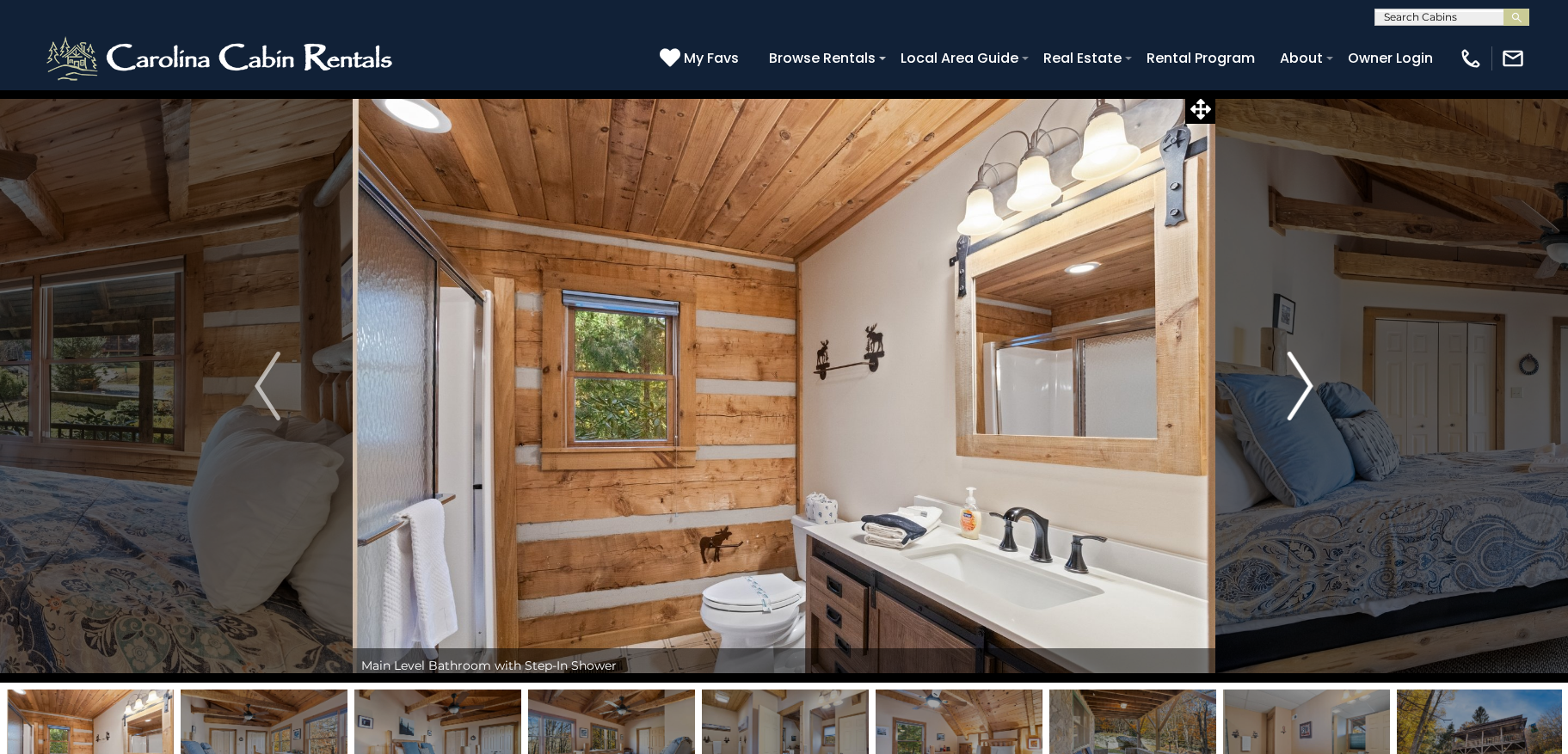
click at [1299, 373] on img "Next" at bounding box center [1299, 385] width 26 height 68
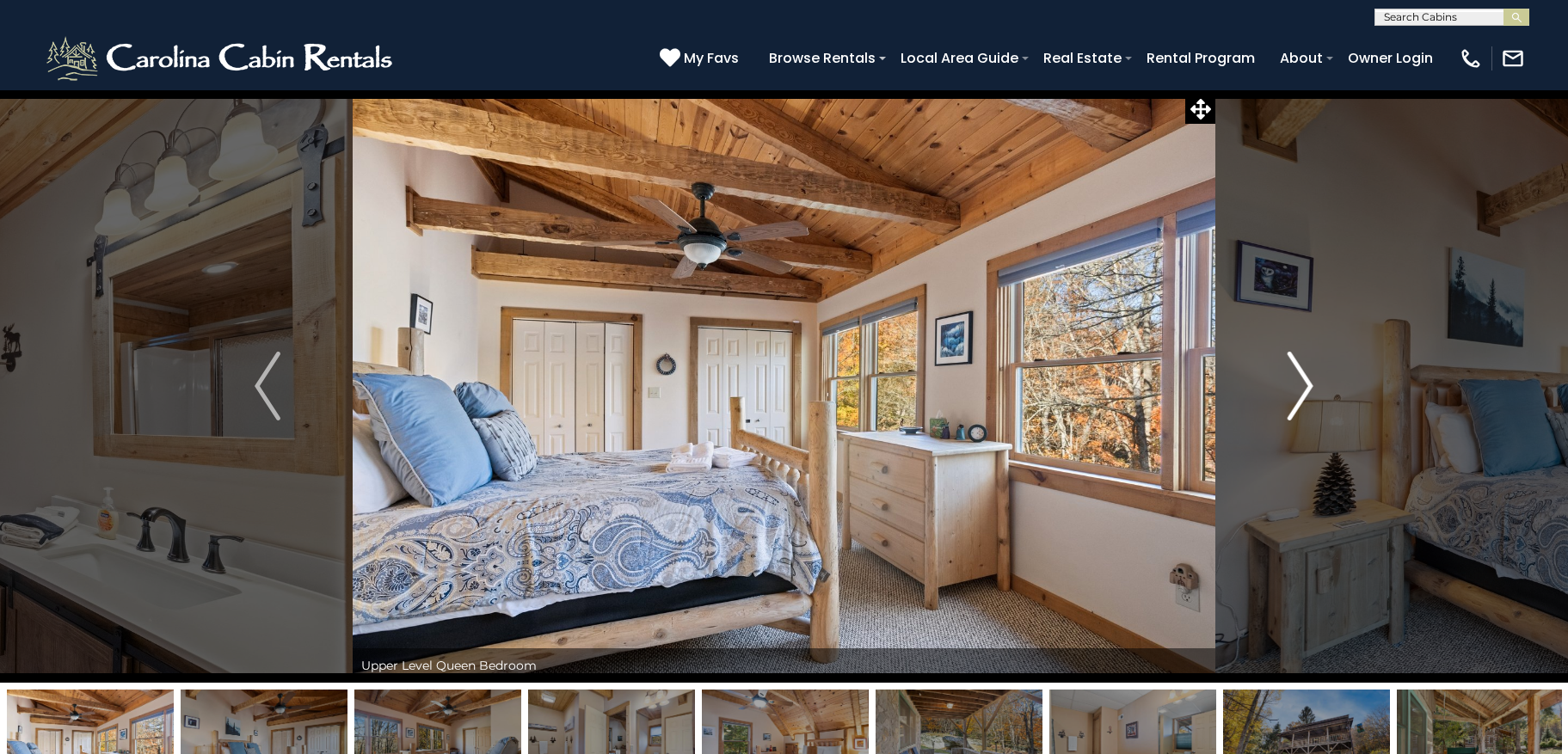
click at [1299, 373] on img "Next" at bounding box center [1299, 385] width 26 height 68
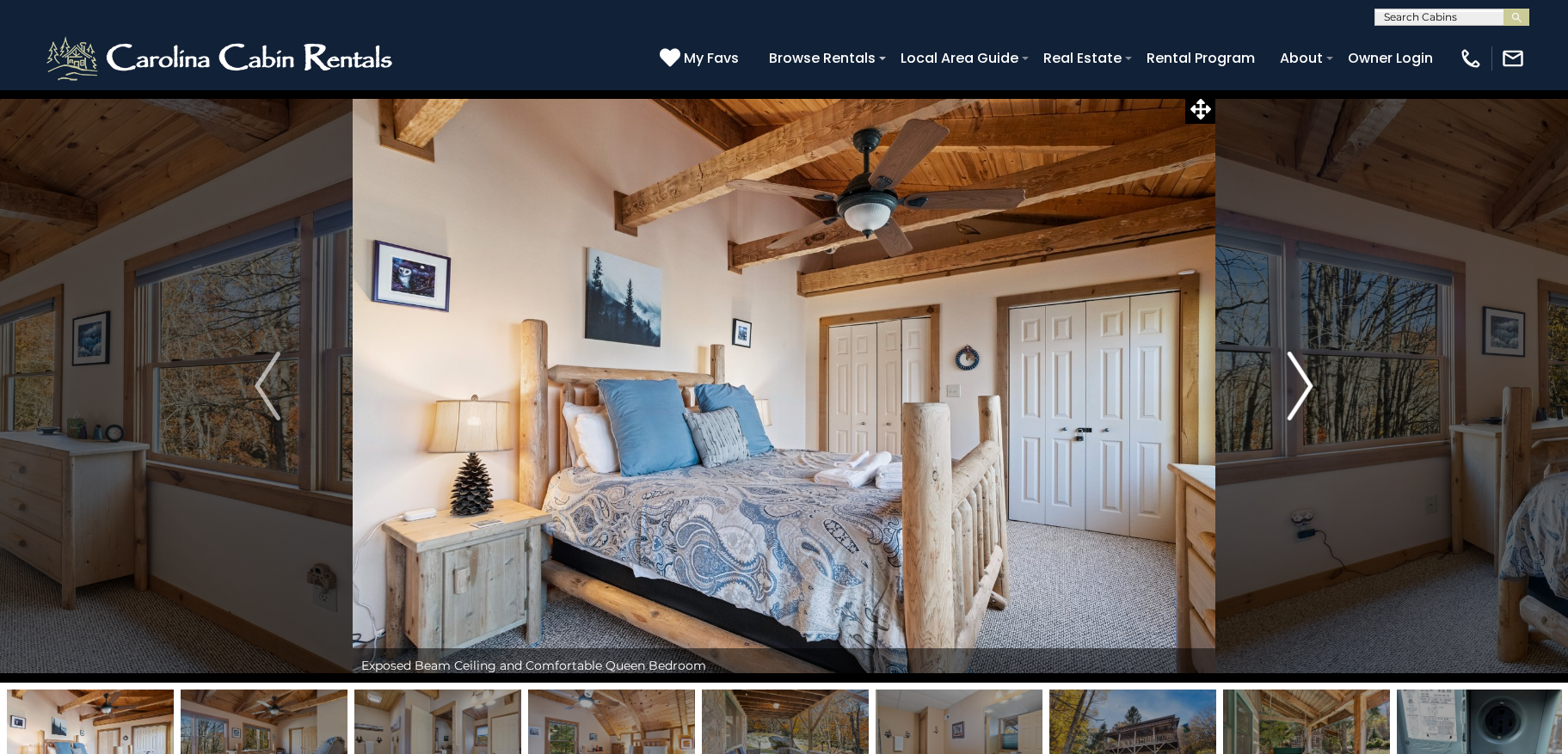
click at [1299, 373] on img "Next" at bounding box center [1299, 385] width 26 height 68
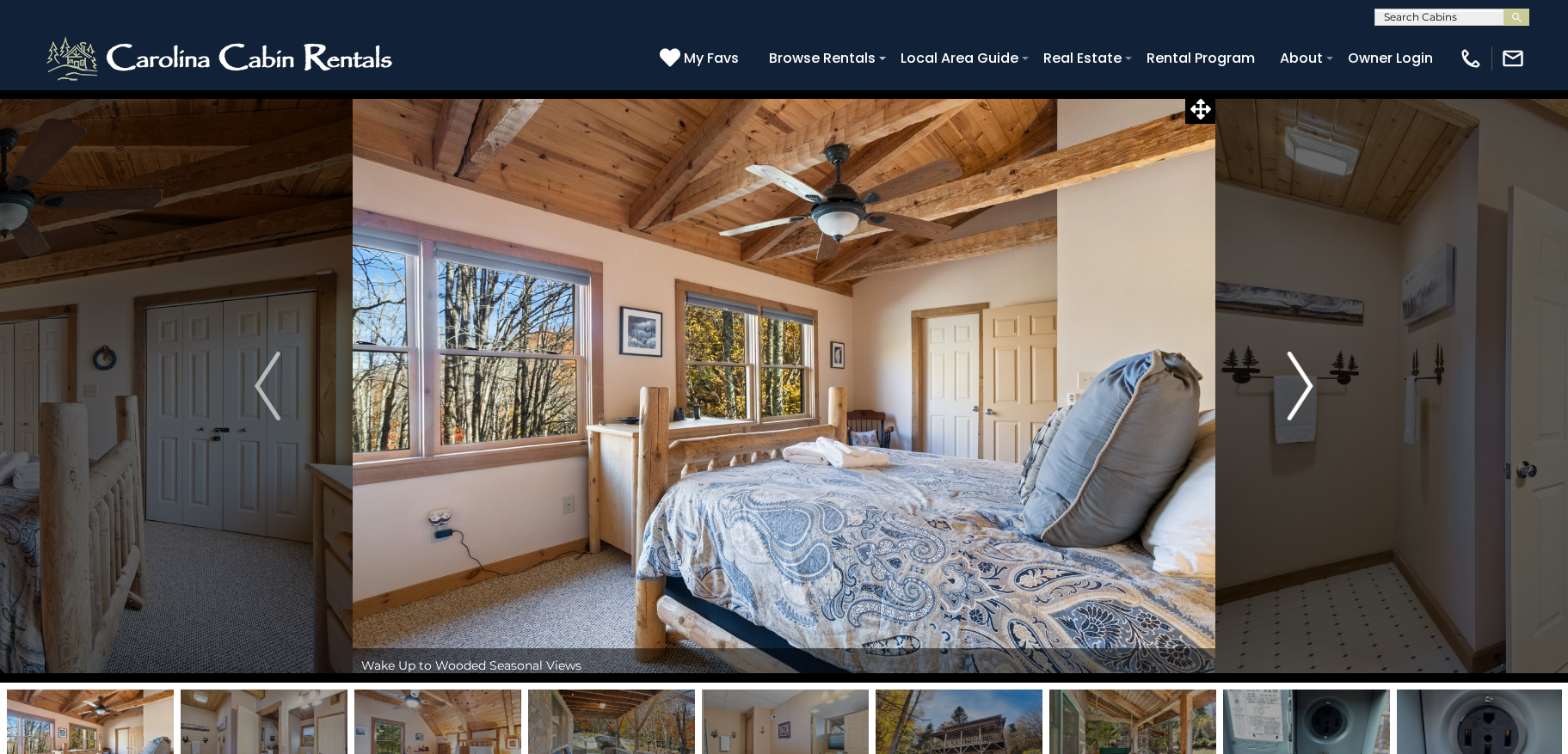
click at [1299, 373] on img "Next" at bounding box center [1299, 385] width 26 height 68
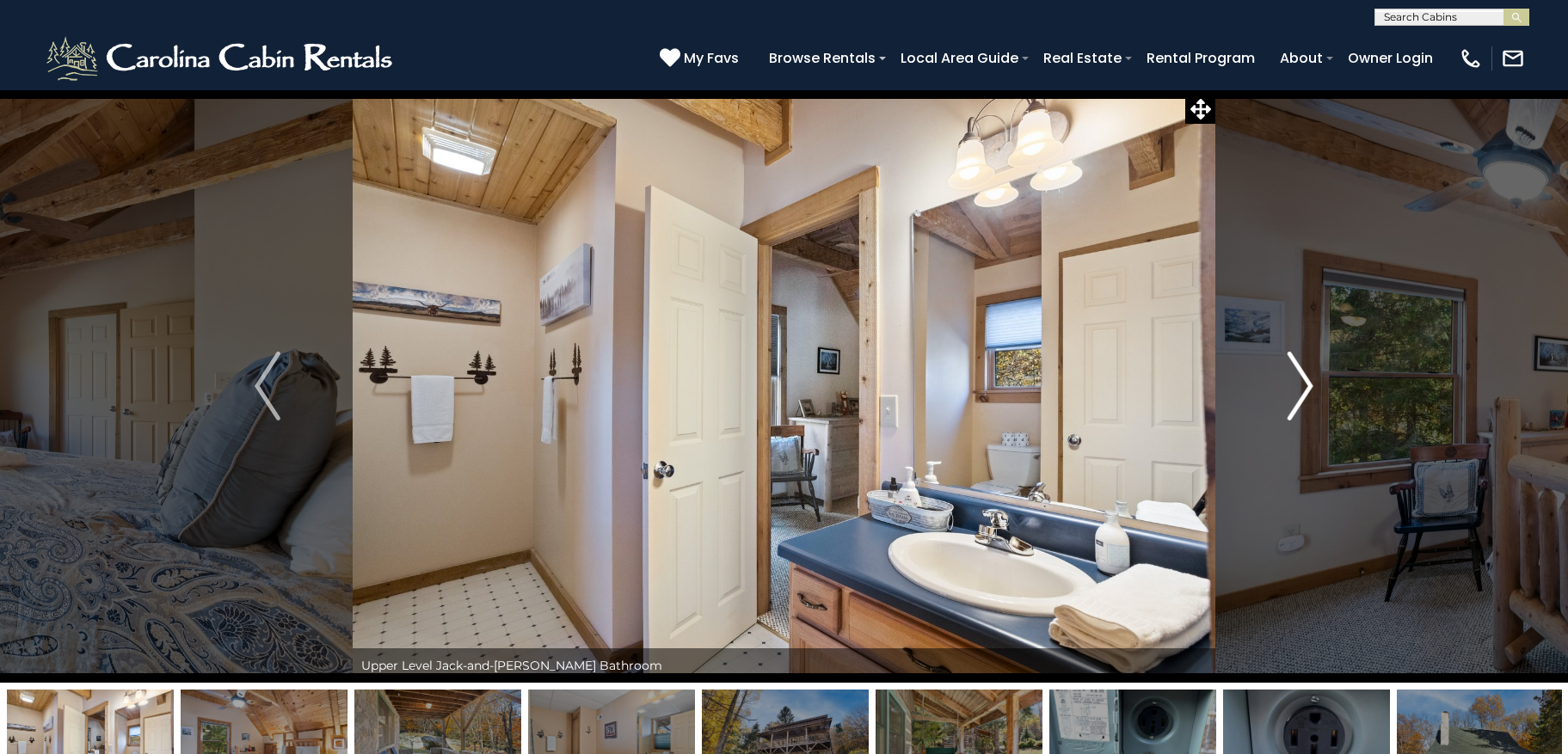
click at [1299, 373] on img "Next" at bounding box center [1299, 385] width 26 height 68
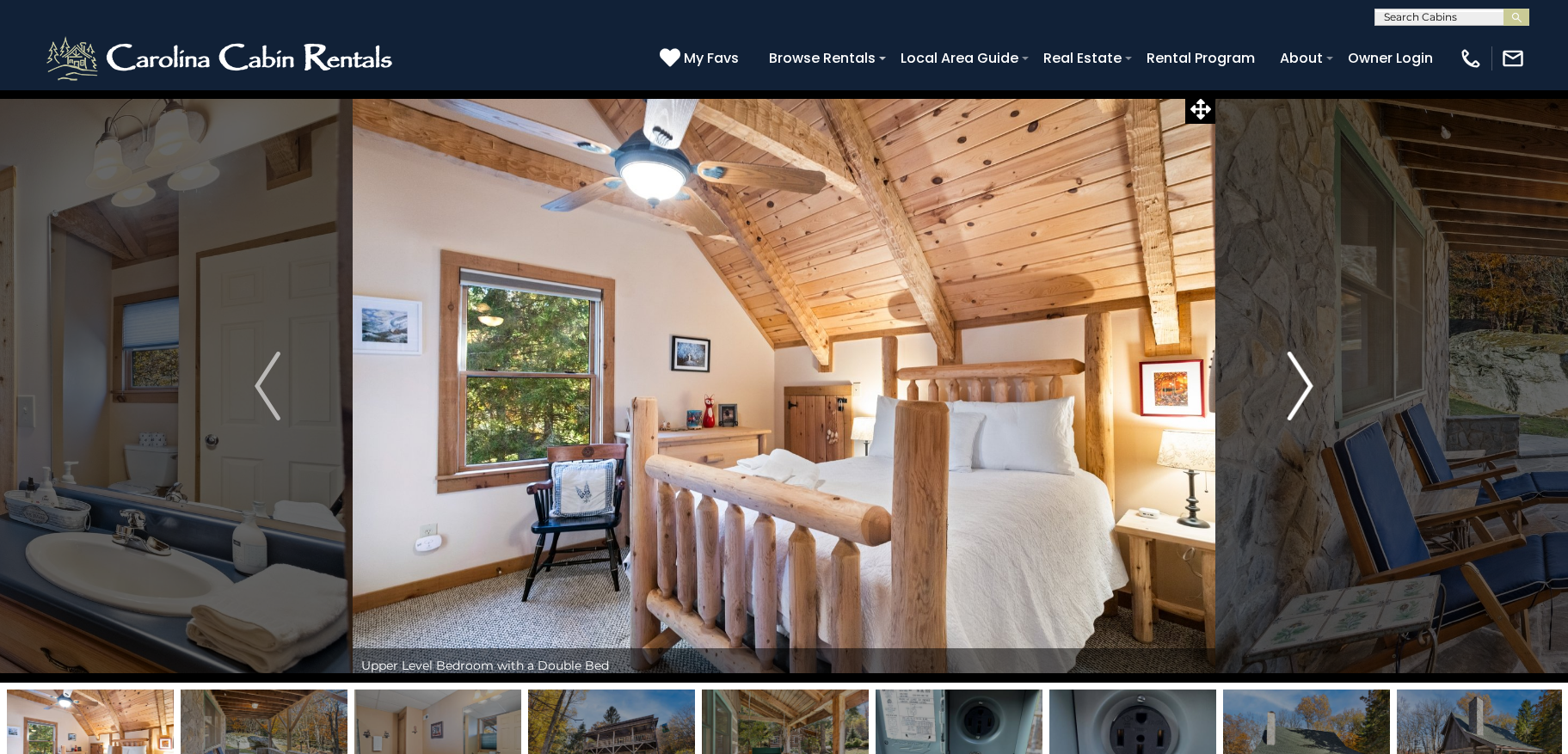
click at [1299, 373] on img "Next" at bounding box center [1299, 385] width 26 height 68
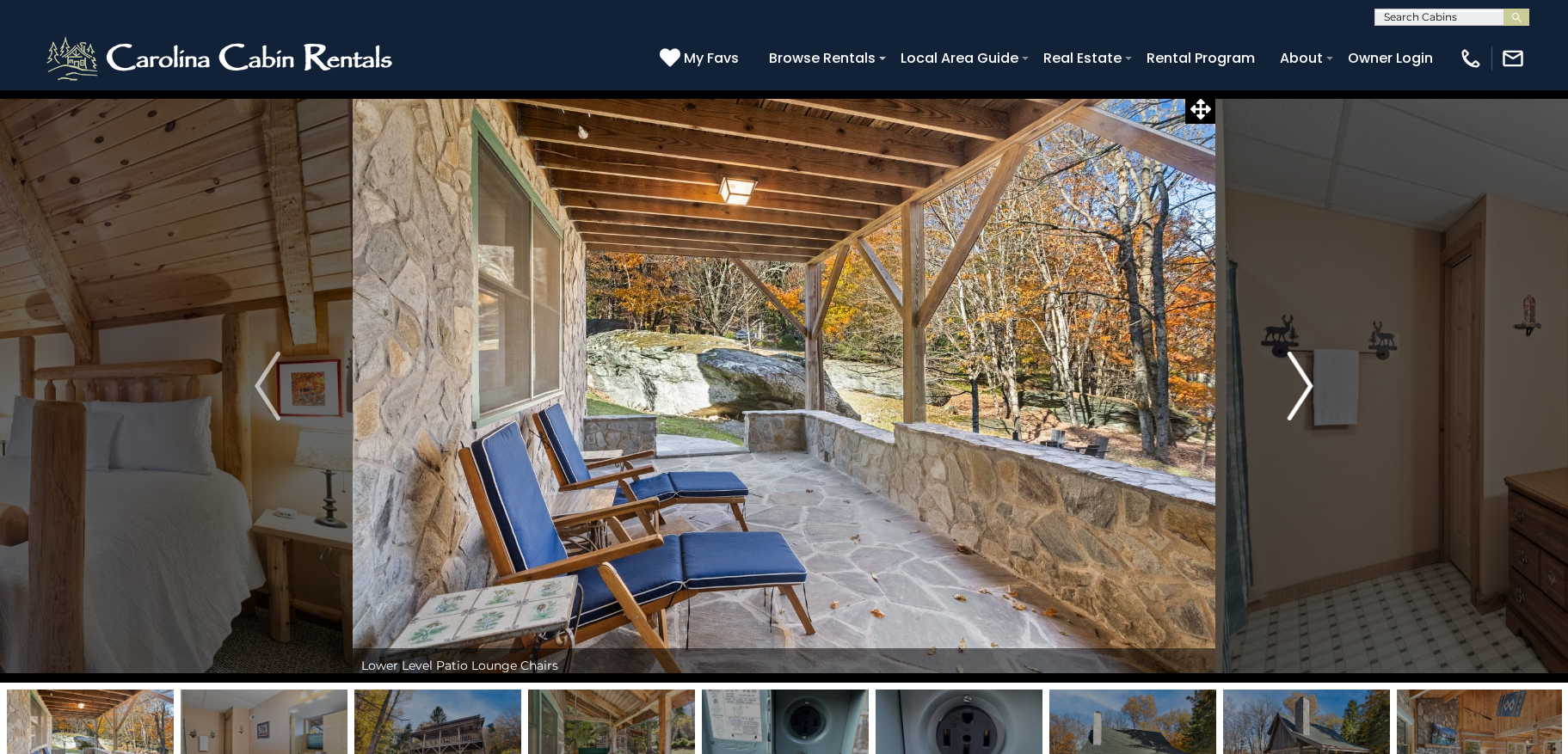
click at [1299, 373] on img "Next" at bounding box center [1299, 385] width 26 height 68
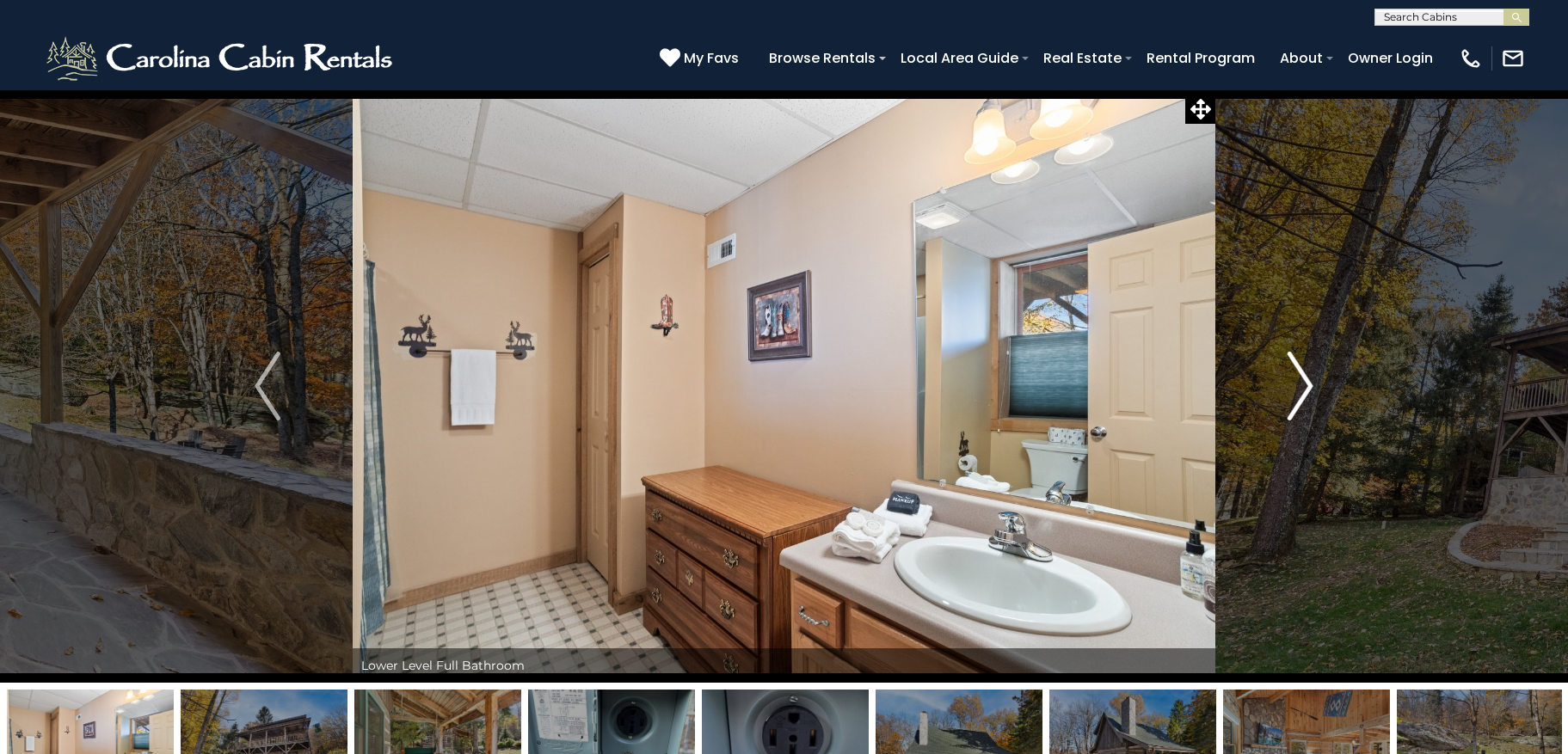
click at [1299, 373] on img "Next" at bounding box center [1299, 385] width 26 height 68
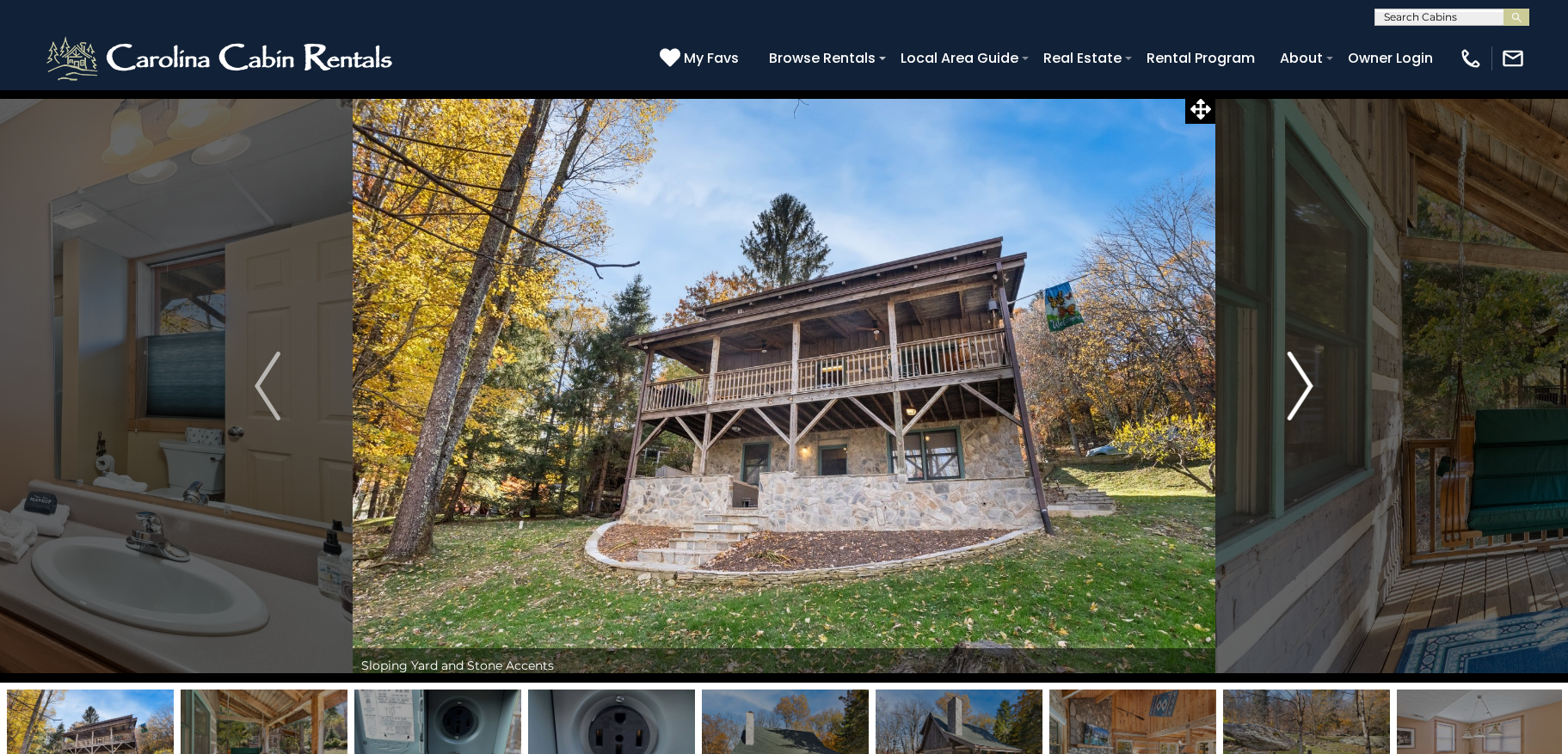
click at [1299, 373] on img "Next" at bounding box center [1299, 385] width 26 height 68
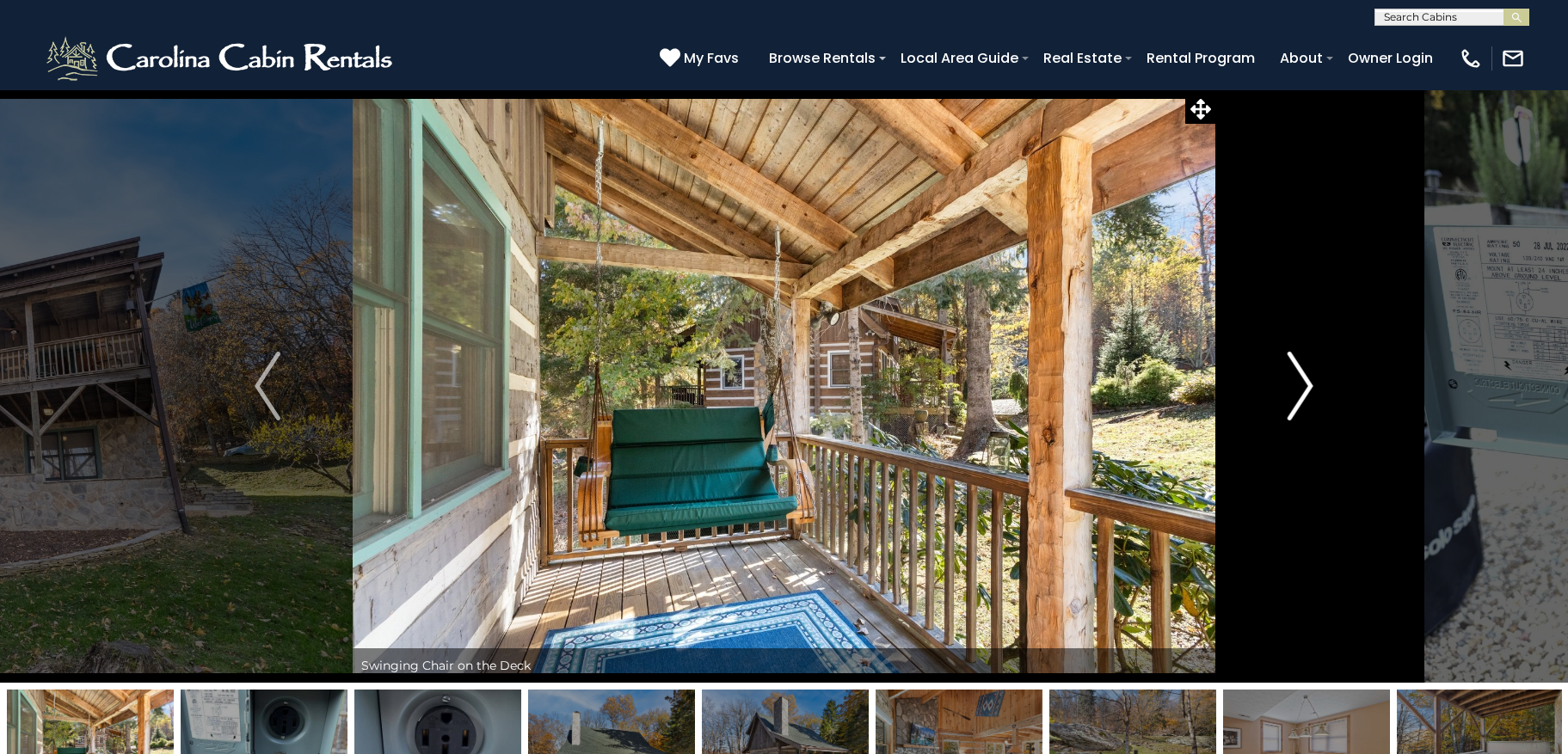
click at [1299, 373] on img "Next" at bounding box center [1299, 385] width 26 height 68
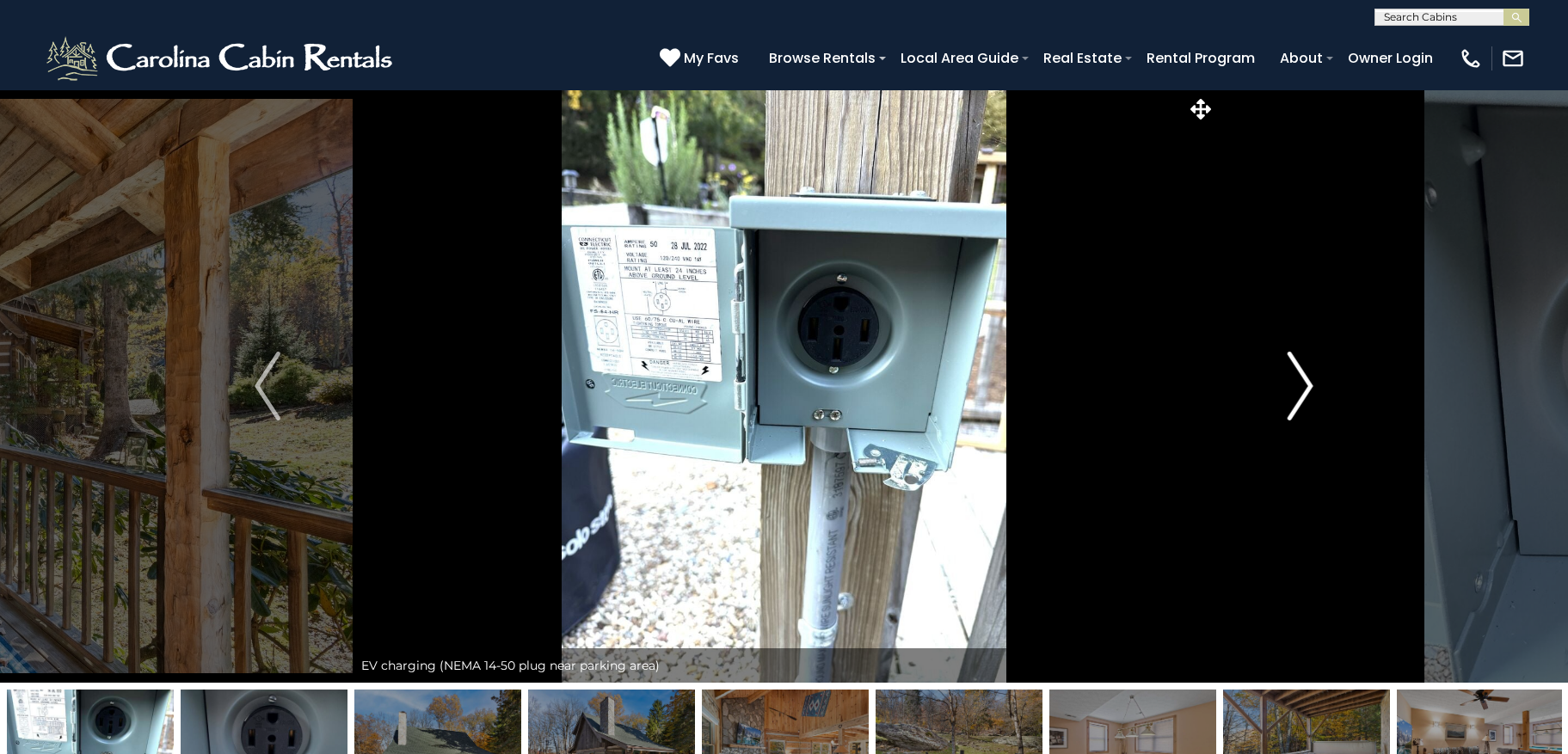
click at [1316, 391] on button "Next" at bounding box center [1299, 386] width 170 height 593
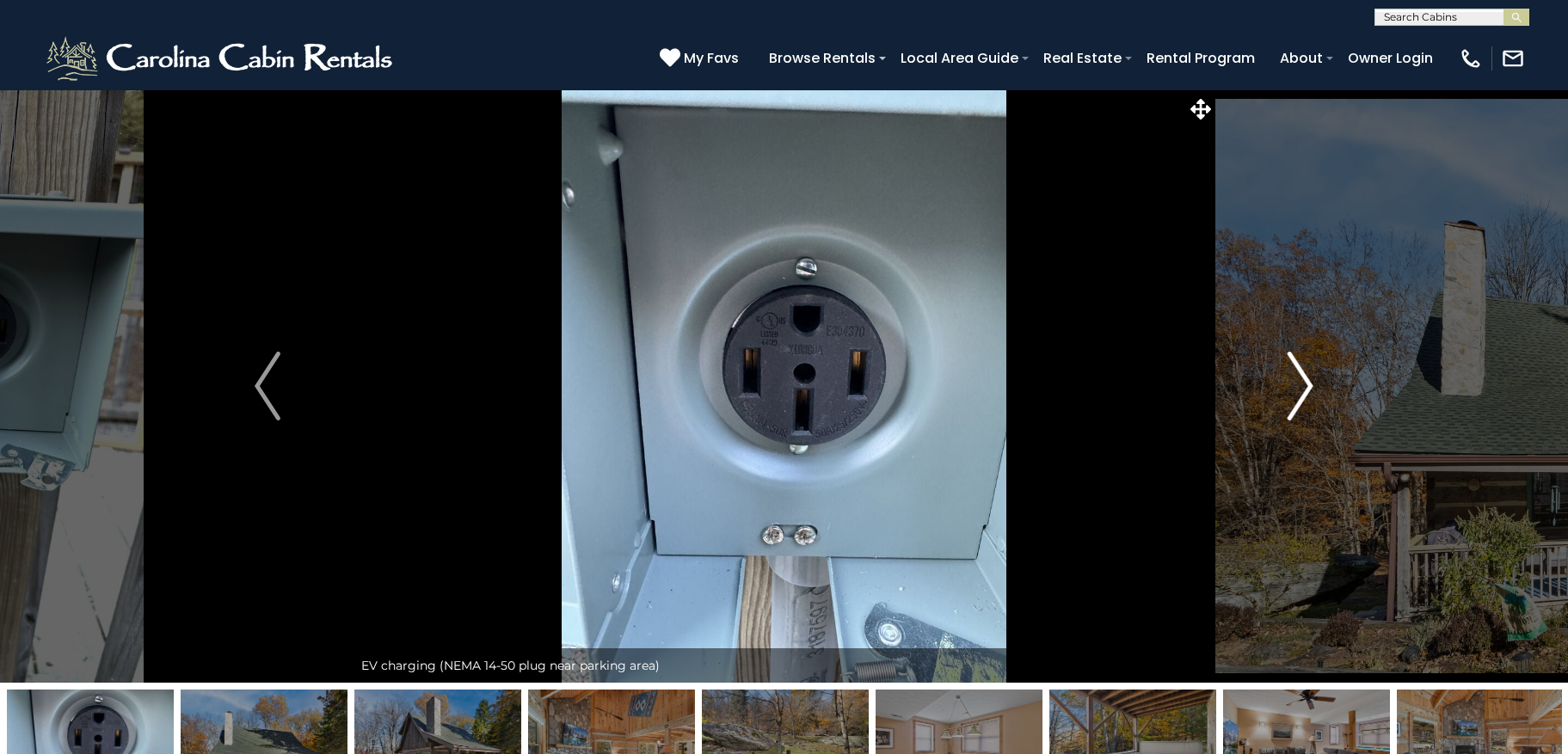
click at [1317, 384] on button "Next" at bounding box center [1299, 386] width 170 height 593
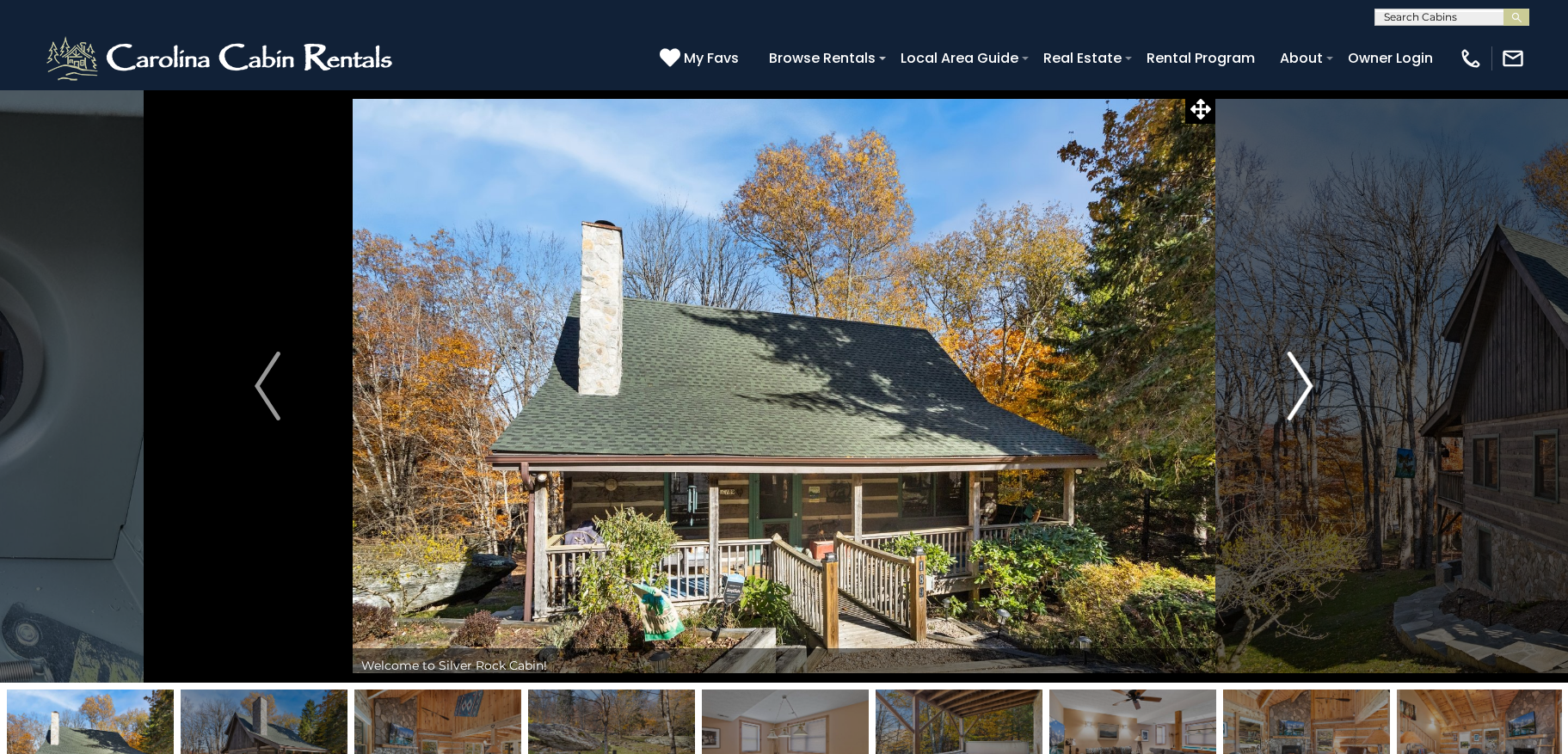
click at [1313, 378] on button "Next" at bounding box center [1299, 386] width 170 height 593
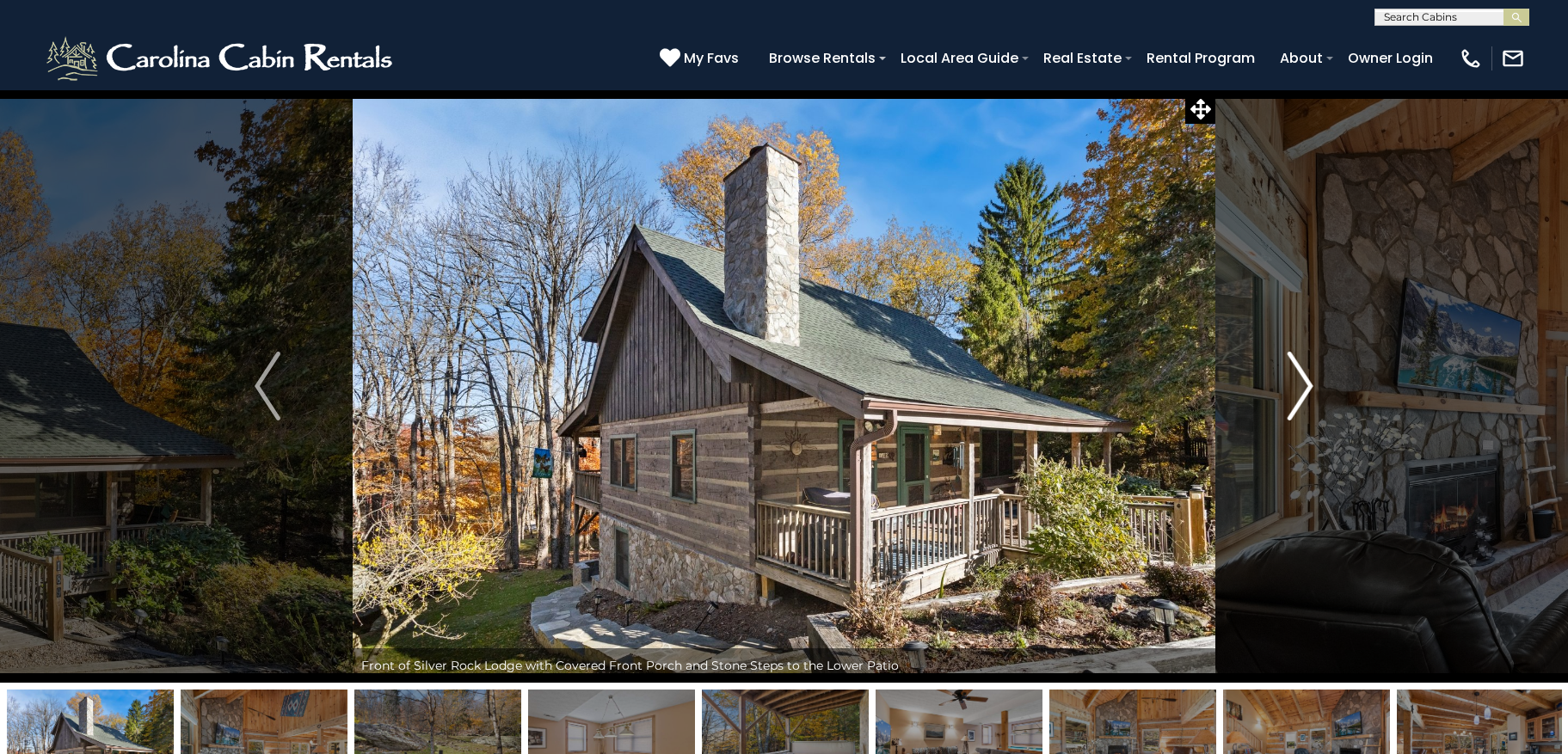
click at [1325, 385] on button "Next" at bounding box center [1299, 386] width 170 height 593
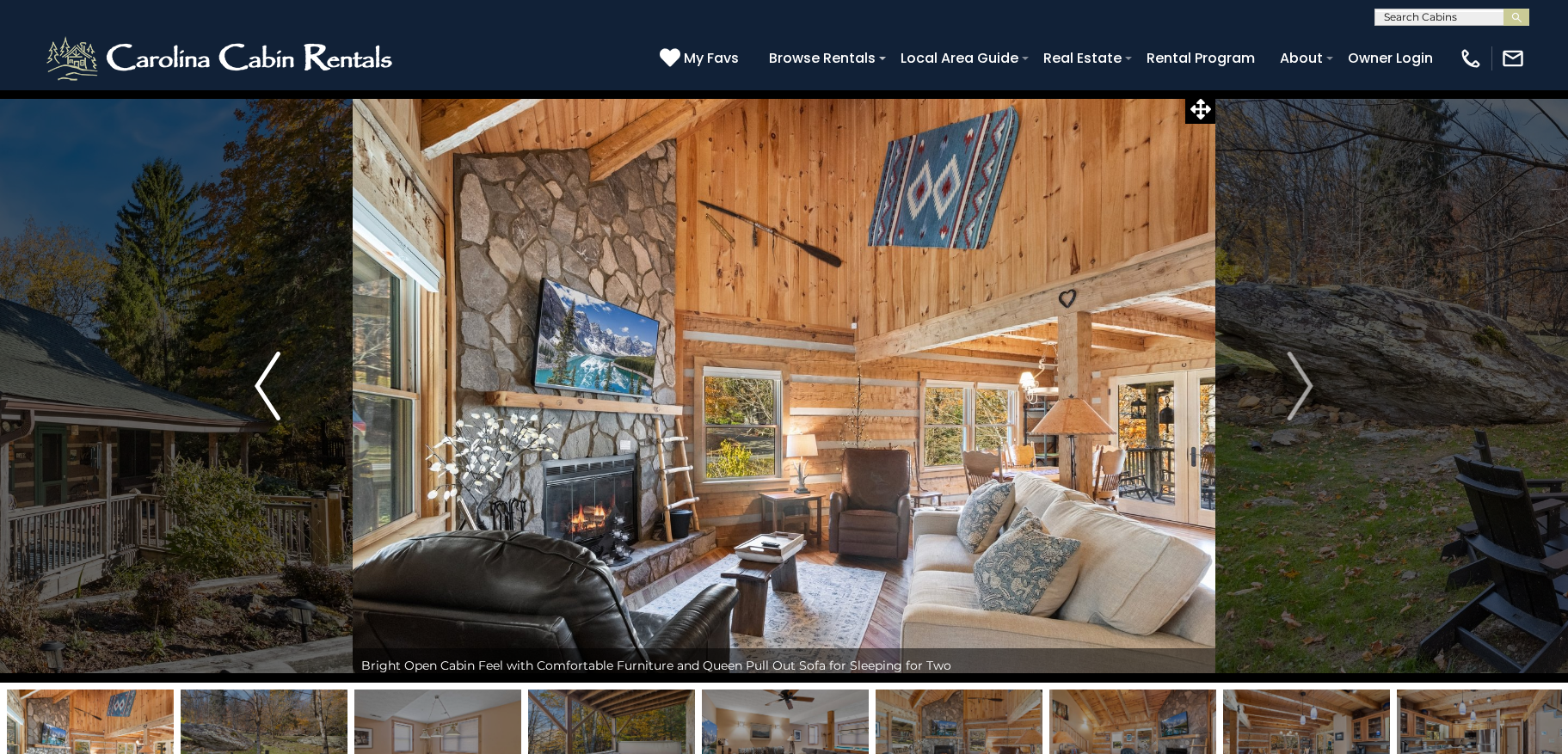
click at [244, 252] on button "Previous" at bounding box center [267, 386] width 170 height 593
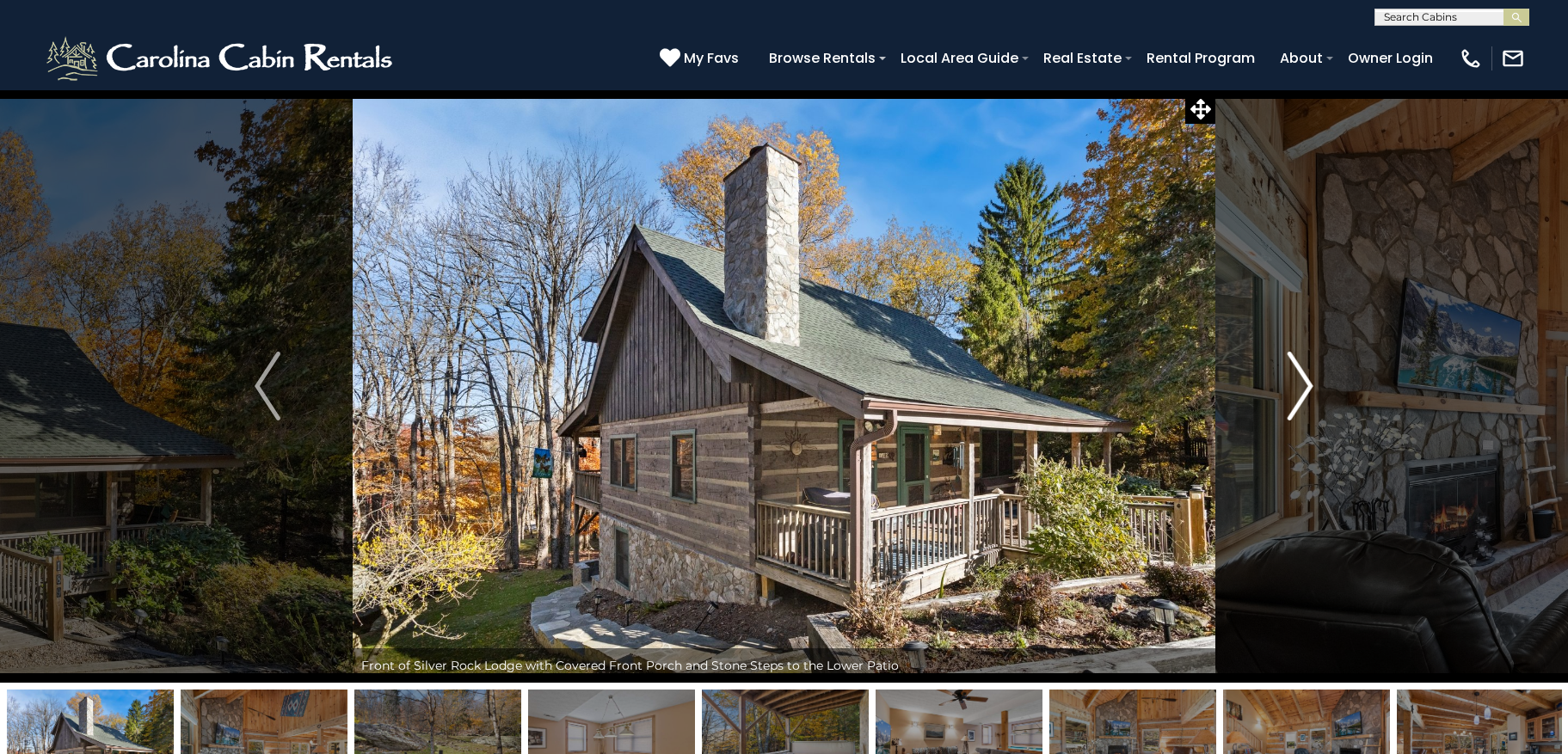
click at [1307, 400] on img "Next" at bounding box center [1299, 385] width 26 height 68
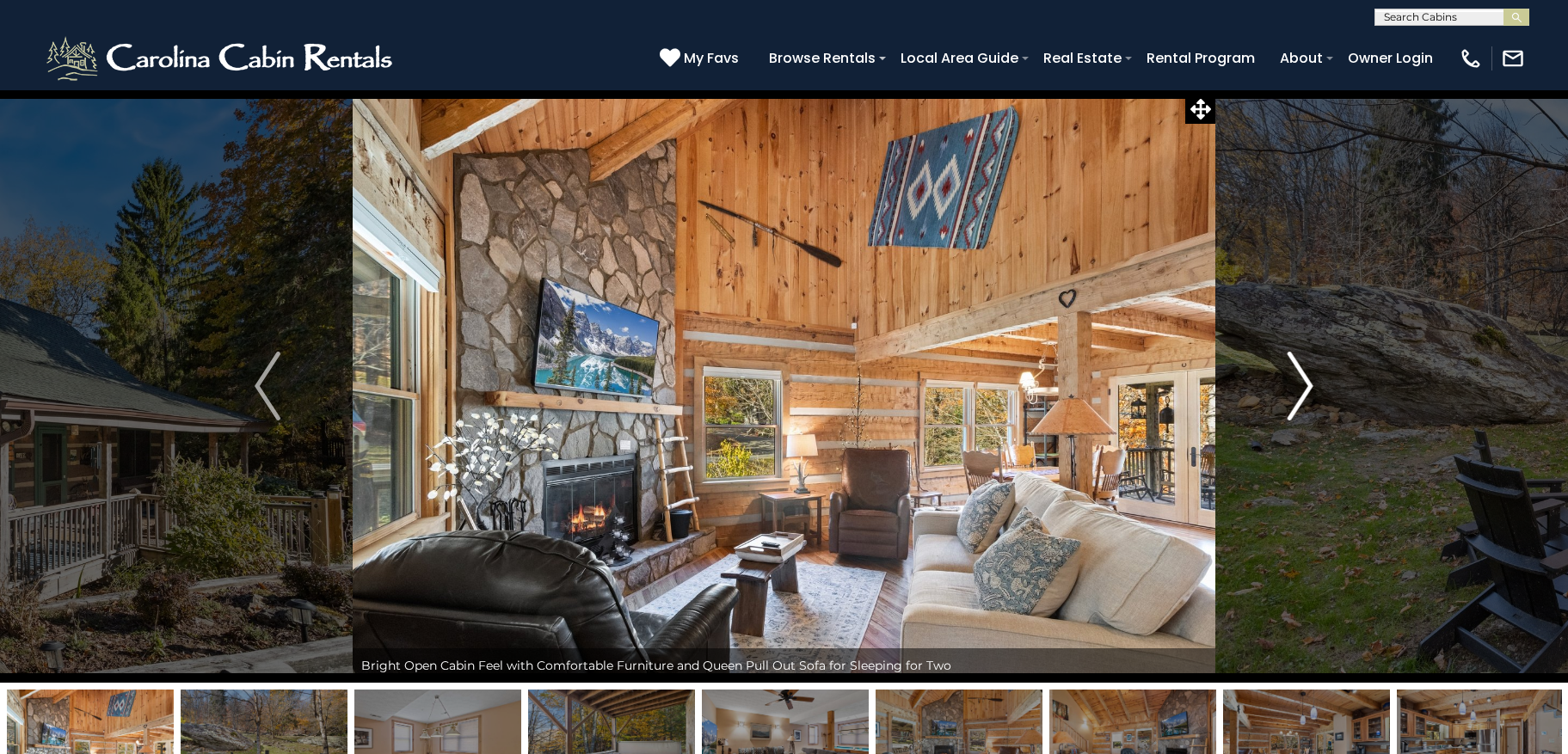
click at [1307, 400] on img "Next" at bounding box center [1299, 385] width 26 height 68
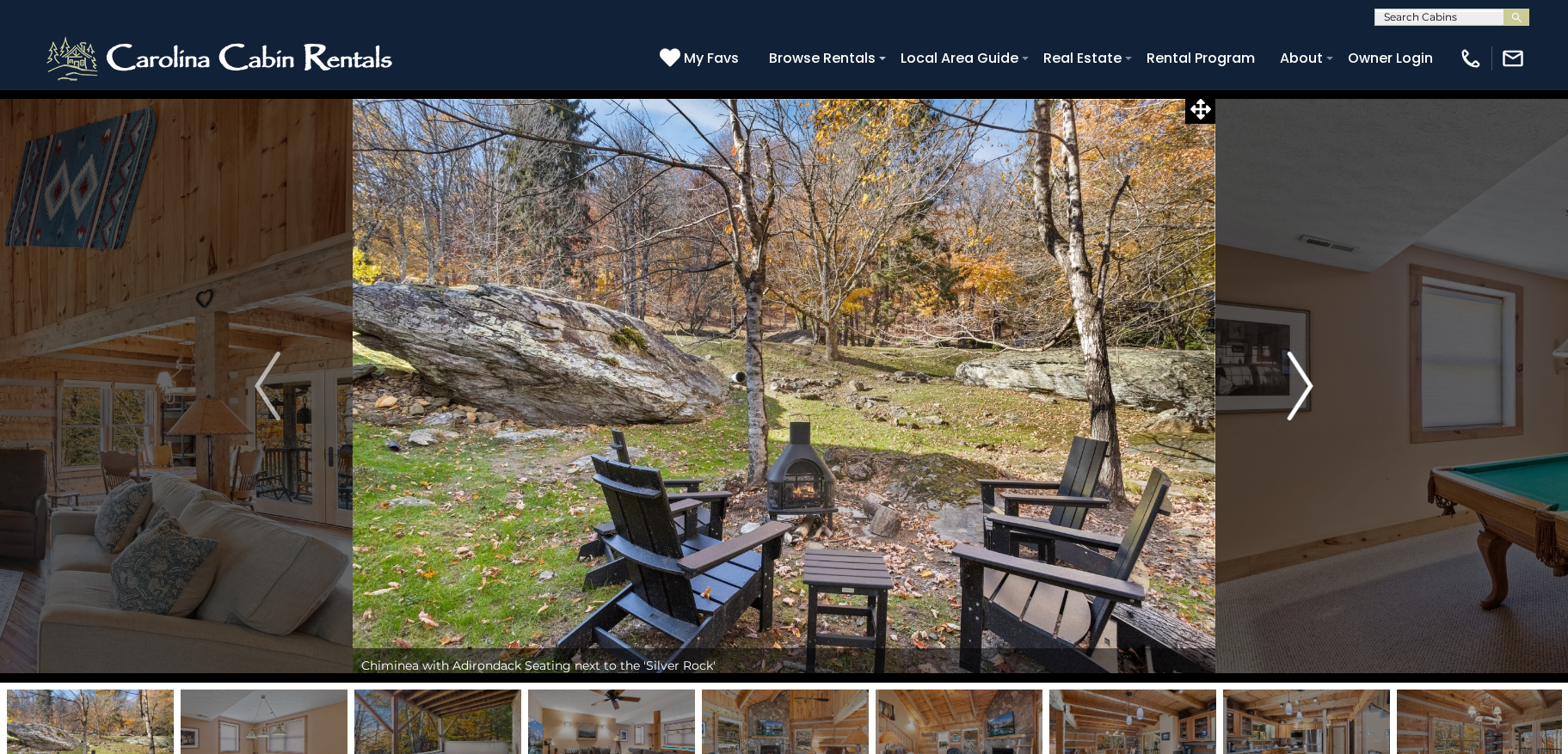
click at [1307, 400] on img "Next" at bounding box center [1299, 385] width 26 height 68
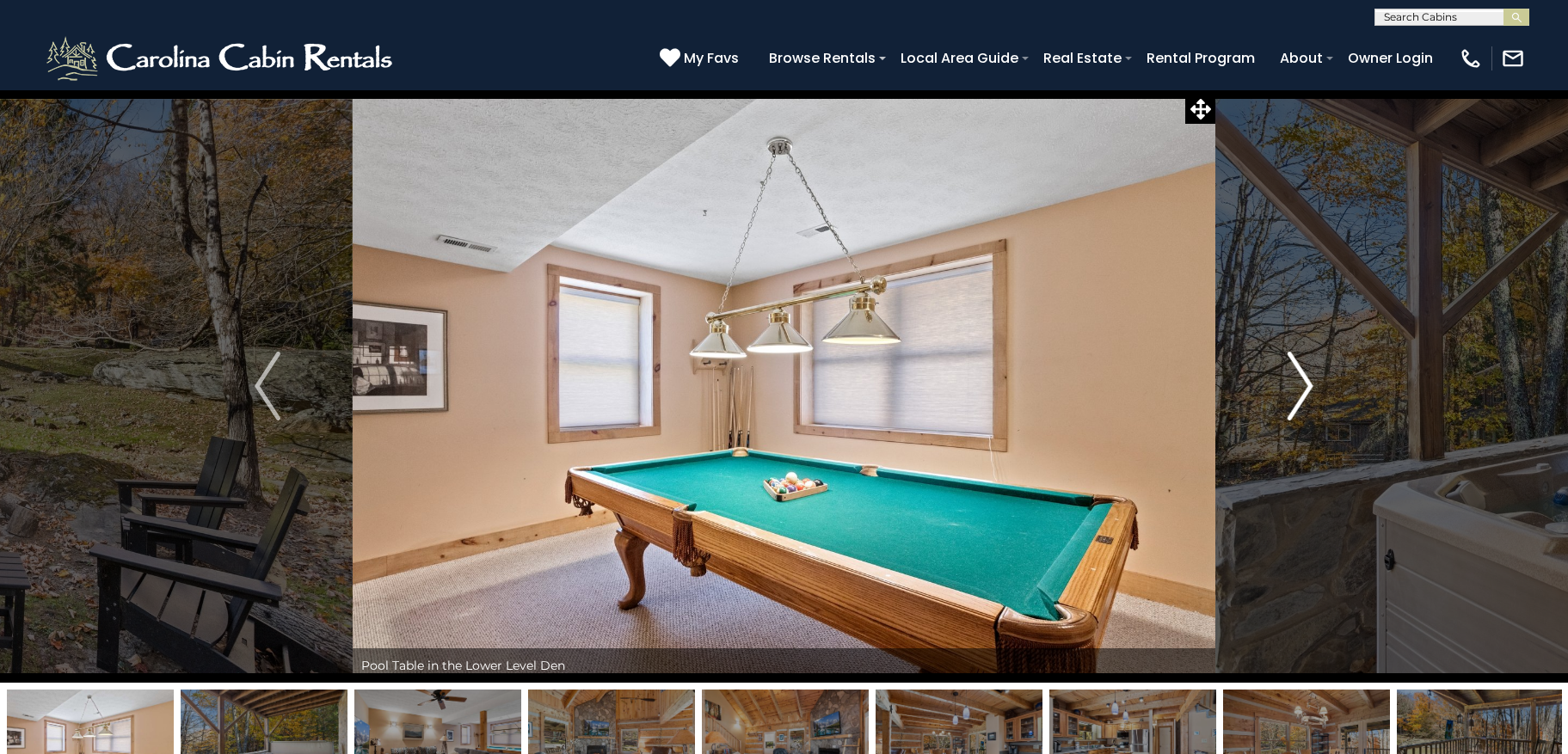
click at [1306, 400] on img "Next" at bounding box center [1299, 385] width 26 height 68
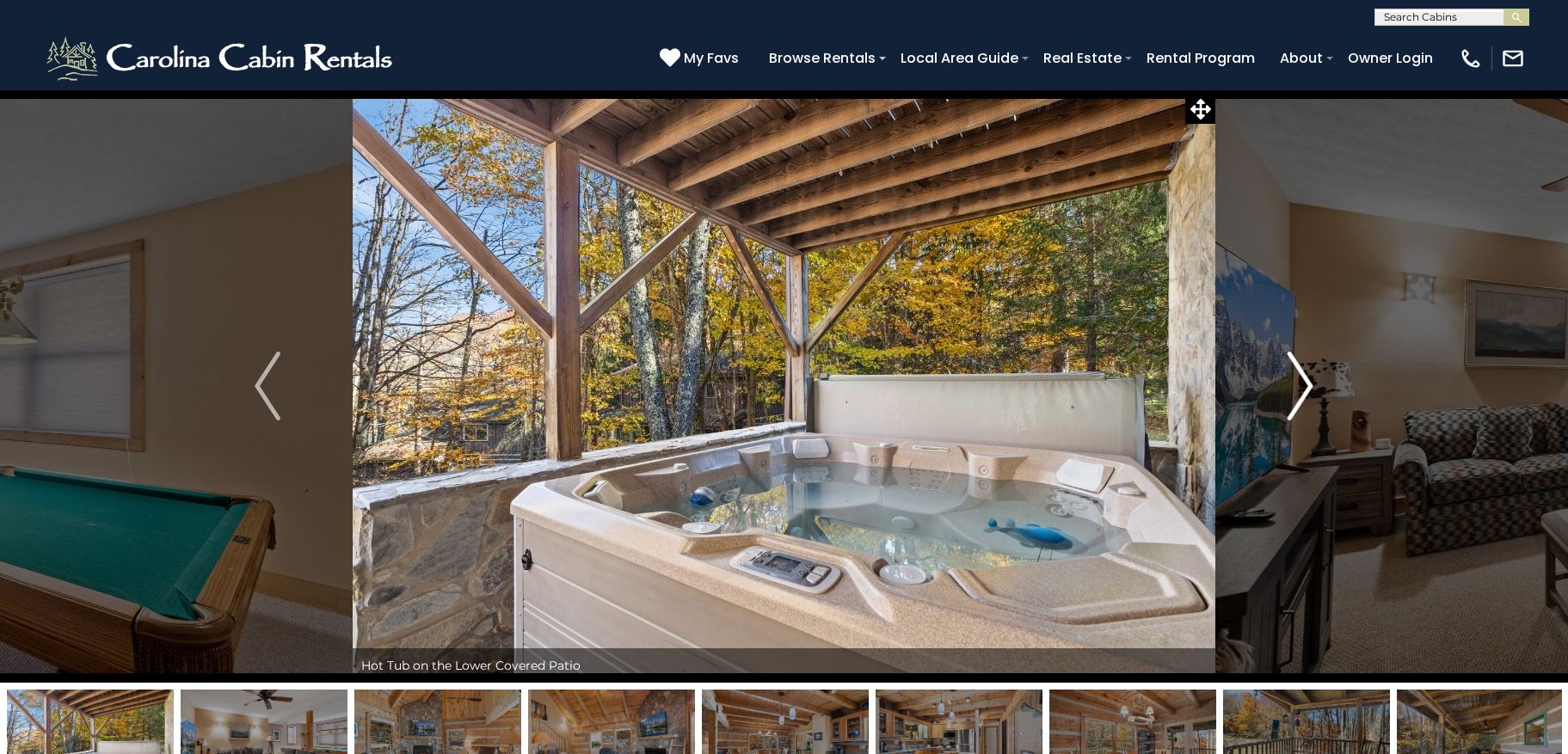
click at [1306, 400] on img "Next" at bounding box center [1299, 385] width 26 height 68
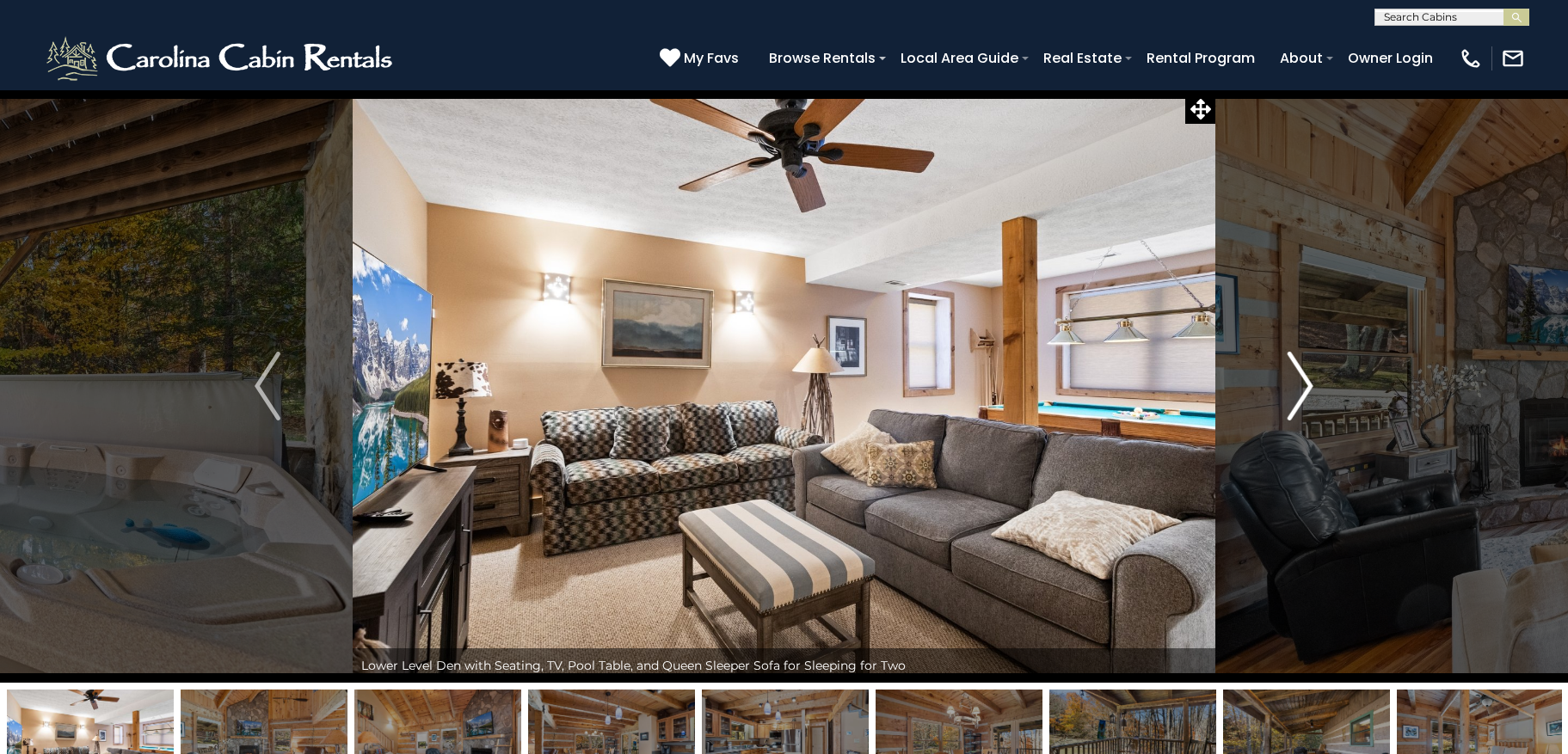
click at [1309, 384] on img "Next" at bounding box center [1299, 385] width 26 height 68
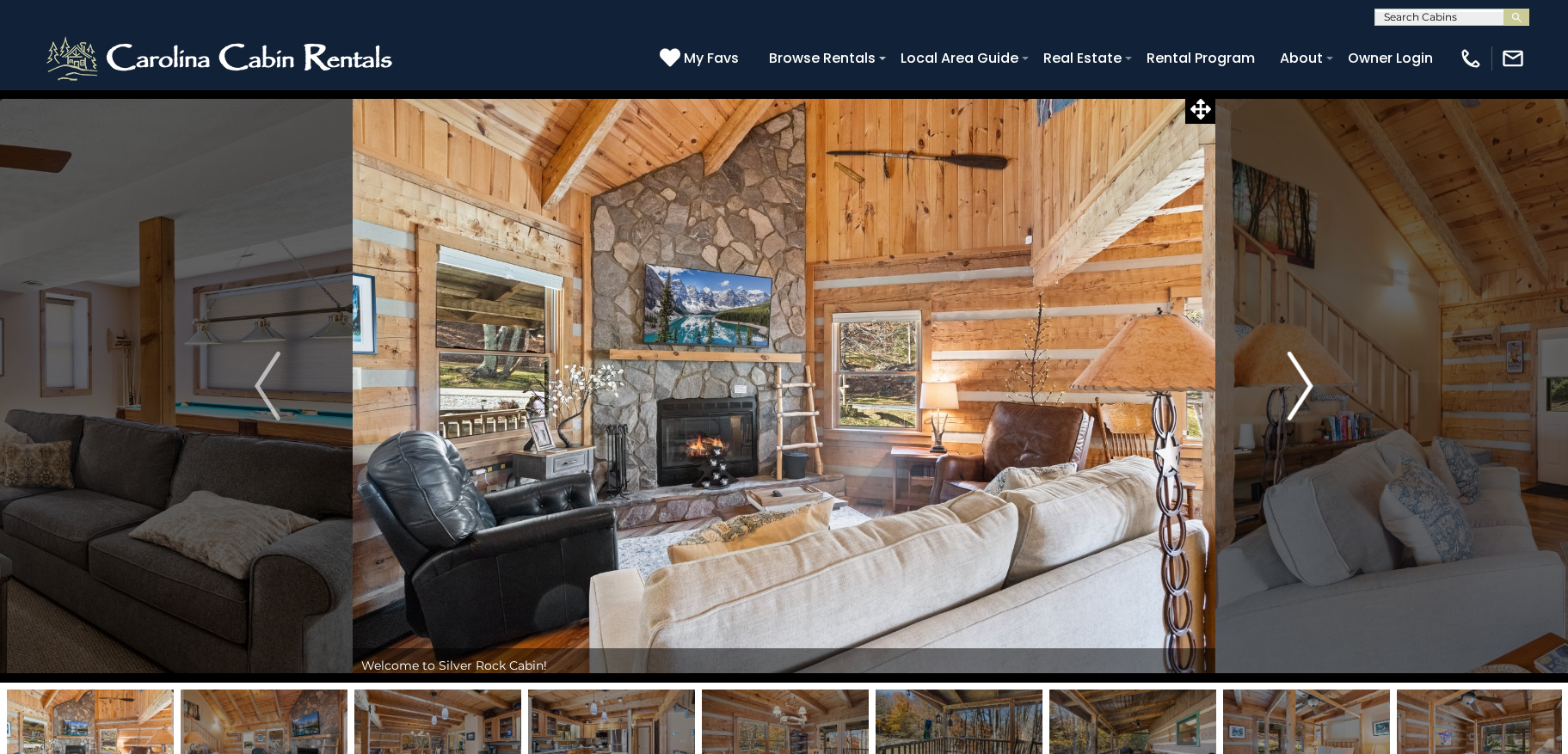
click at [1310, 385] on img "Next" at bounding box center [1299, 385] width 26 height 68
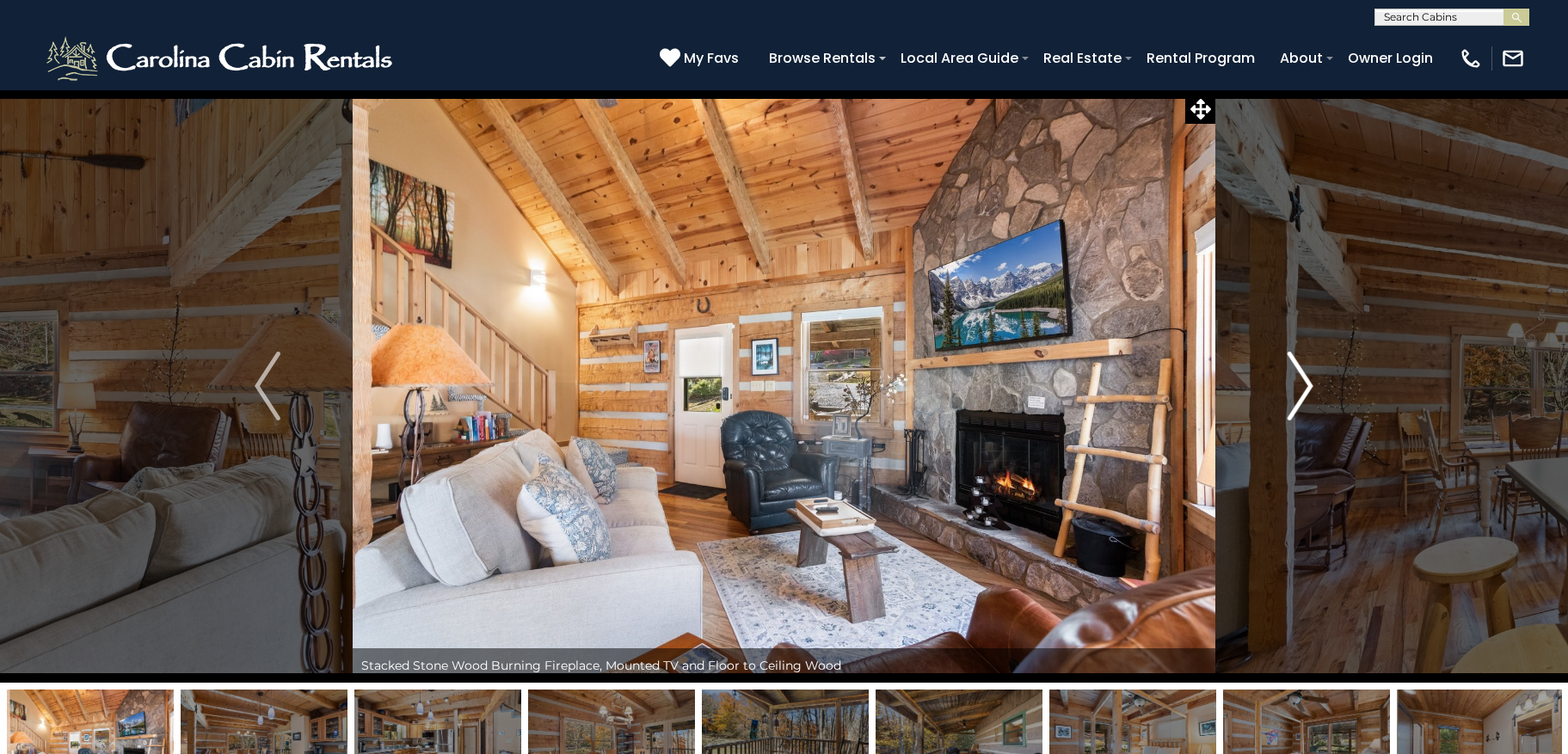
click at [1310, 385] on img "Next" at bounding box center [1299, 385] width 26 height 68
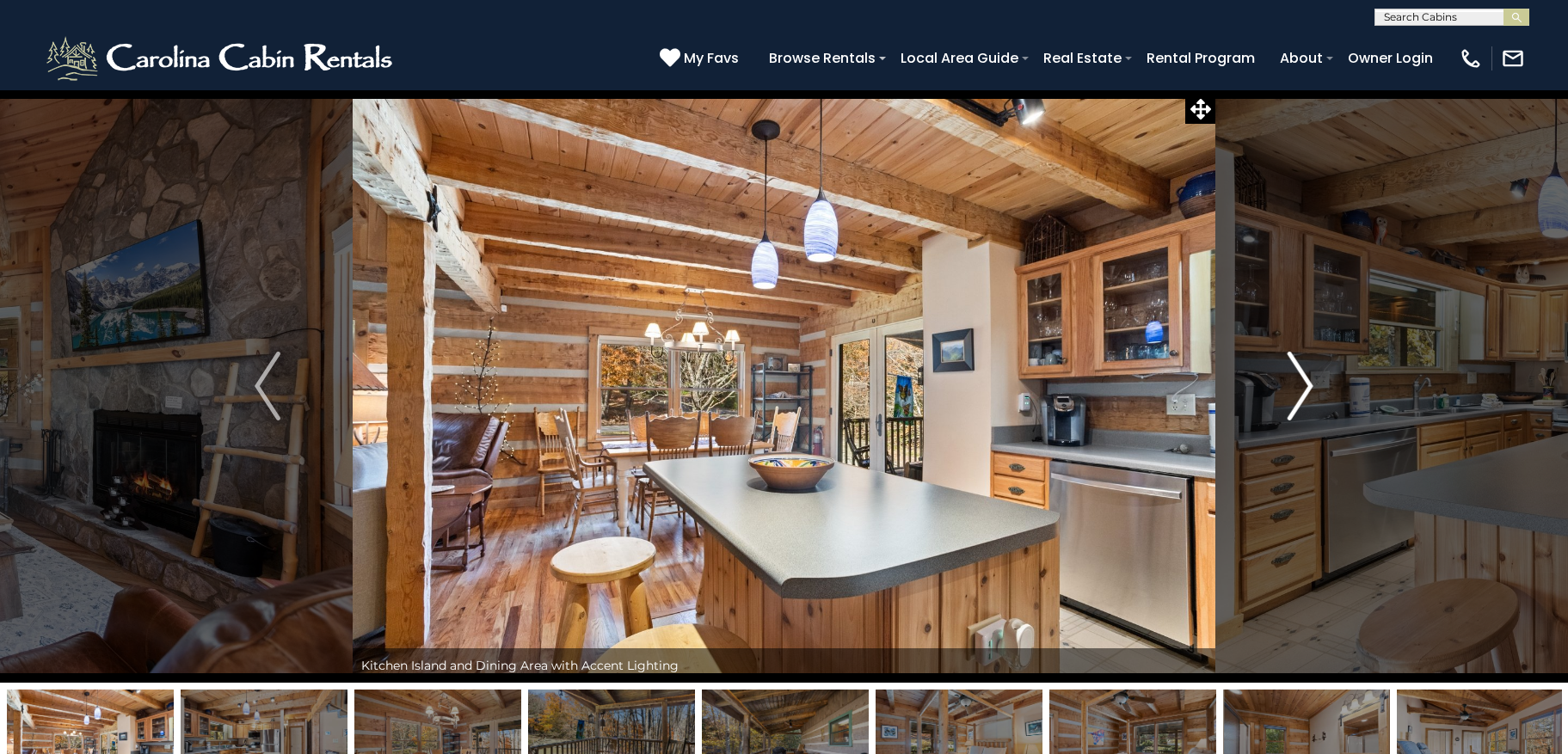
click at [1310, 385] on img "Next" at bounding box center [1299, 385] width 26 height 68
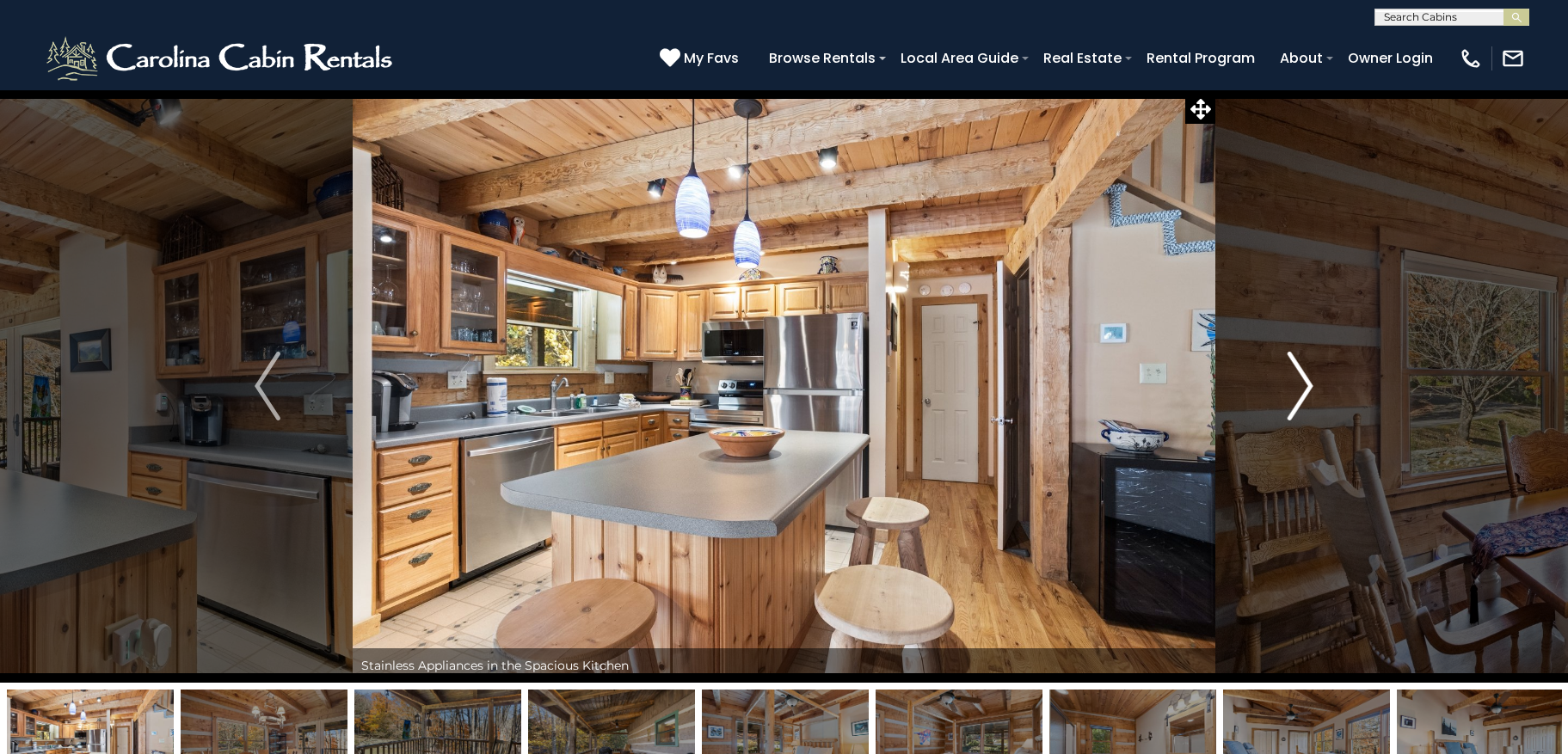
click at [1310, 385] on img "Next" at bounding box center [1299, 385] width 26 height 68
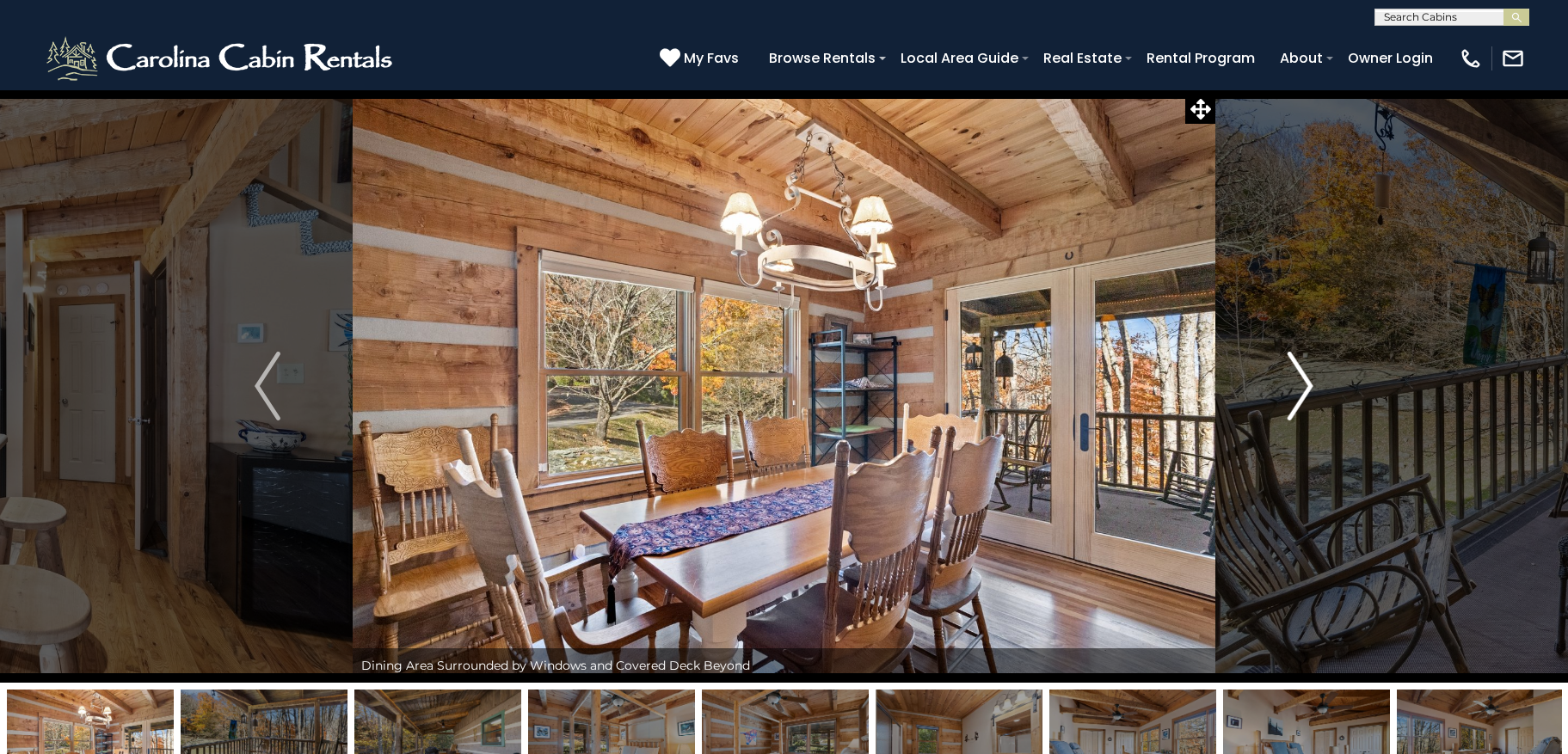
click at [1310, 385] on img "Next" at bounding box center [1299, 385] width 26 height 68
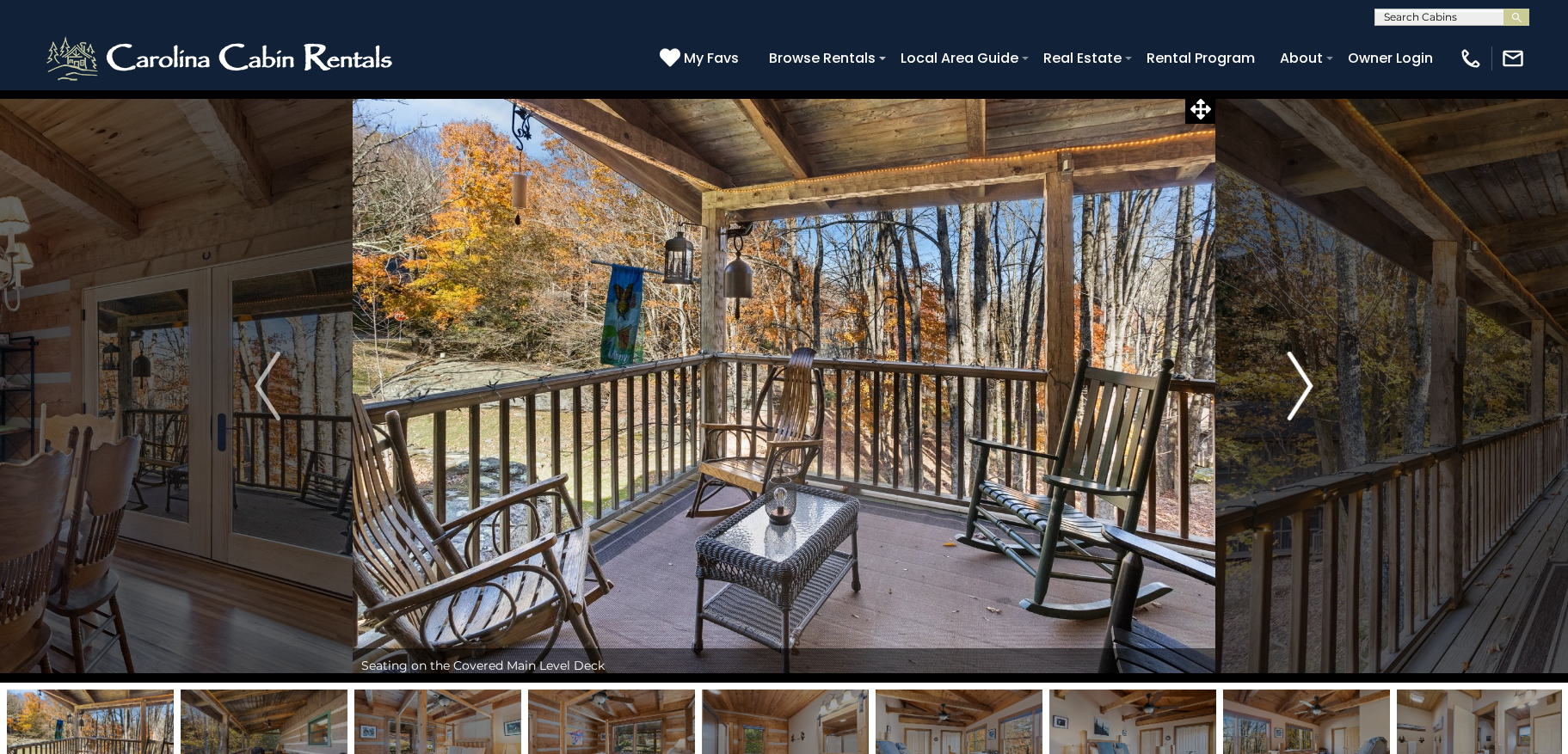
click at [1310, 385] on img "Next" at bounding box center [1299, 385] width 26 height 68
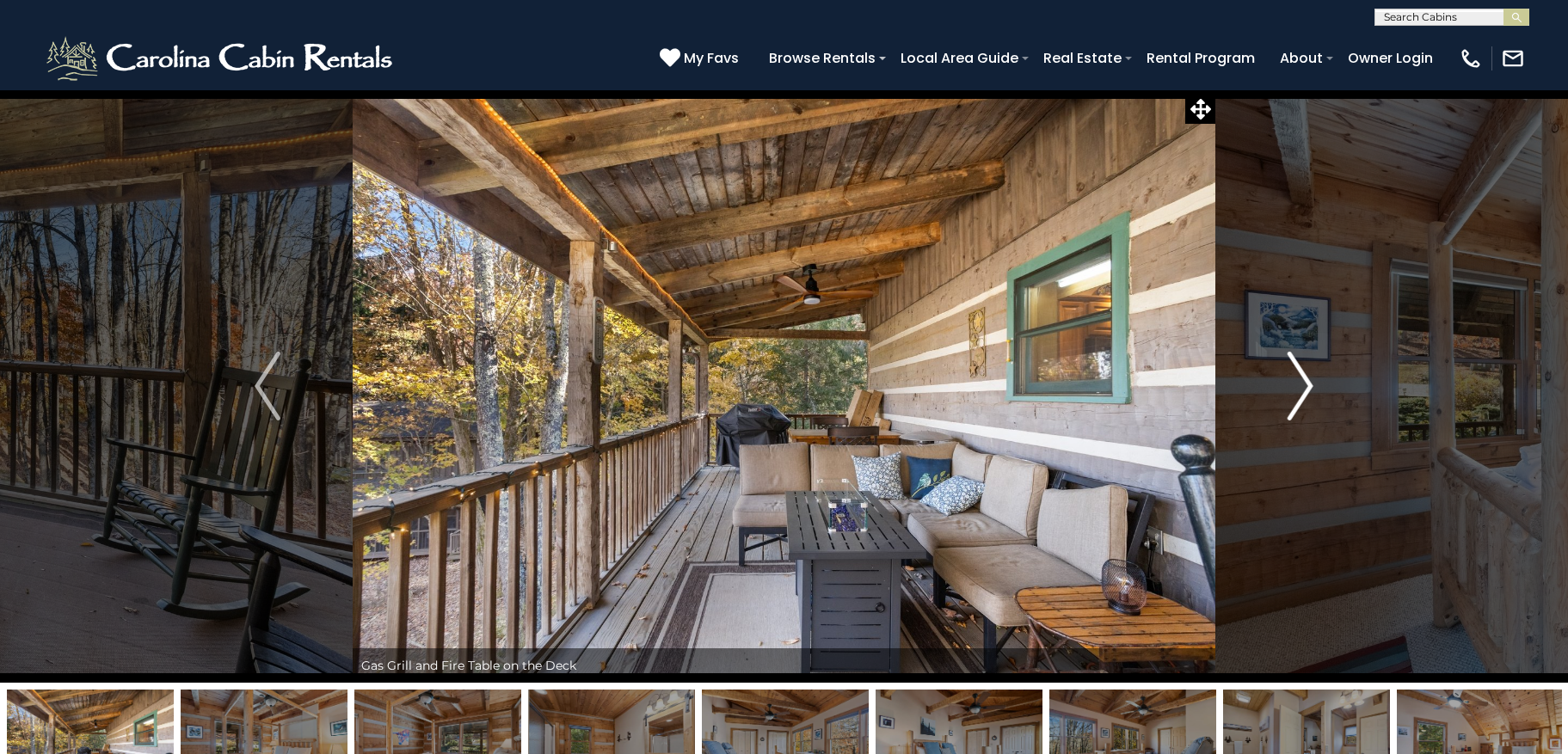
click at [1310, 385] on img "Next" at bounding box center [1299, 385] width 26 height 68
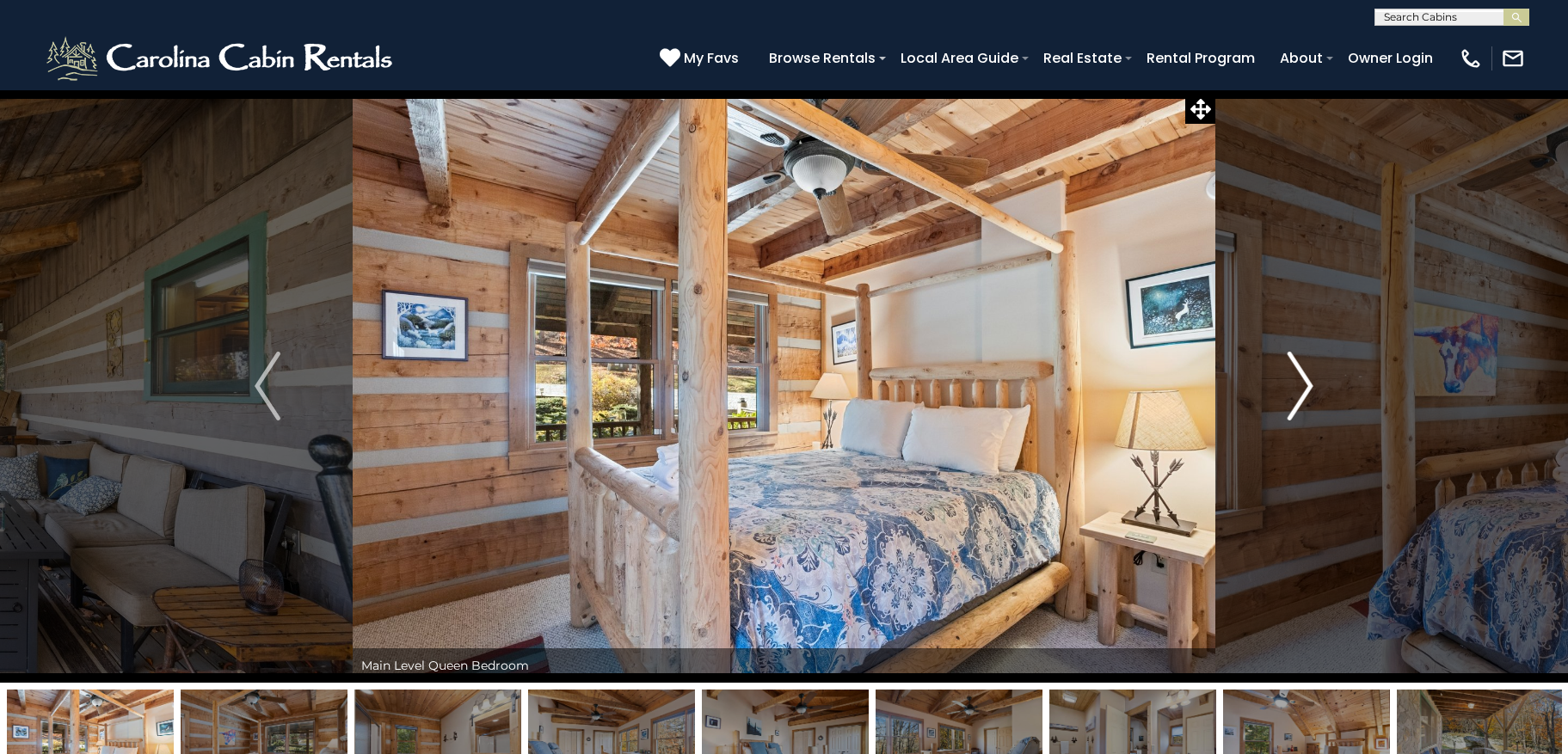
click at [1310, 385] on img "Next" at bounding box center [1299, 385] width 26 height 68
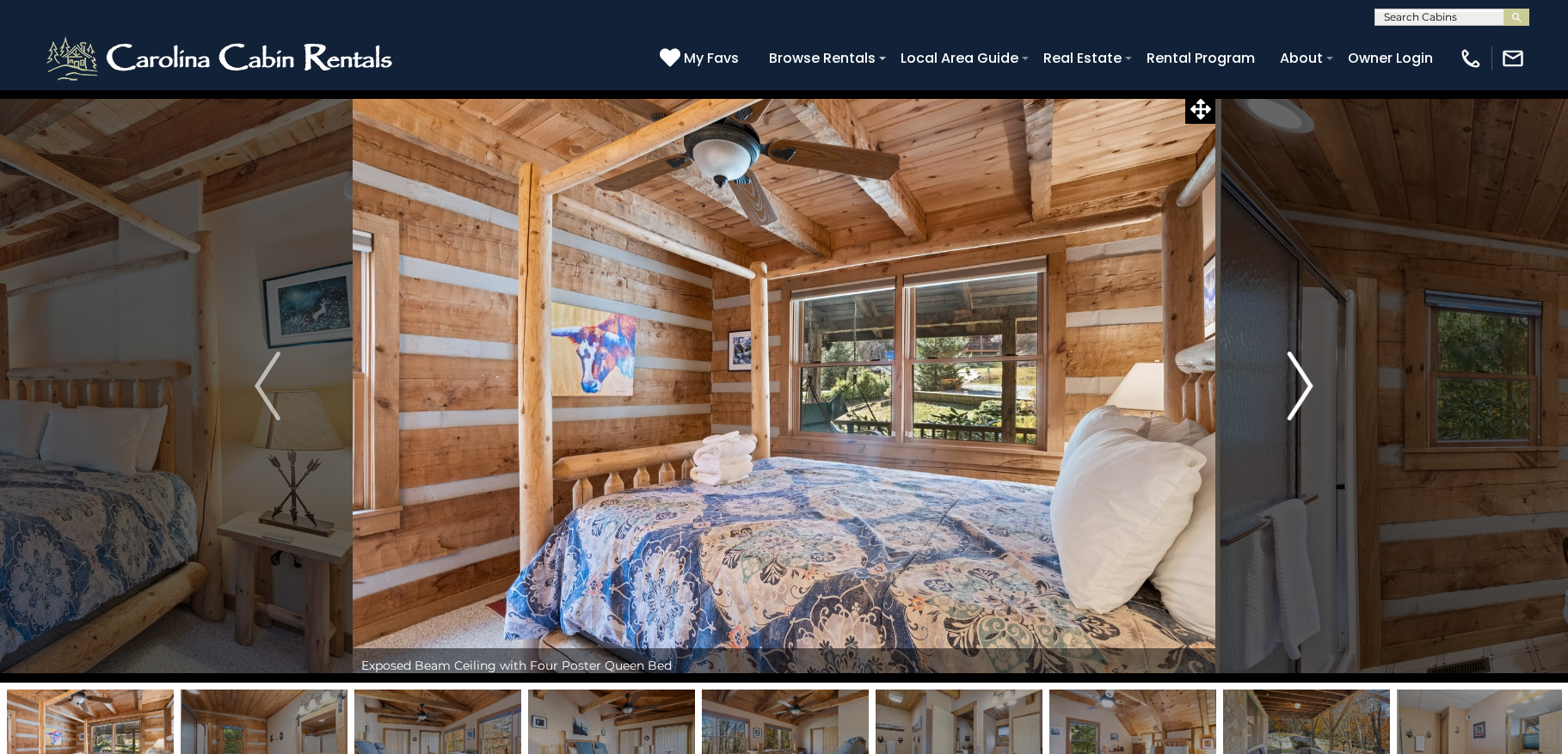
click at [1310, 385] on img "Next" at bounding box center [1299, 385] width 26 height 68
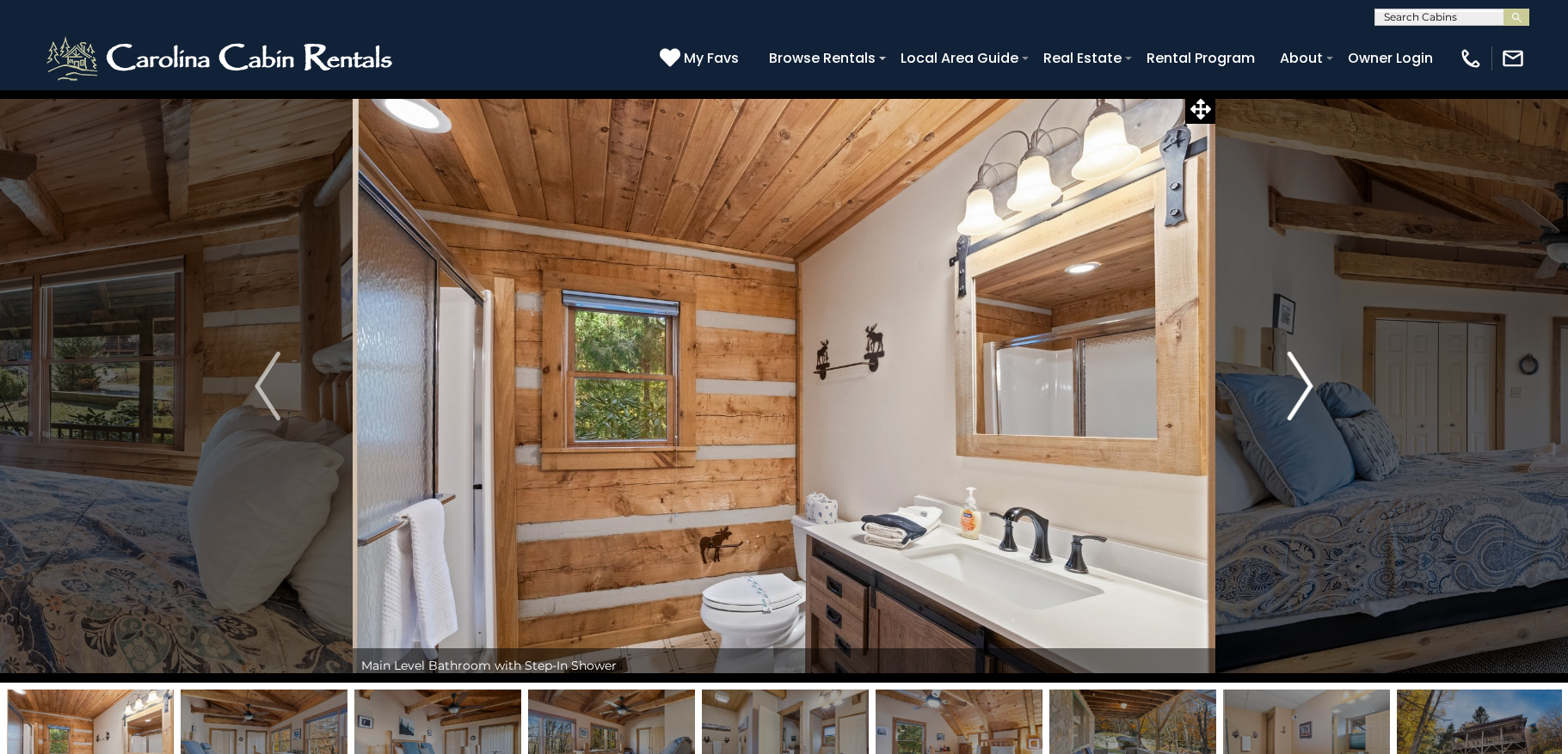
click at [1310, 385] on img "Next" at bounding box center [1299, 385] width 26 height 68
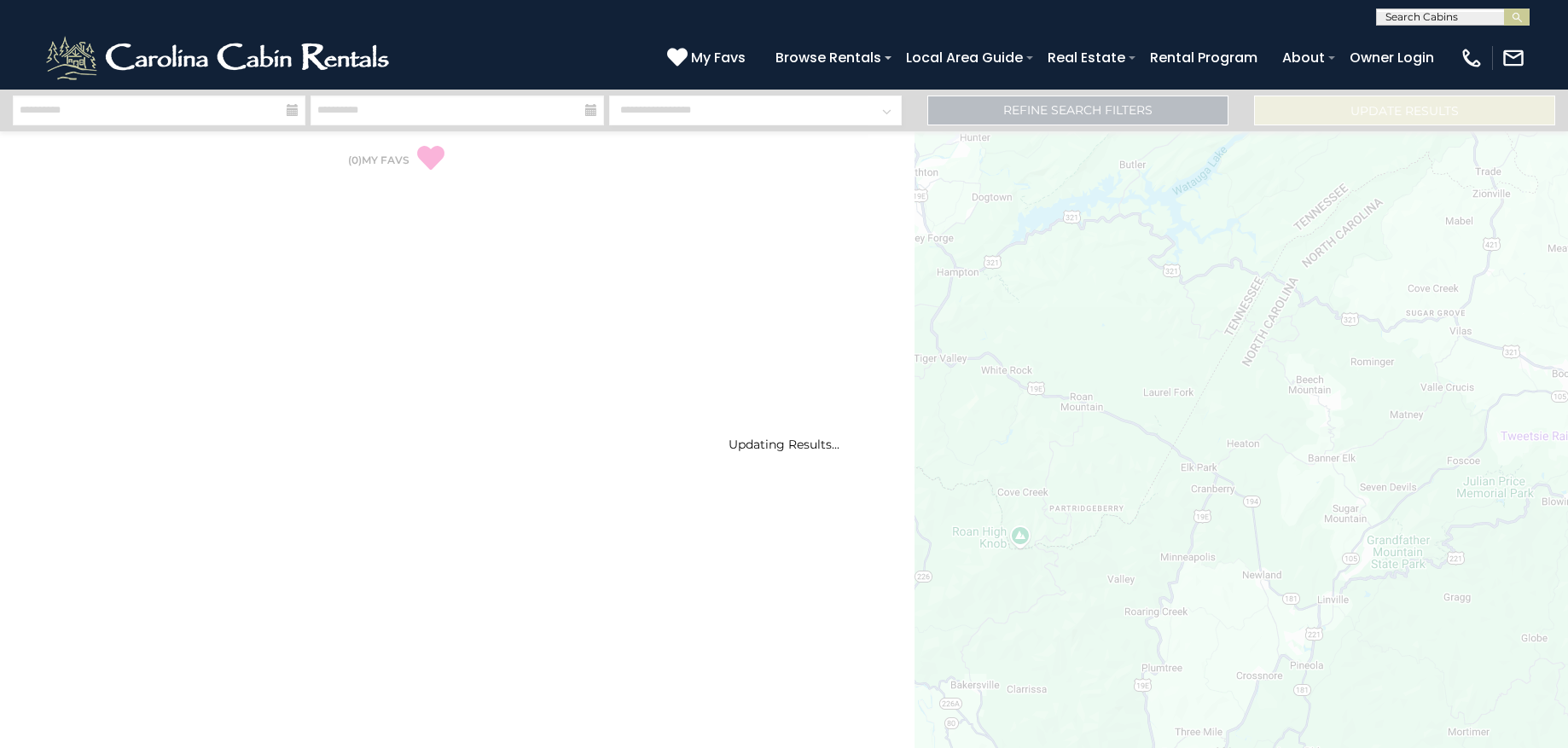
select select "*"
